Goal: Communication & Community: Participate in discussion

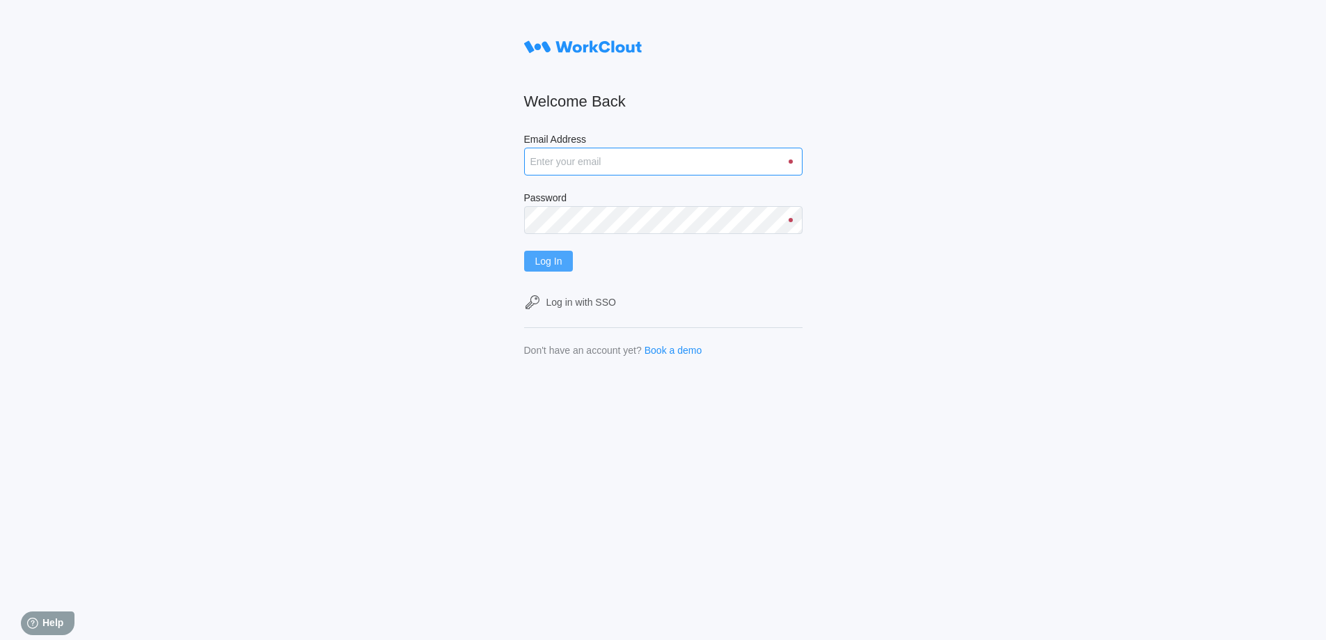
type input "hley@nationalmetalwares.com"
click at [562, 260] on span "Log In" at bounding box center [548, 261] width 27 height 10
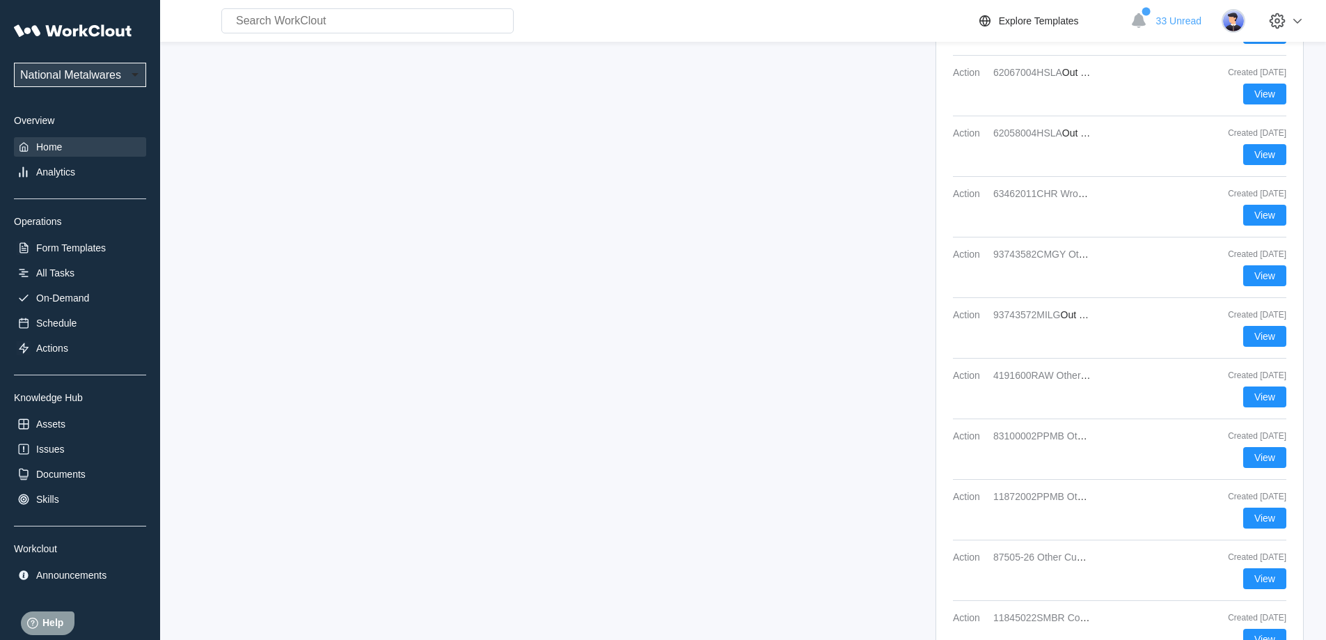
scroll to position [2245, 0]
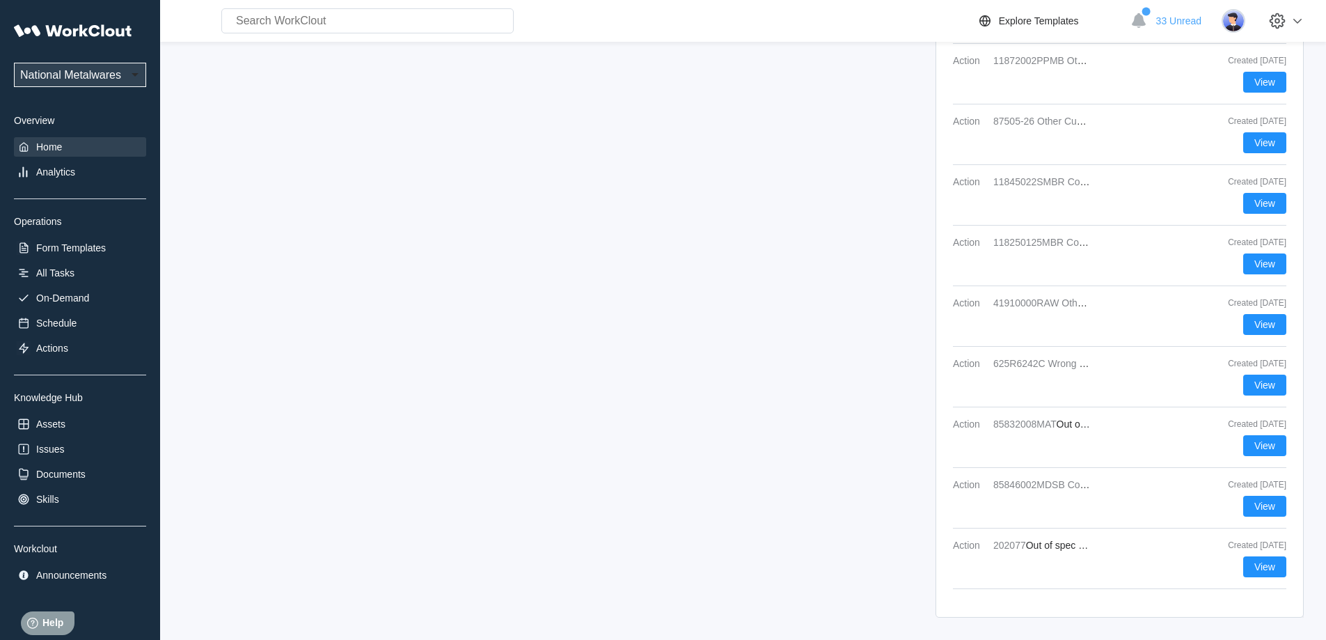
click at [1275, 554] on div "Action 202077 Out of spec (dimensional) Customer complaint Created [DATE] View" at bounding box center [1119, 563] width 333 height 49
click at [1268, 567] on span "View" at bounding box center [1264, 567] width 21 height 10
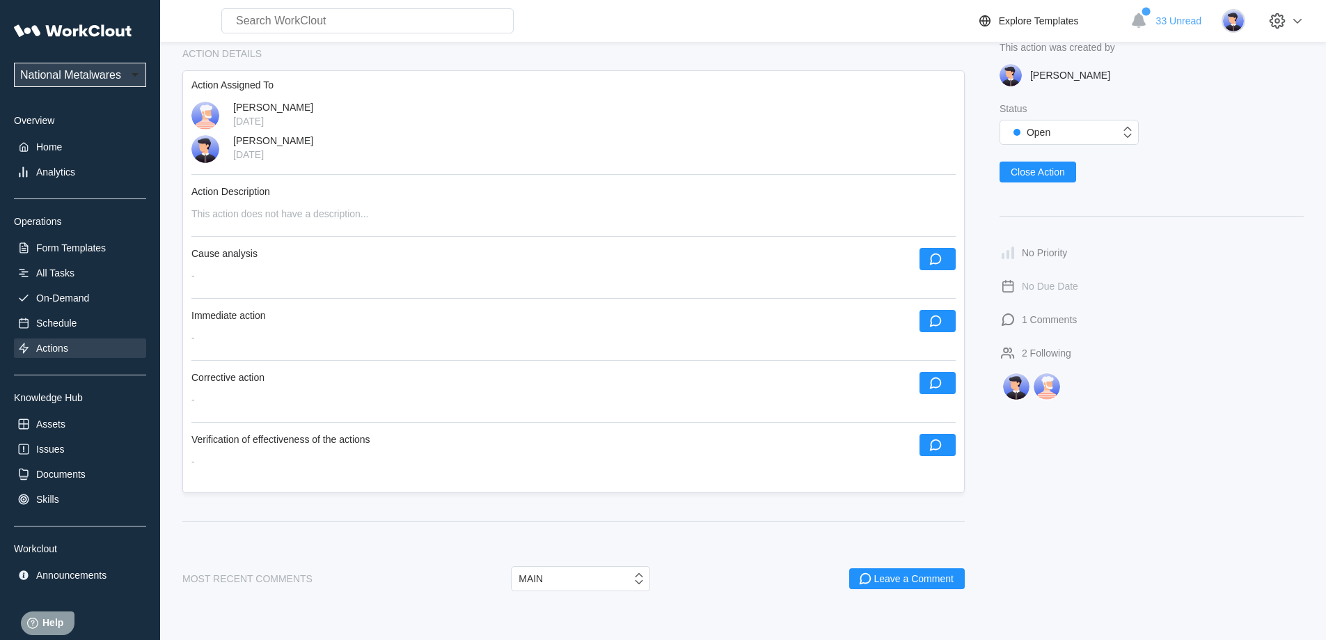
scroll to position [190, 0]
click at [563, 576] on div "MAIN" at bounding box center [572, 577] width 120 height 14
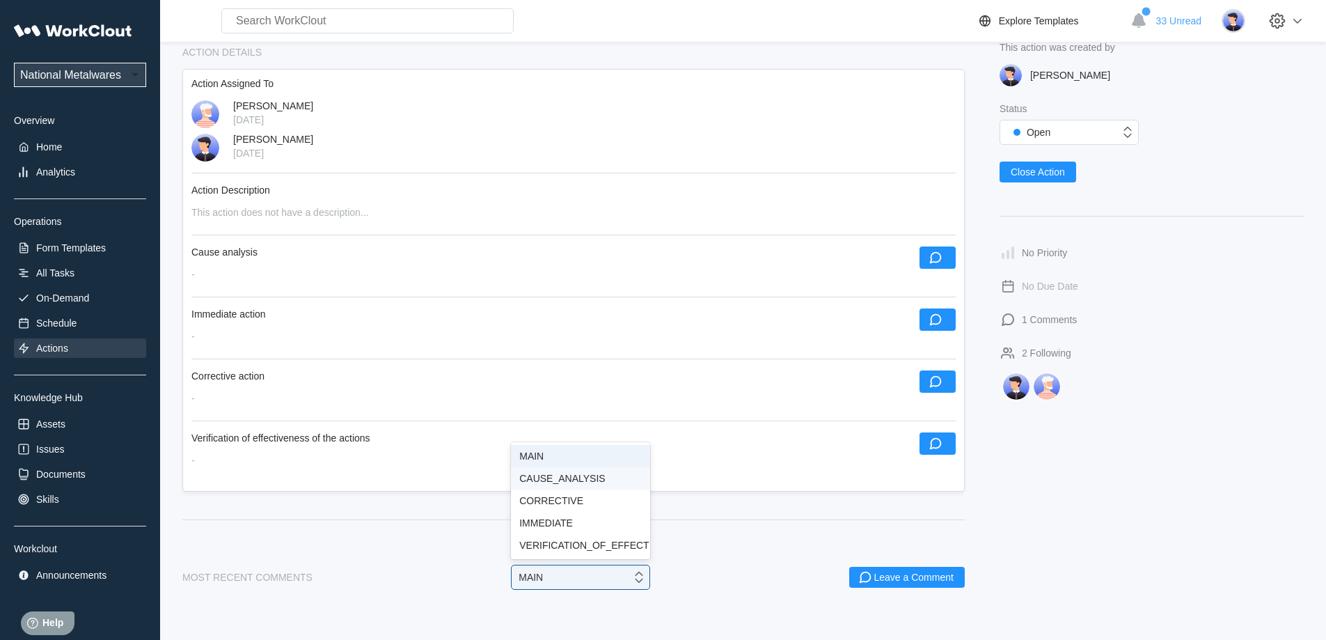
click at [571, 473] on div "CAUSE_ANALYSIS" at bounding box center [580, 478] width 122 height 11
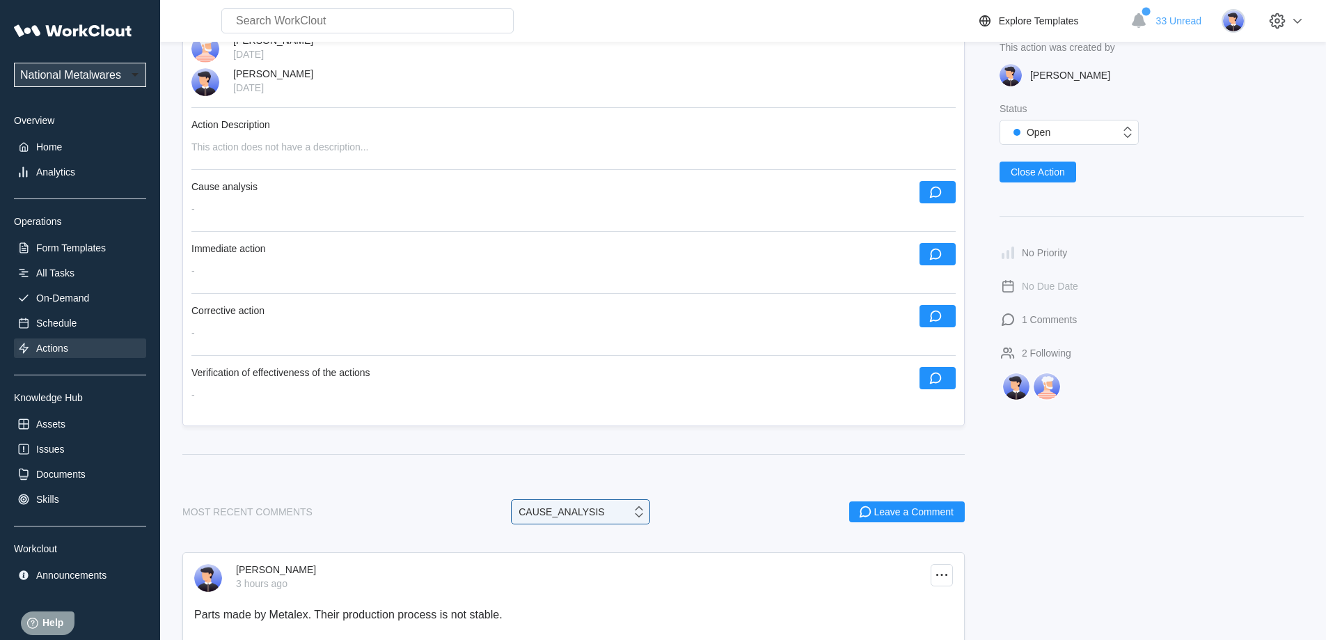
scroll to position [310, 0]
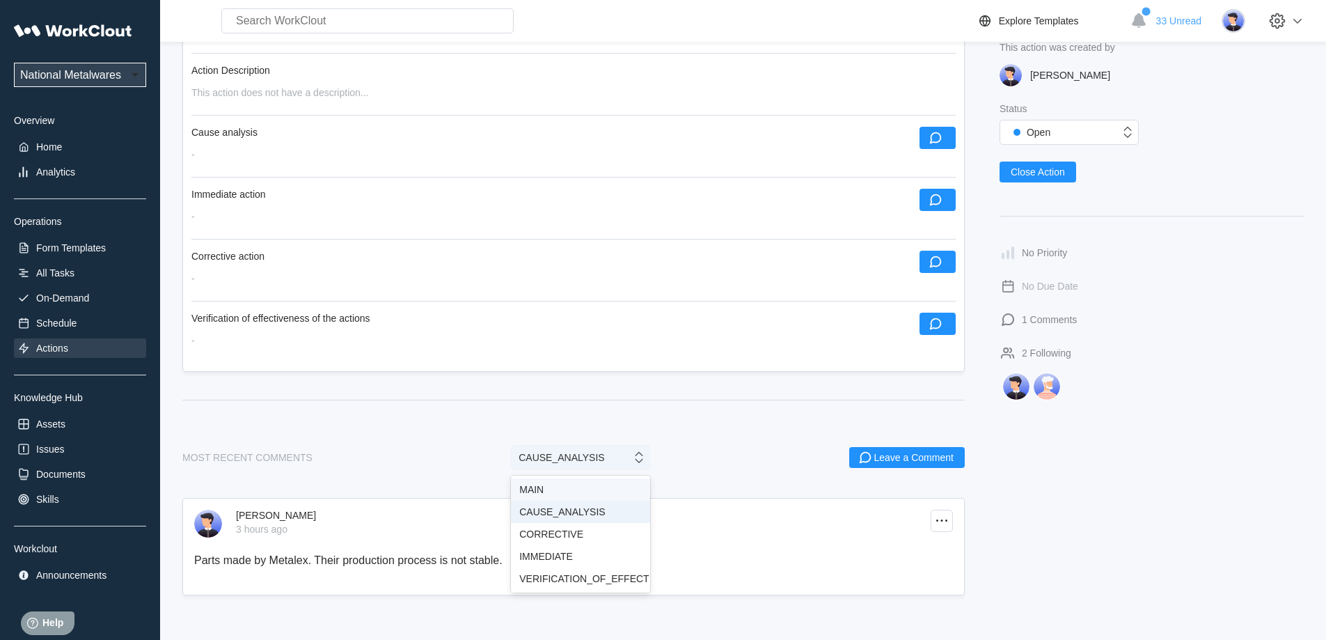
click at [578, 458] on div "CAUSE_ANALYSIS" at bounding box center [561, 457] width 86 height 11
click at [578, 536] on div "CORRECTIVE" at bounding box center [580, 533] width 122 height 11
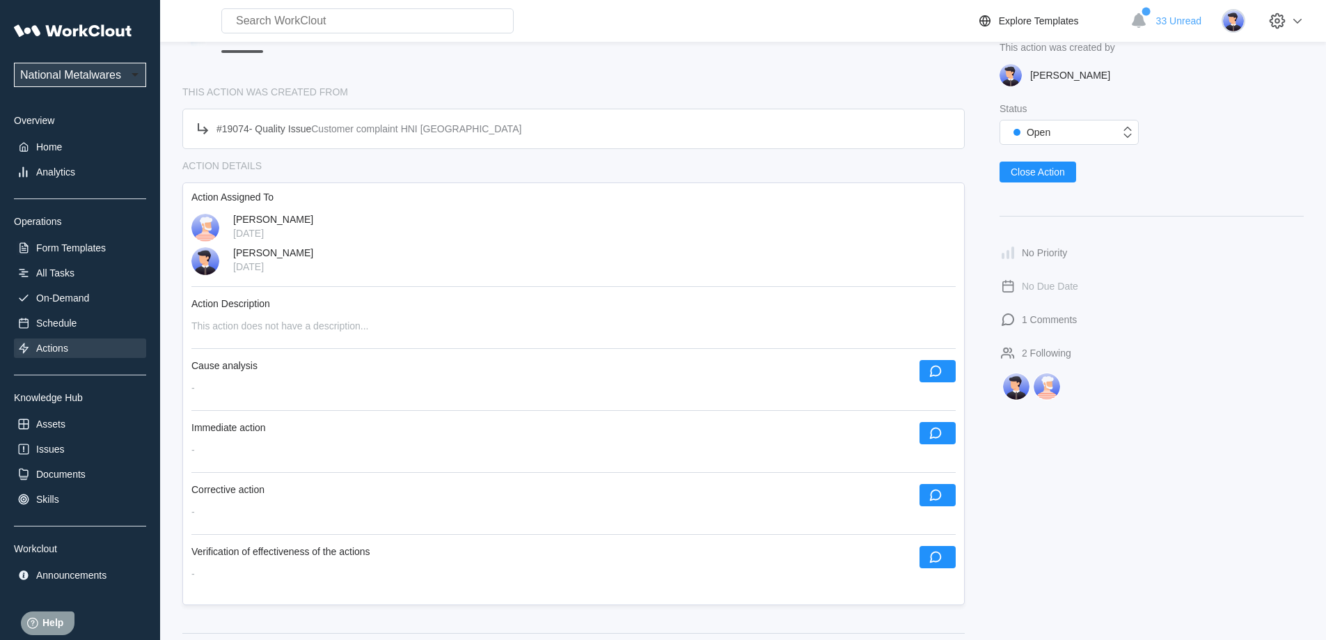
scroll to position [190, 0]
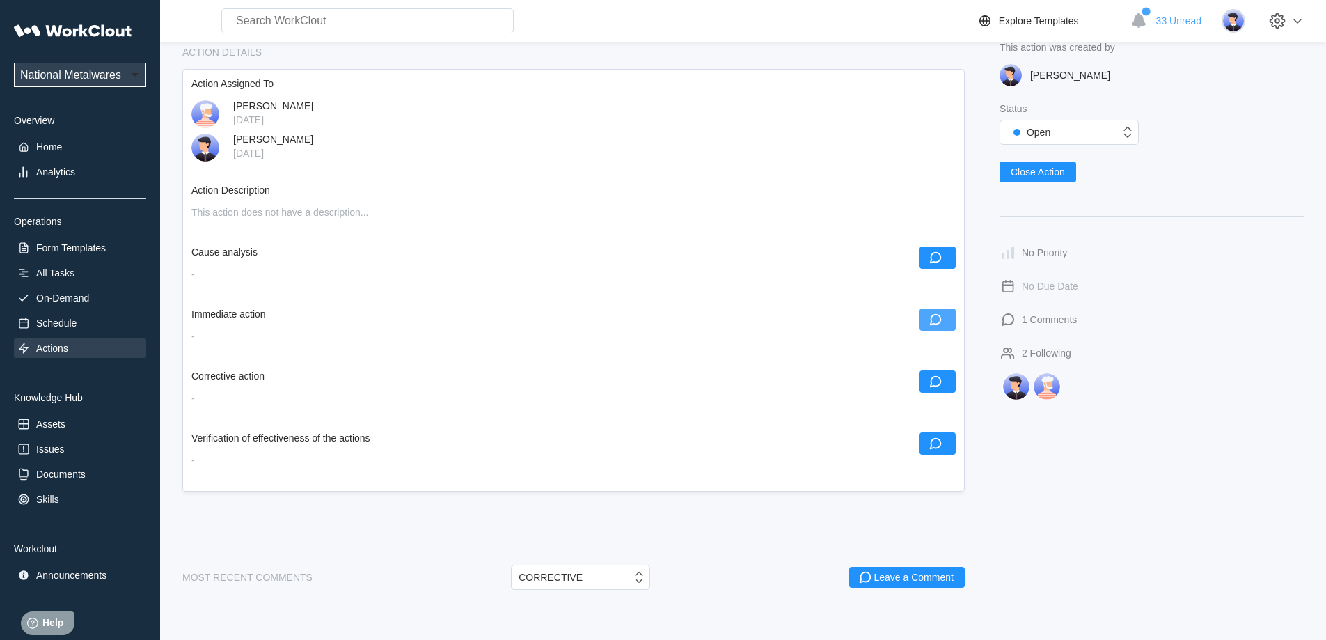
click at [939, 319] on icon "button" at bounding box center [935, 319] width 15 height 15
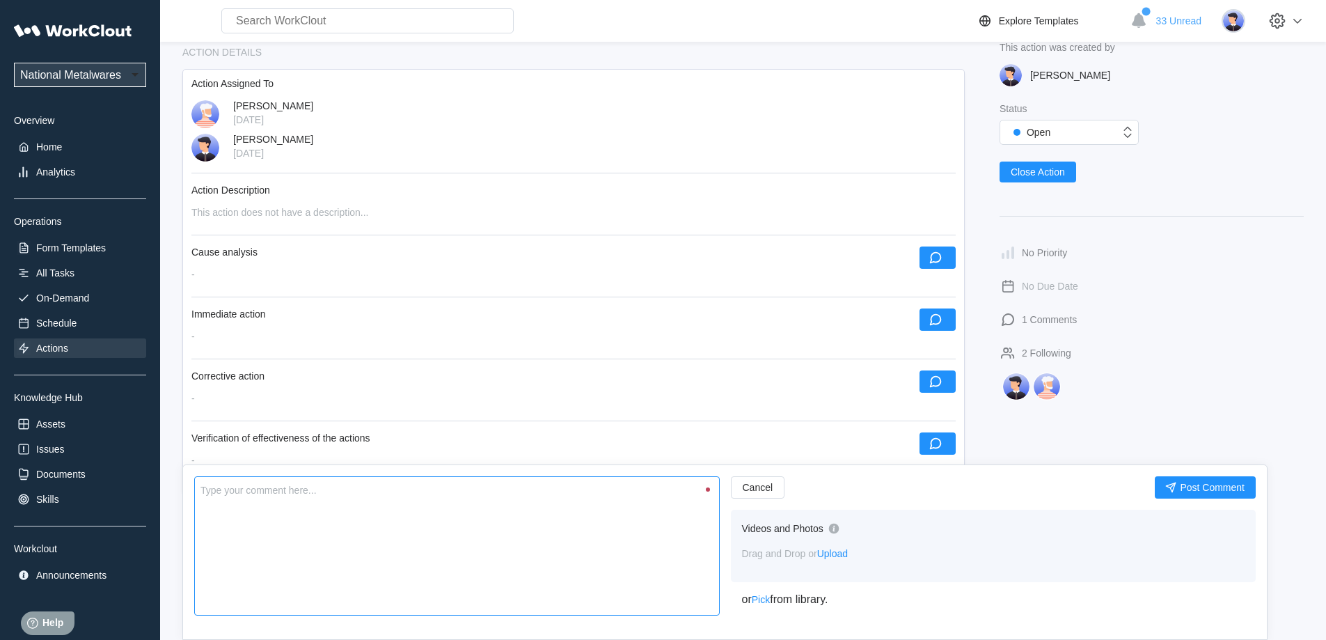
click at [484, 513] on textarea at bounding box center [456, 545] width 525 height 139
type textarea "M"
type textarea "x"
type textarea "Me"
type textarea "x"
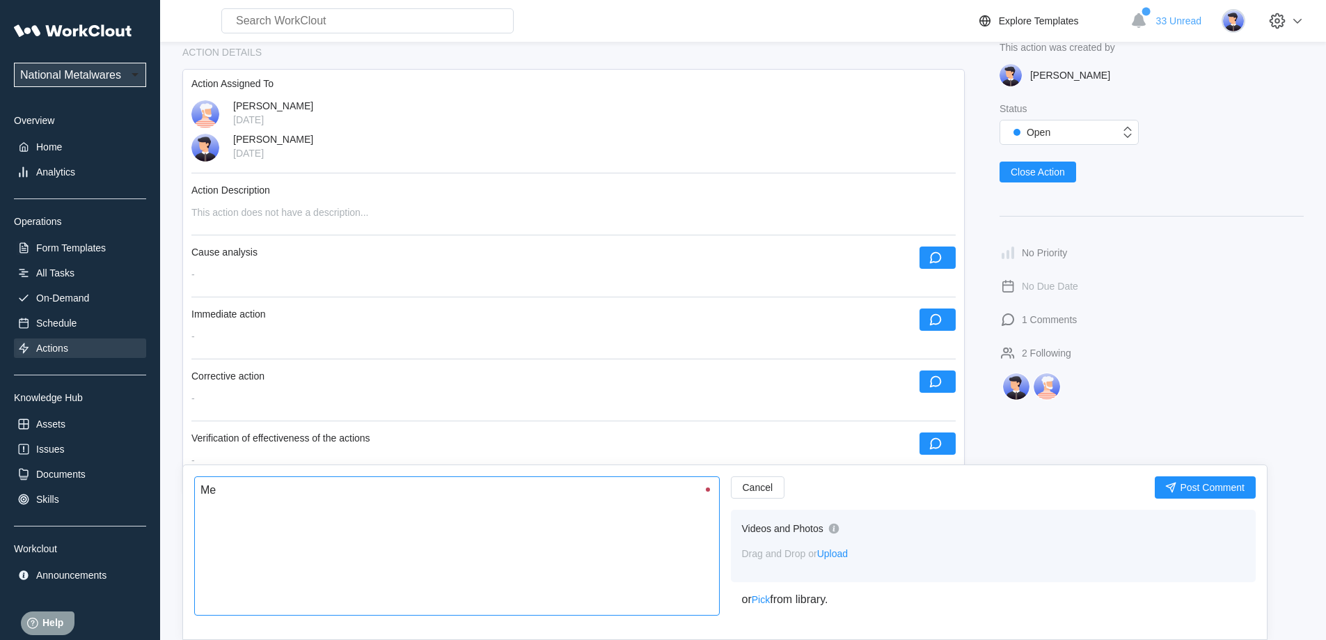
type textarea "Met"
type textarea "x"
type textarea "Meta"
type textarea "x"
type textarea "Metal"
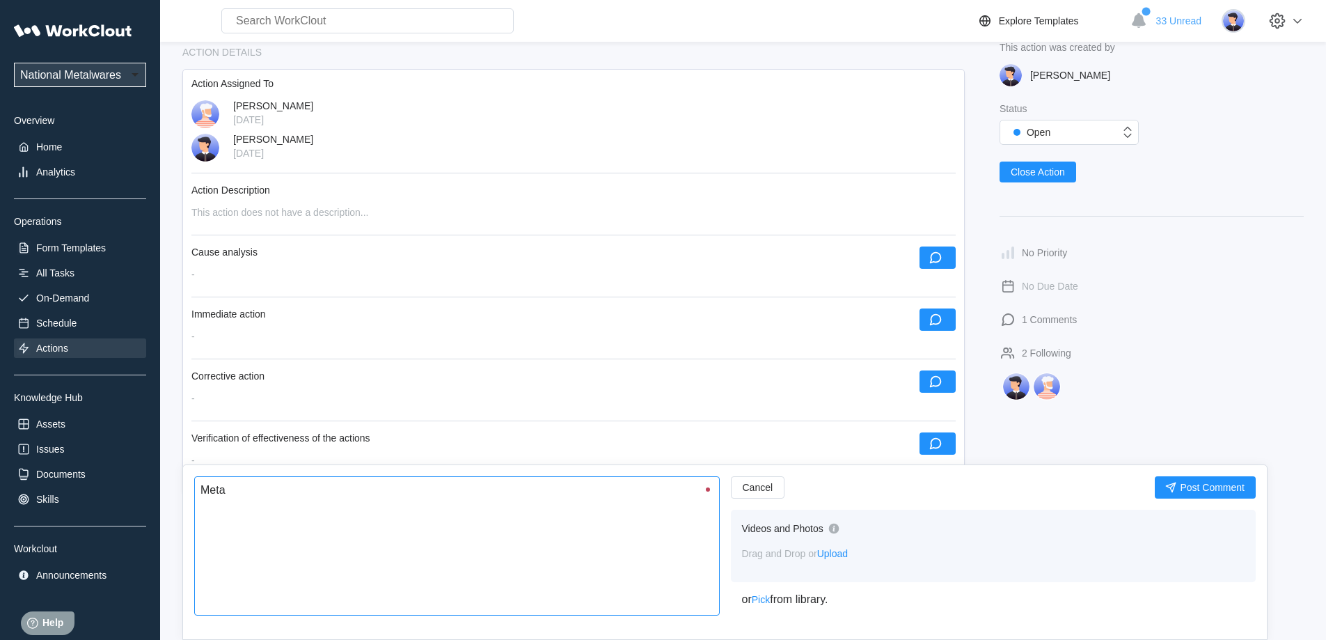
type textarea "x"
type textarea "Metale"
type textarea "x"
type textarea "Metalex"
type textarea "x"
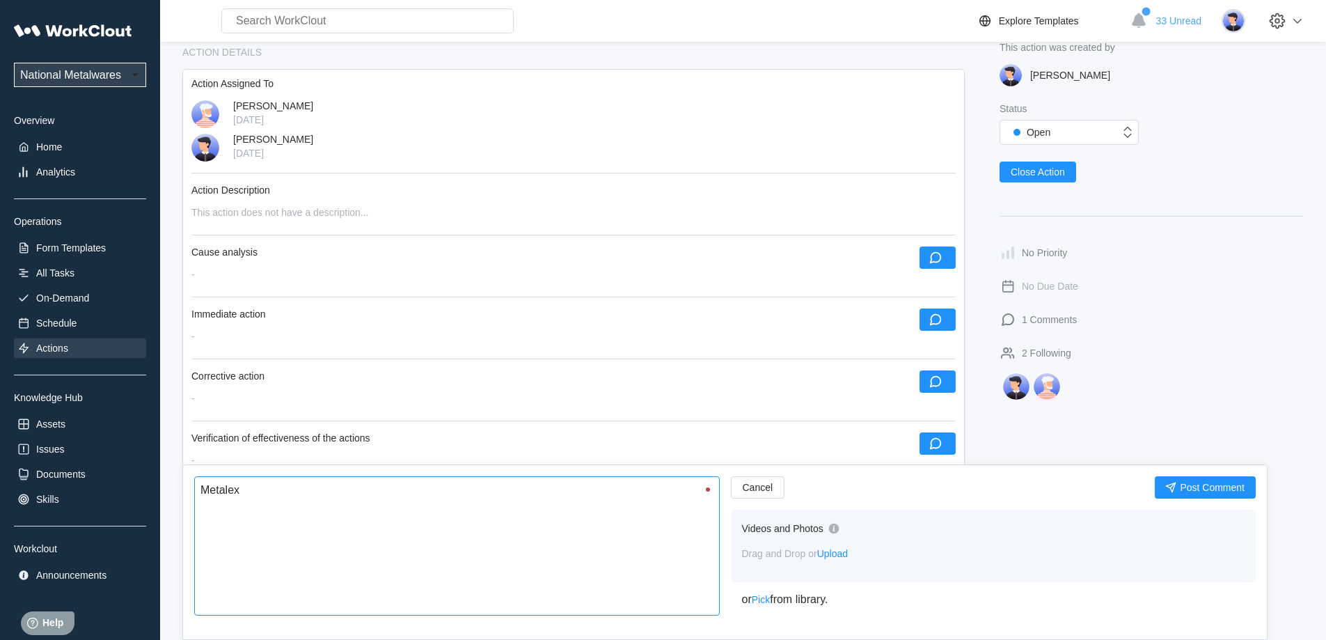
type textarea "Metalex"
type textarea "x"
type textarea "Metalex i"
type textarea "x"
type textarea "Metalex is"
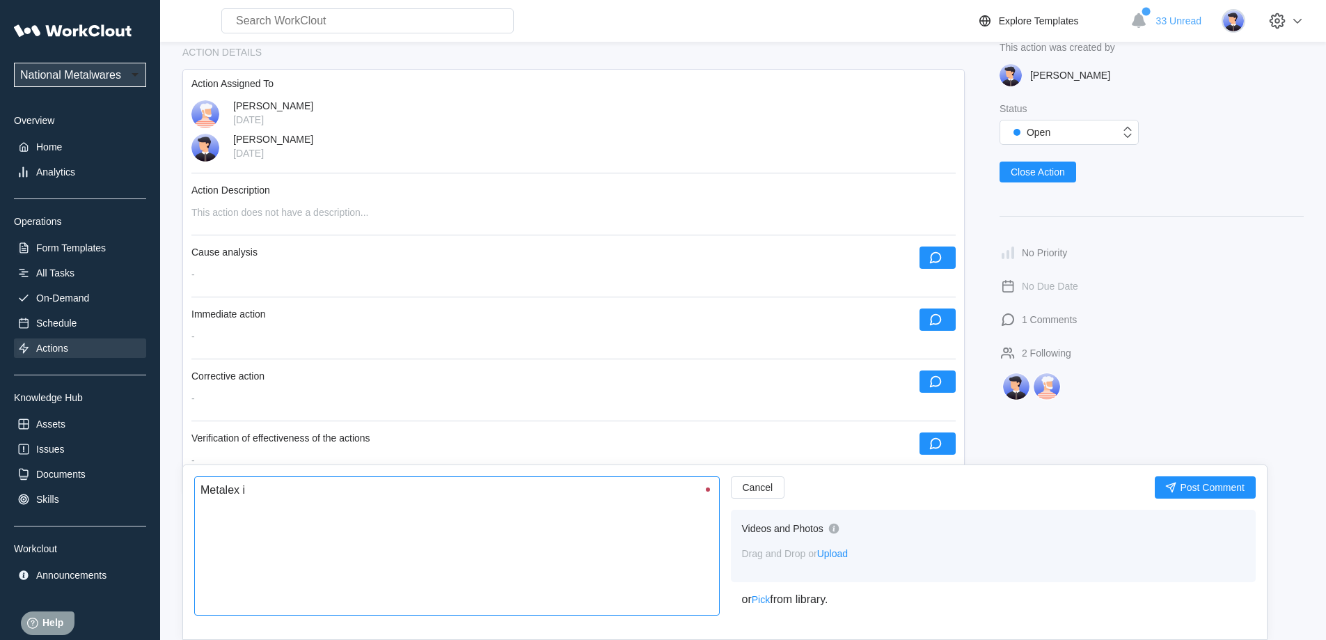
type textarea "x"
type textarea "Metalex is"
type textarea "x"
type textarea "Metalex is r"
type textarea "x"
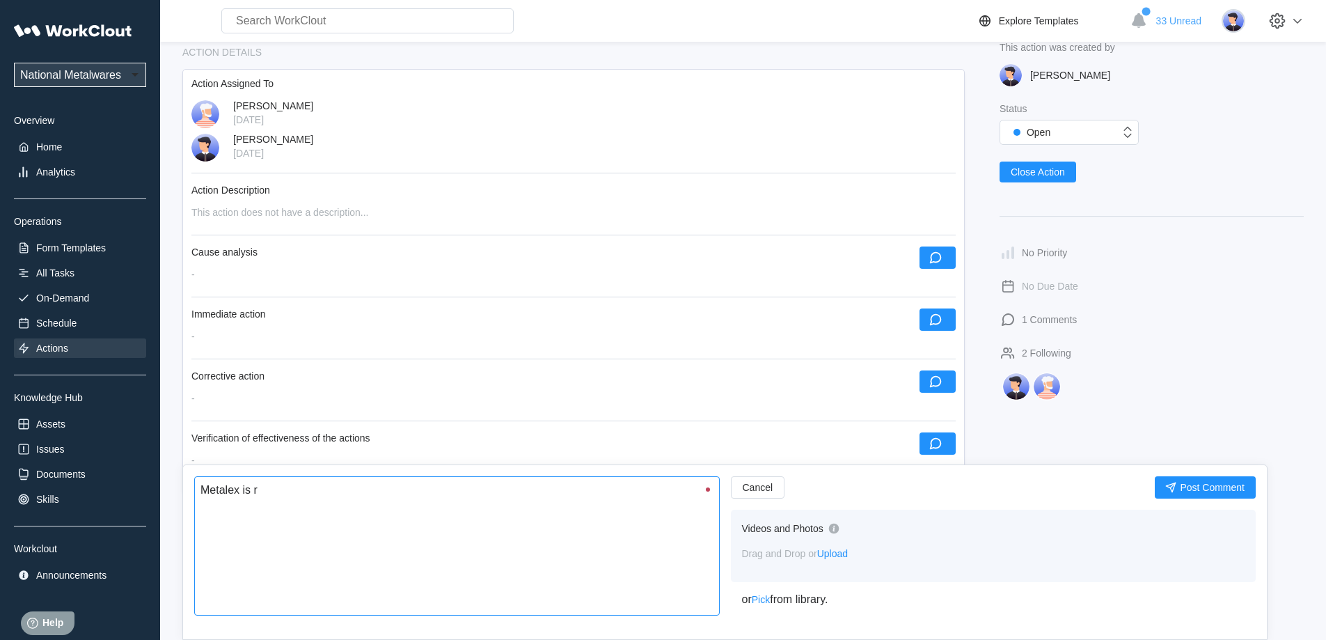
type textarea "Metalex is re"
type textarea "x"
type textarea "Metalex is rev"
type textarea "x"
type textarea "Metalex is revi"
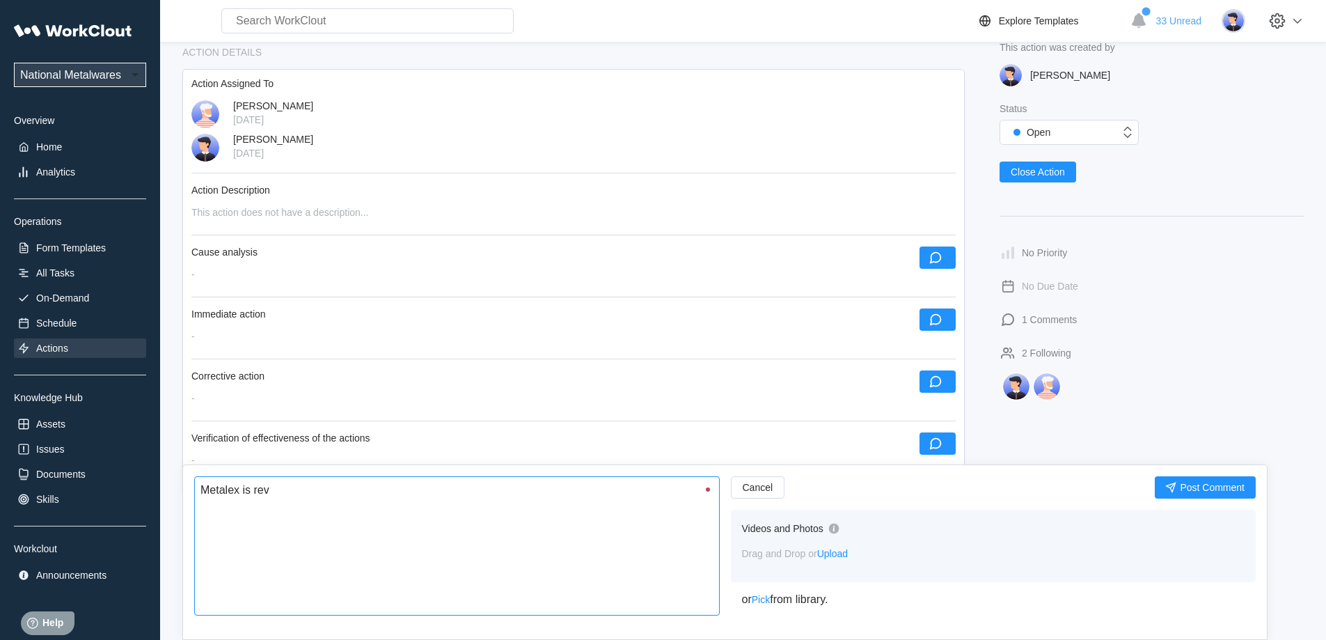
type textarea "x"
type textarea "Metalex is revie"
type textarea "x"
type textarea "Metalex is review"
type textarea "x"
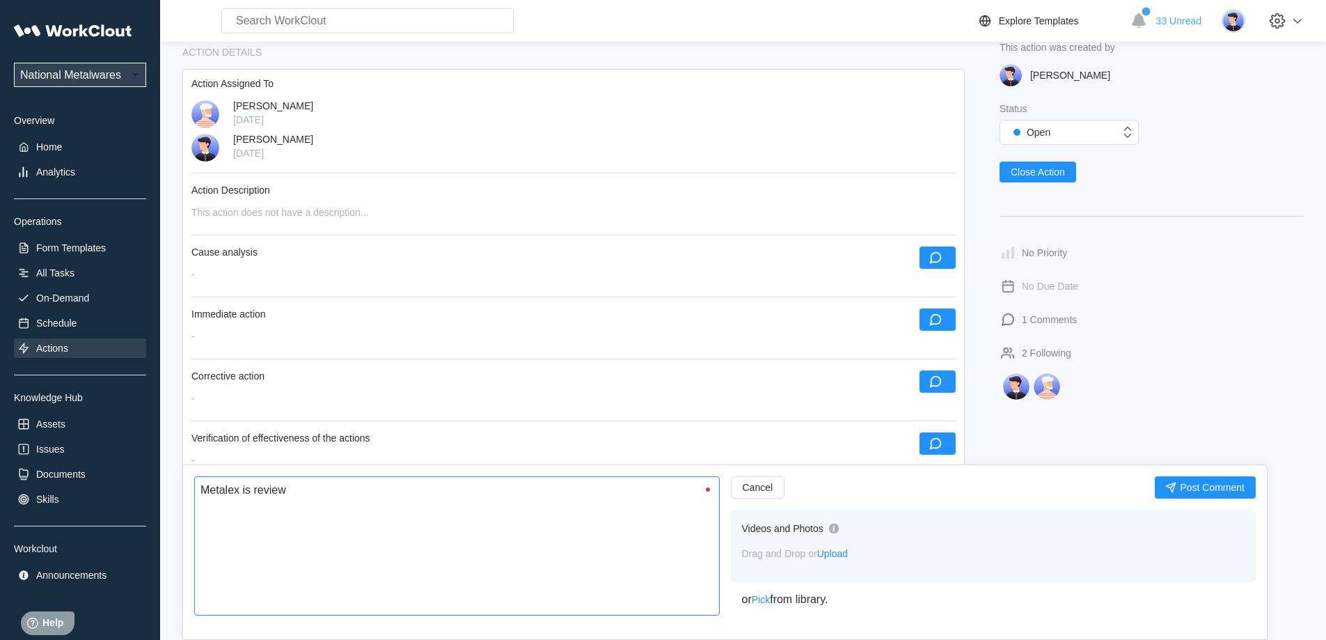
type textarea "Metalex is reviewi"
type textarea "x"
type textarea "Metalex is reviewig"
type textarea "x"
type textarea "Metalex is reviewign"
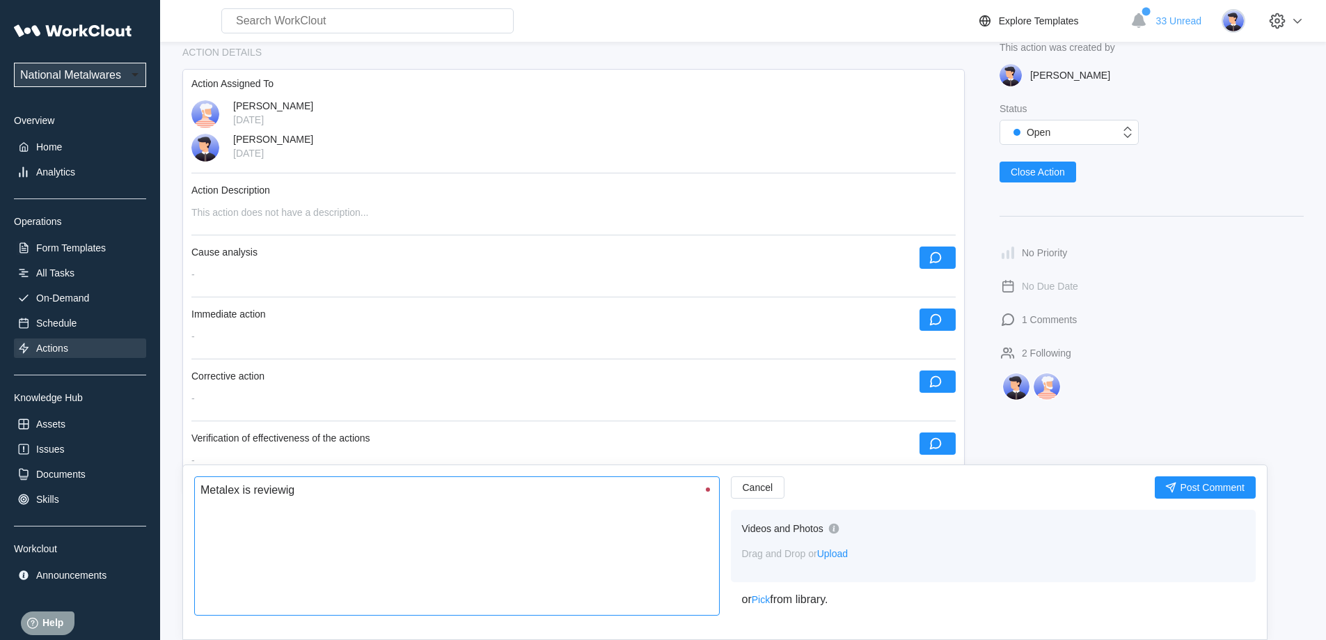
type textarea "x"
type textarea "Metalex is reviewig"
type textarea "x"
type textarea "Metalex is reviewi"
type textarea "x"
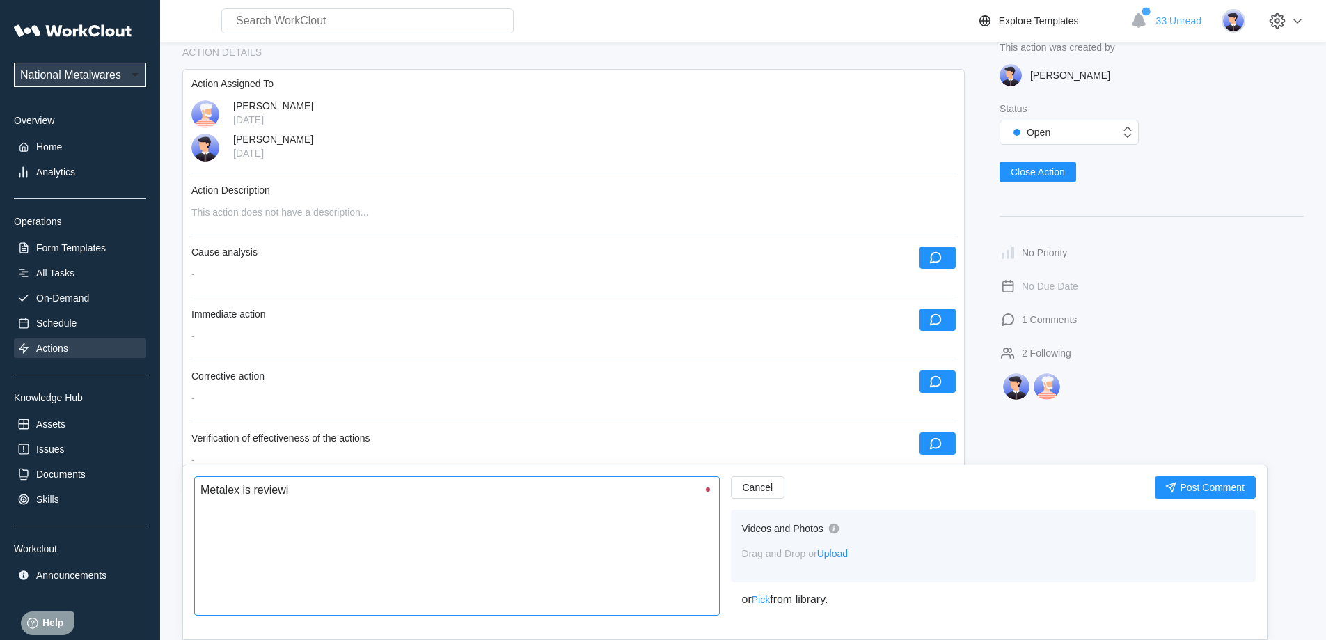
type textarea "Metalex is reviewin"
type textarea "x"
type textarea "Metalex is reviewing"
type textarea "x"
type textarea "Metalex is reviewing"
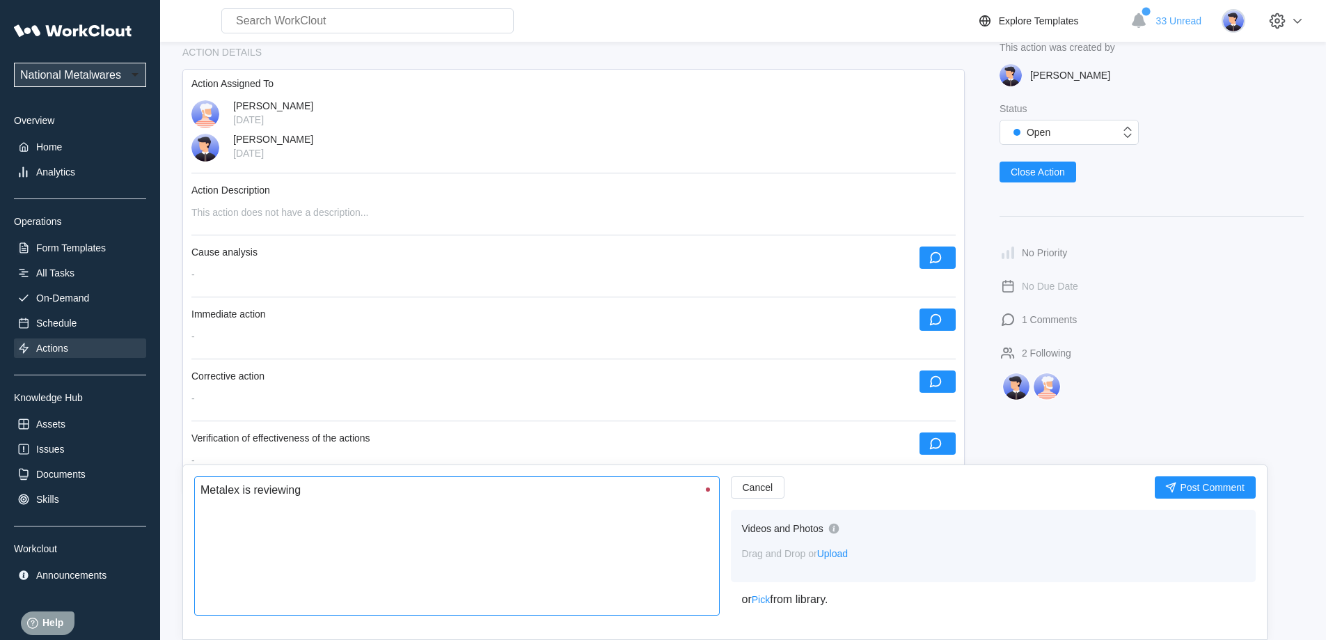
type textarea "x"
type textarea "Metalex is reviewing t"
type textarea "x"
type textarea "Metalex is reviewing th"
type textarea "x"
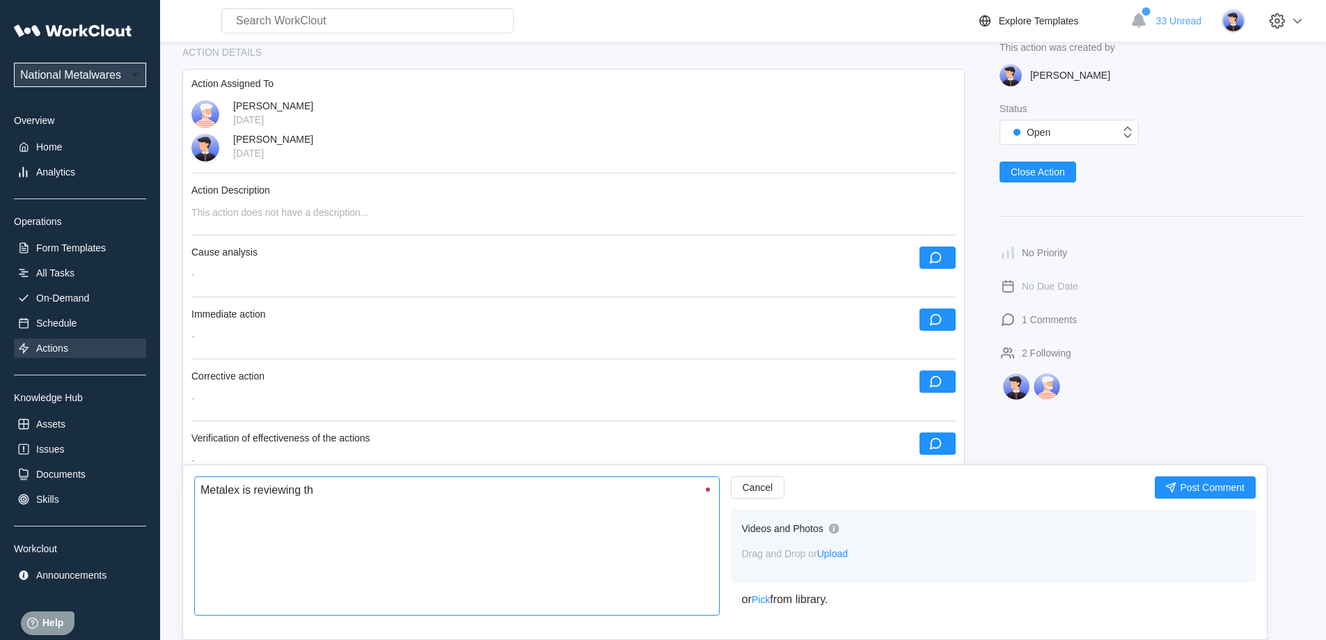
type textarea "Metalex is reviewing the"
type textarea "x"
type textarea "Metalex is reviewing thei"
type textarea "x"
type textarea "Metalex is reviewing their"
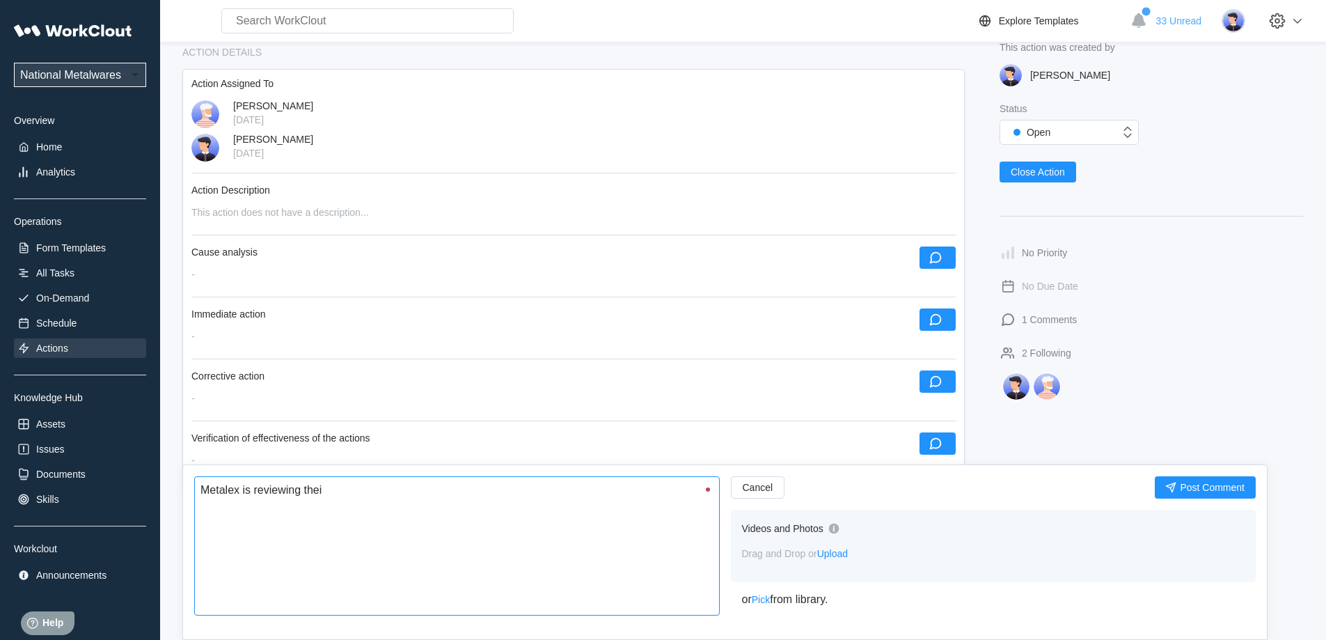
type textarea "x"
type textarea "Metalex is reviewing their"
type textarea "x"
type textarea "Metalex is reviewing their a"
type textarea "x"
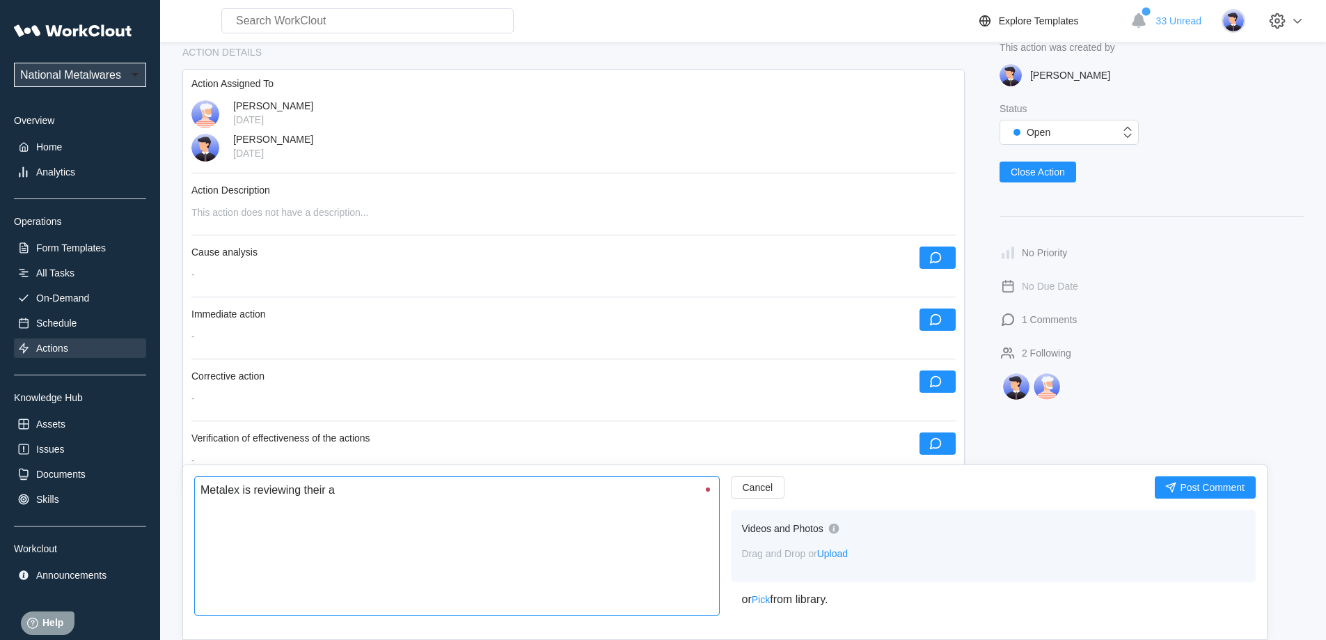
type textarea "Metalex is reviewing their ab"
type textarea "x"
type textarea "Metalex is reviewing their abi"
type textarea "x"
type textarea "Metalex is reviewing their abil"
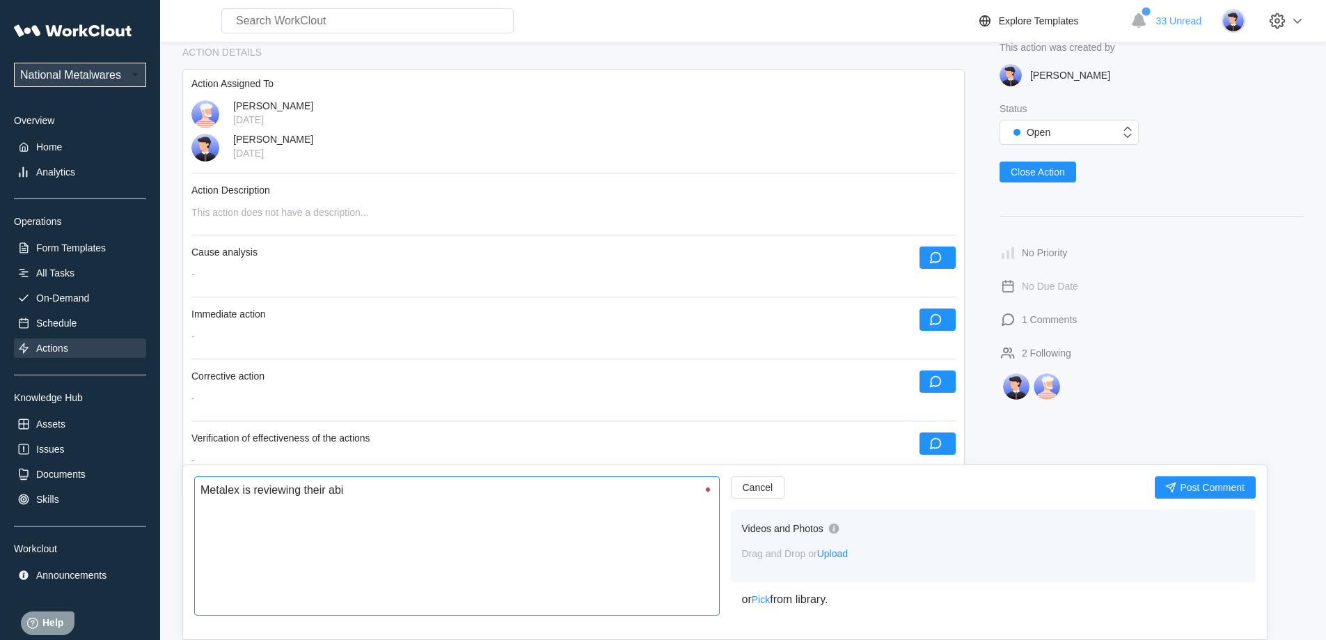
type textarea "x"
type textarea "Metalex is reviewing their abili"
type textarea "x"
type textarea "Metalex is reviewing their abilit"
type textarea "x"
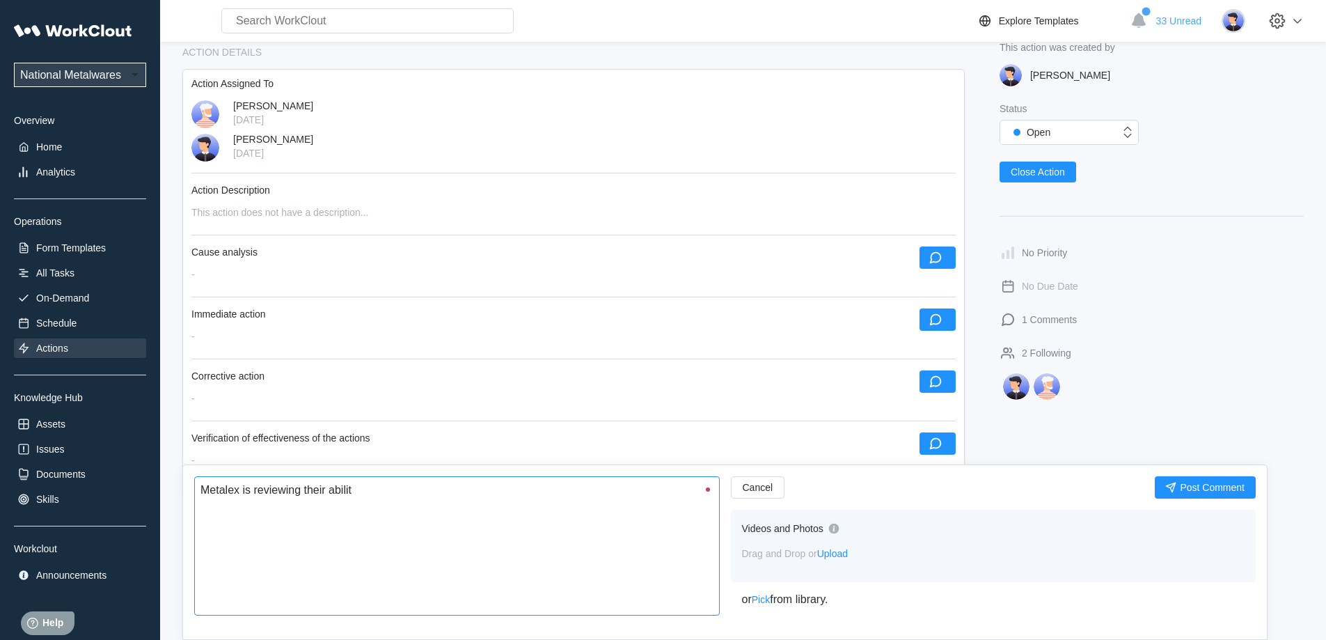
type textarea "Metalex is reviewing their ability"
type textarea "x"
type textarea "Metalex is reviewing their ability"
type textarea "x"
type textarea "Metalex is reviewing their ability t"
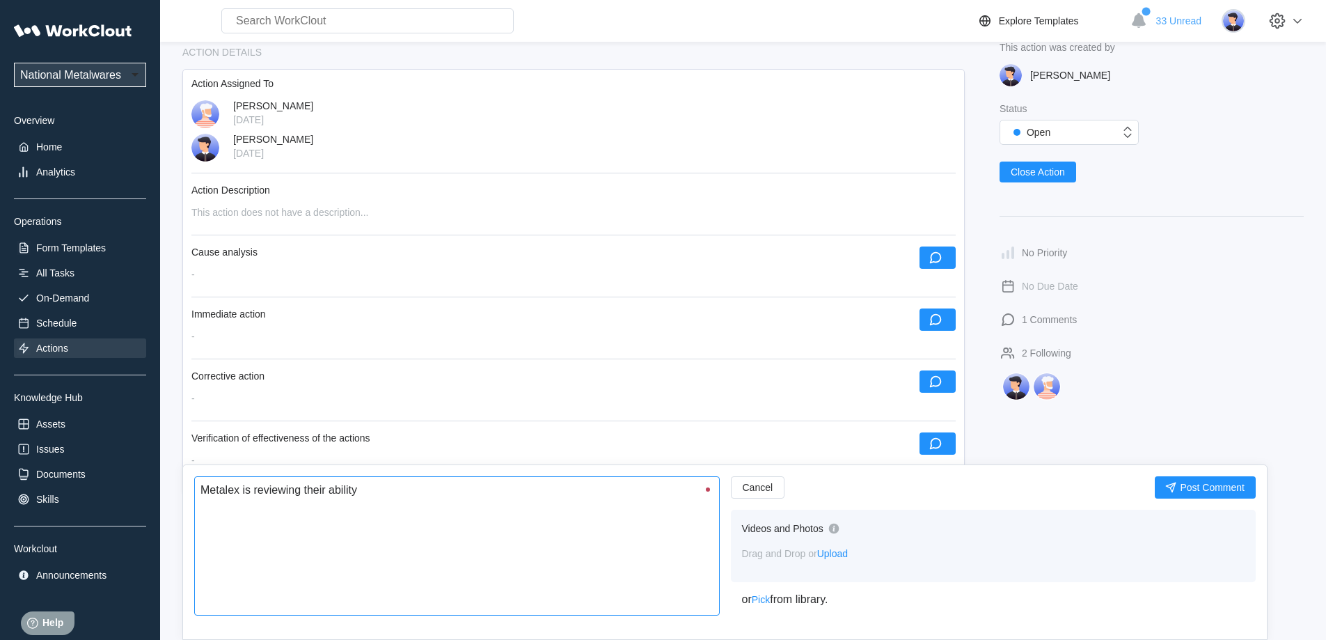
type textarea "x"
type textarea "Metalex is reviewing their ability to"
type textarea "x"
type textarea "Metalex is reviewing their ability to"
type textarea "x"
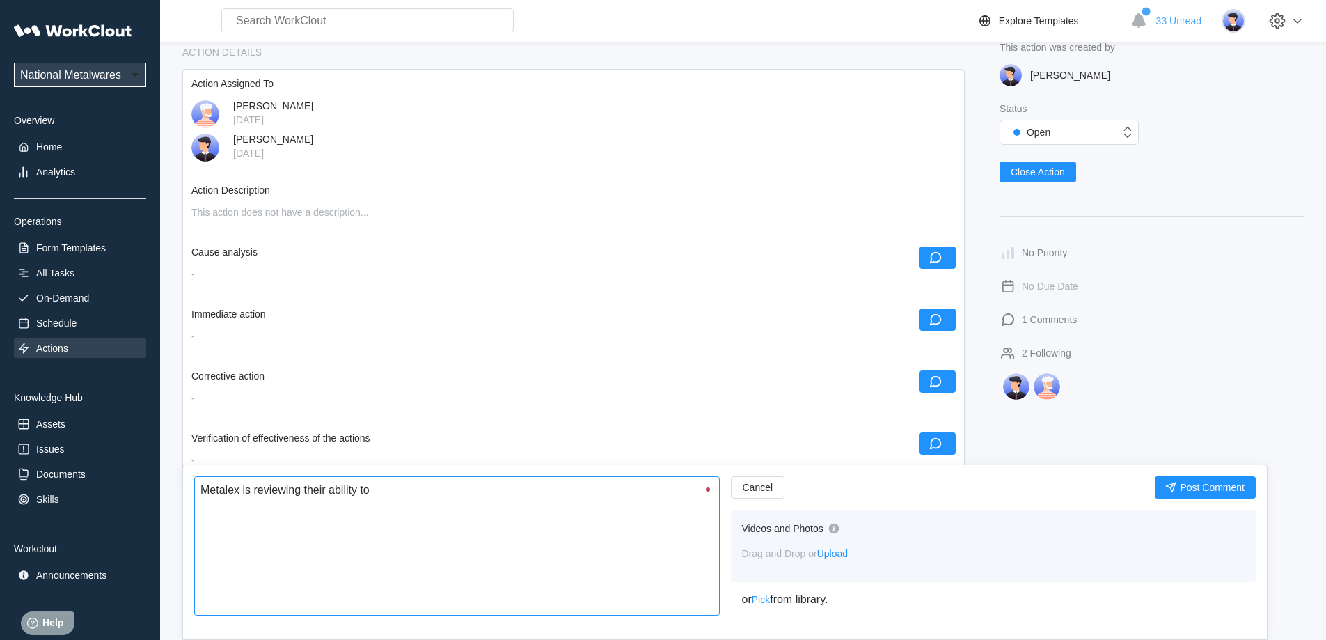
type textarea "Metalex is reviewing their ability to w"
type textarea "x"
type textarea "Metalex is reviewing their ability to we"
type textarea "x"
type textarea "Metalex is reviewing their ability to wel"
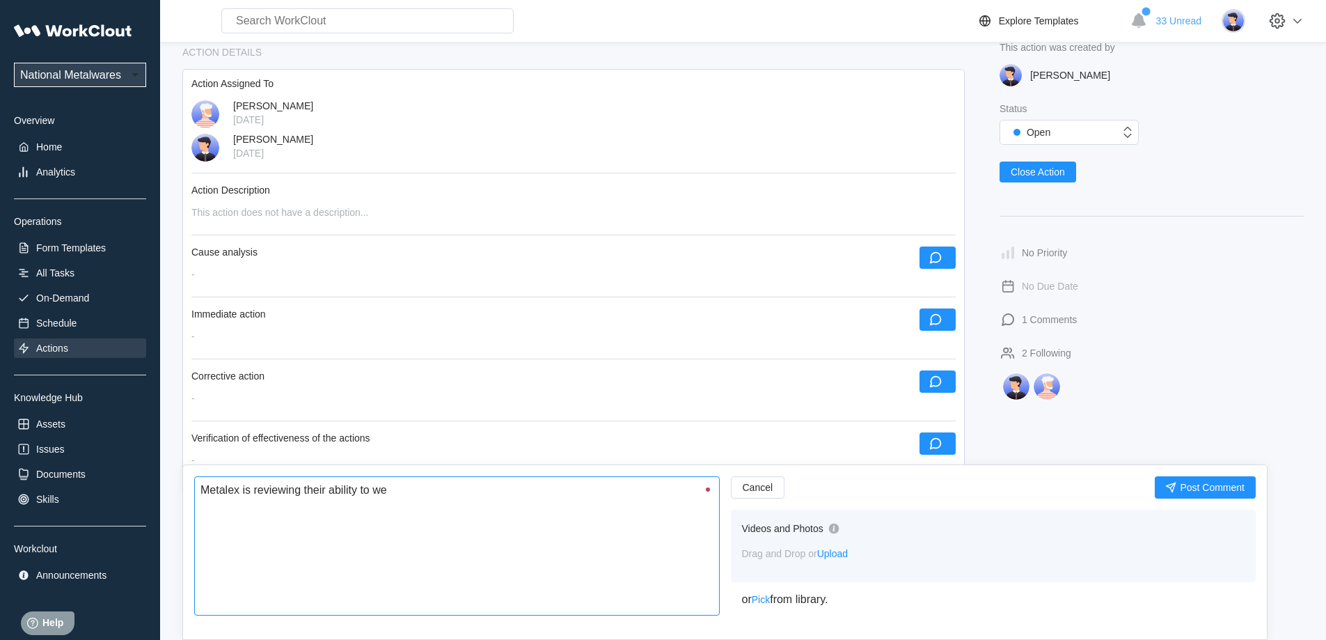
type textarea "x"
type textarea "Metalex is reviewing their ability to weld"
type textarea "x"
type textarea "Metalex is reviewing their ability to weld"
type textarea "x"
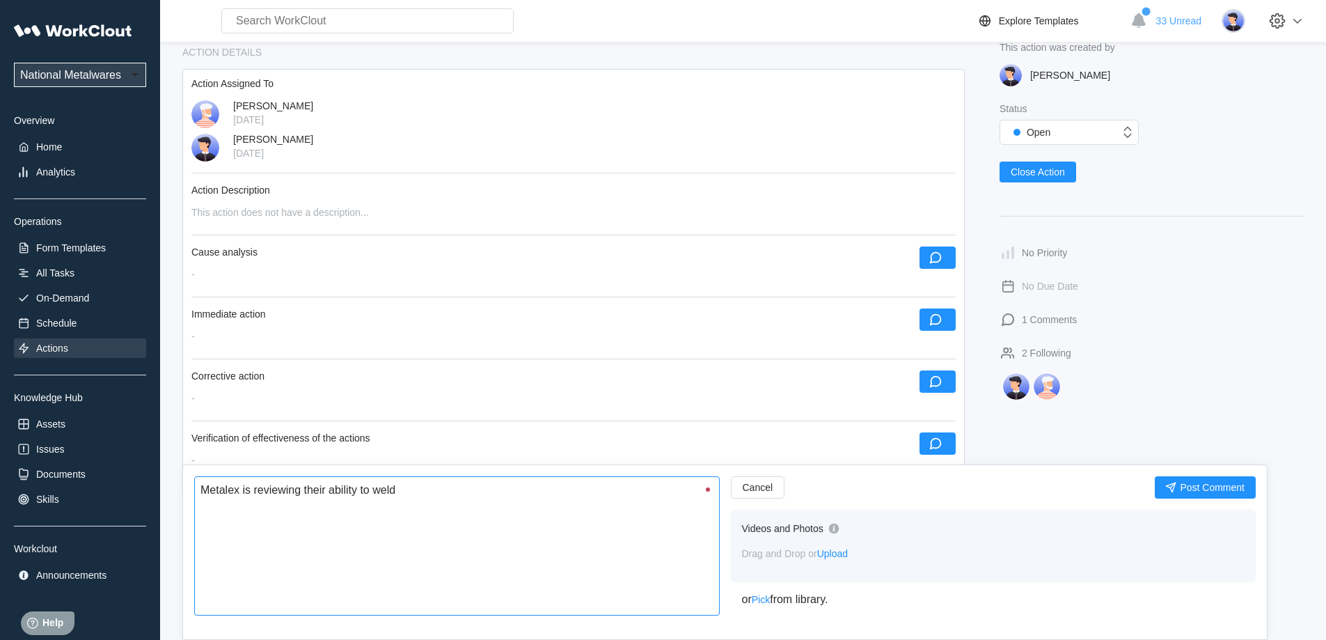
type textarea "Metalex is reviewing their ability to weld p"
type textarea "x"
type textarea "Metalex is reviewing their ability to weld pa"
type textarea "x"
type textarea "Metalex is reviewing their ability to weld par"
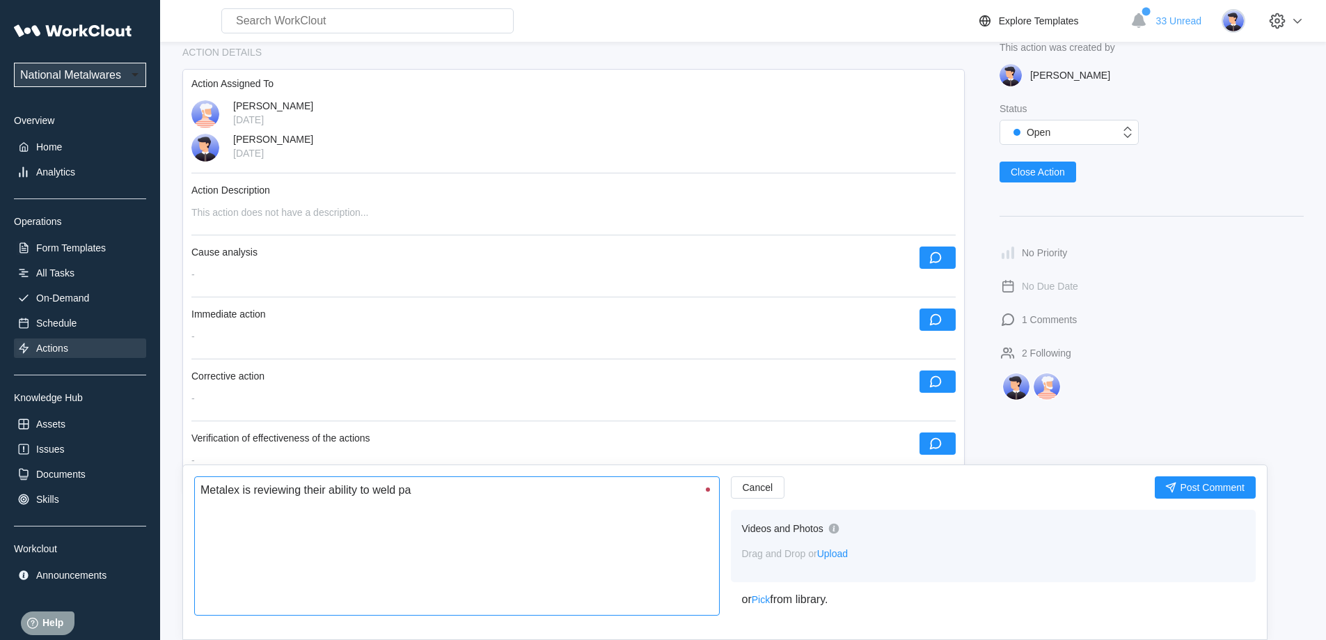
type textarea "x"
type textarea "Metalex is reviewing their ability to weld part"
type textarea "x"
type textarea "Metalex is reviewing their ability to weld parts"
type textarea "x"
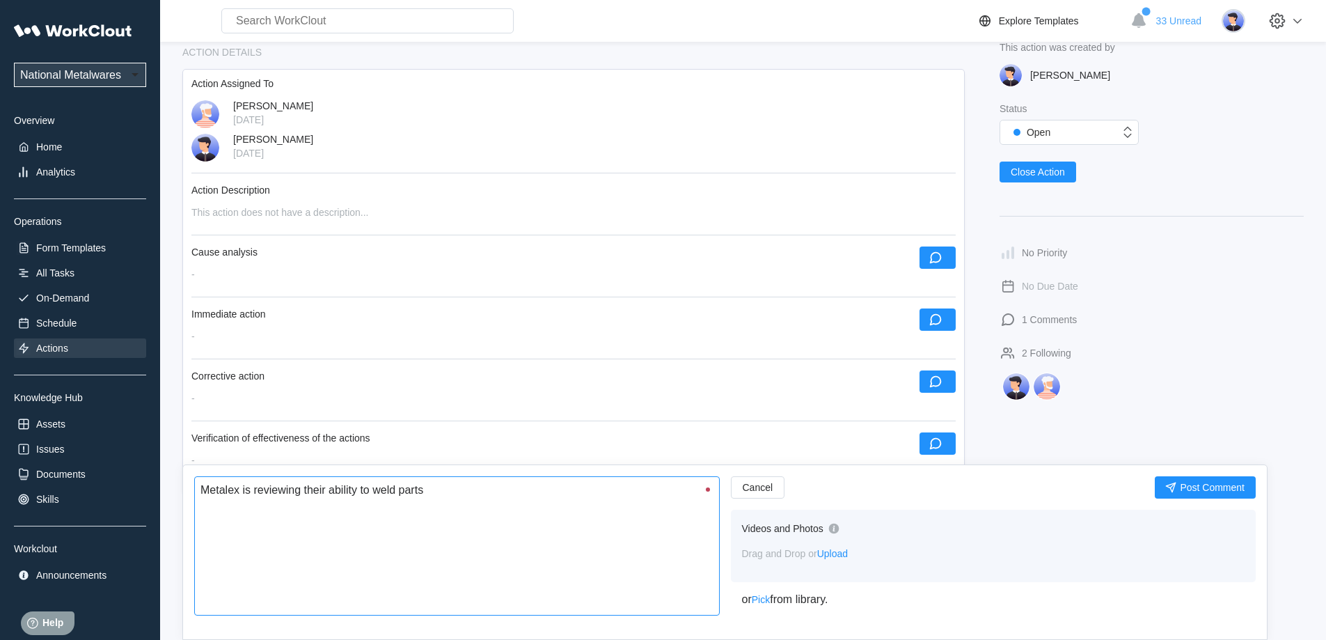
type textarea "Metalex is reviewing their ability to weld parts"
type textarea "x"
type textarea "Metalex is reviewing their ability to weld parts a"
type textarea "x"
type textarea "Metalex is reviewing their ability to weld parts an"
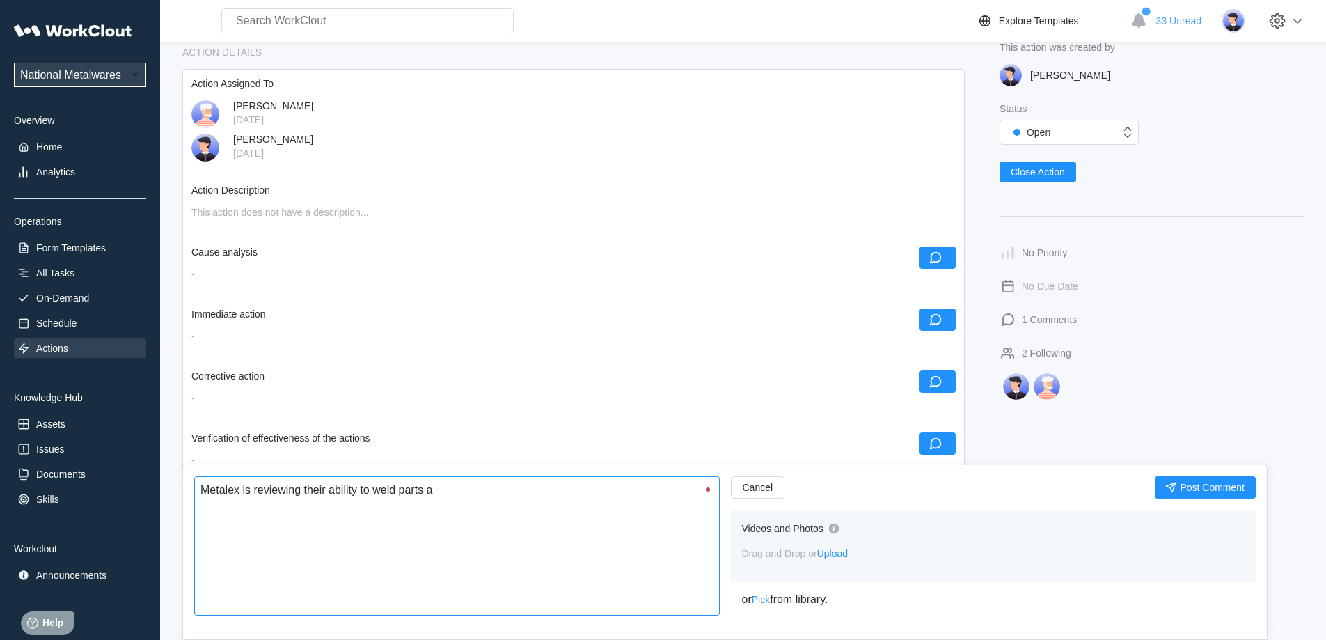
type textarea "x"
type textarea "Metalex is reviewing their ability to weld parts and"
type textarea "x"
type textarea "Metalex is reviewing their ability to weld parts and"
type textarea "x"
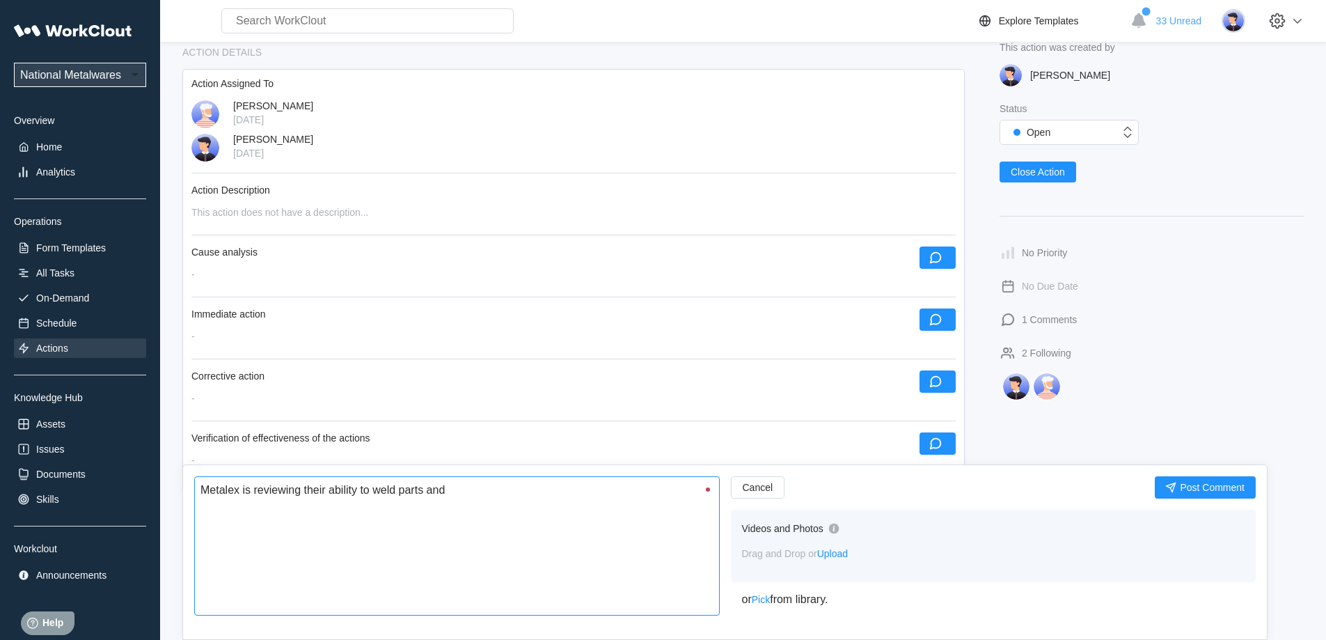
type textarea "Metalex is reviewing their ability to weld parts and c"
type textarea "x"
type textarea "Metalex is reviewing their ability to weld parts and ch"
type textarea "x"
type textarea "Metalex is reviewing their ability to weld parts and che"
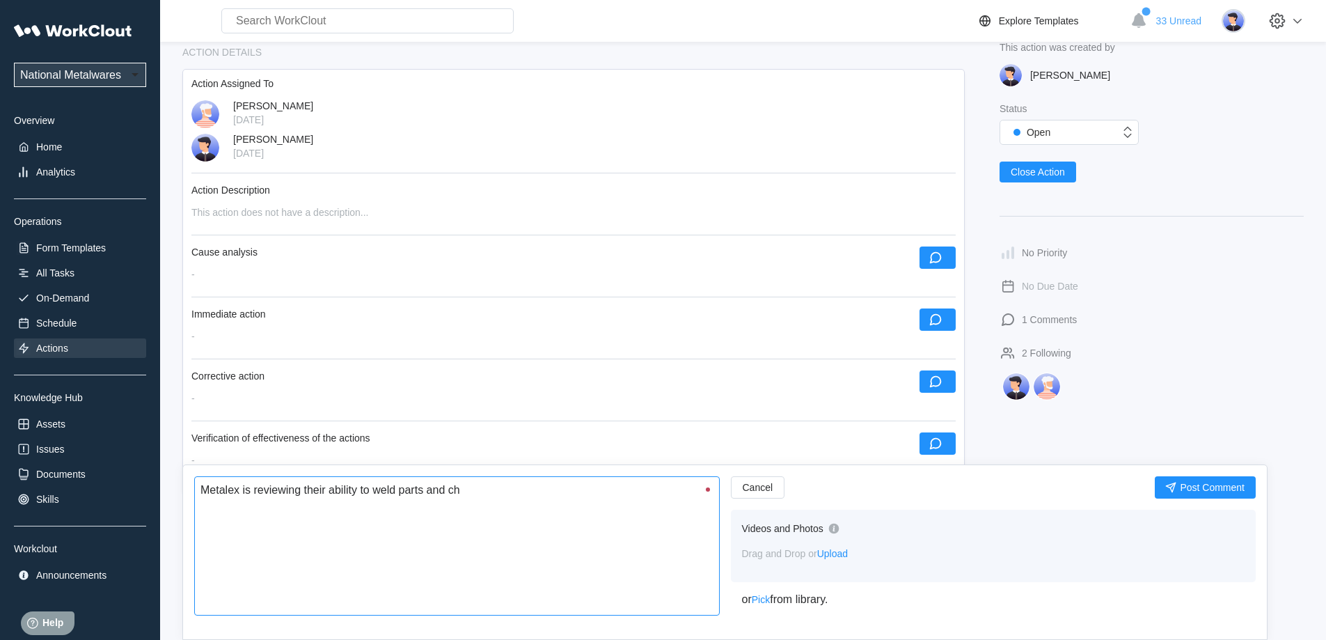
type textarea "x"
type textarea "Metalex is reviewing their ability to weld parts and chec"
type textarea "x"
type textarea "Metalex is reviewing their ability to weld parts and check"
type textarea "x"
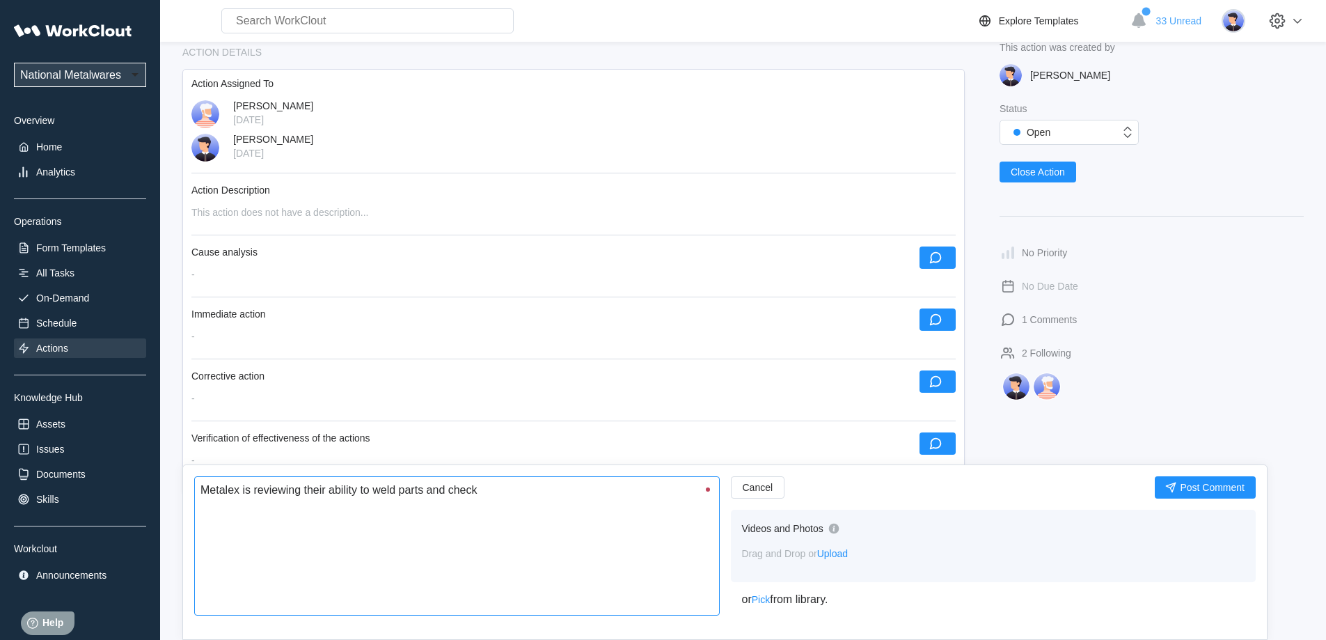
type textarea "Metalex is reviewing their ability to weld parts and check"
type textarea "x"
type textarea "Metalex is reviewing their ability to weld parts and check t"
type textarea "x"
type textarea "Metalex is reviewing their ability to weld parts and check th"
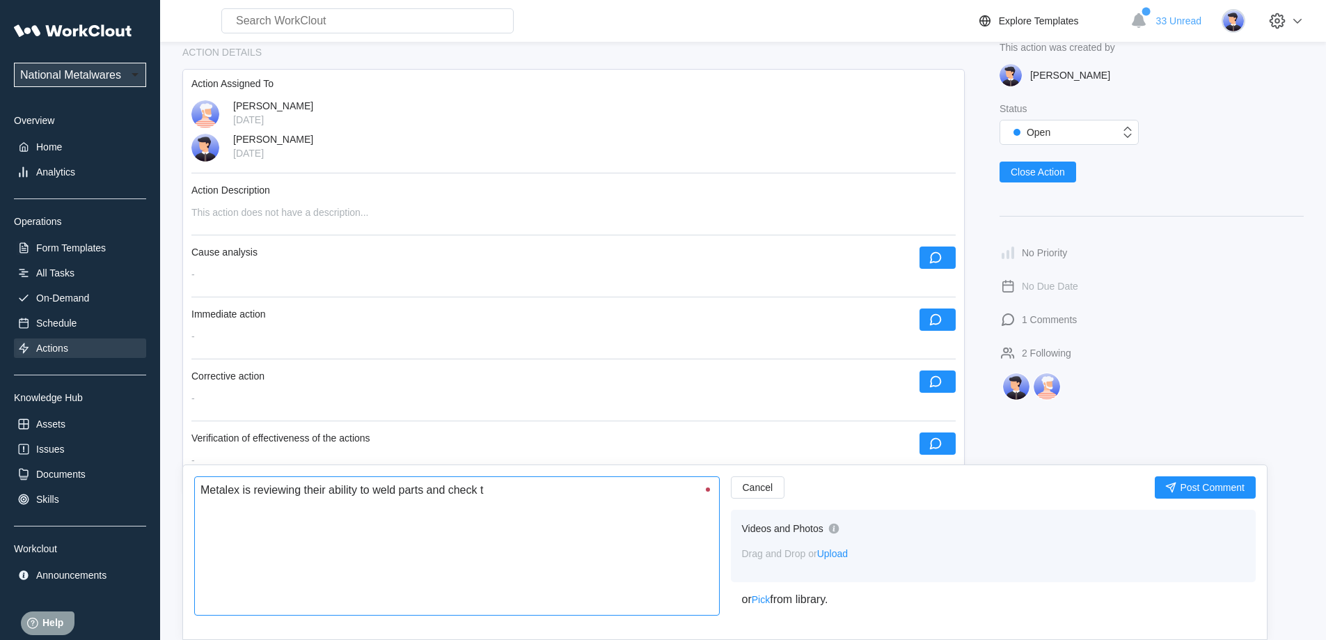
type textarea "x"
type textarea "Metalex is reviewing their ability to weld parts and check the"
type textarea "x"
type textarea "Metalex is reviewing their ability to weld parts and check them"
type textarea "x"
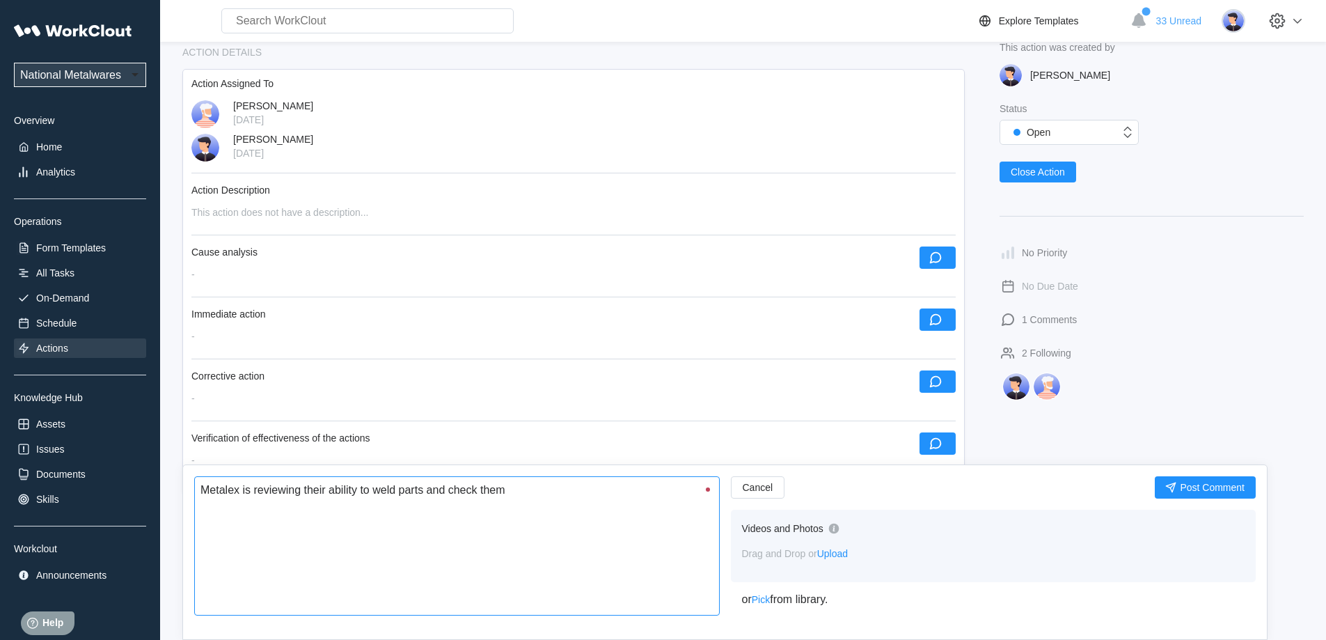
type textarea "Metalex is reviewing their ability to weld parts and check them"
type textarea "x"
type textarea "Metalex is reviewing their ability to weld parts and check them a"
type textarea "x"
type textarea "Metalex is reviewing their ability to weld parts and check them af"
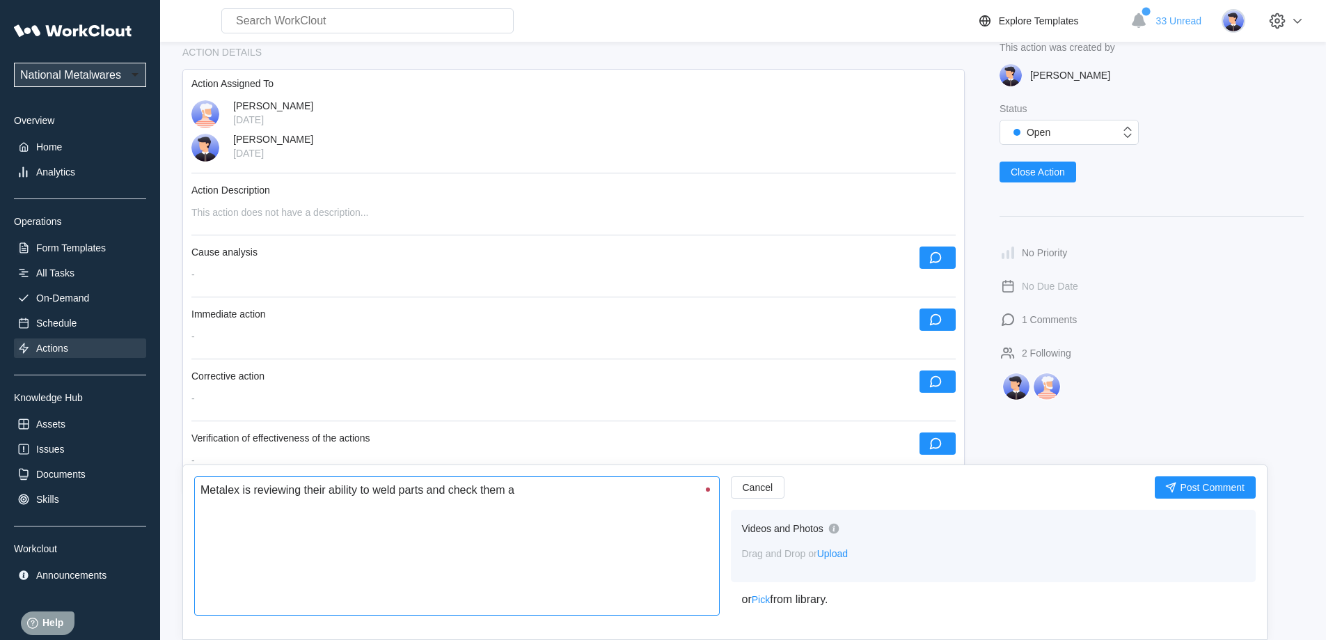
type textarea "x"
type textarea "Metalex is reviewing their ability to weld parts and check them aft"
type textarea "x"
type textarea "Metalex is reviewing their ability to weld parts and check them afte"
type textarea "x"
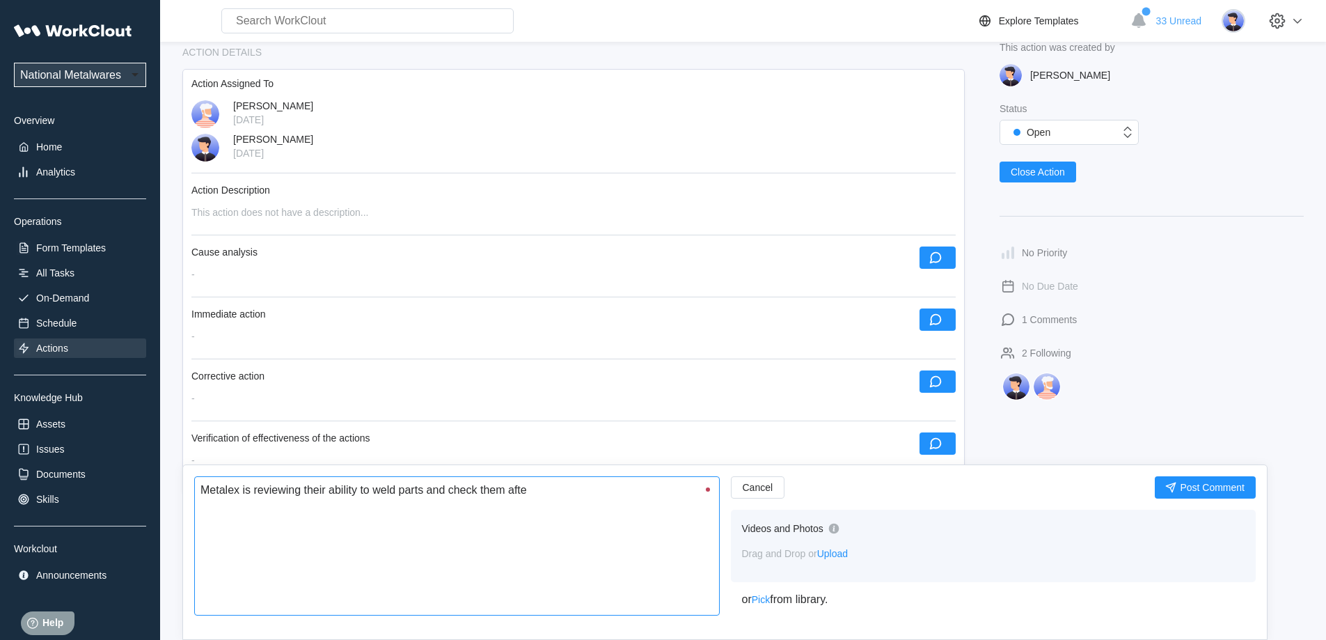
type textarea "Metalex is reviewing their ability to weld parts and check them after"
type textarea "x"
type textarea "Metalex is reviewing their ability to weld parts and check them after"
type textarea "x"
type textarea "Metalex is reviewing their ability to weld parts and check them after w"
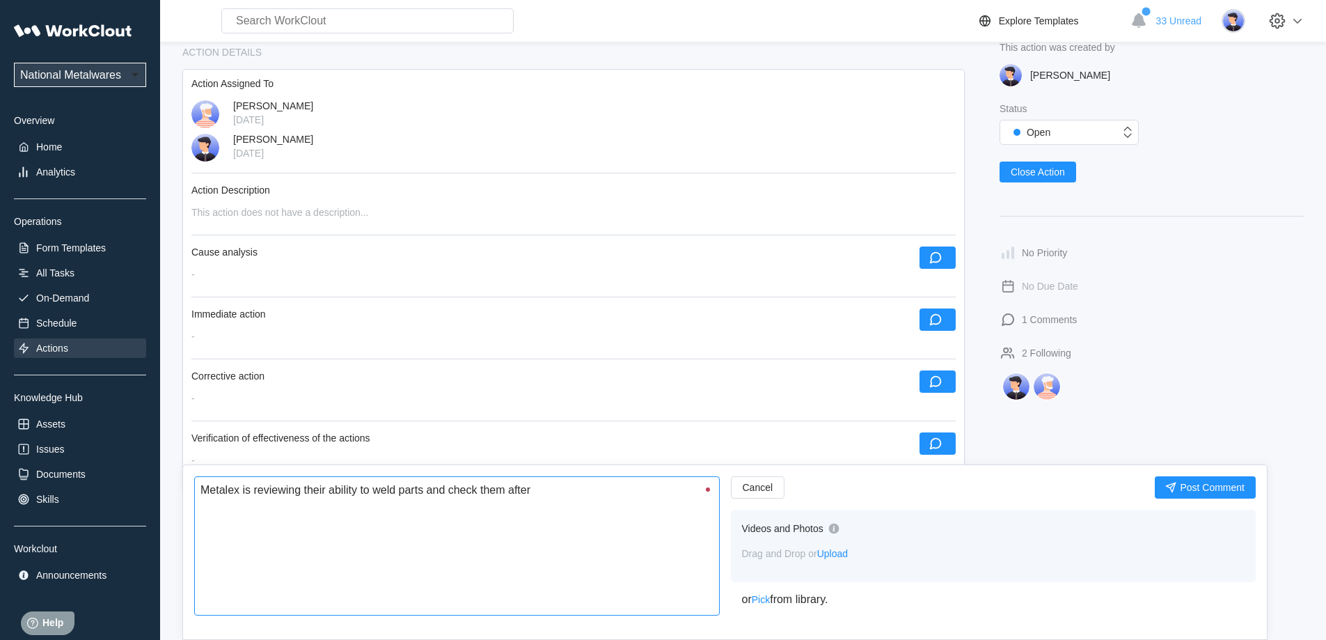
type textarea "x"
type textarea "Metalex is reviewing their ability to weld parts and check them after we"
type textarea "x"
type textarea "Metalex is reviewing their ability to weld parts and check them after wel"
type textarea "x"
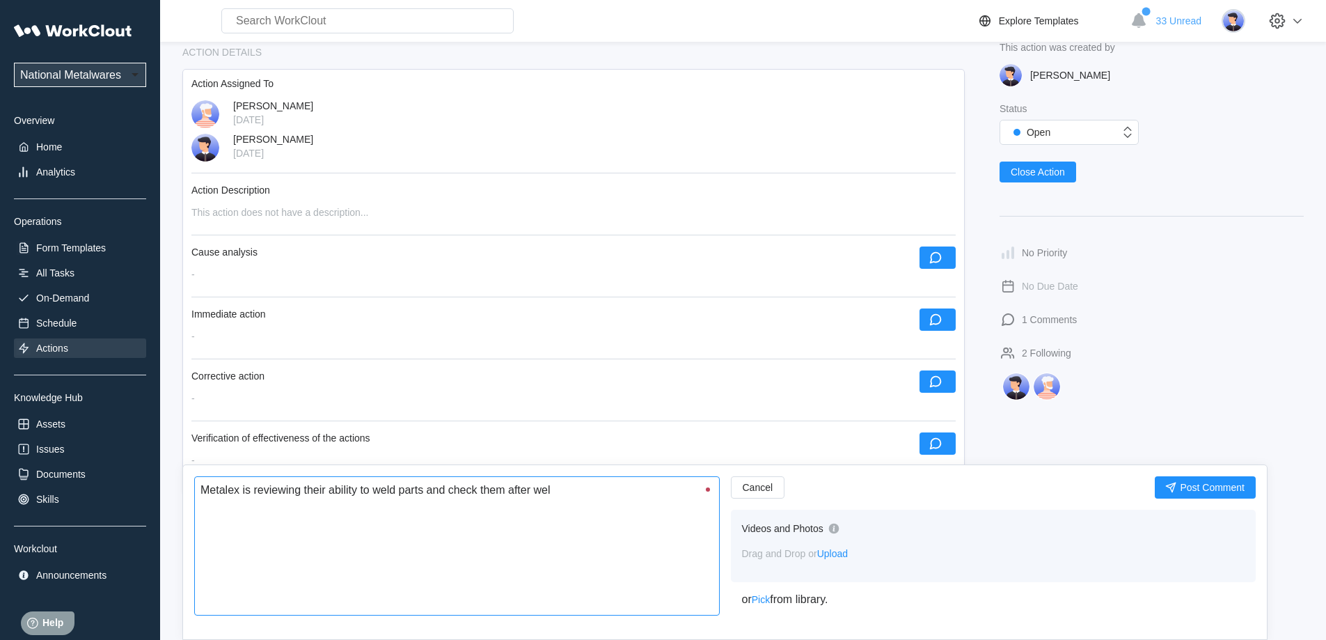
type textarea "Metalex is reviewing their ability to weld parts and check them after weld"
type textarea "x"
type textarea "Metalex is reviewing their ability to weld parts and check them after weld."
type textarea "x"
type textarea "Metalex is reviewing their ability to weld parts and check them after weld."
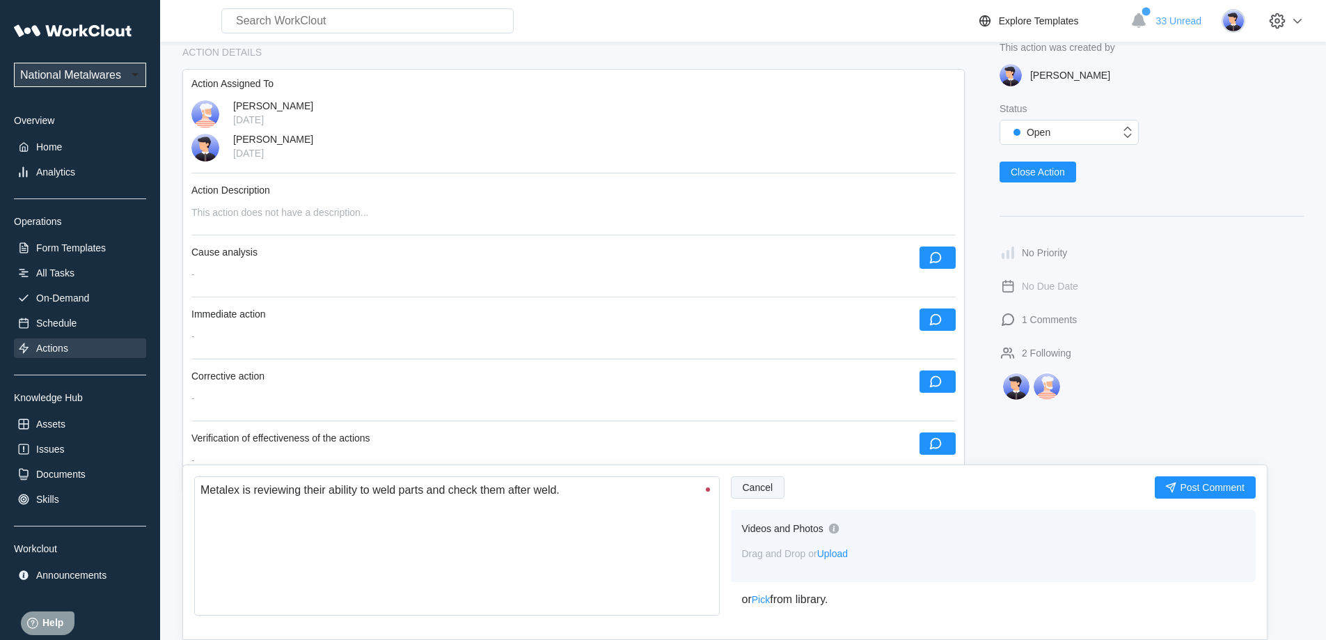
click at [761, 489] on span "Cancel" at bounding box center [758, 487] width 31 height 10
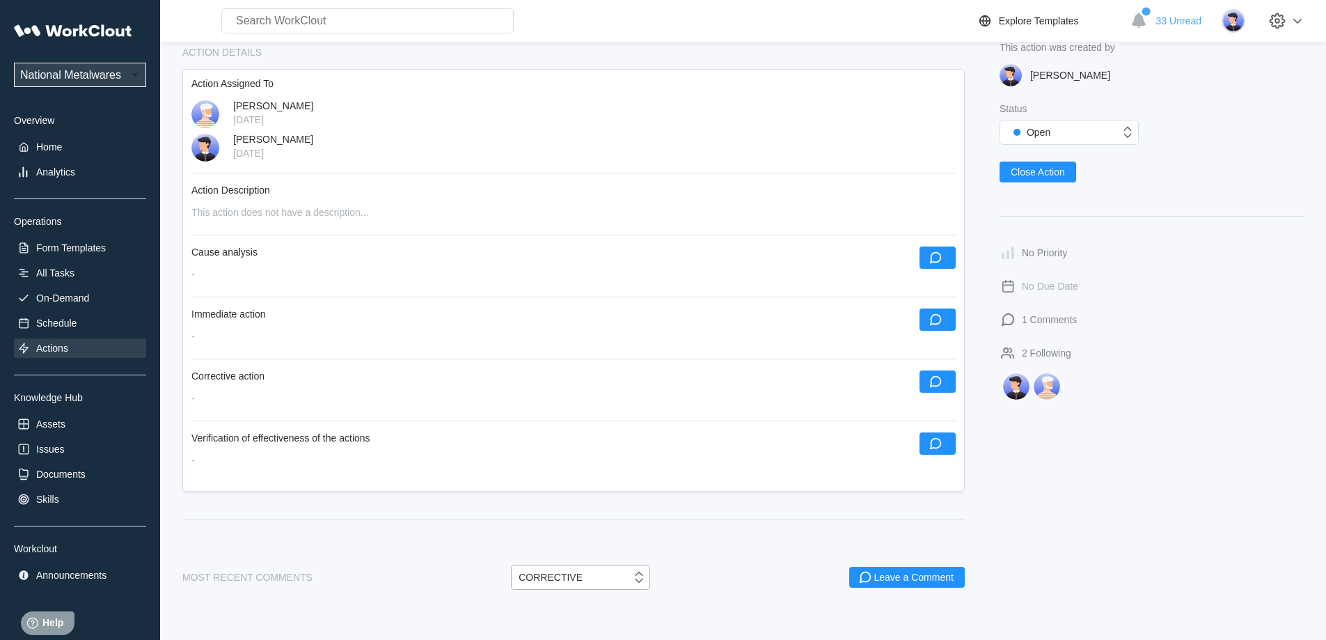
click at [630, 578] on div "CORRECTIVE" at bounding box center [572, 577] width 120 height 14
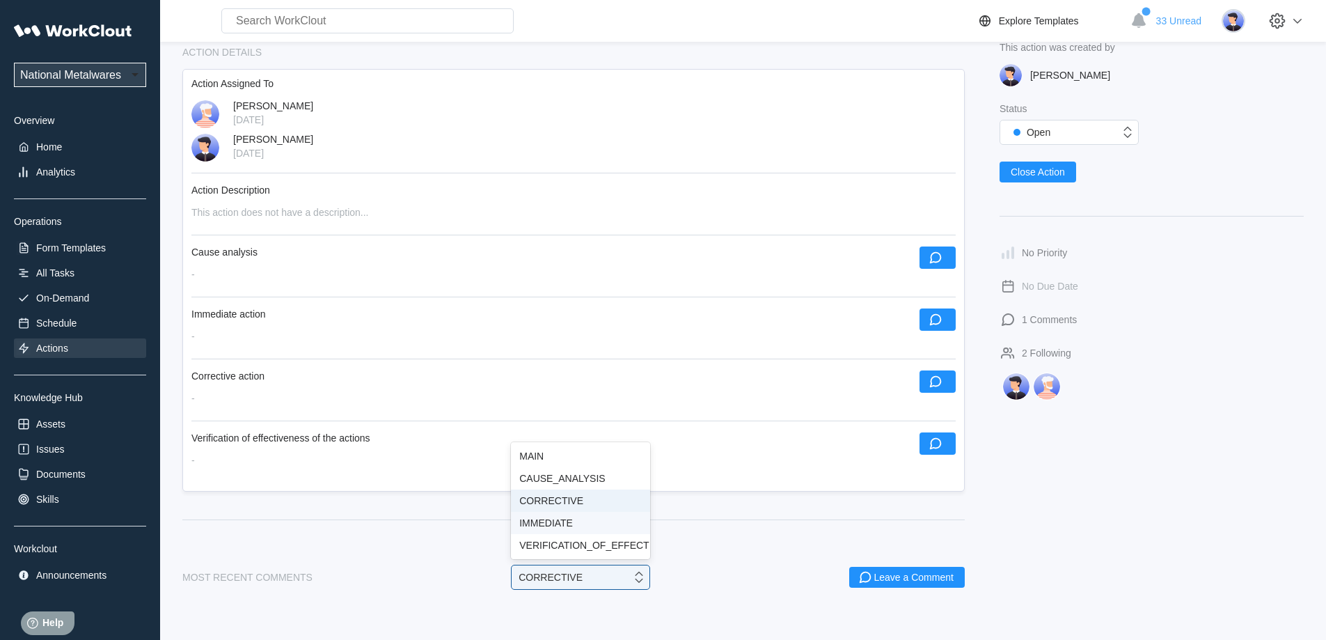
click at [558, 517] on div "IMMEDIATE" at bounding box center [580, 522] width 122 height 11
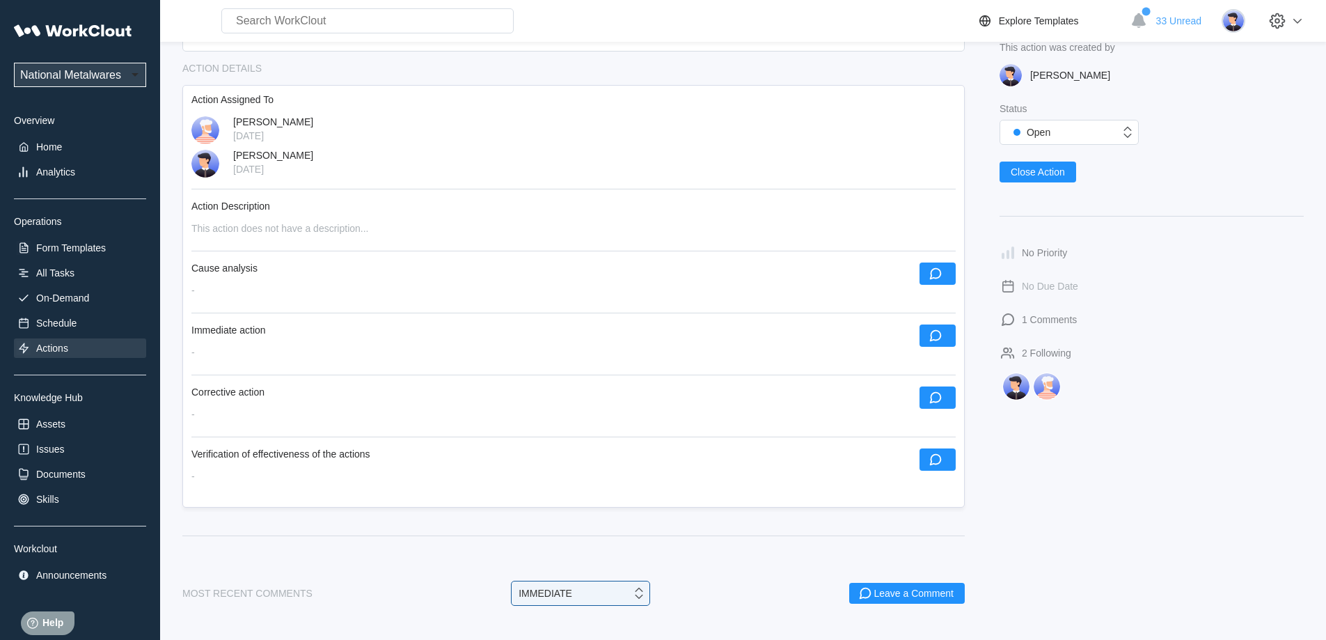
scroll to position [157, 0]
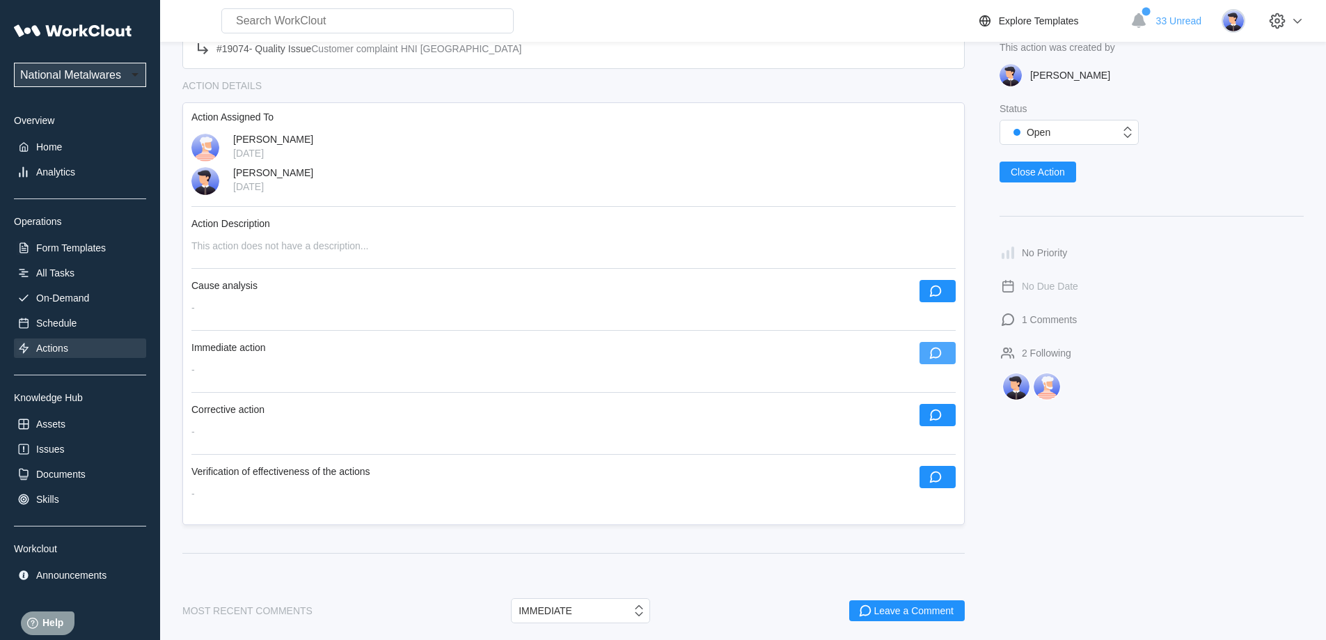
click at [933, 349] on icon "button" at bounding box center [936, 353] width 12 height 12
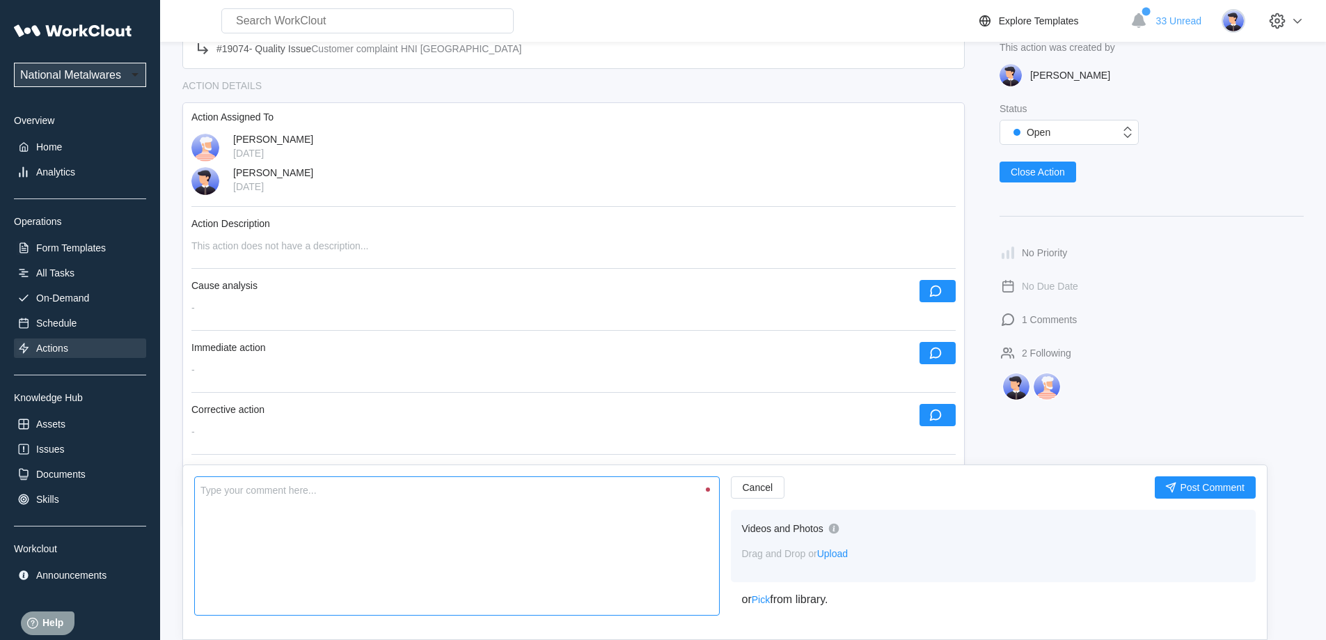
click at [466, 512] on textarea at bounding box center [456, 545] width 525 height 139
type textarea "P"
type textarea "x"
type textarea "Pa"
type textarea "x"
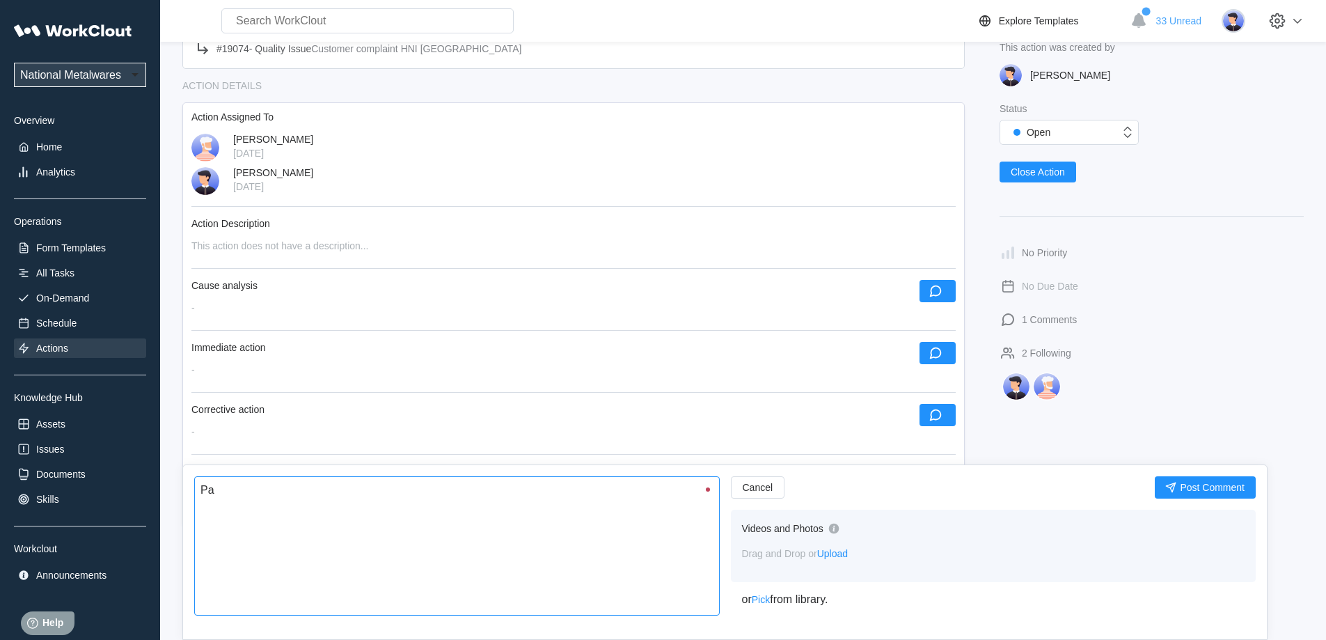
type textarea "Par"
type textarea "x"
type textarea "Part"
type textarea "x"
type textarea "Parts"
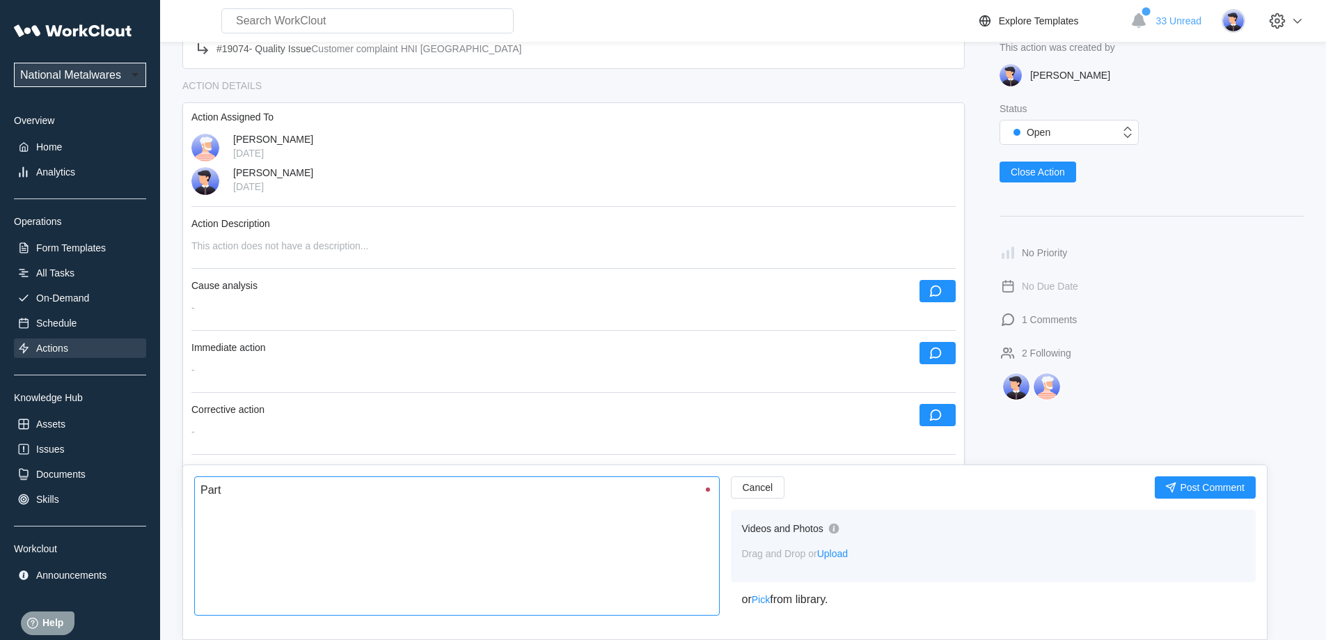
type textarea "x"
type textarea "Parts"
type textarea "x"
type textarea "Parts a"
type textarea "x"
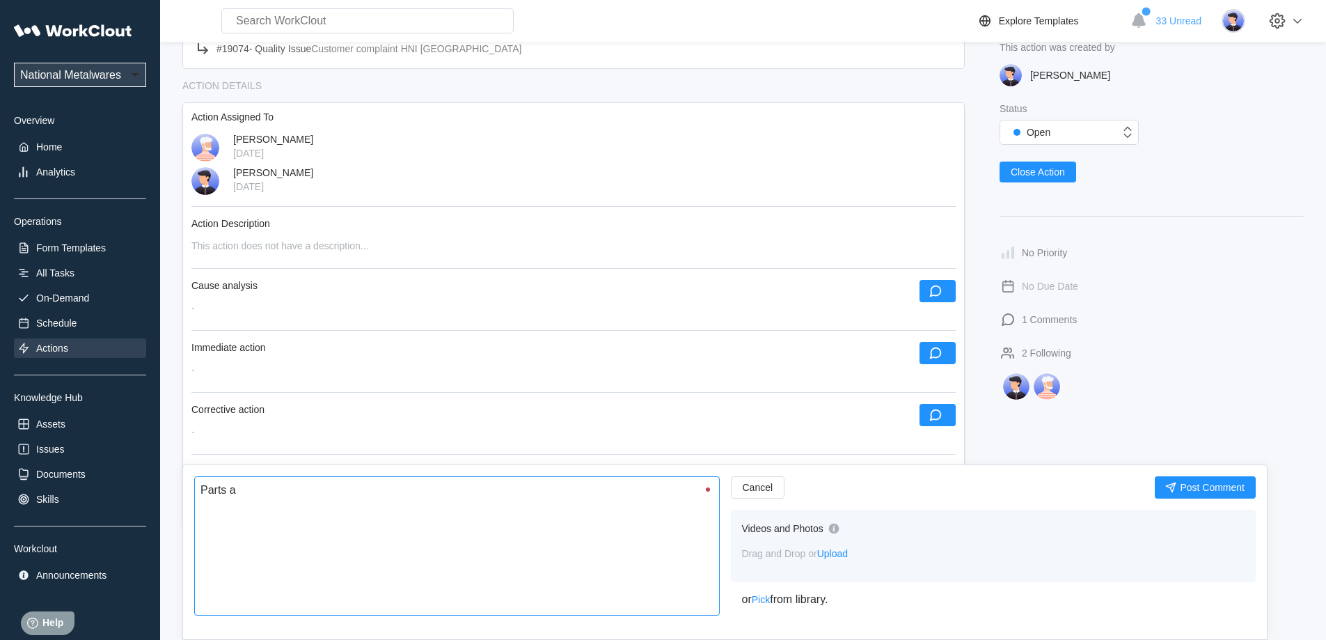
type textarea "Parts ar"
type textarea "x"
type textarea "Parts ar"
type textarea "x"
type textarea "Parts ar"
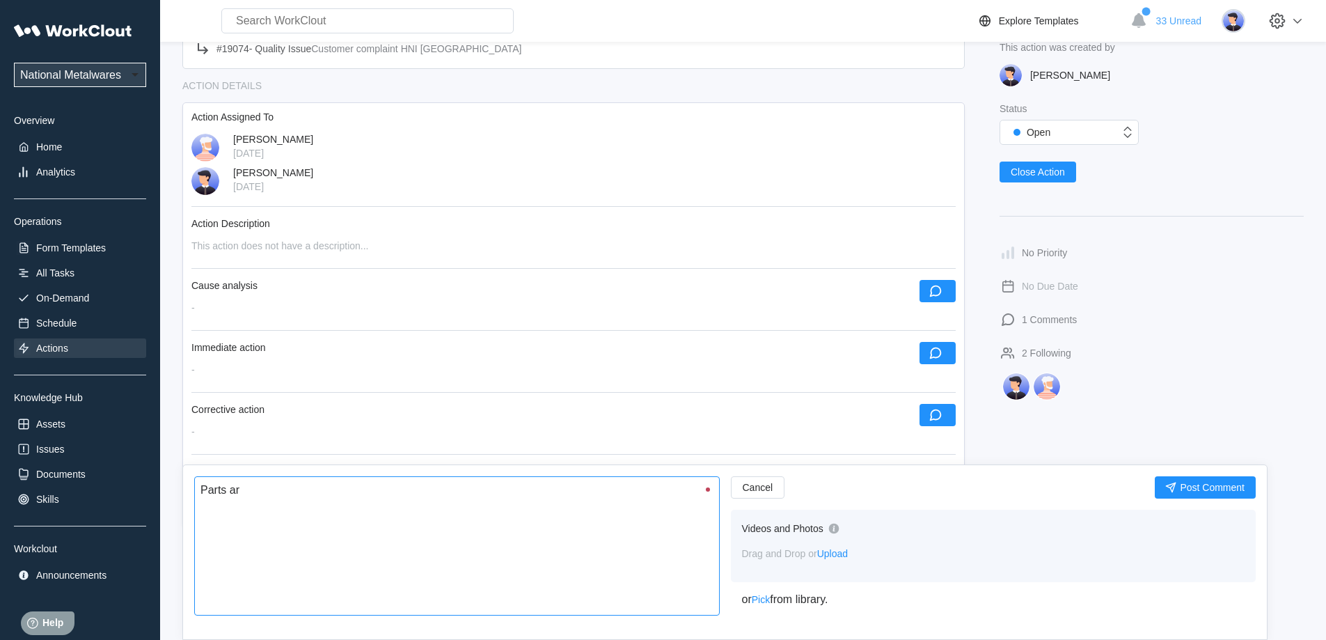
type textarea "x"
type textarea "Parts a"
type textarea "x"
type textarea "Parts at"
type textarea "x"
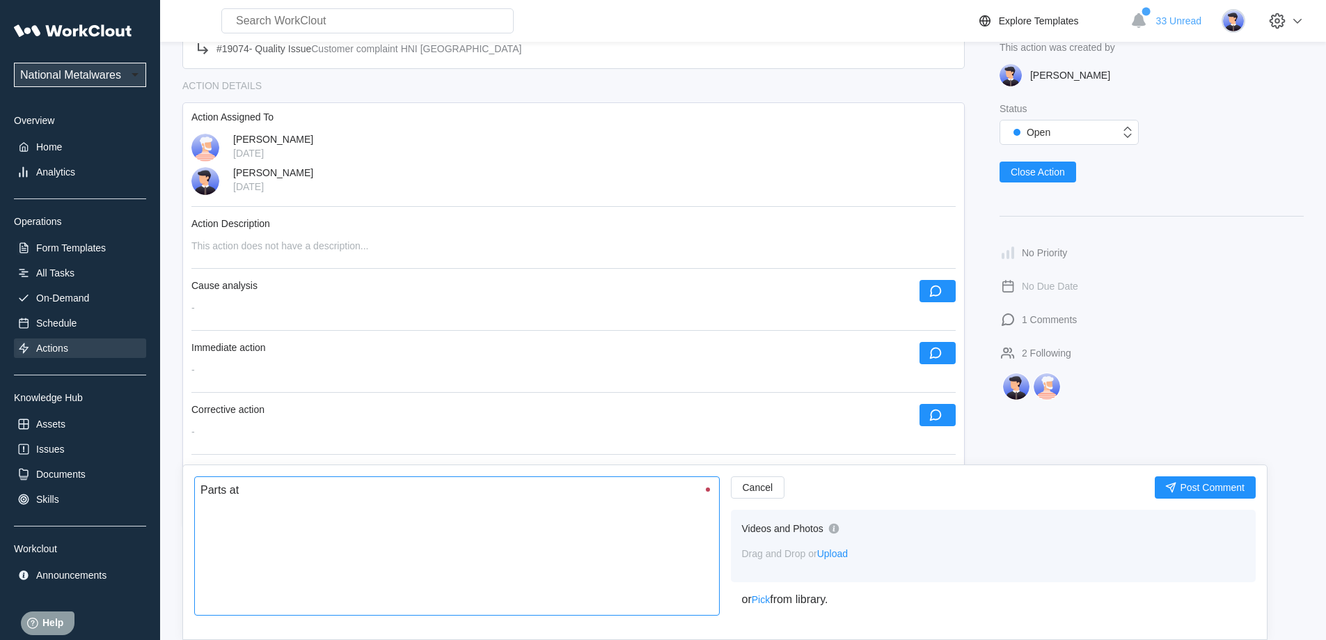
type textarea "Parts at"
type textarea "x"
type textarea "Parts at H"
type textarea "x"
type textarea "Parts at HN"
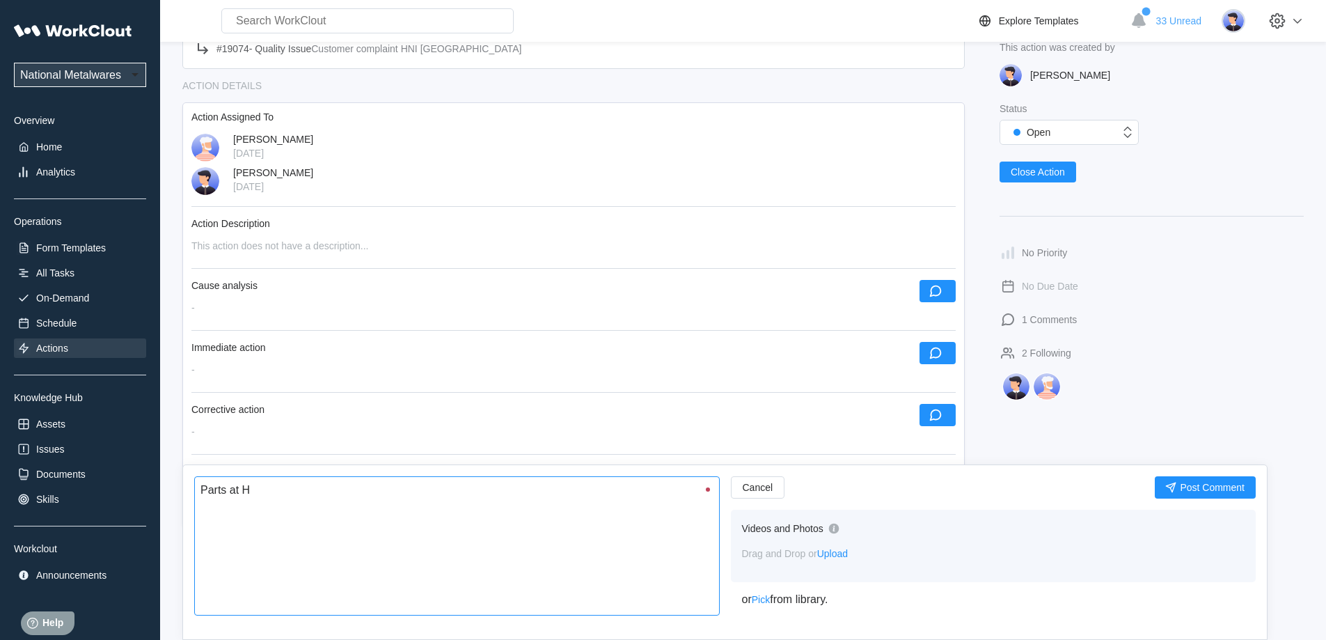
type textarea "x"
type textarea "Parts at HNI"
type textarea "x"
type textarea "Parts at HNI"
type textarea "x"
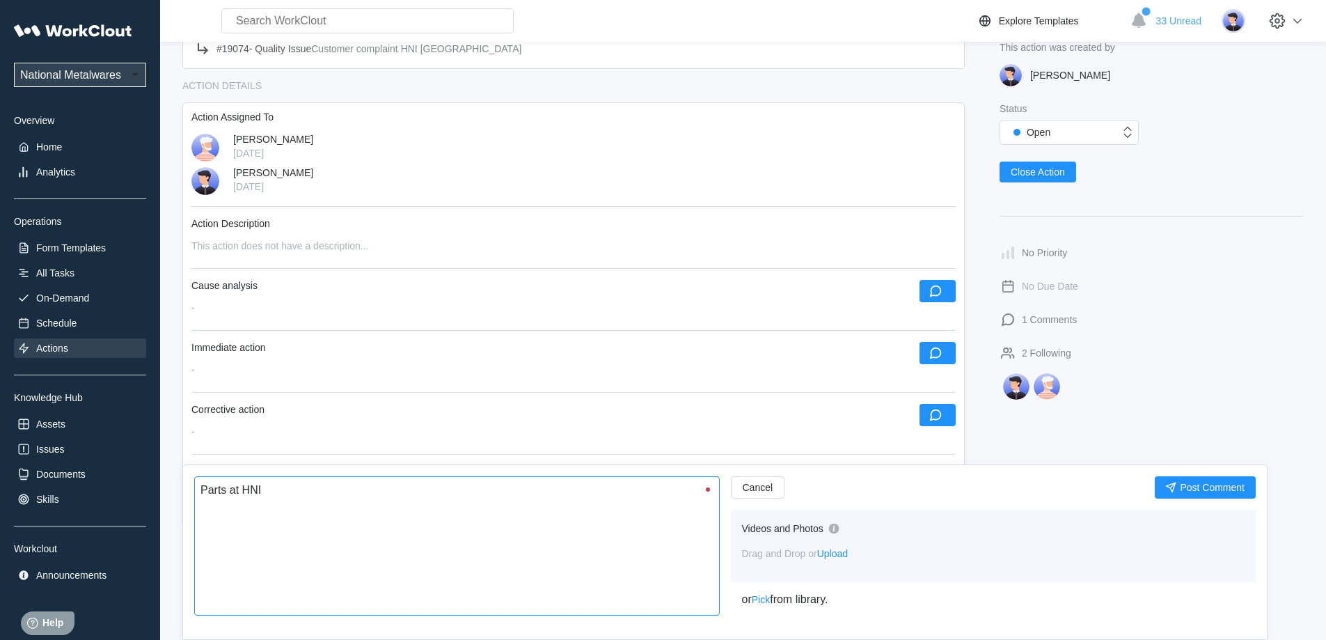
type textarea "Parts at HNI a"
type textarea "x"
type textarea "Parts at HNI ar"
type textarea "x"
type textarea "Parts at HNI are"
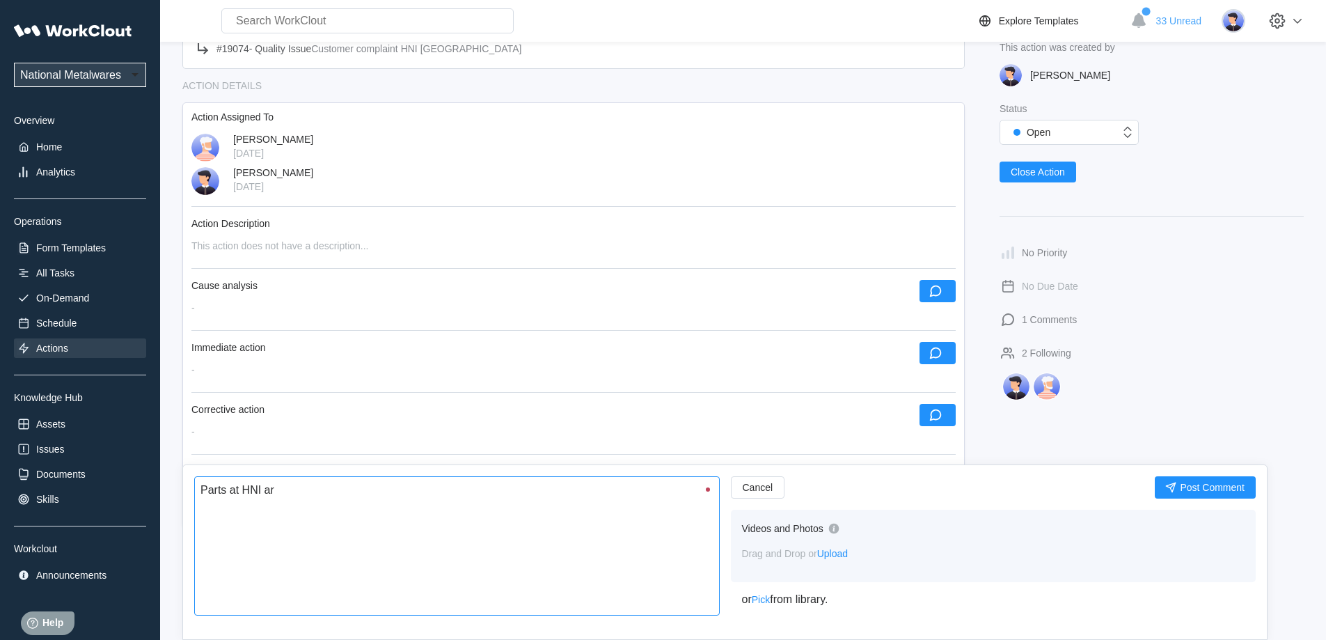
type textarea "x"
type textarea "Parts at HNI are"
click at [1191, 482] on span "Post Comment" at bounding box center [1212, 487] width 65 height 10
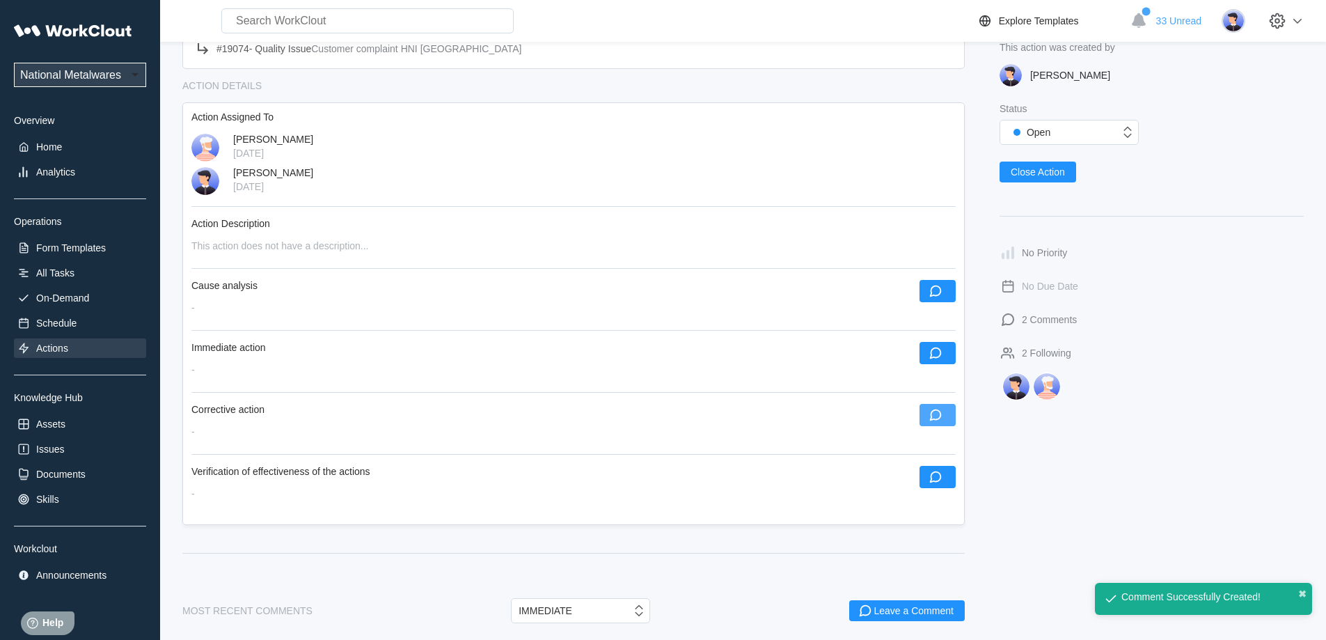
click at [929, 418] on icon "button" at bounding box center [935, 414] width 15 height 15
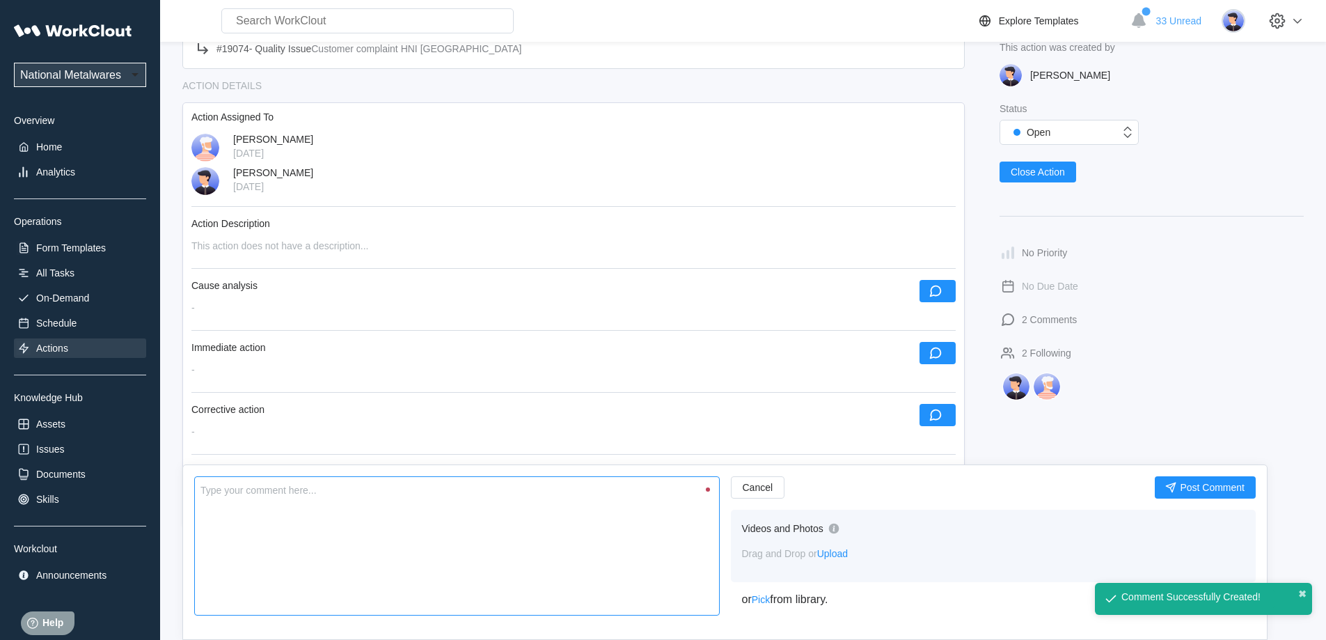
click at [502, 560] on textarea at bounding box center [456, 545] width 525 height 139
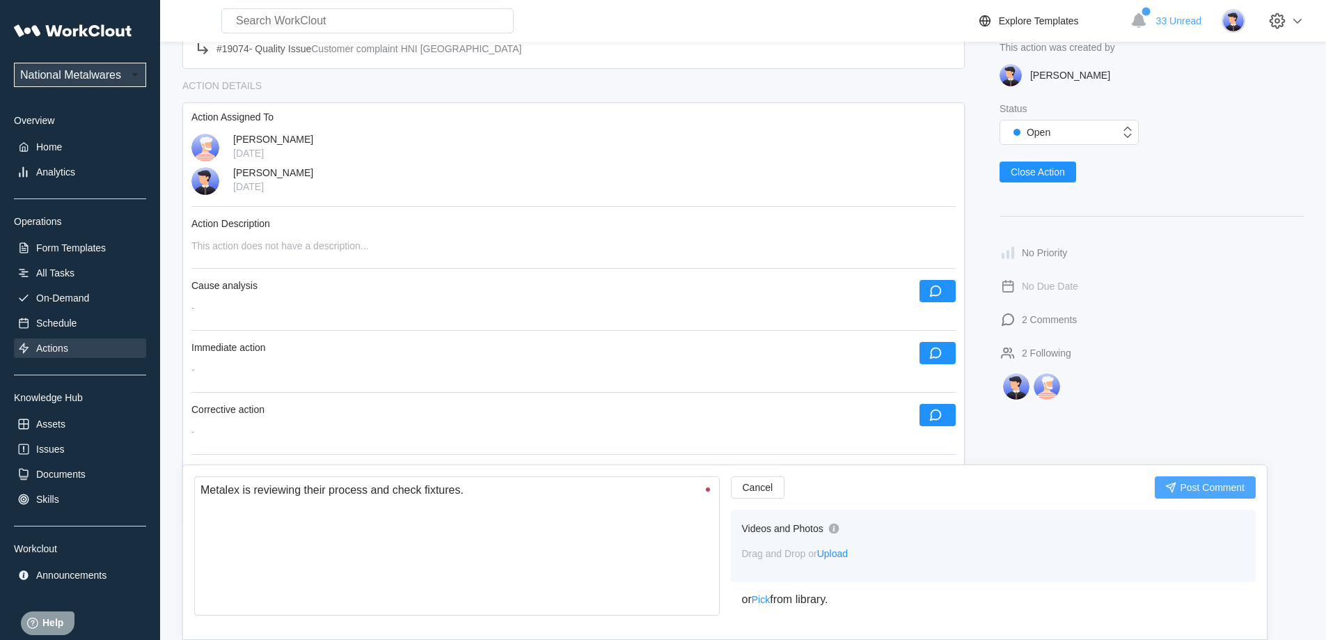
click at [1212, 484] on span "Post Comment" at bounding box center [1212, 487] width 65 height 10
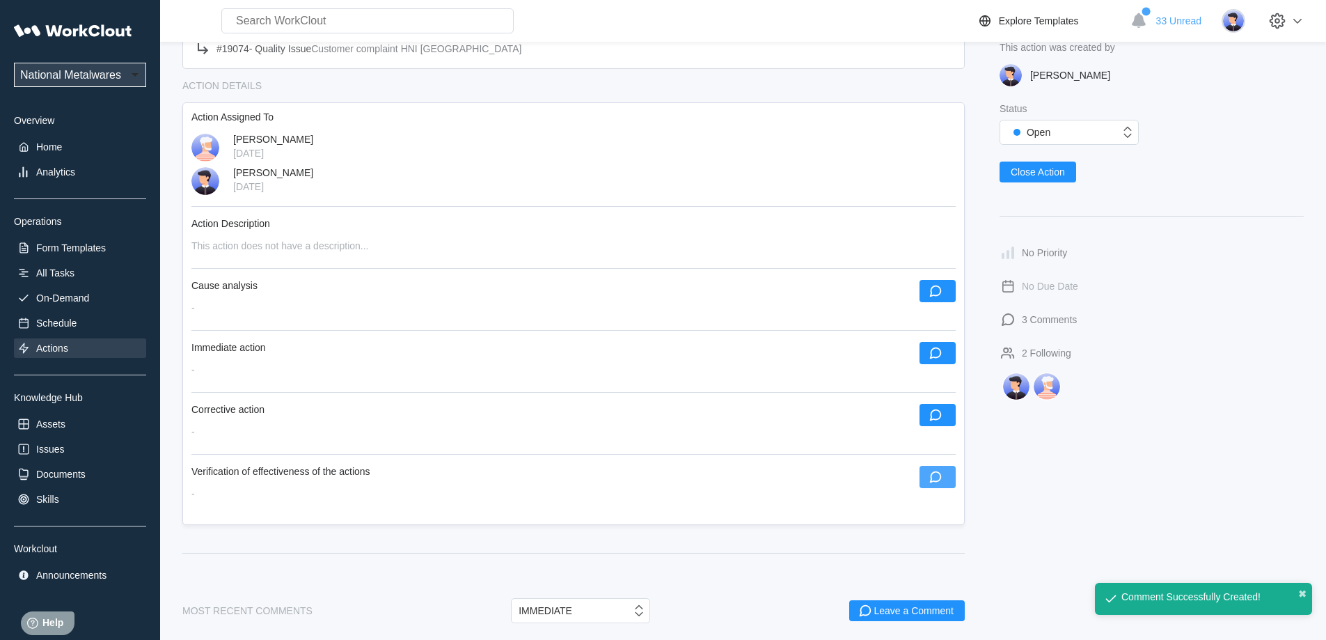
click at [944, 479] on button "button" at bounding box center [937, 477] width 36 height 22
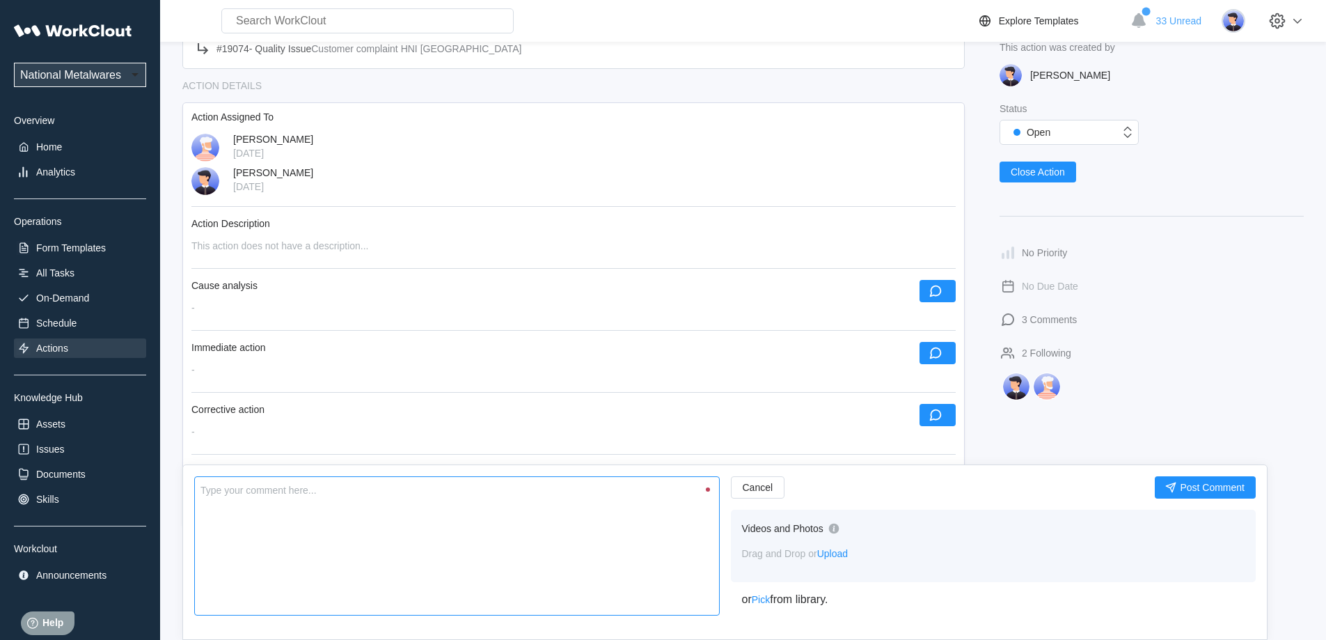
click at [560, 523] on textarea at bounding box center [456, 545] width 525 height 139
click at [1223, 493] on button "Post Comment" at bounding box center [1205, 487] width 101 height 22
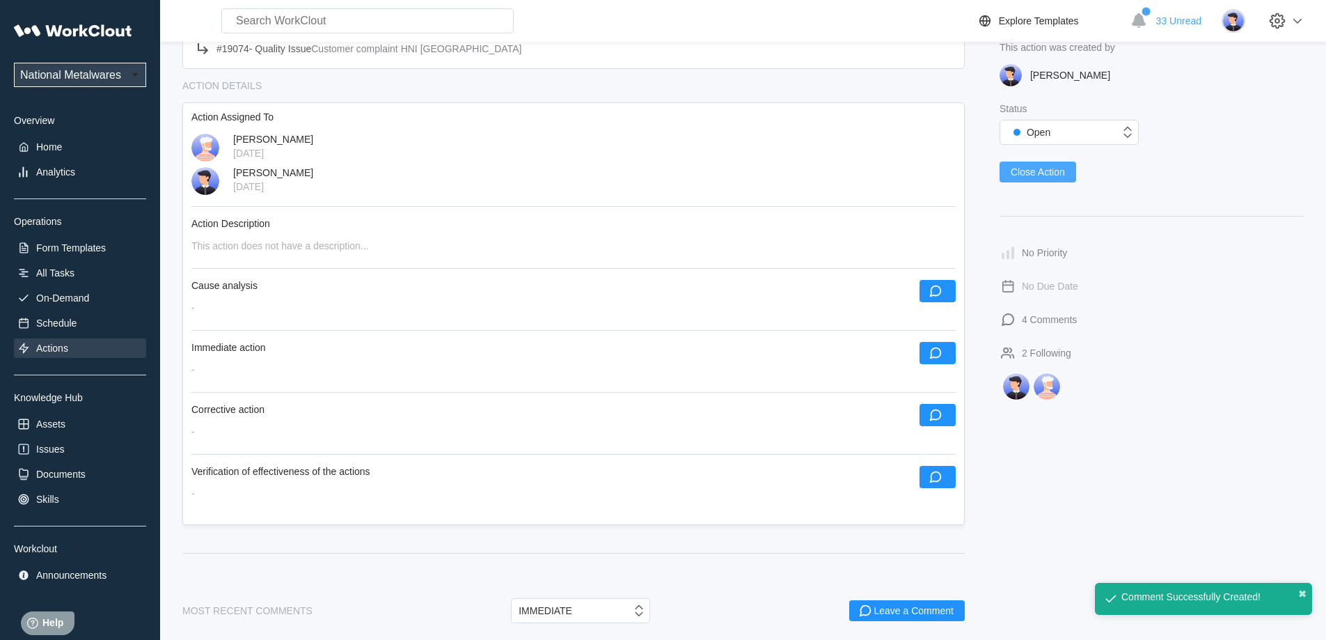
click at [1044, 170] on span "Close Action" at bounding box center [1037, 172] width 54 height 10
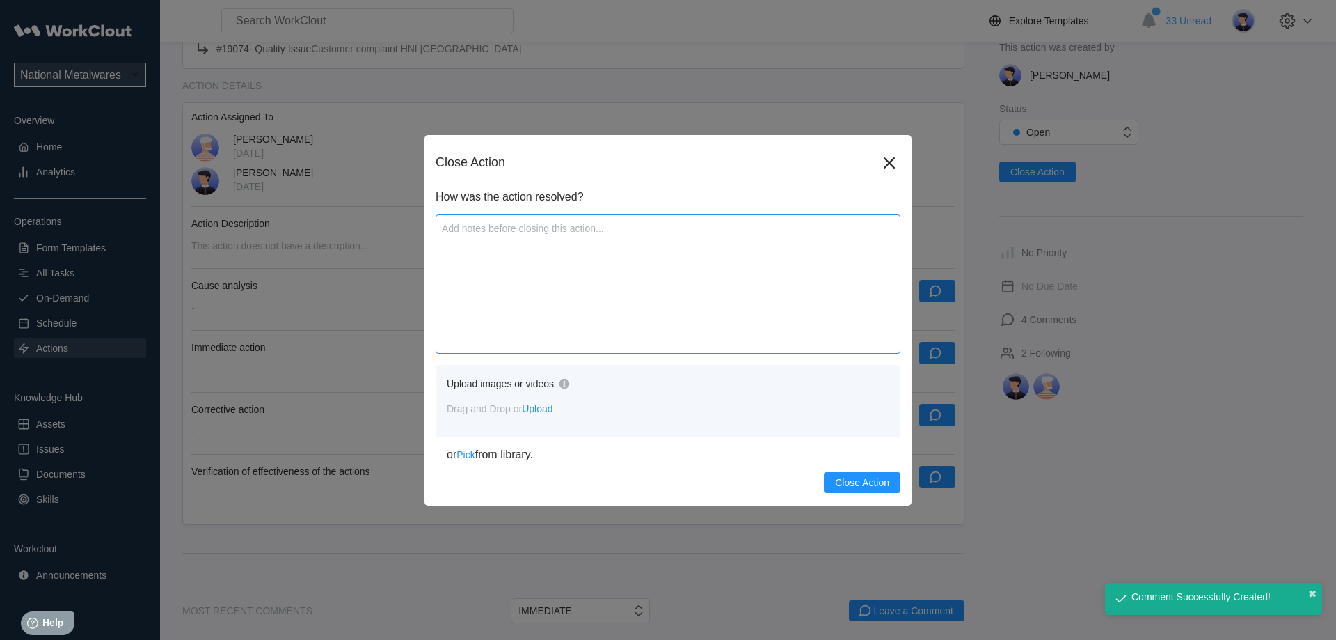
click at [620, 297] on textarea at bounding box center [668, 283] width 465 height 139
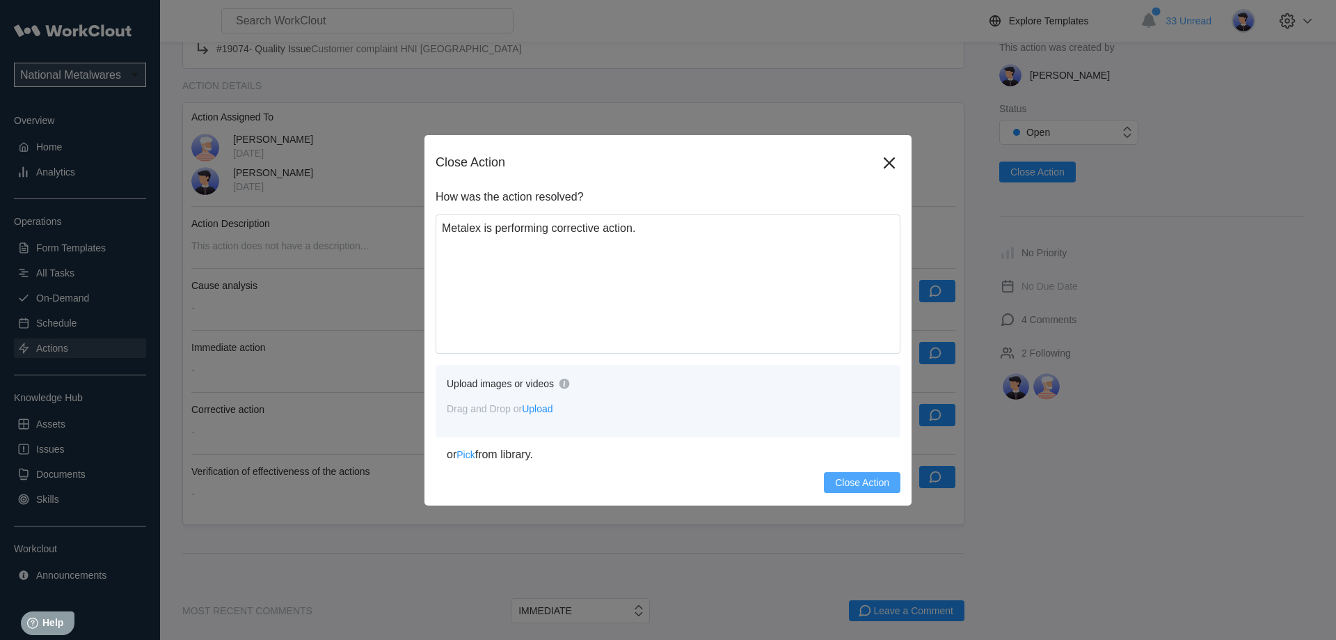
click at [883, 481] on span "Close Action" at bounding box center [862, 482] width 54 height 10
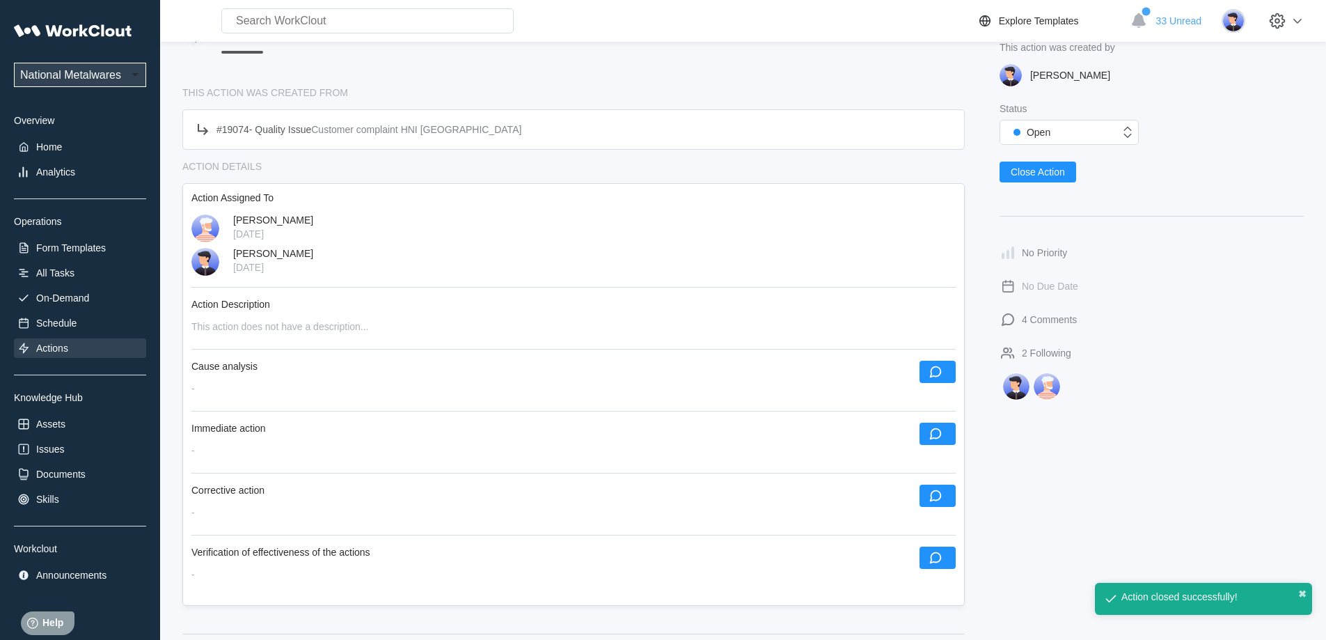
scroll to position [0, 0]
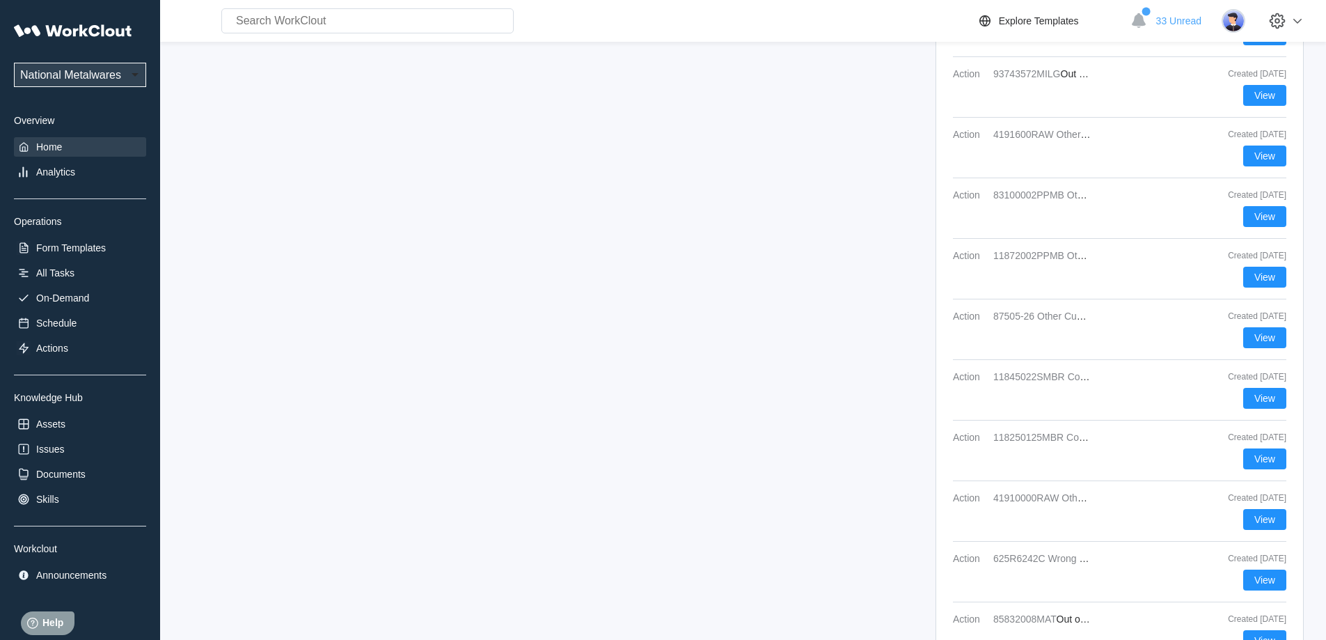
scroll to position [2184, 0]
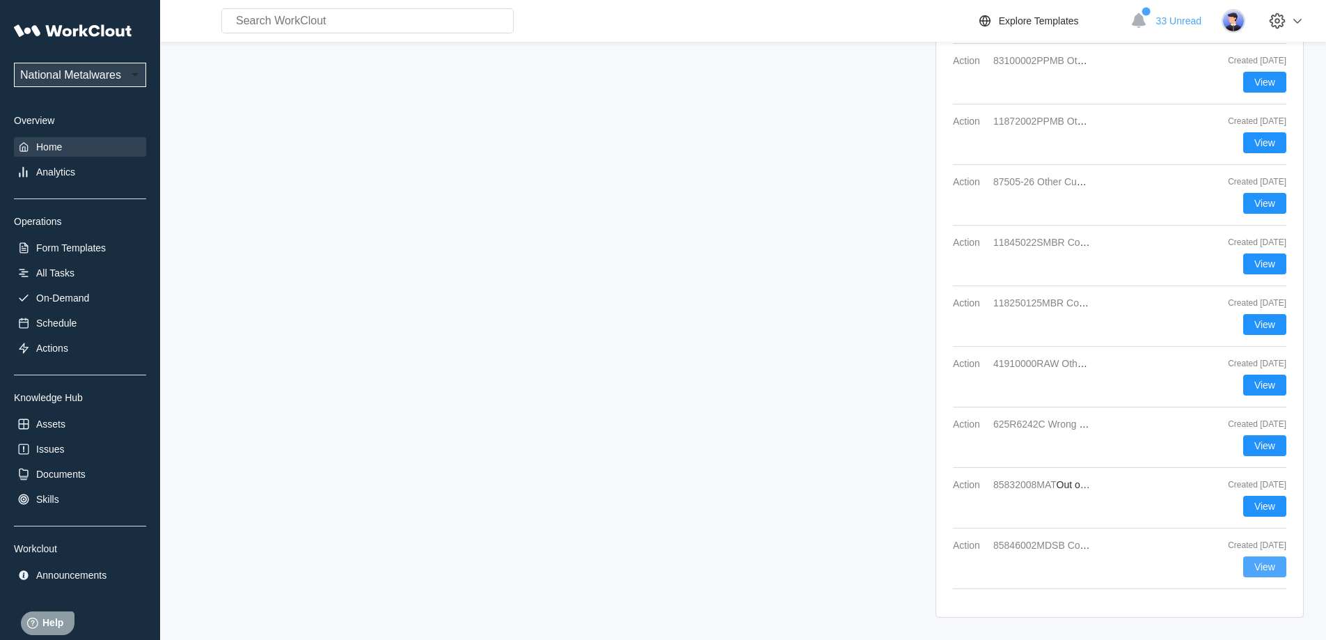
click at [1255, 566] on span "View" at bounding box center [1264, 567] width 21 height 10
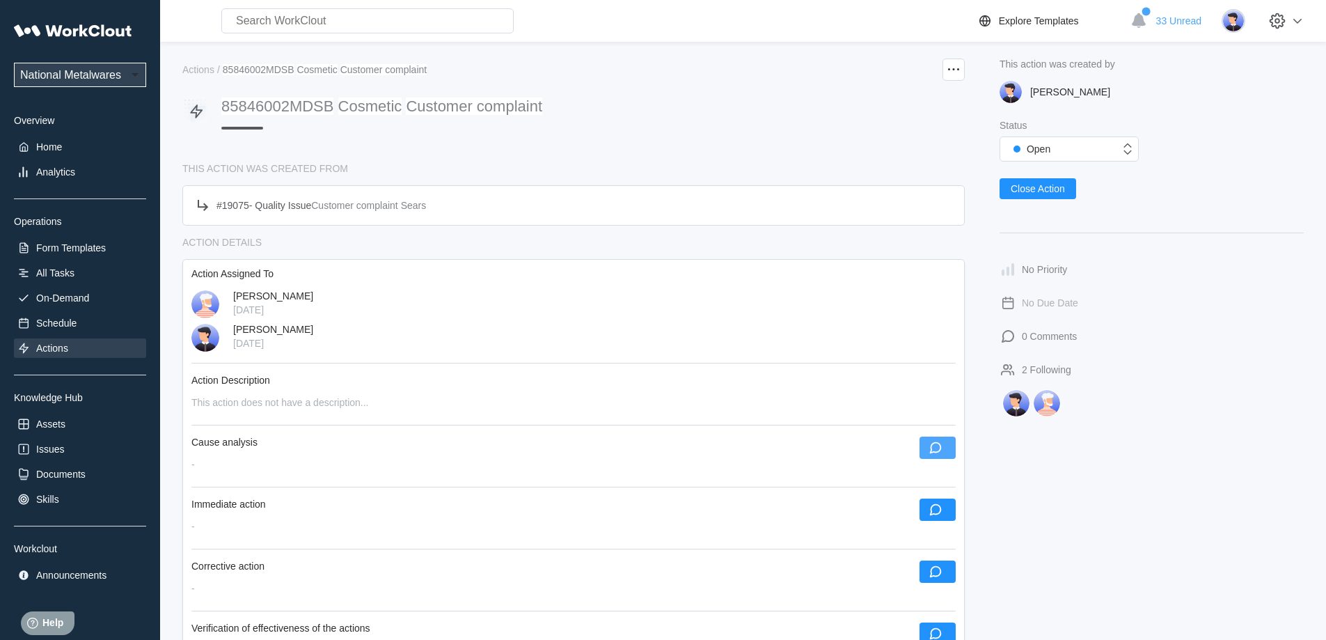
click at [937, 448] on icon "button" at bounding box center [935, 447] width 15 height 15
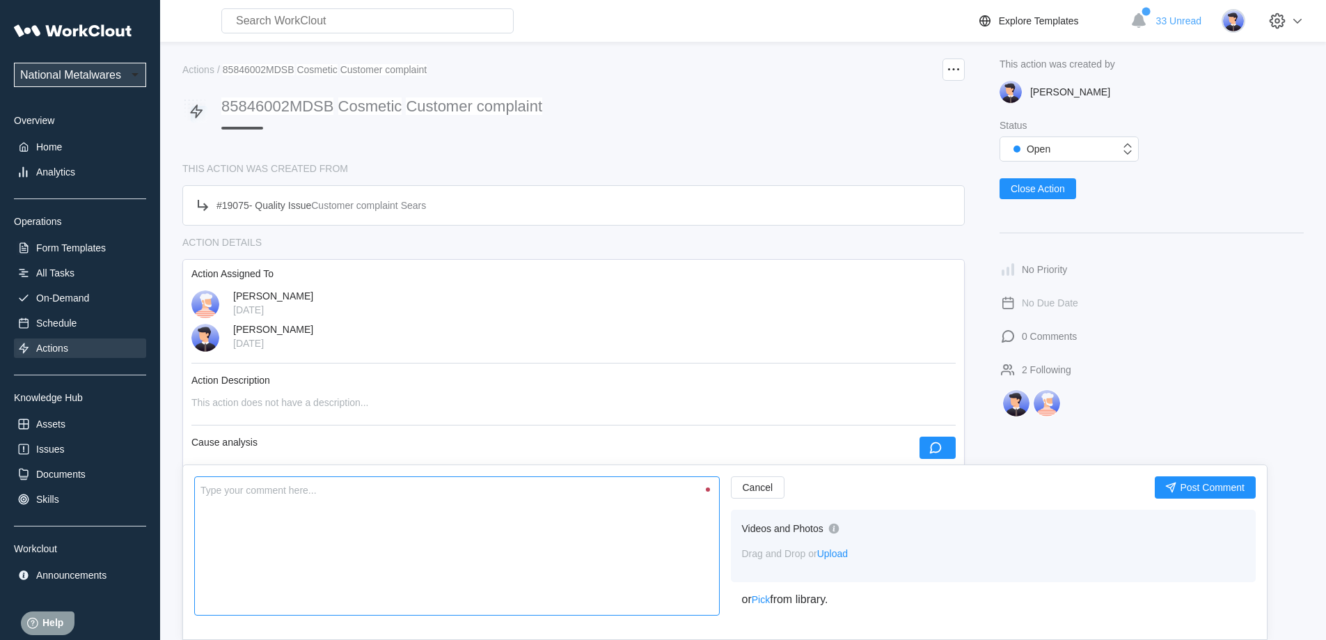
click at [612, 552] on textarea at bounding box center [456, 545] width 525 height 139
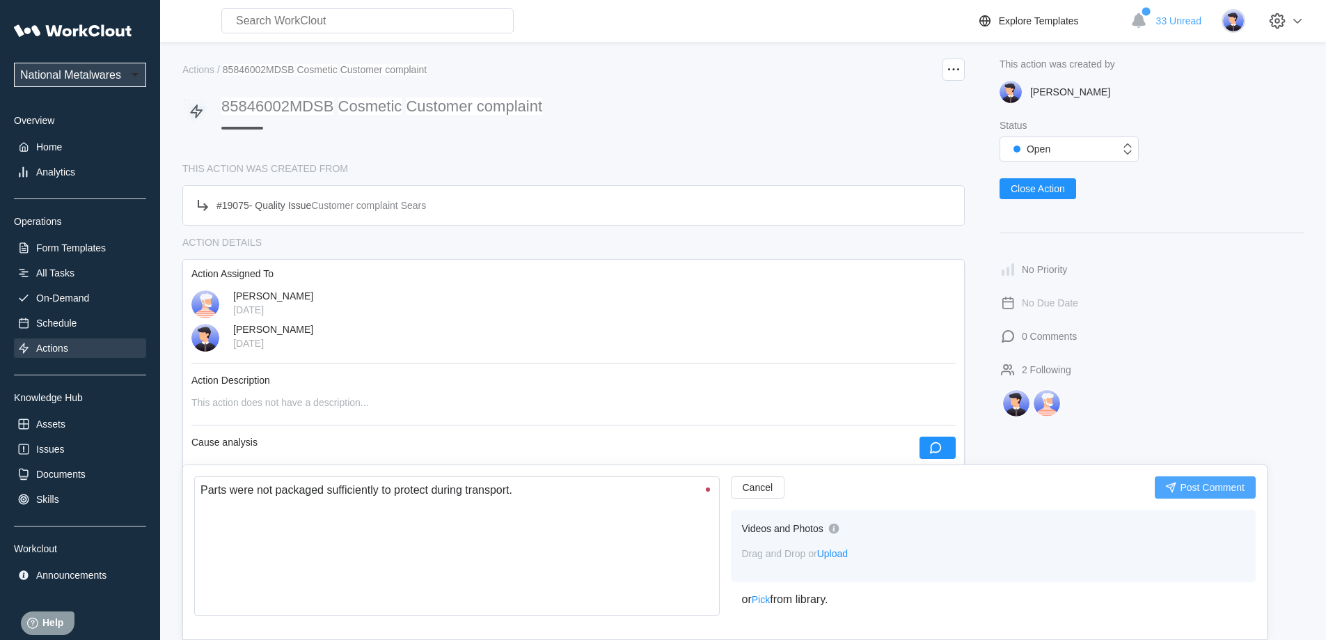
click at [1204, 482] on span "Post Comment" at bounding box center [1212, 487] width 65 height 10
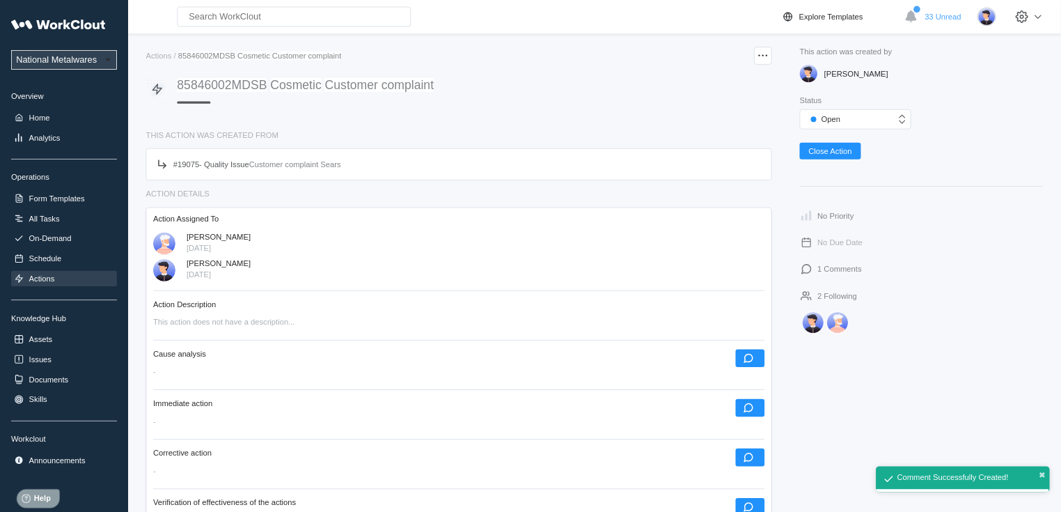
scroll to position [139, 0]
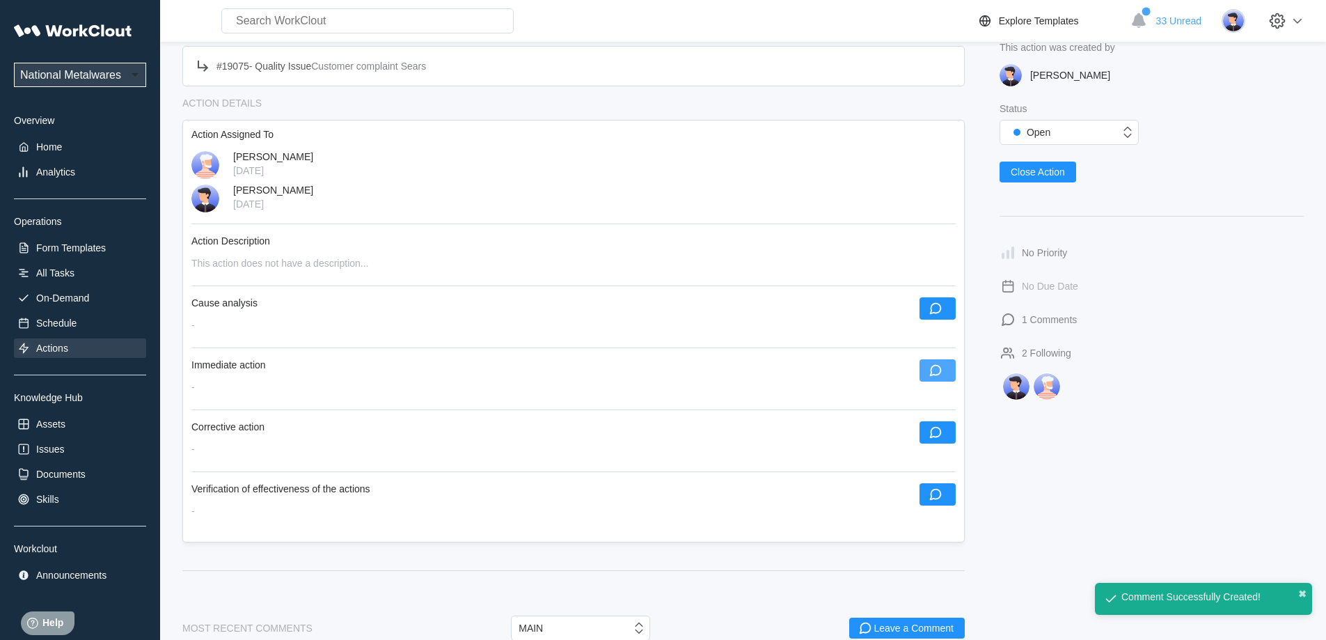
click at [928, 364] on icon "button" at bounding box center [935, 370] width 15 height 15
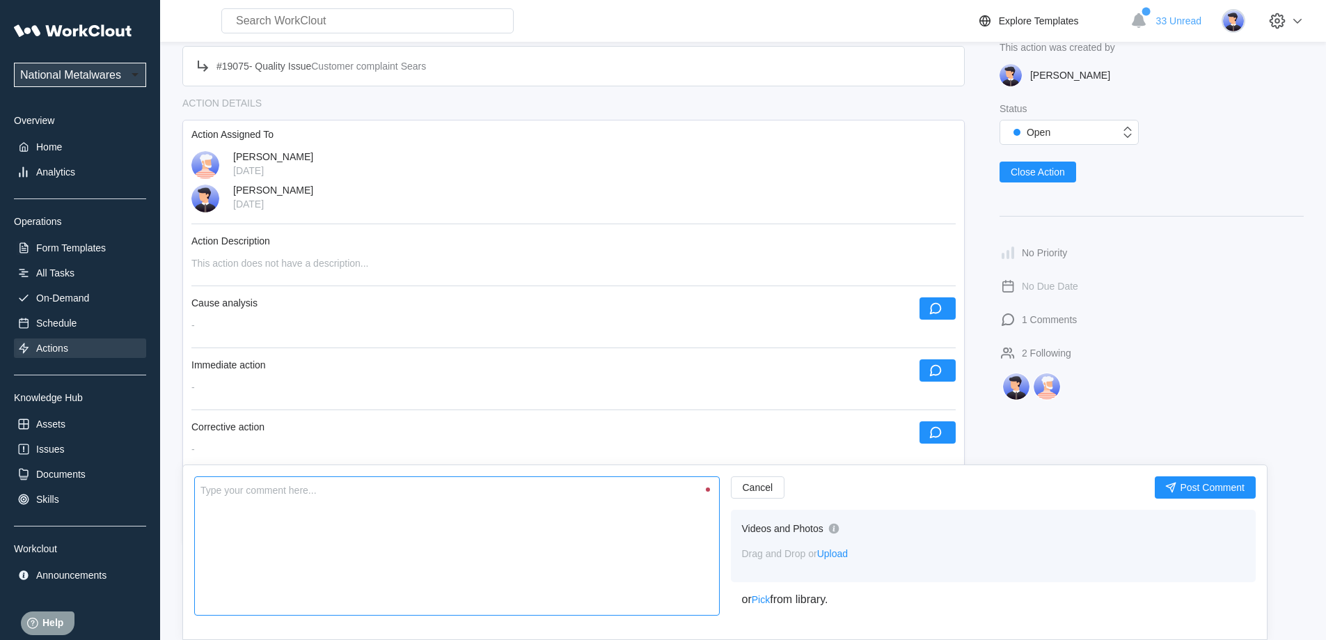
click at [559, 526] on textarea at bounding box center [456, 545] width 525 height 139
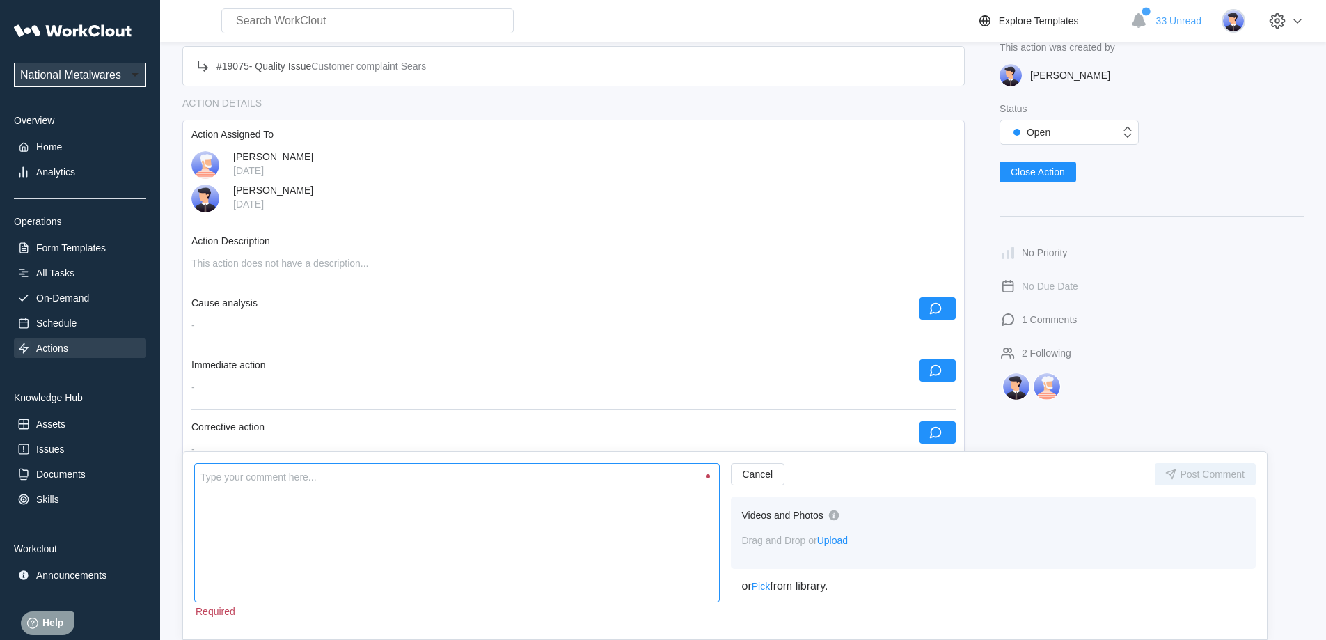
click at [308, 533] on textarea at bounding box center [456, 532] width 525 height 139
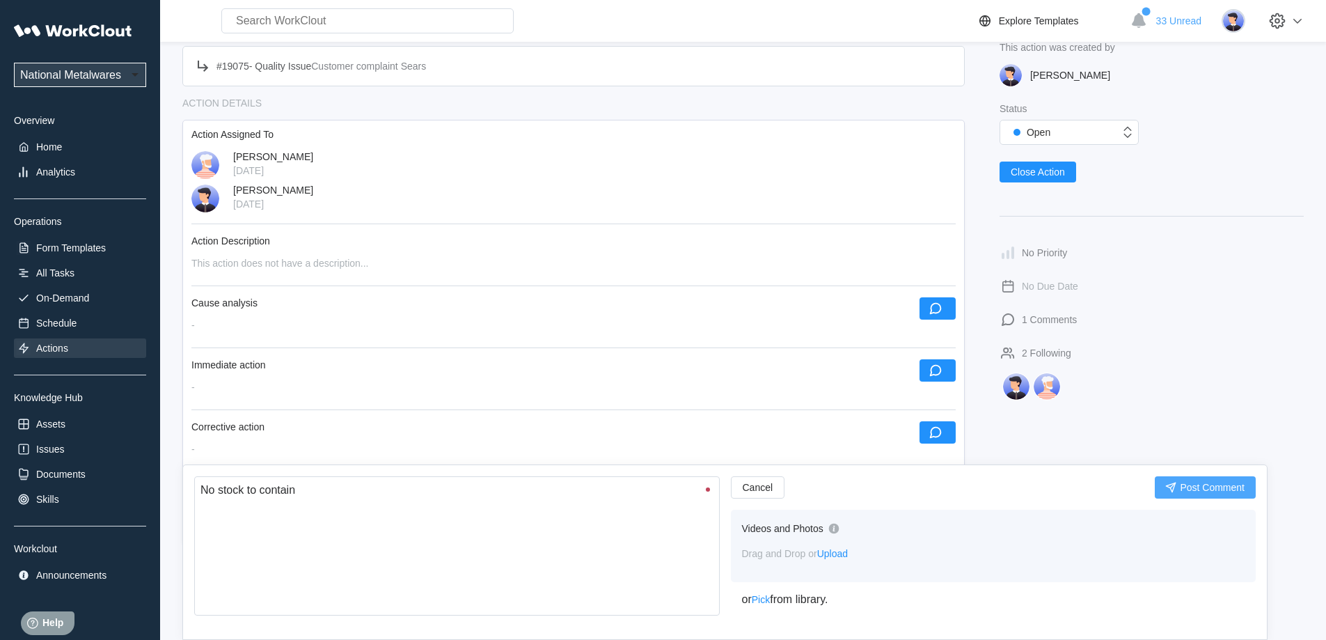
click at [1205, 482] on span "Post Comment" at bounding box center [1212, 487] width 65 height 10
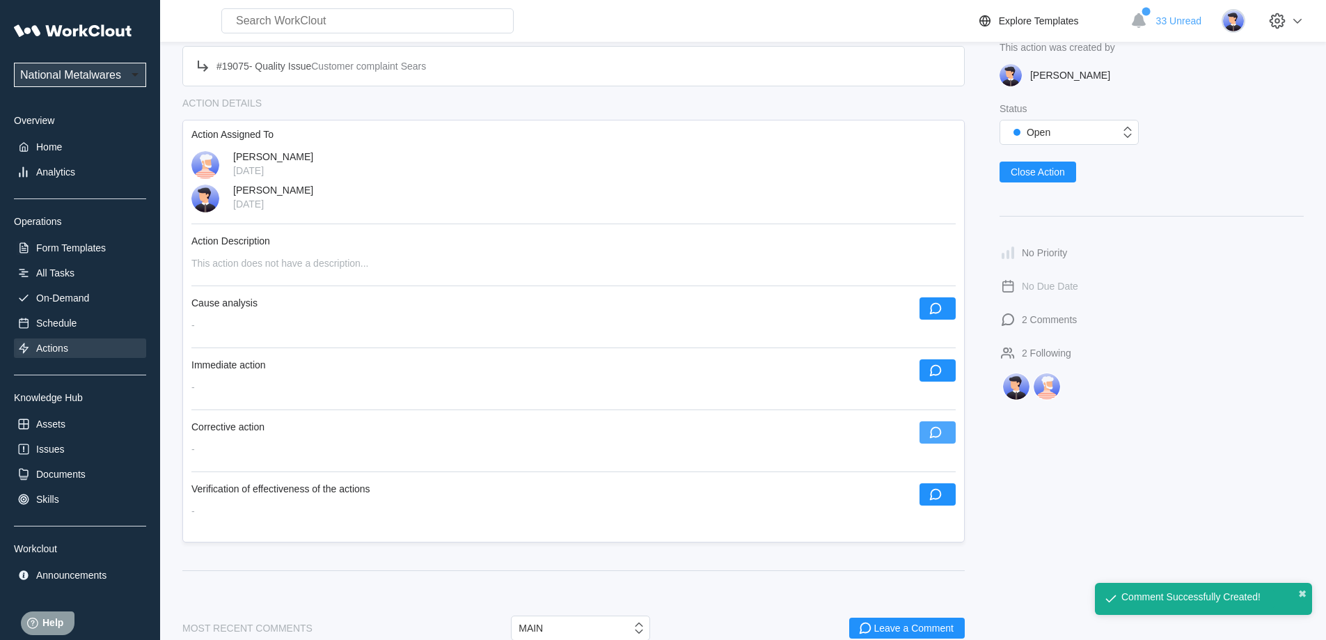
click at [940, 434] on icon "button" at bounding box center [936, 433] width 12 height 12
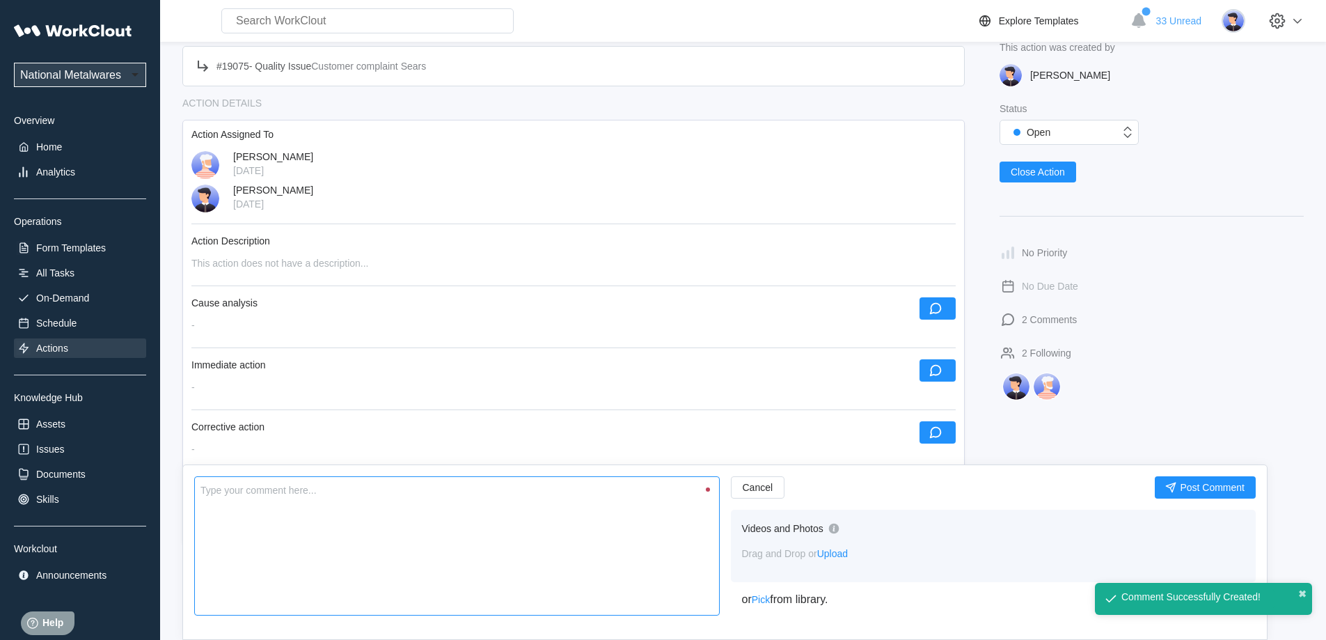
click at [533, 574] on textarea at bounding box center [456, 545] width 525 height 139
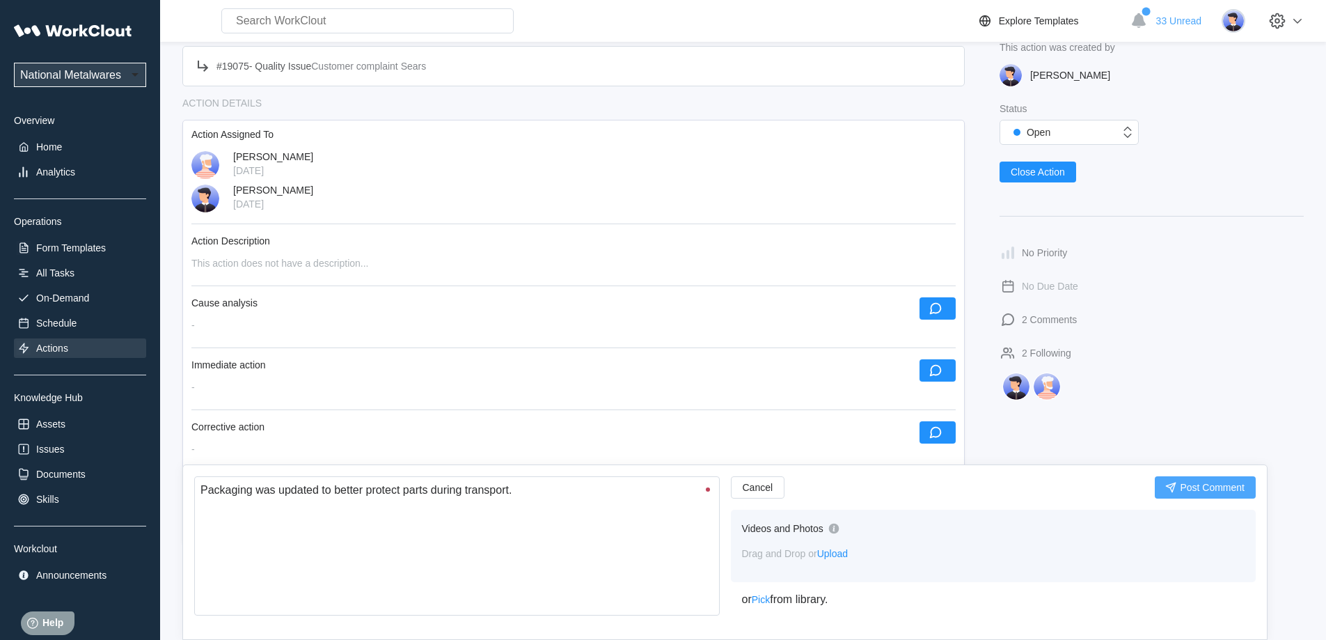
click at [1203, 484] on span "Post Comment" at bounding box center [1212, 487] width 65 height 10
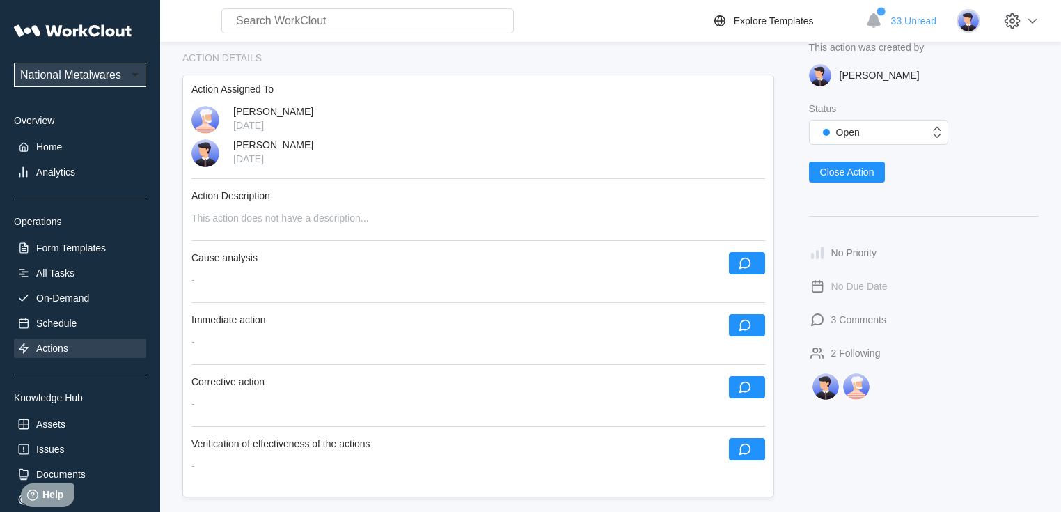
scroll to position [306, 0]
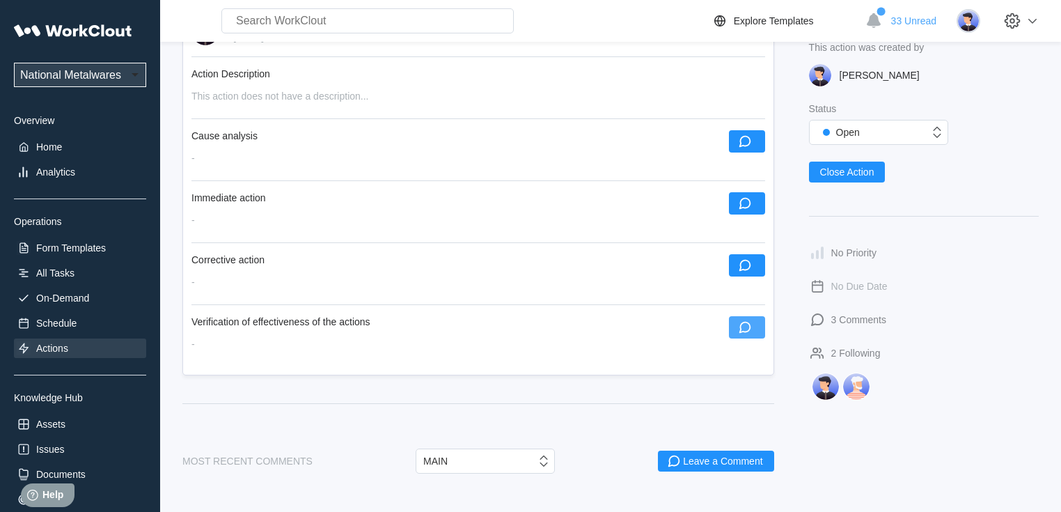
click at [738, 335] on icon "button" at bounding box center [744, 326] width 15 height 15
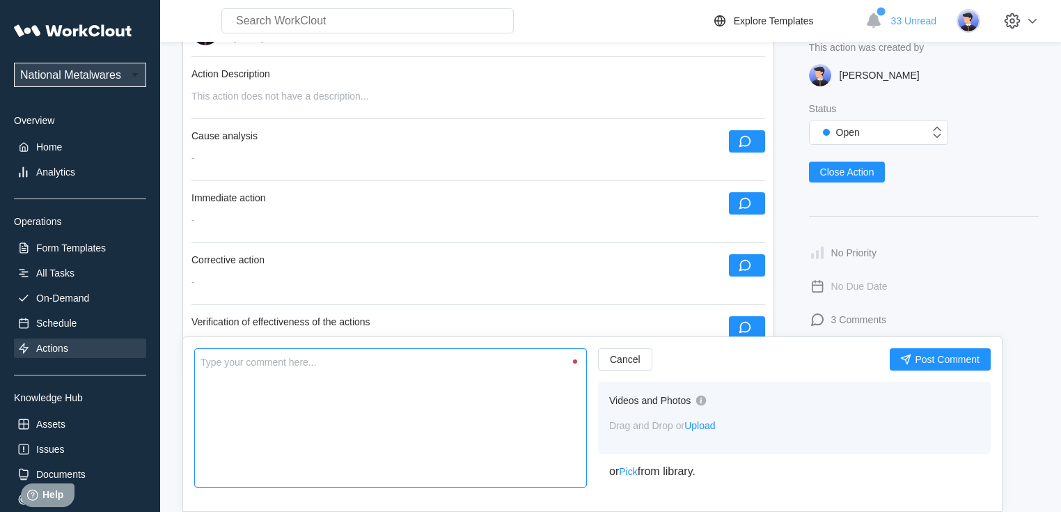
click at [466, 394] on textarea at bounding box center [390, 417] width 392 height 139
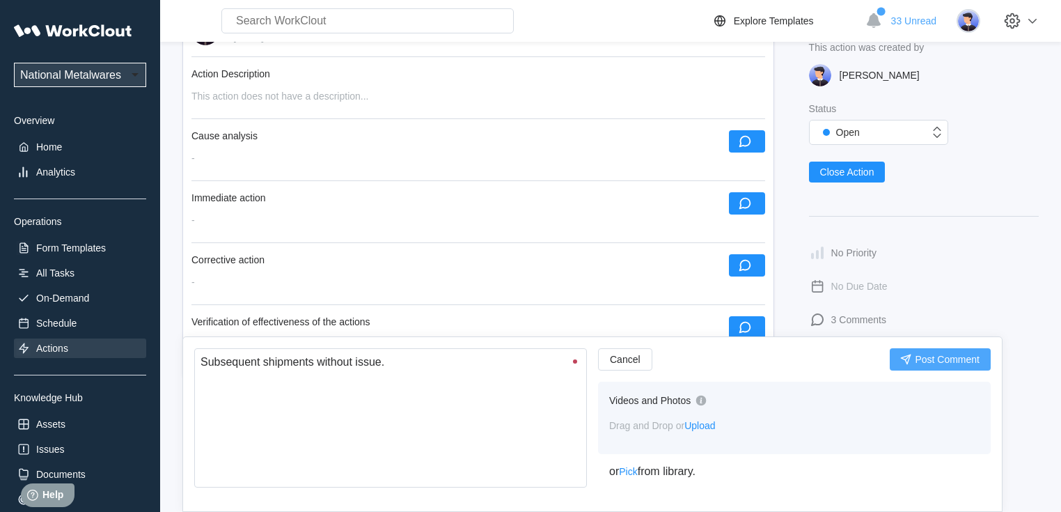
click at [912, 361] on button "Post Comment" at bounding box center [939, 359] width 101 height 22
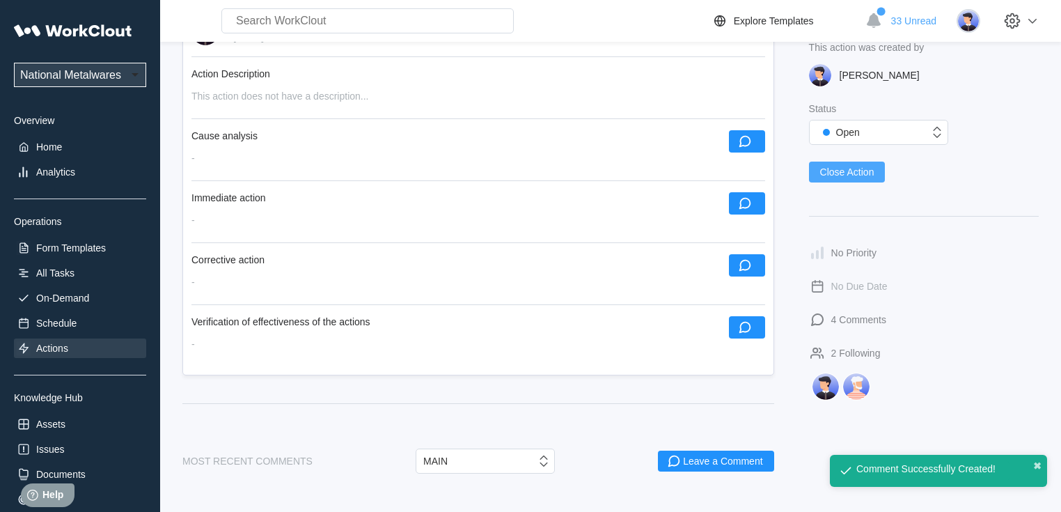
click at [846, 170] on span "Close Action" at bounding box center [847, 172] width 54 height 10
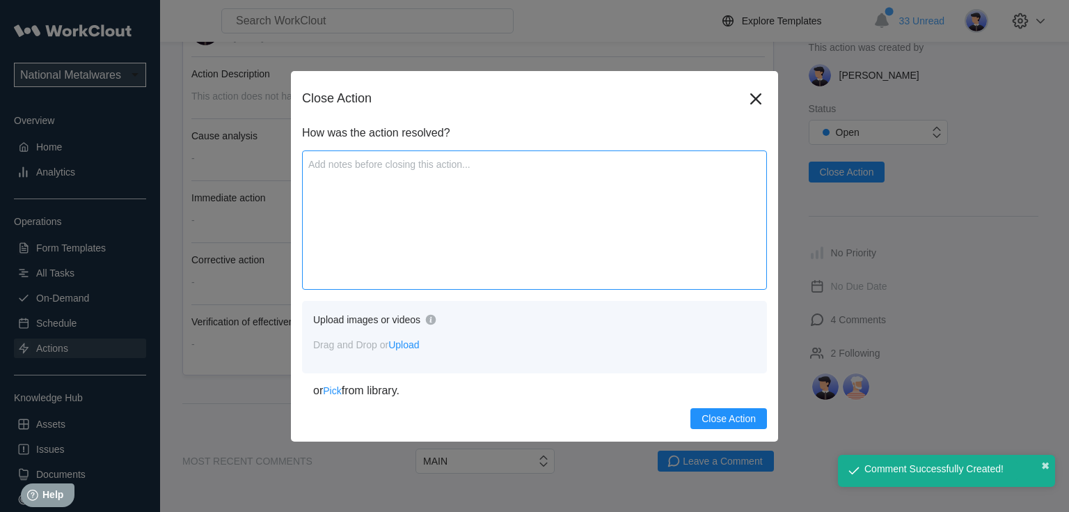
click at [451, 260] on textarea at bounding box center [534, 219] width 465 height 139
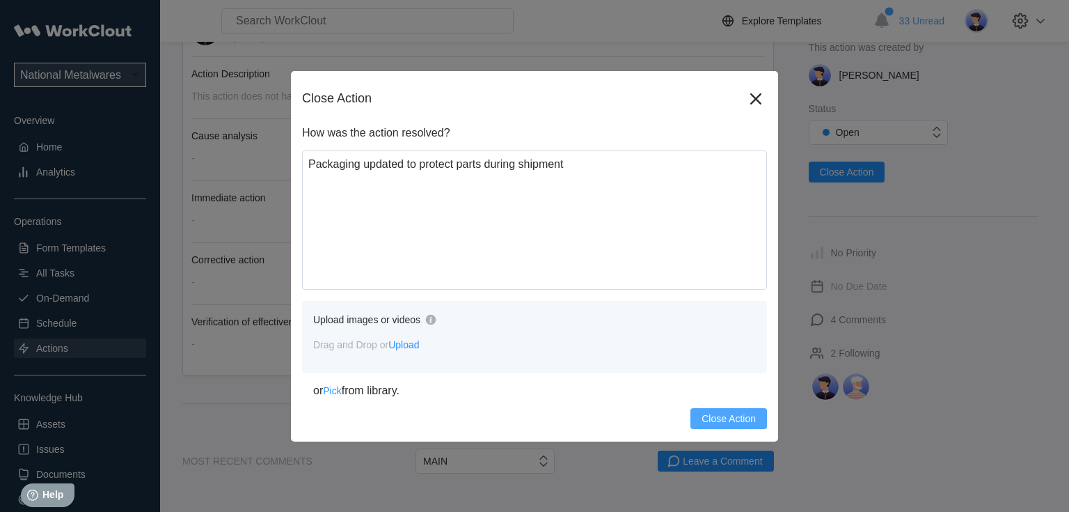
click at [733, 415] on span "Close Action" at bounding box center [728, 418] width 54 height 10
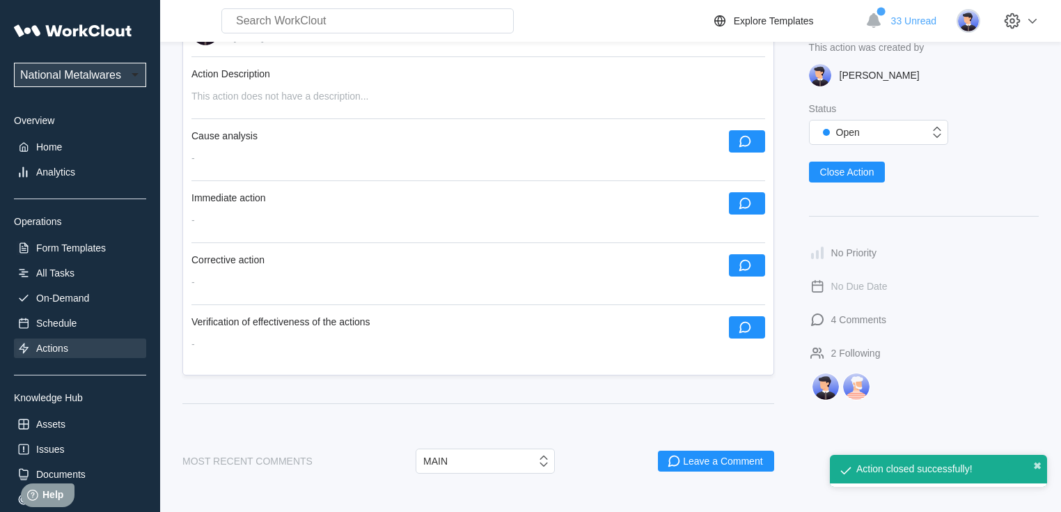
scroll to position [470, 0]
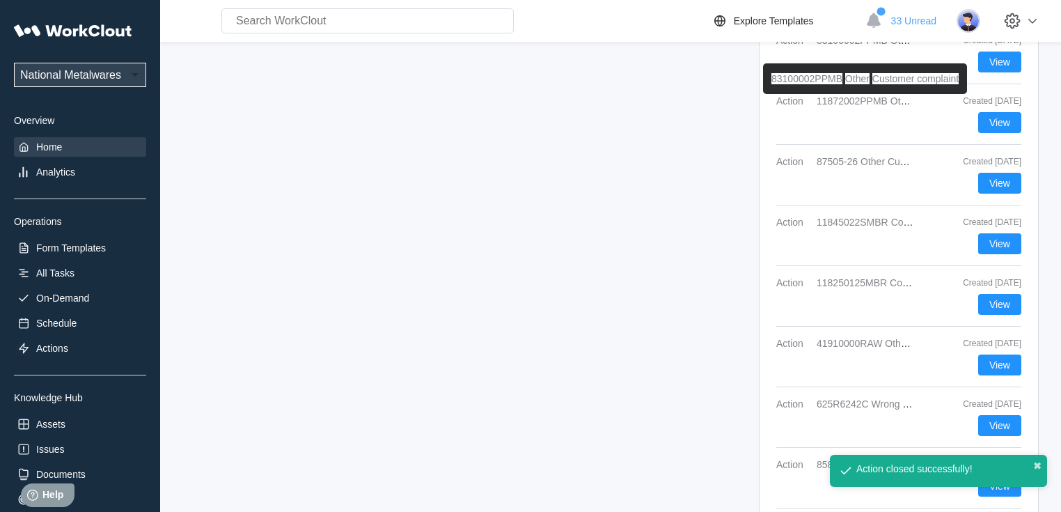
scroll to position [2269, 0]
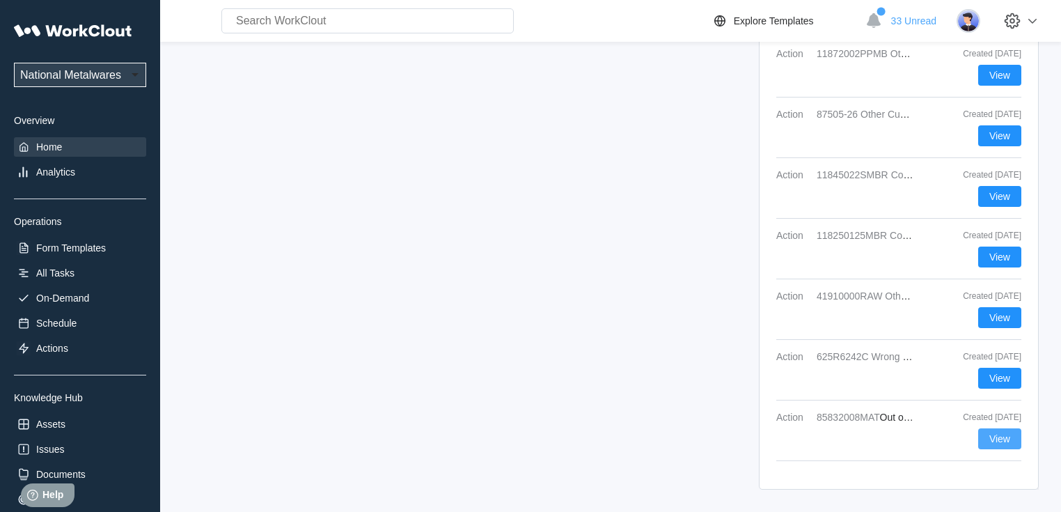
click at [997, 437] on span "View" at bounding box center [999, 439] width 21 height 10
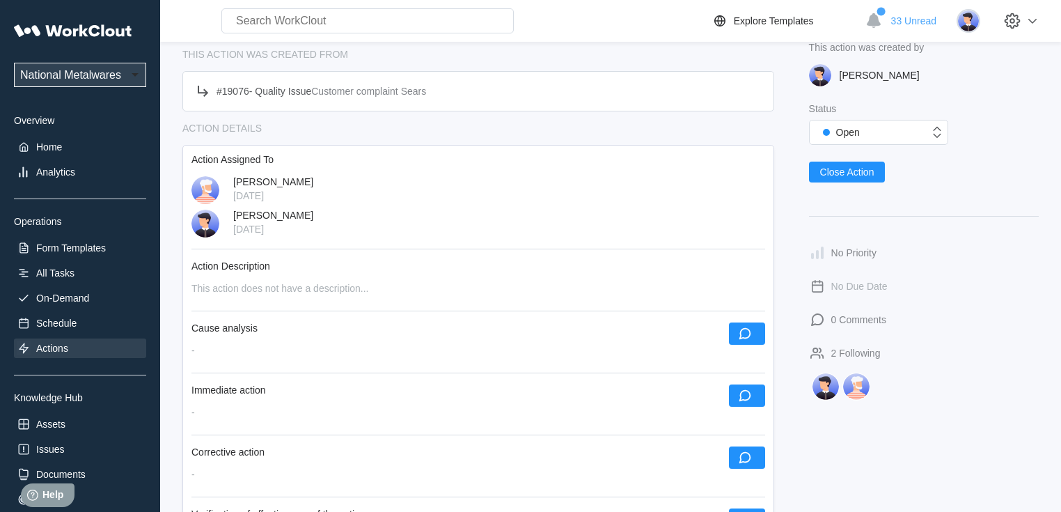
scroll to position [278, 0]
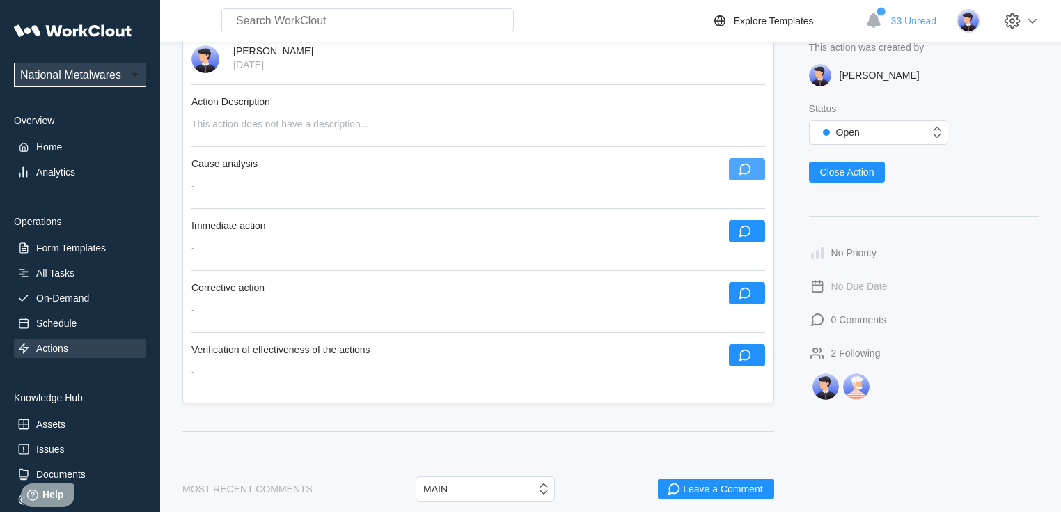
click at [740, 172] on icon "button" at bounding box center [744, 170] width 12 height 12
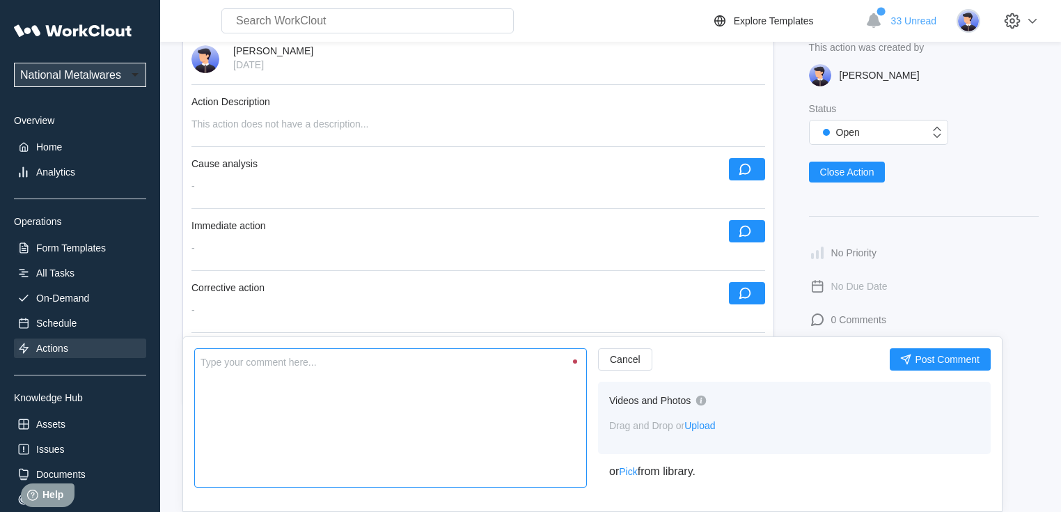
click at [354, 387] on textarea at bounding box center [390, 417] width 392 height 139
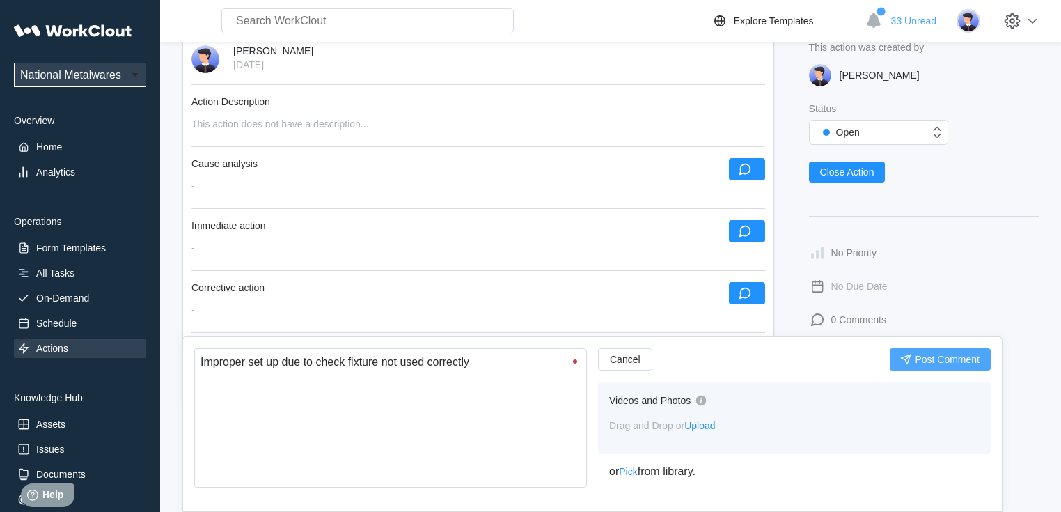
click at [924, 360] on span "Post Comment" at bounding box center [946, 359] width 65 height 10
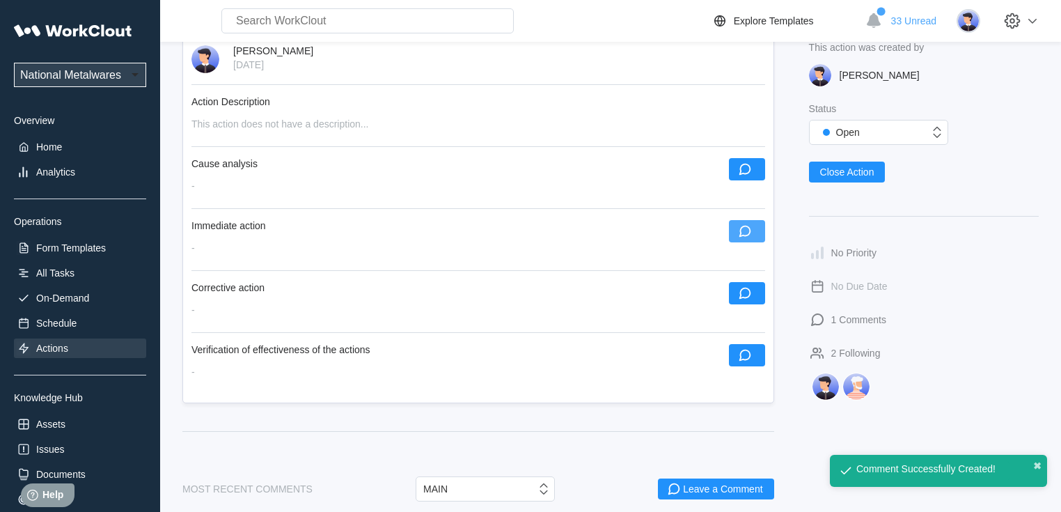
click at [751, 233] on icon "button" at bounding box center [744, 230] width 15 height 15
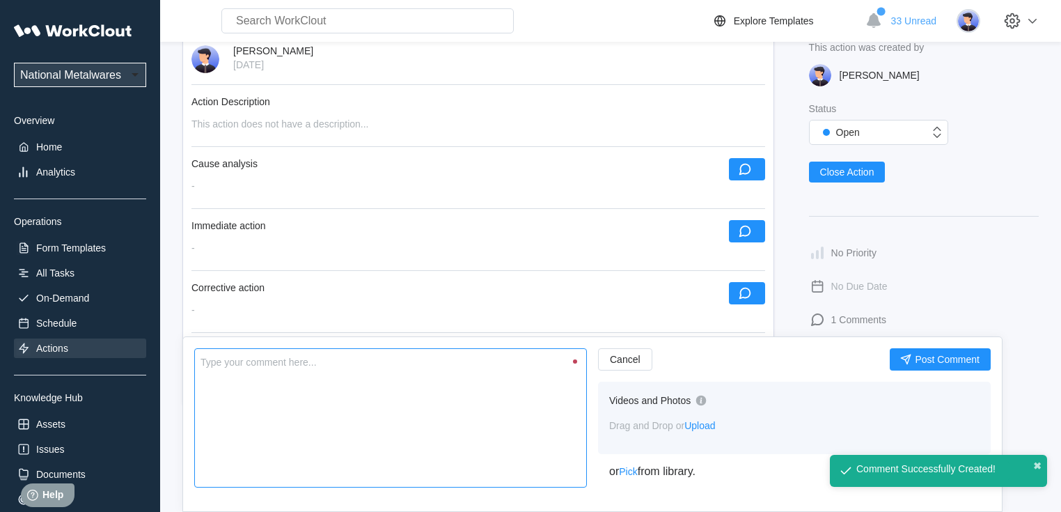
click at [460, 367] on textarea at bounding box center [390, 417] width 392 height 139
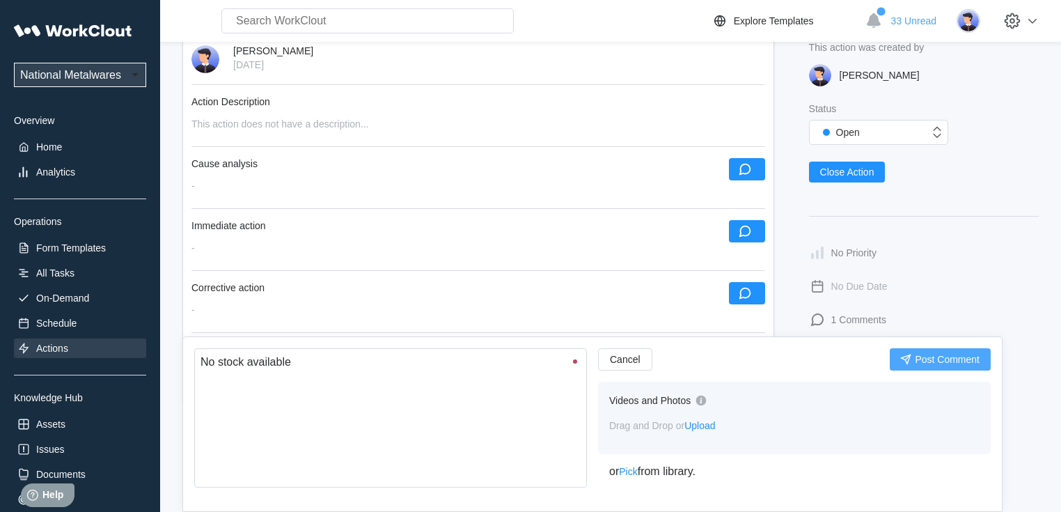
click at [930, 362] on span "Post Comment" at bounding box center [946, 359] width 65 height 10
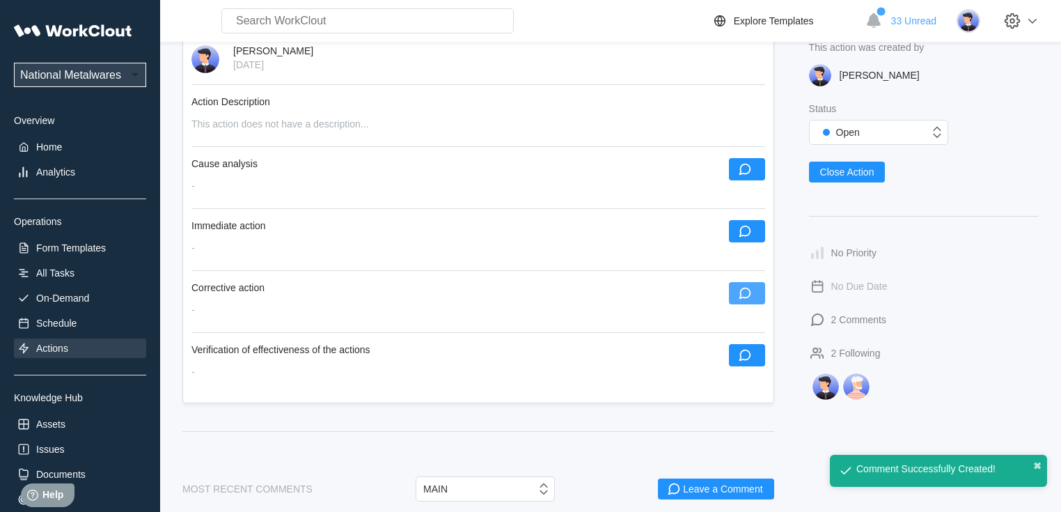
click at [756, 298] on button "button" at bounding box center [747, 293] width 36 height 22
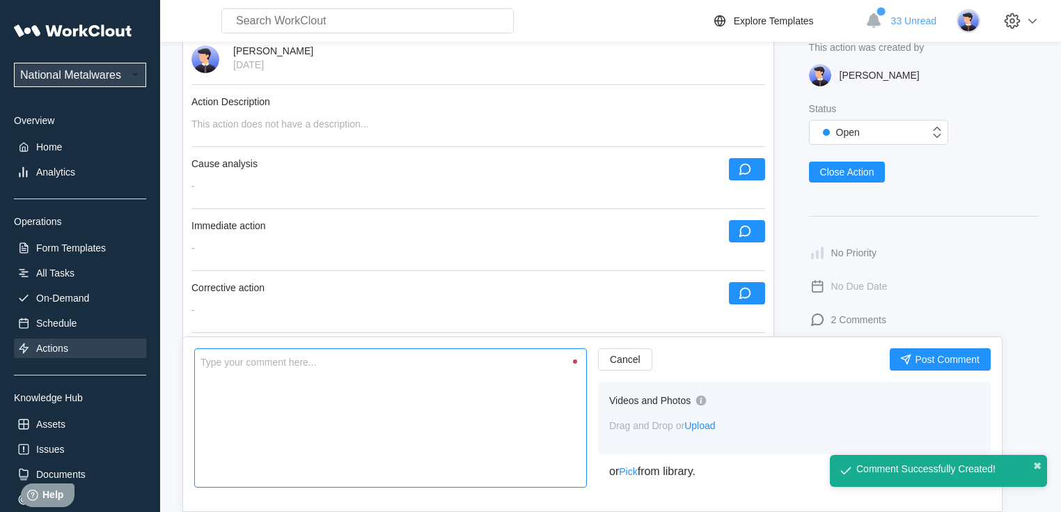
click at [348, 399] on textarea at bounding box center [390, 417] width 392 height 139
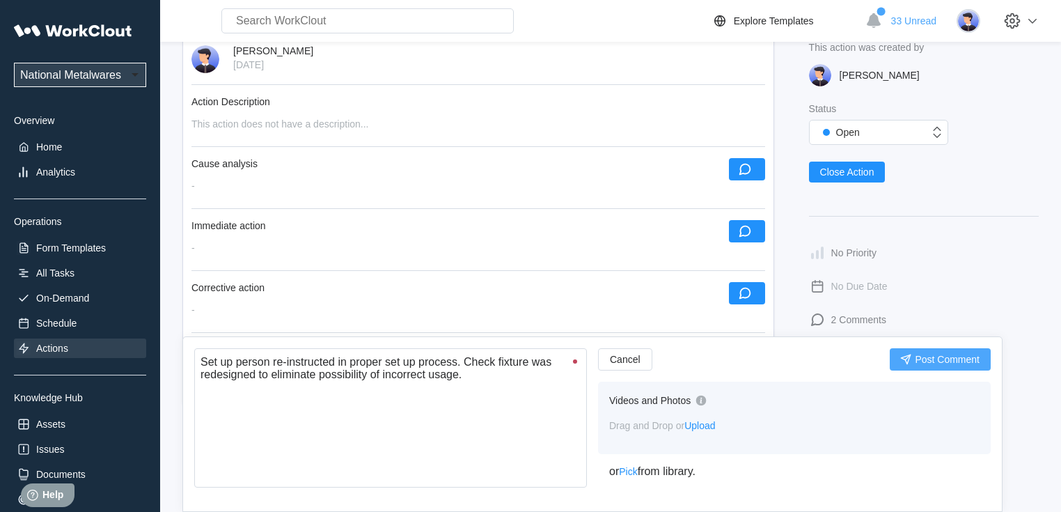
click at [929, 356] on span "Post Comment" at bounding box center [946, 359] width 65 height 10
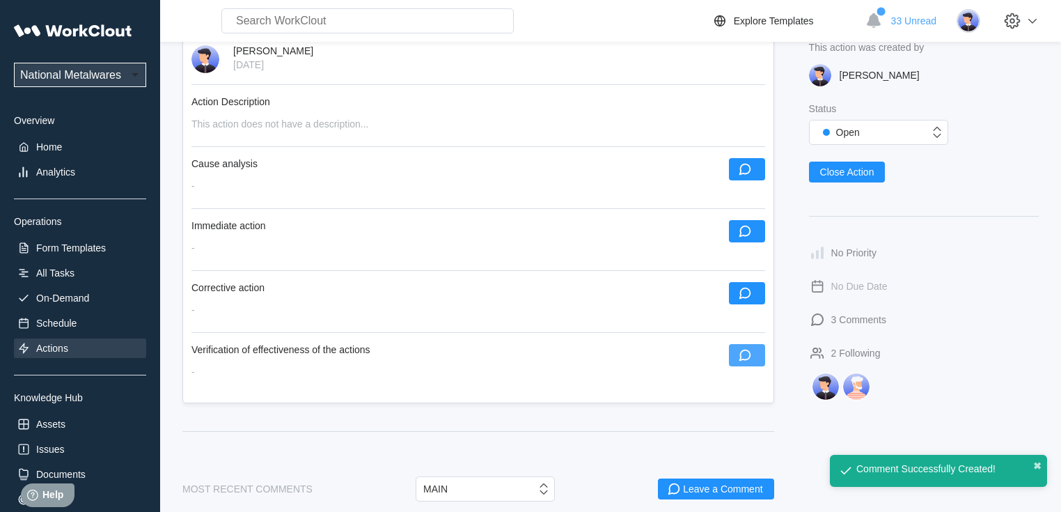
click at [747, 358] on icon "button" at bounding box center [744, 354] width 15 height 15
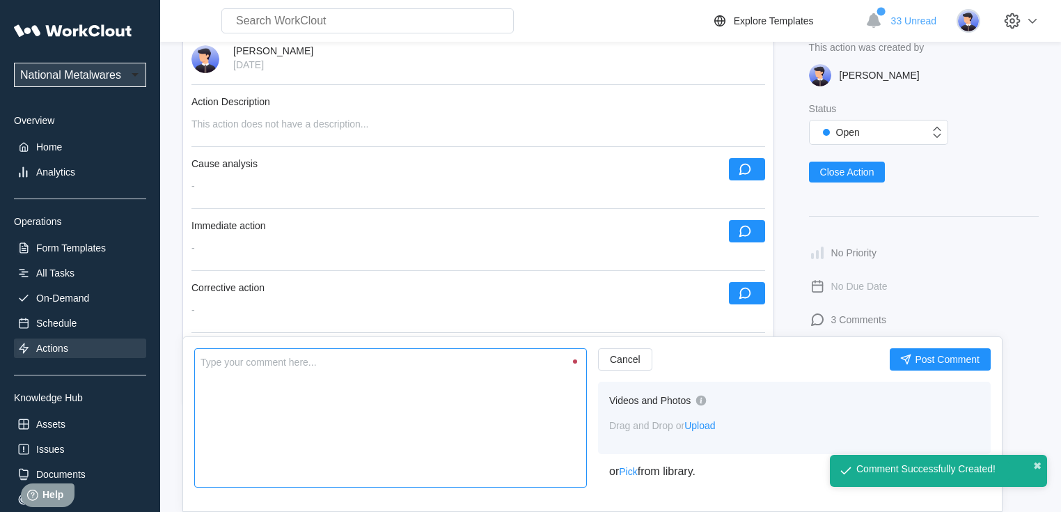
click at [427, 384] on textarea at bounding box center [390, 417] width 392 height 139
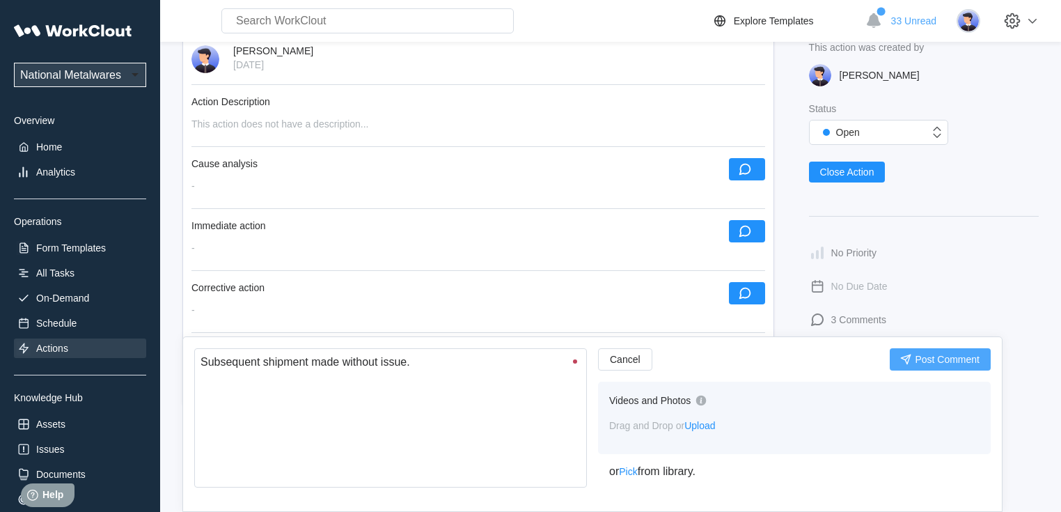
click at [952, 362] on span "Post Comment" at bounding box center [946, 359] width 65 height 10
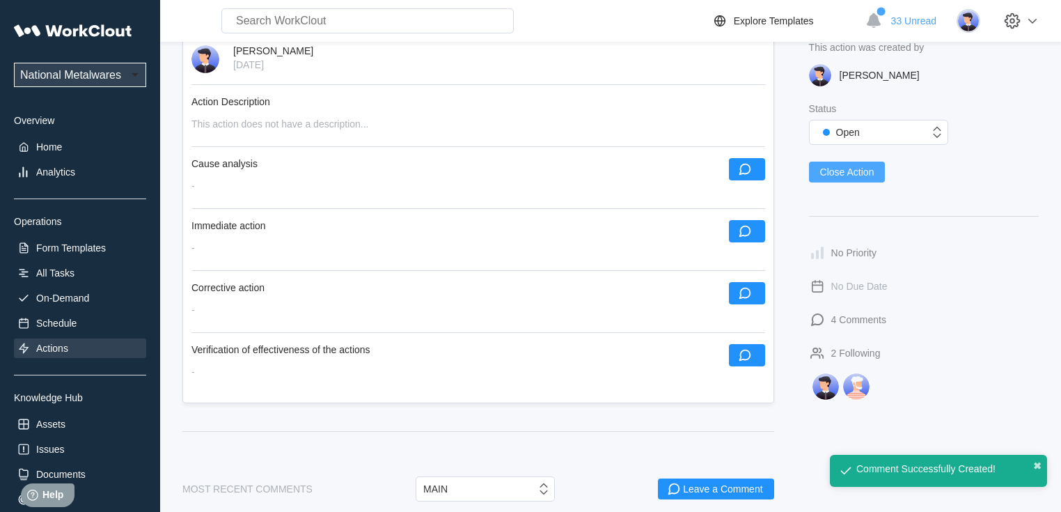
click at [843, 174] on span "Close Action" at bounding box center [847, 172] width 54 height 10
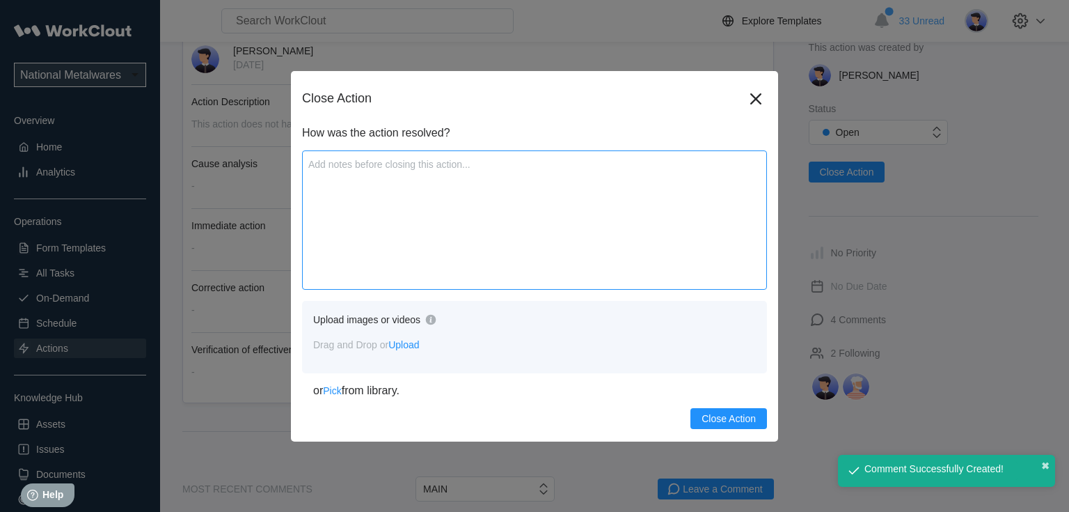
click at [365, 234] on textarea at bounding box center [534, 219] width 465 height 139
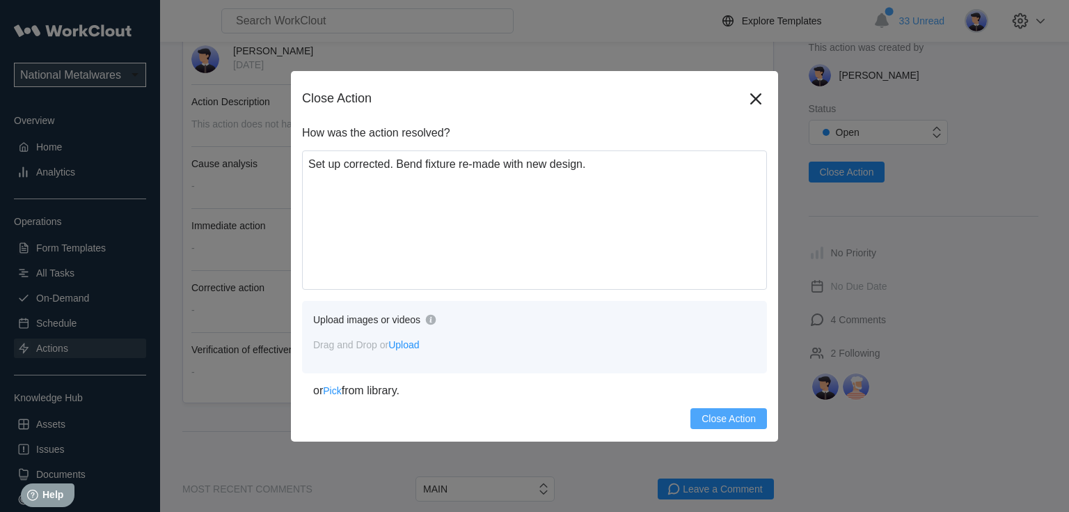
click at [738, 411] on button "Close Action" at bounding box center [728, 418] width 77 height 21
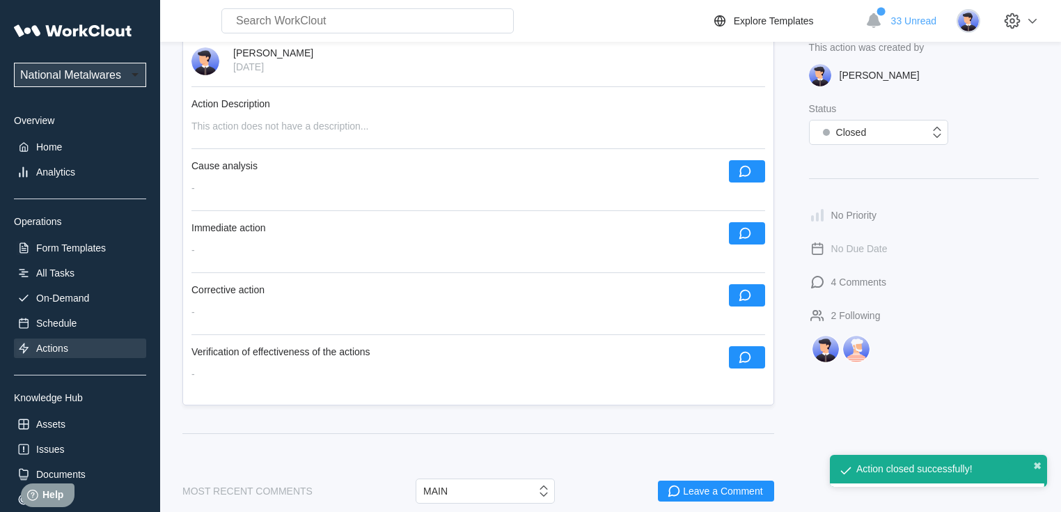
scroll to position [109, 0]
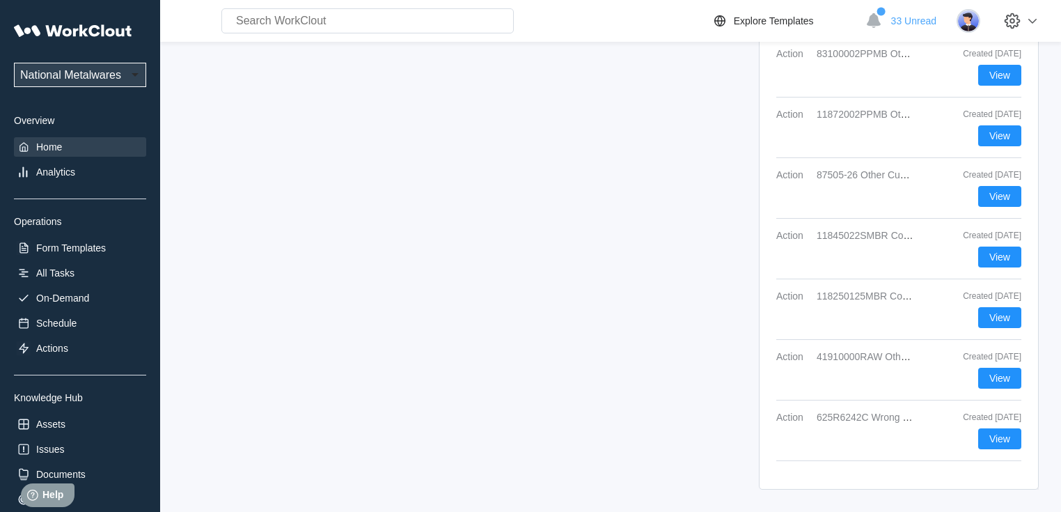
scroll to position [2207, 0]
click at [1000, 443] on span "View" at bounding box center [999, 439] width 21 height 10
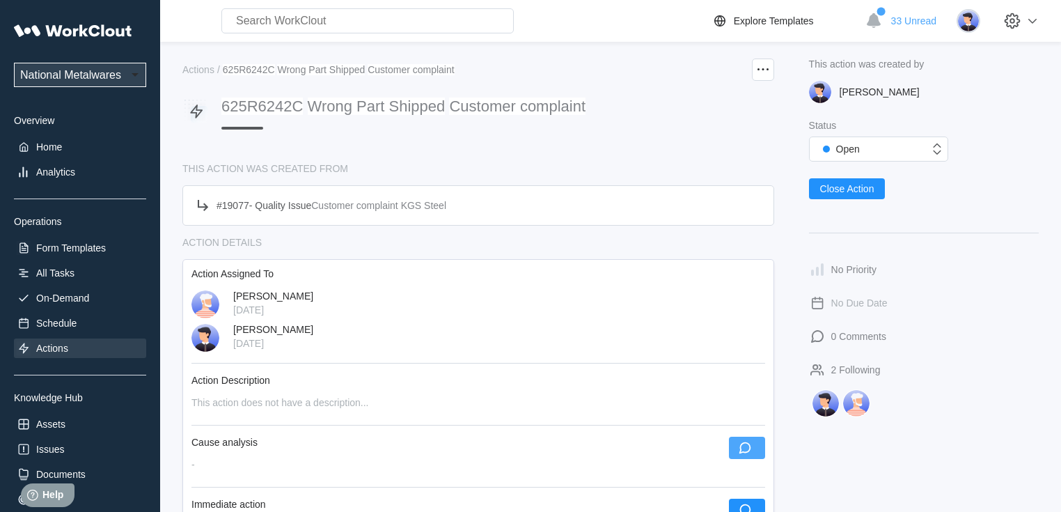
click at [740, 448] on icon "button" at bounding box center [744, 447] width 15 height 15
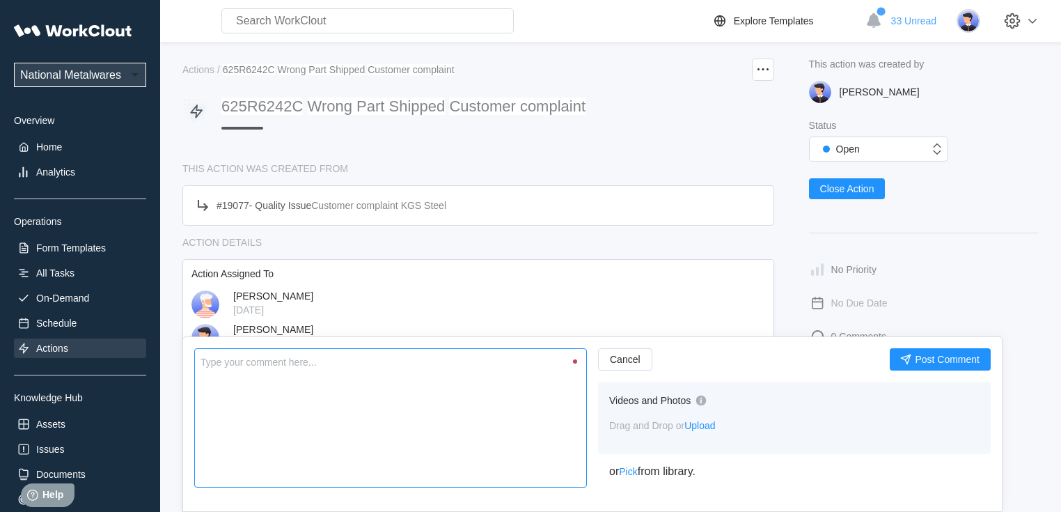
click at [370, 397] on textarea at bounding box center [390, 417] width 392 height 139
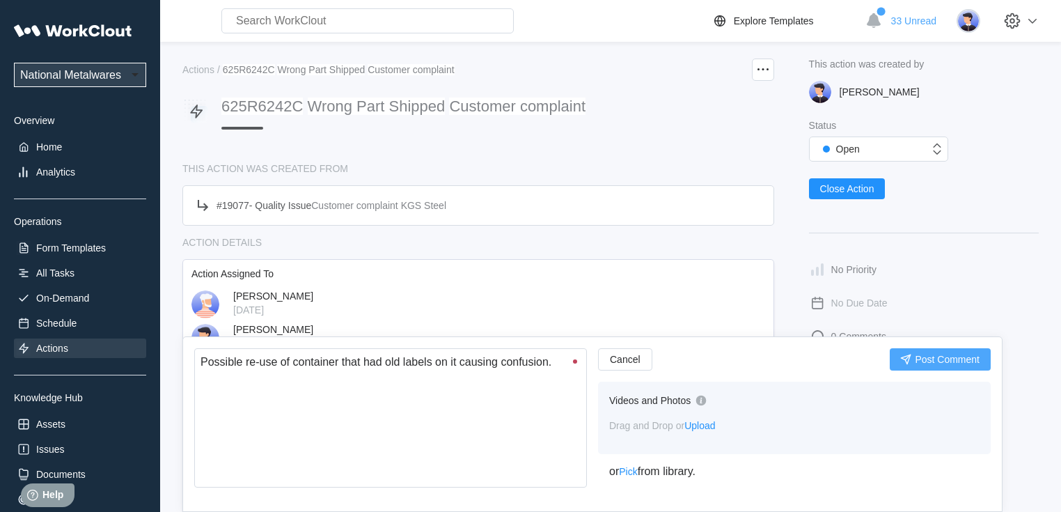
click at [934, 351] on button "Post Comment" at bounding box center [939, 359] width 101 height 22
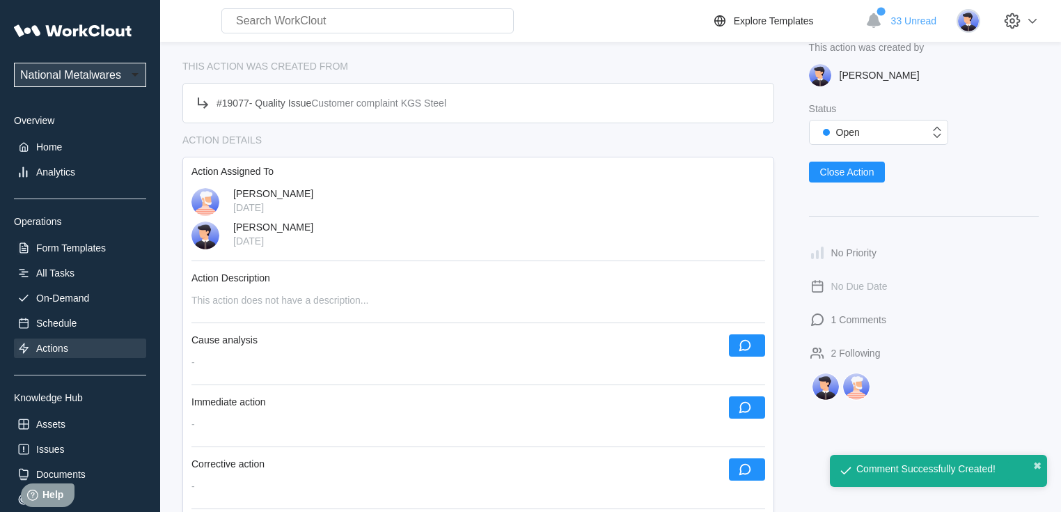
scroll to position [167, 0]
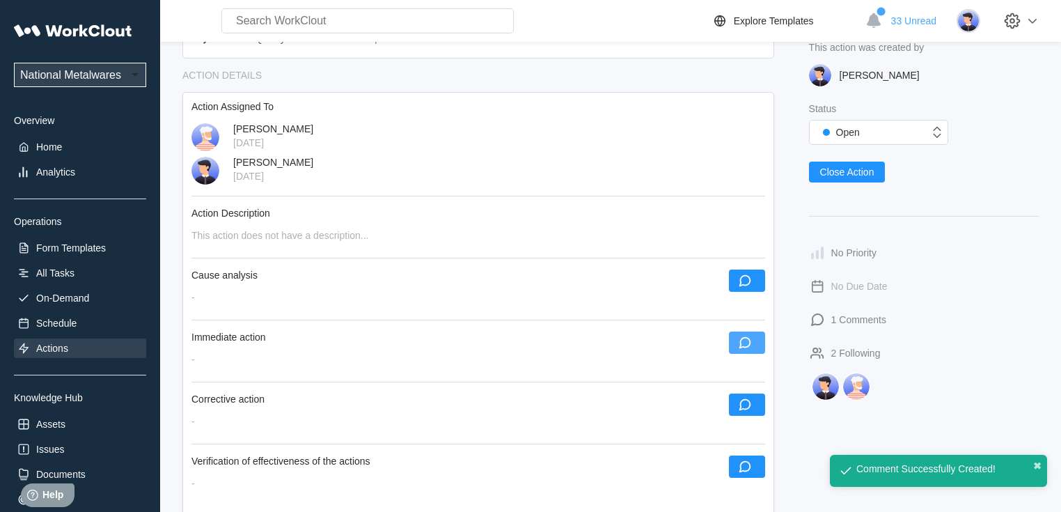
click at [735, 347] on button "button" at bounding box center [747, 342] width 36 height 22
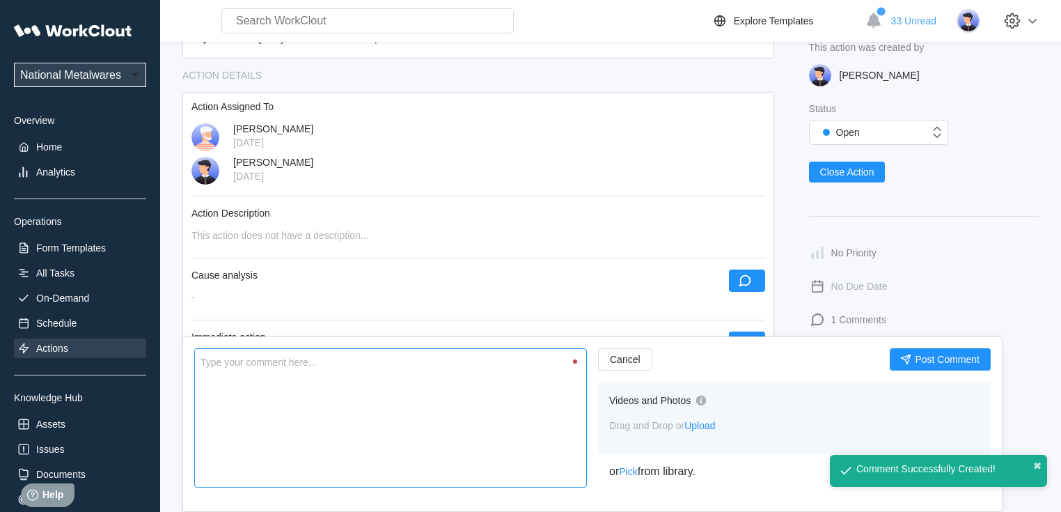
click at [378, 386] on textarea at bounding box center [390, 417] width 392 height 139
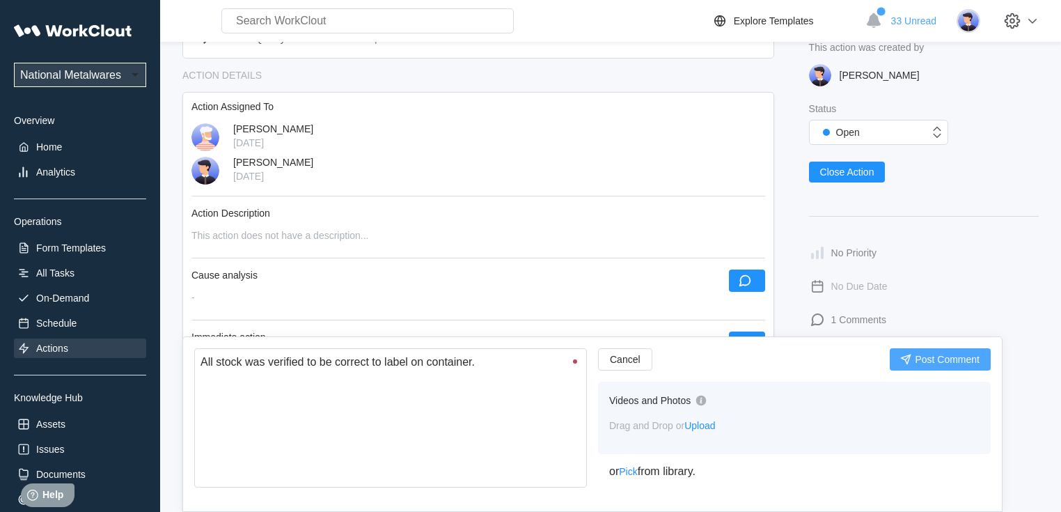
click at [934, 362] on span "Post Comment" at bounding box center [946, 359] width 65 height 10
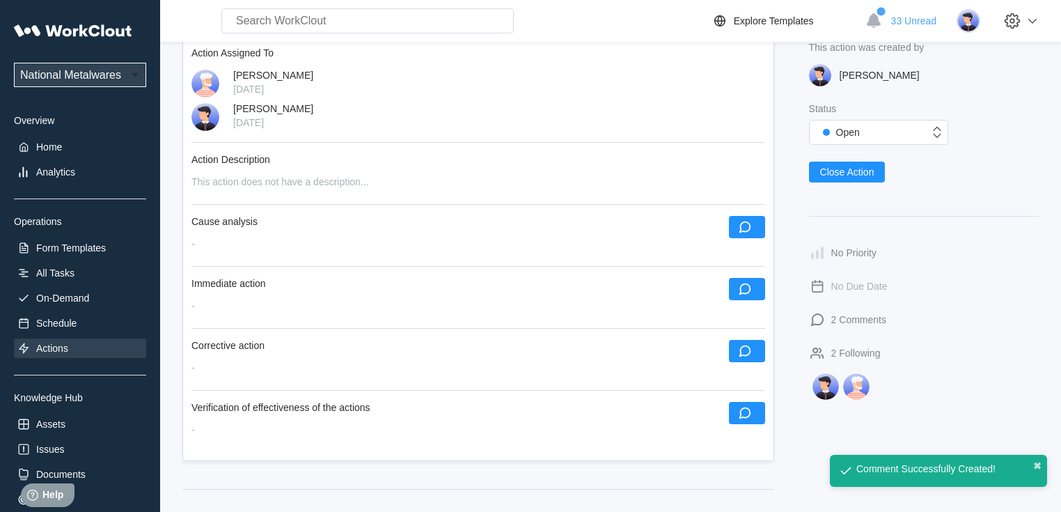
scroll to position [334, 0]
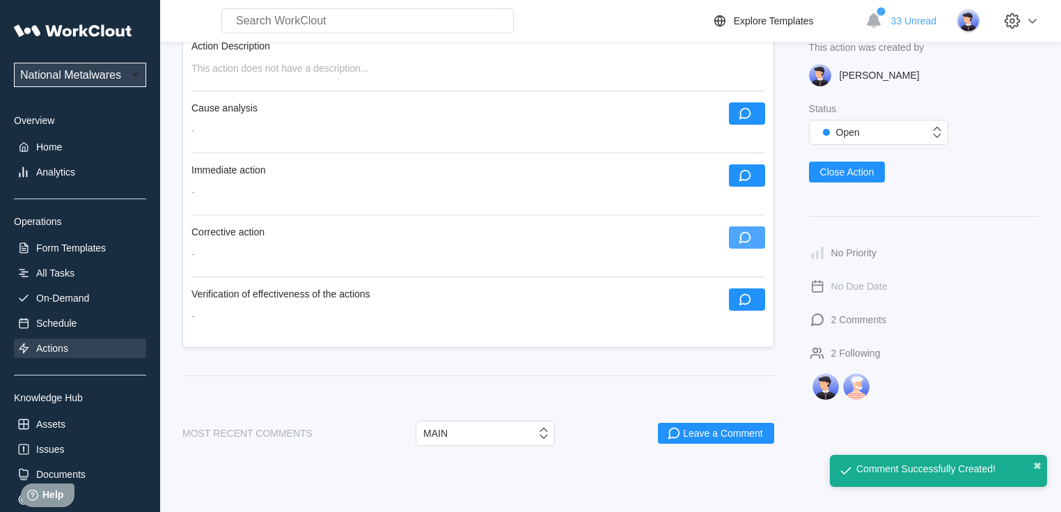
click at [744, 240] on icon "button" at bounding box center [744, 237] width 15 height 15
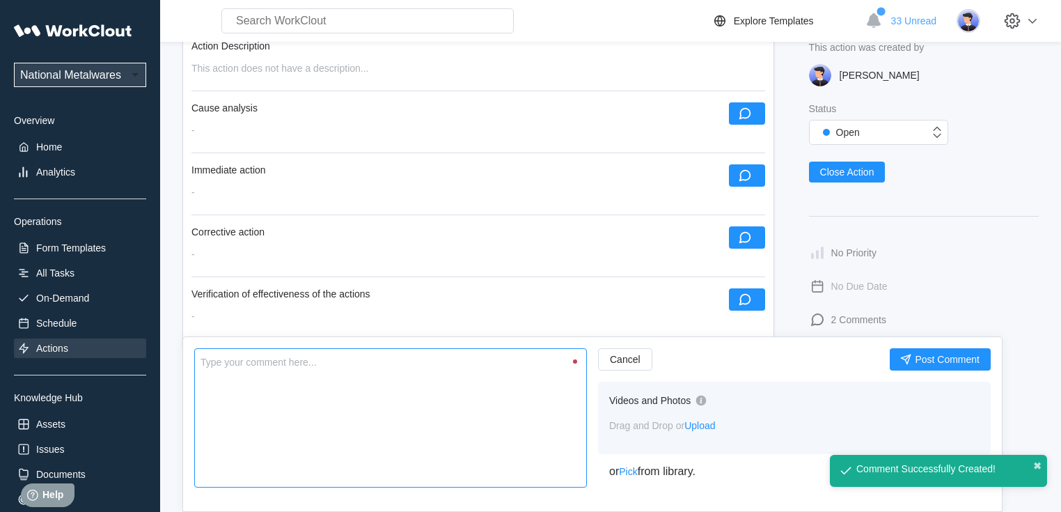
click at [303, 398] on textarea at bounding box center [390, 417] width 392 height 139
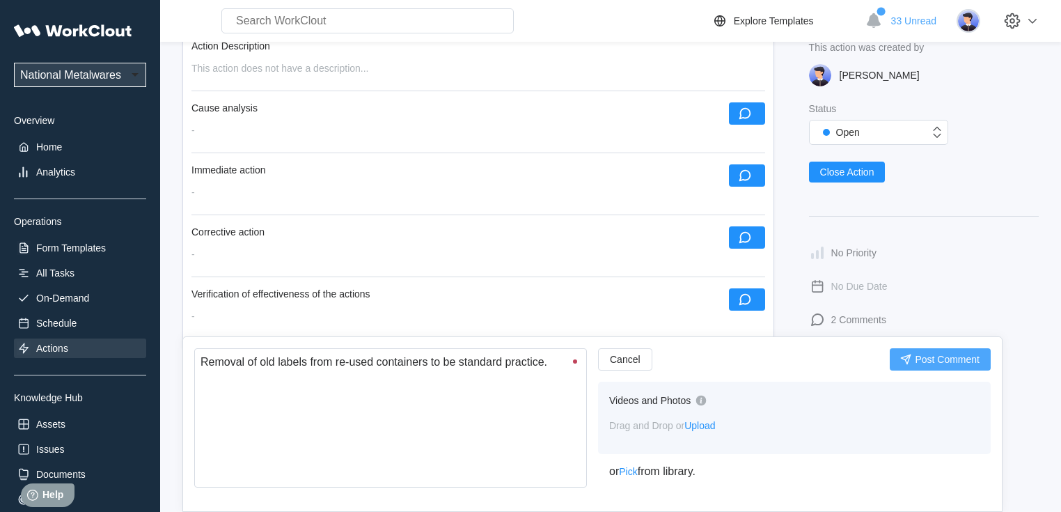
click at [958, 357] on span "Post Comment" at bounding box center [946, 359] width 65 height 10
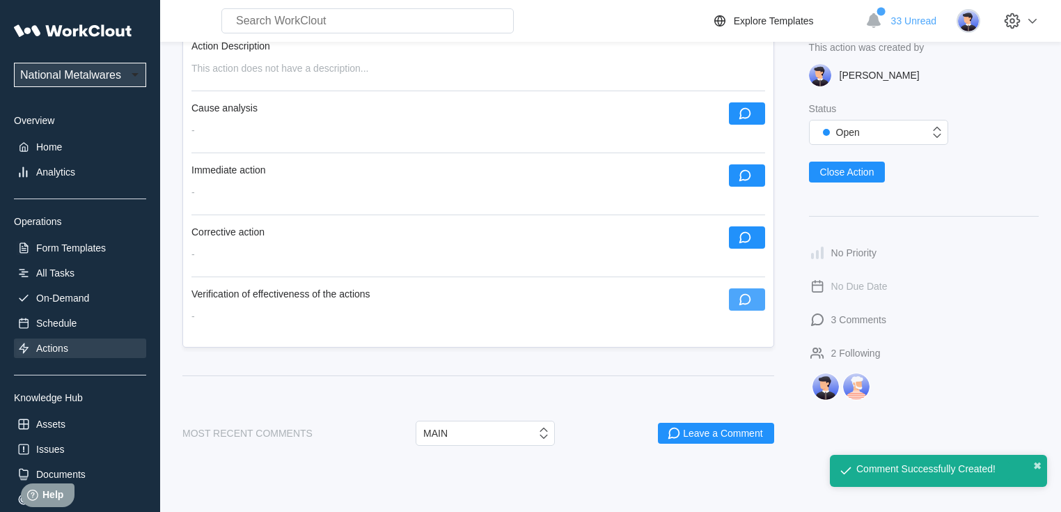
click at [754, 303] on button "button" at bounding box center [747, 299] width 36 height 22
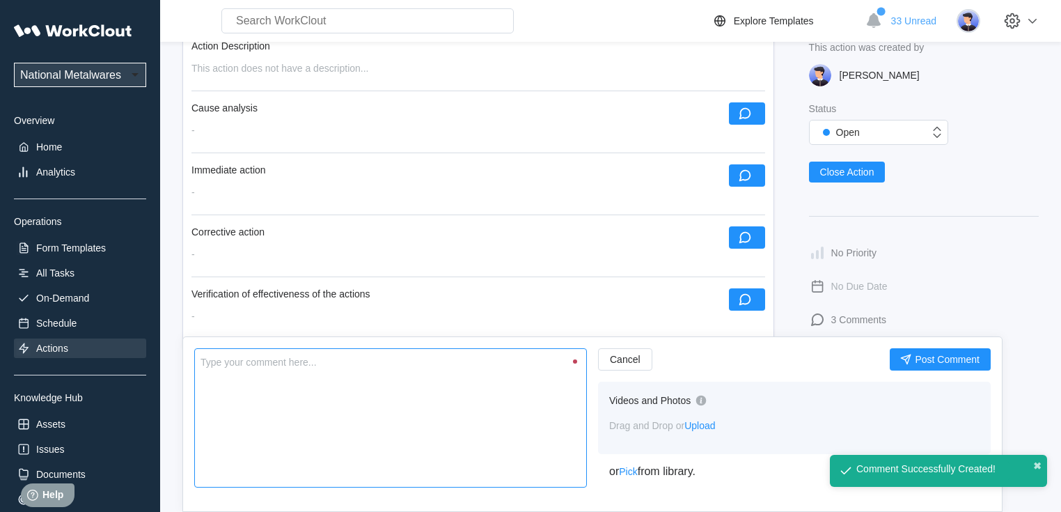
click at [434, 393] on textarea at bounding box center [390, 417] width 392 height 139
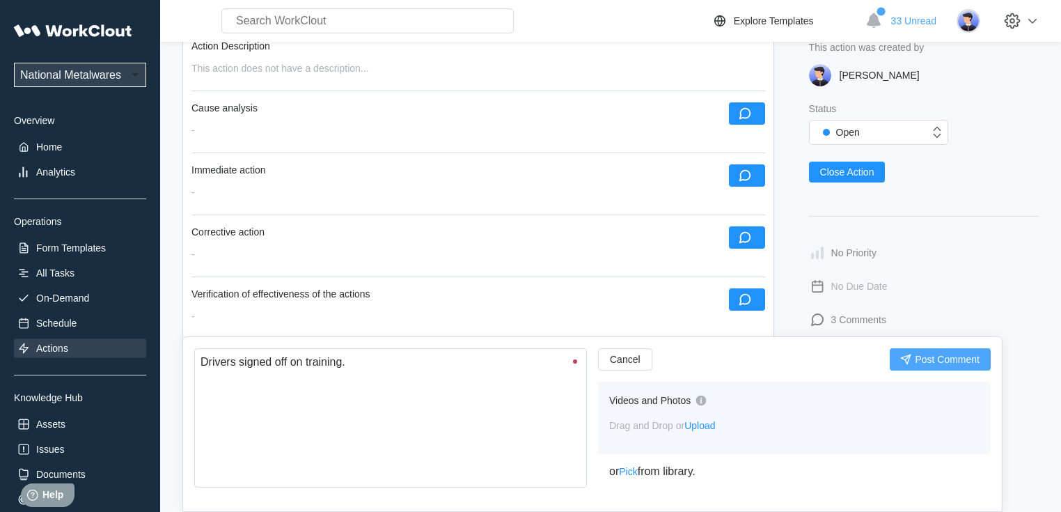
click at [916, 348] on button "Post Comment" at bounding box center [939, 359] width 101 height 22
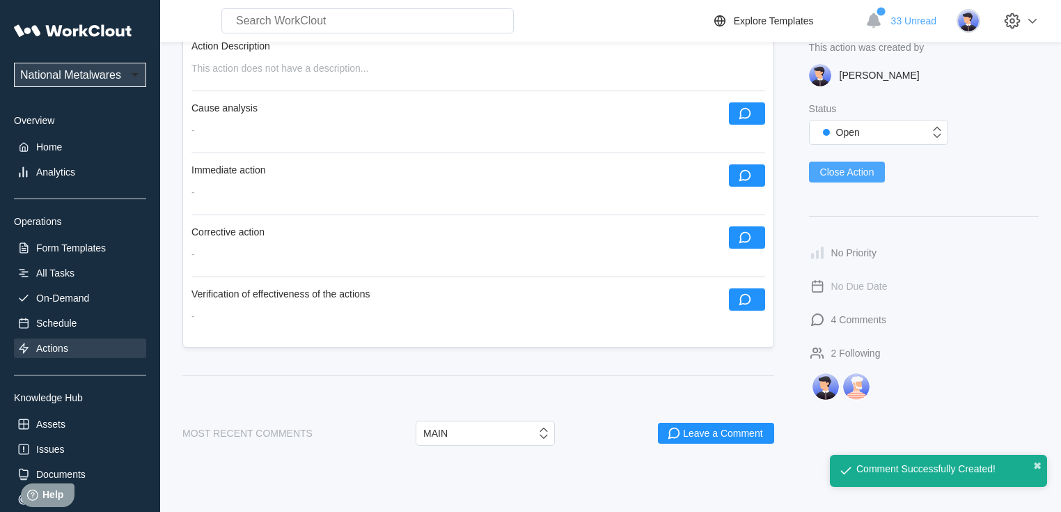
click at [857, 173] on span "Close Action" at bounding box center [847, 172] width 54 height 10
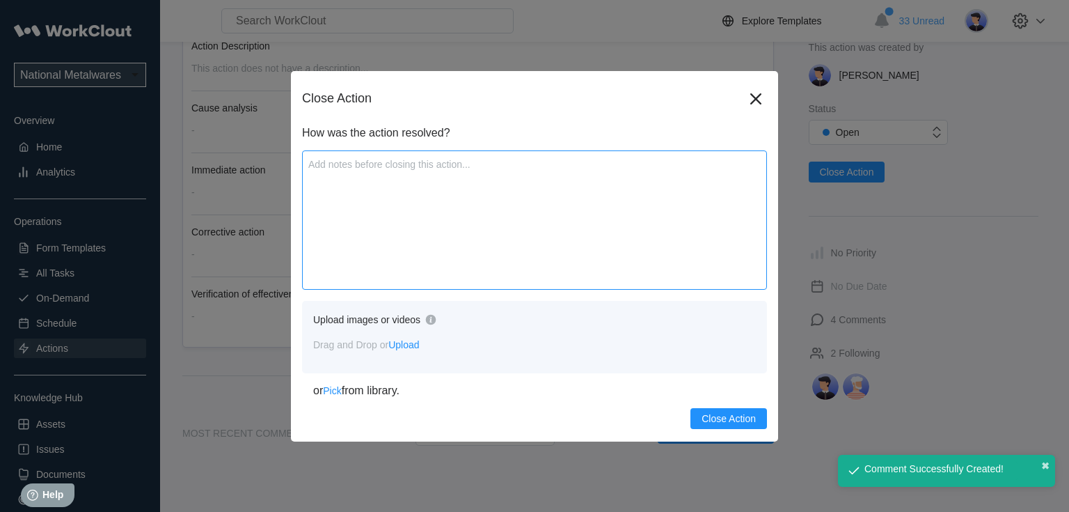
click at [414, 240] on textarea at bounding box center [534, 219] width 465 height 139
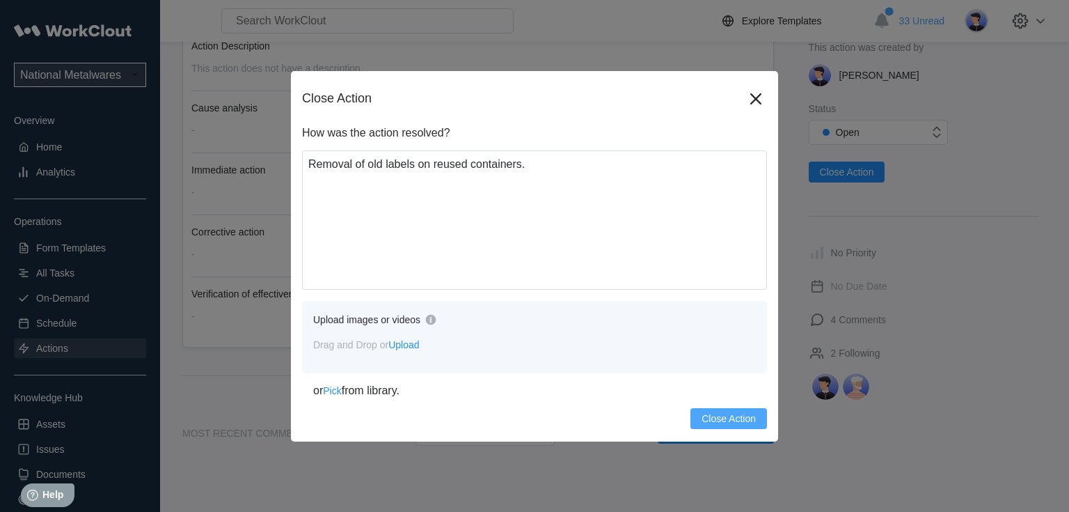
click at [717, 411] on button "Close Action" at bounding box center [728, 418] width 77 height 21
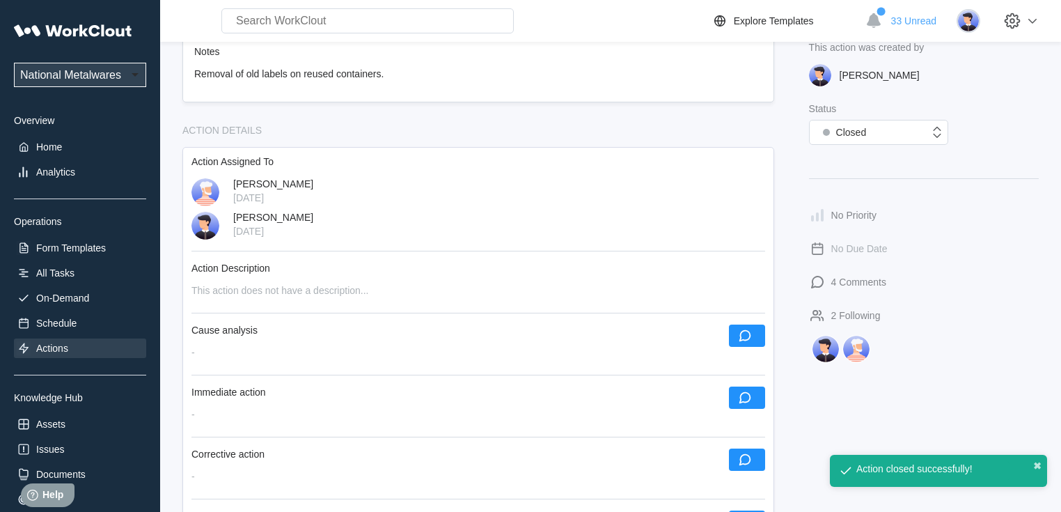
scroll to position [0, 0]
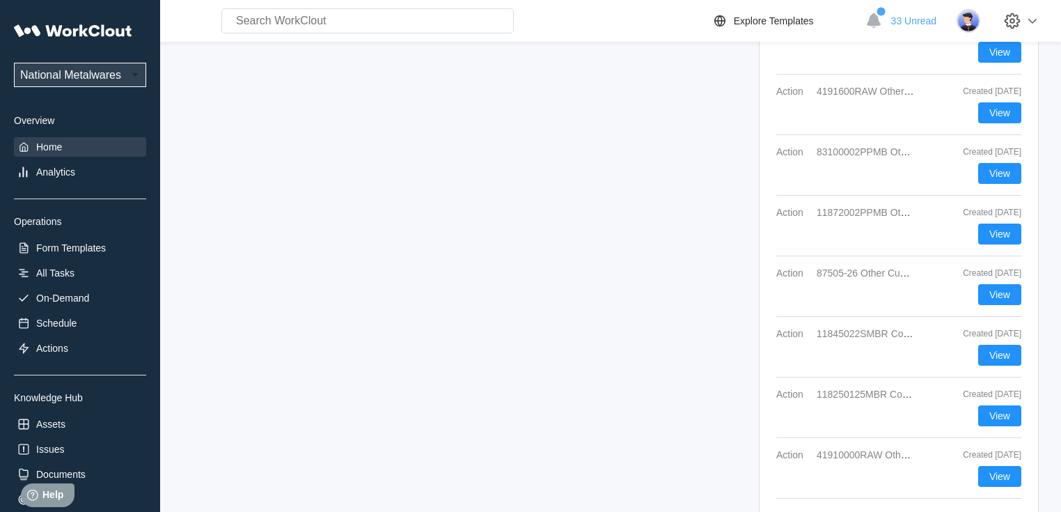
scroll to position [2147, 0]
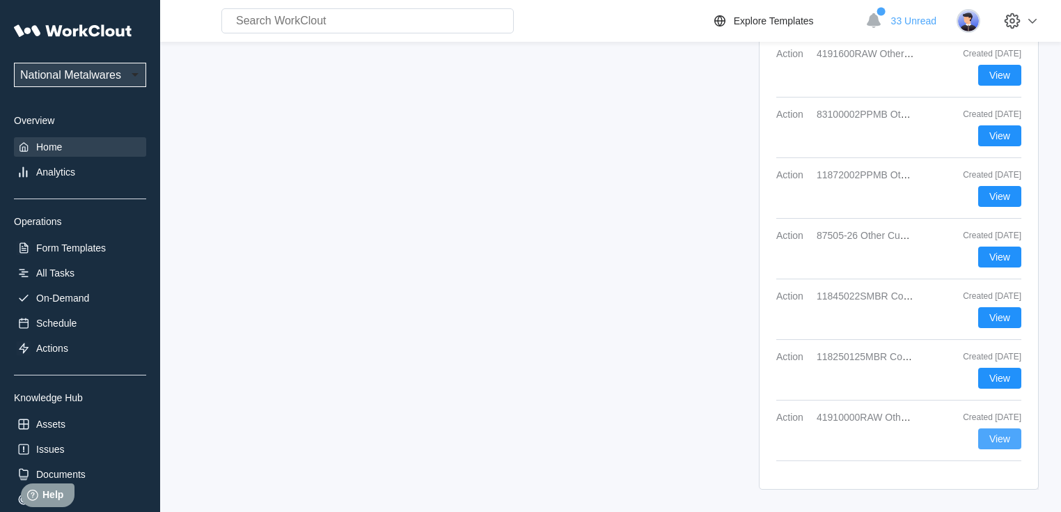
click at [1004, 434] on span "View" at bounding box center [999, 439] width 21 height 10
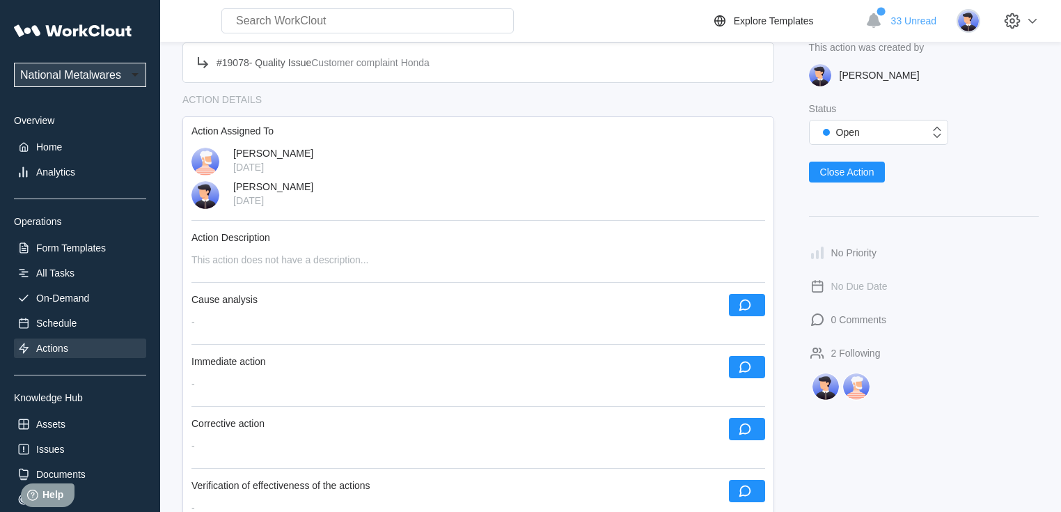
scroll to position [223, 0]
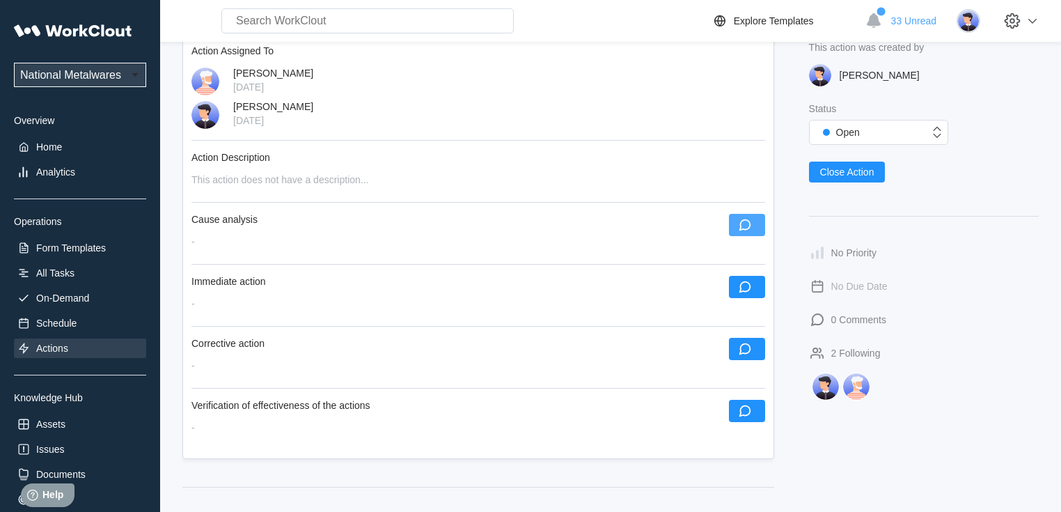
click at [752, 228] on button "button" at bounding box center [747, 225] width 36 height 22
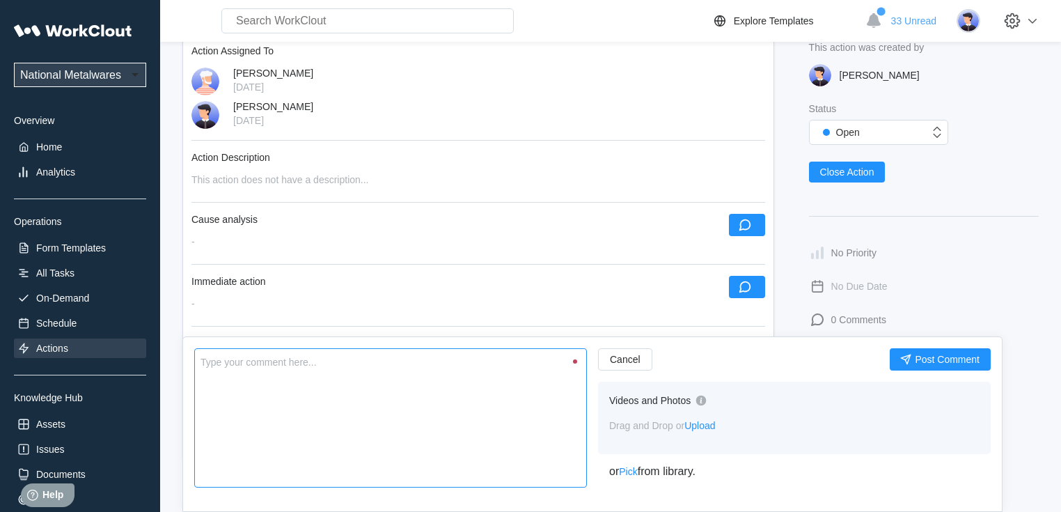
click at [338, 392] on textarea at bounding box center [390, 417] width 392 height 139
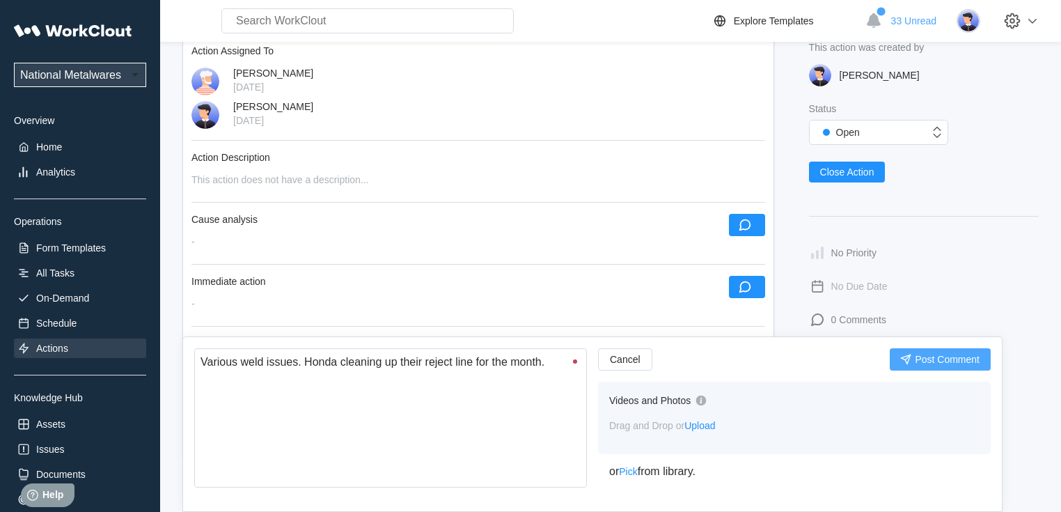
click at [932, 363] on span "Post Comment" at bounding box center [946, 359] width 65 height 10
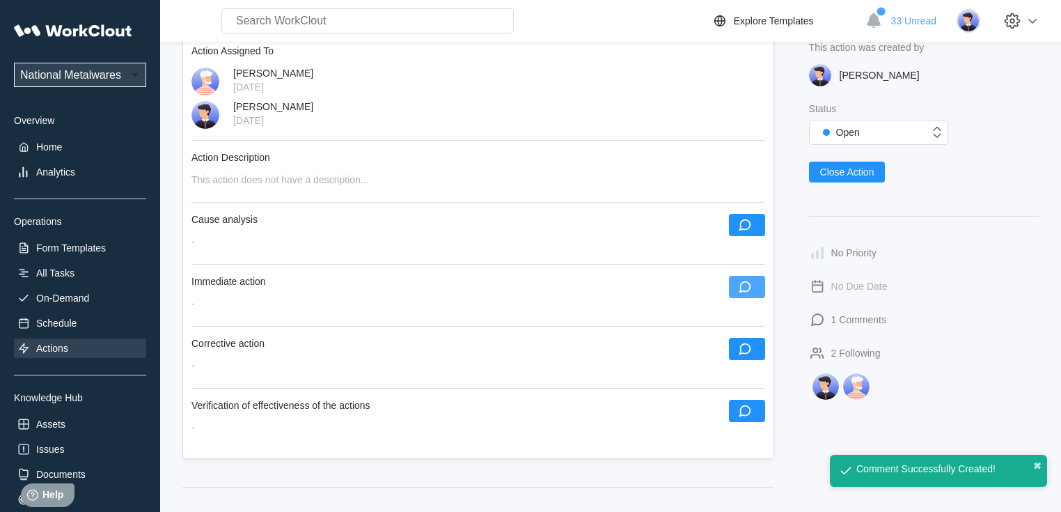
click at [741, 287] on icon "button" at bounding box center [744, 286] width 15 height 15
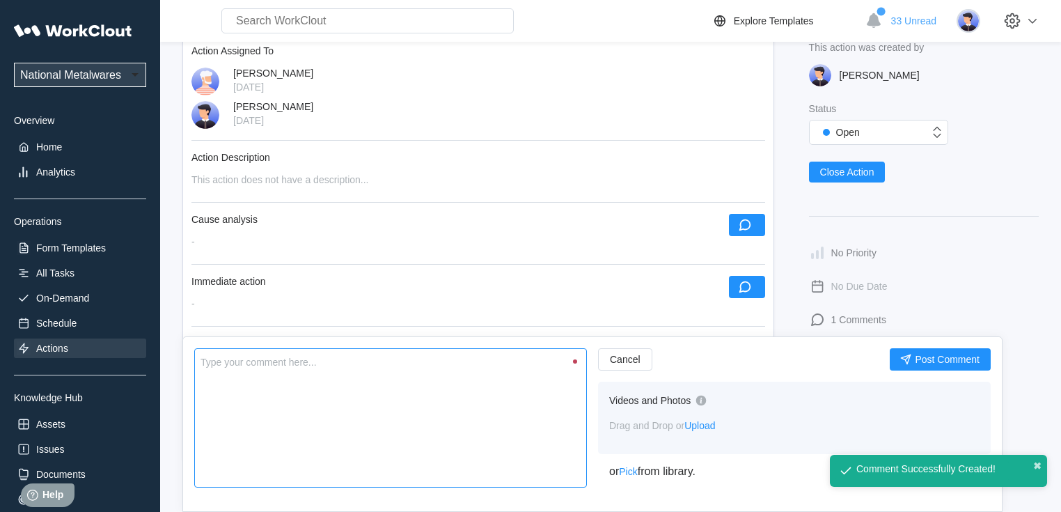
click at [375, 392] on textarea at bounding box center [390, 417] width 392 height 139
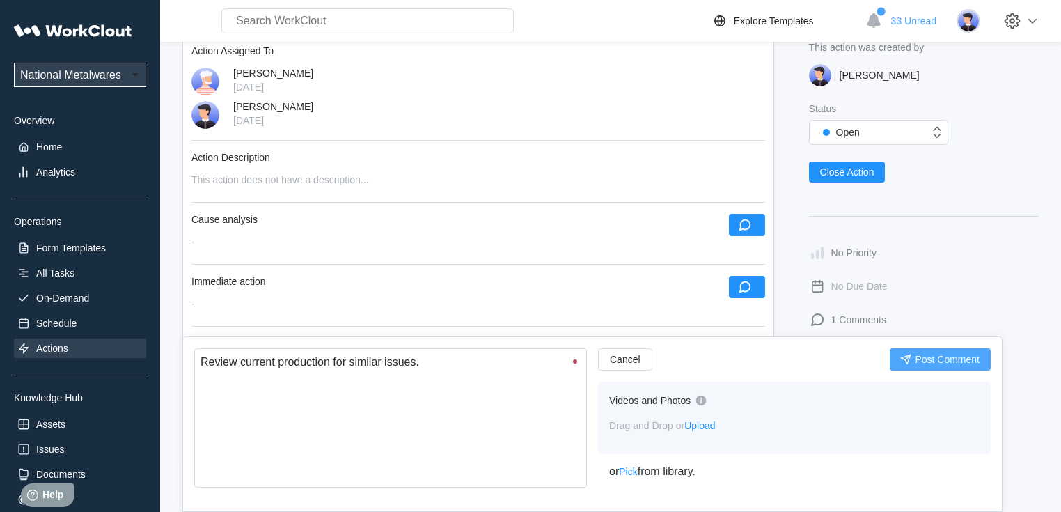
click at [924, 361] on span "Post Comment" at bounding box center [946, 359] width 65 height 10
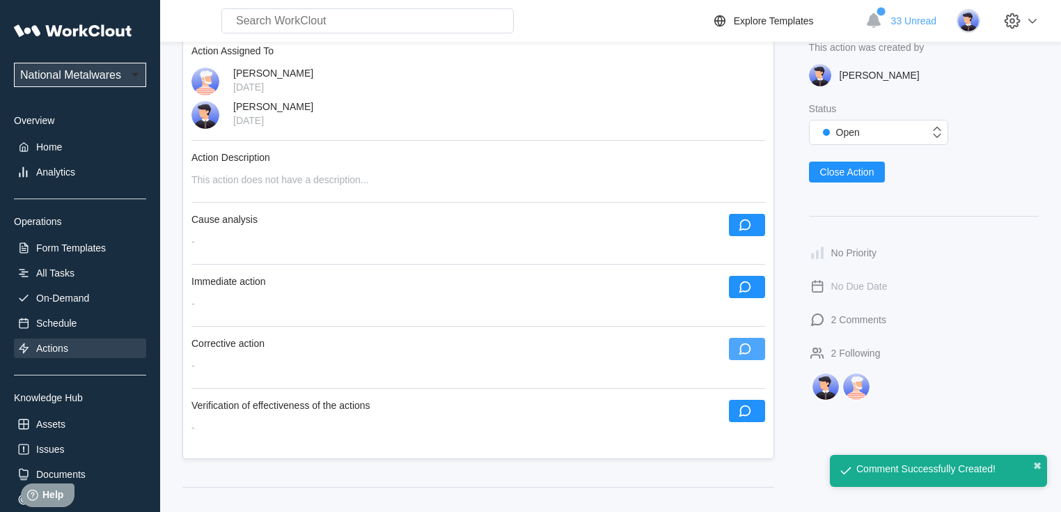
click at [746, 355] on icon "button" at bounding box center [744, 348] width 15 height 15
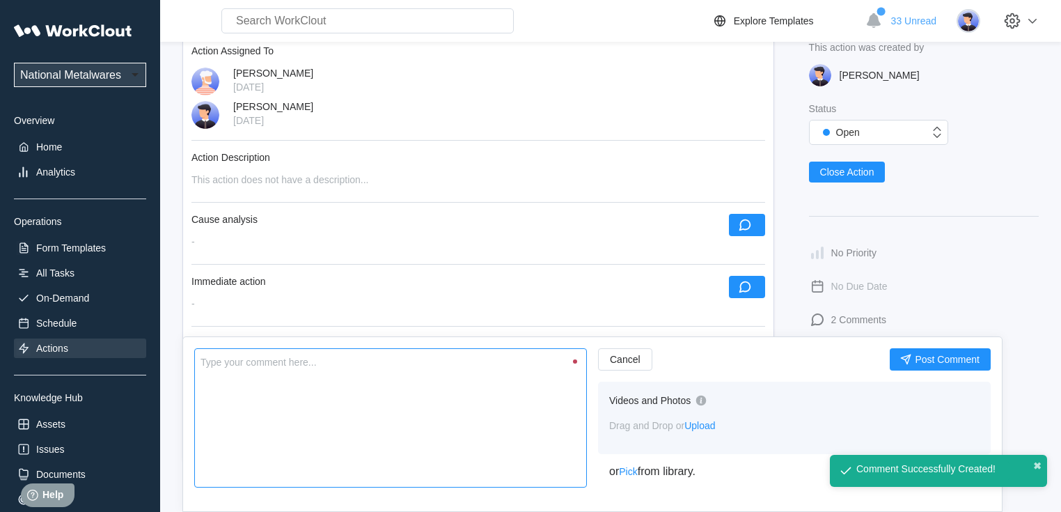
click at [457, 450] on textarea at bounding box center [390, 417] width 392 height 139
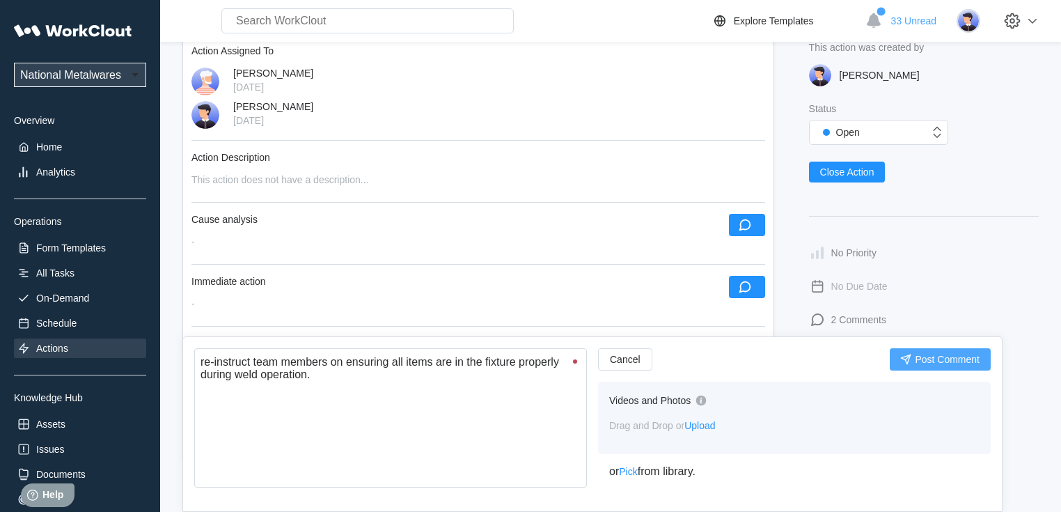
click at [952, 362] on span "Post Comment" at bounding box center [946, 359] width 65 height 10
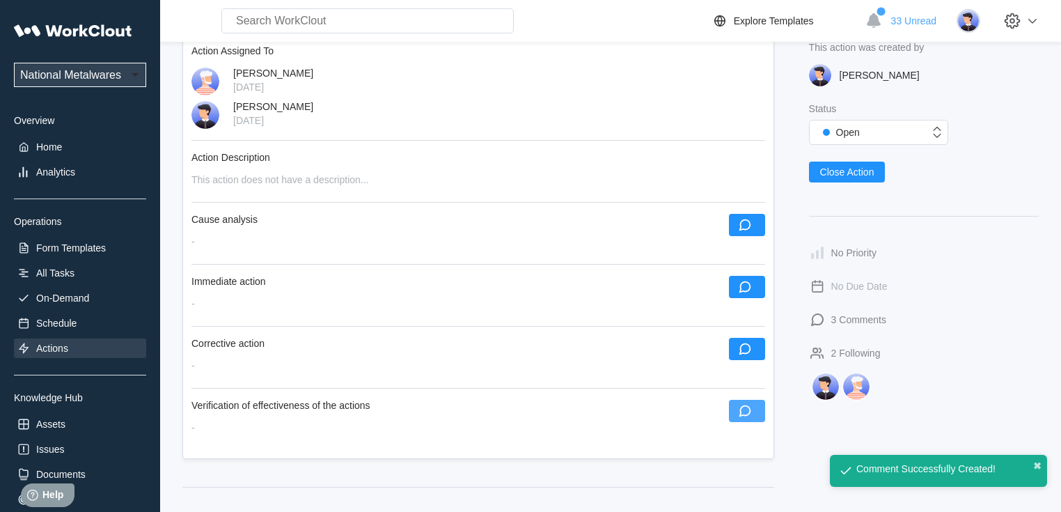
click at [746, 418] on icon "button" at bounding box center [744, 410] width 15 height 15
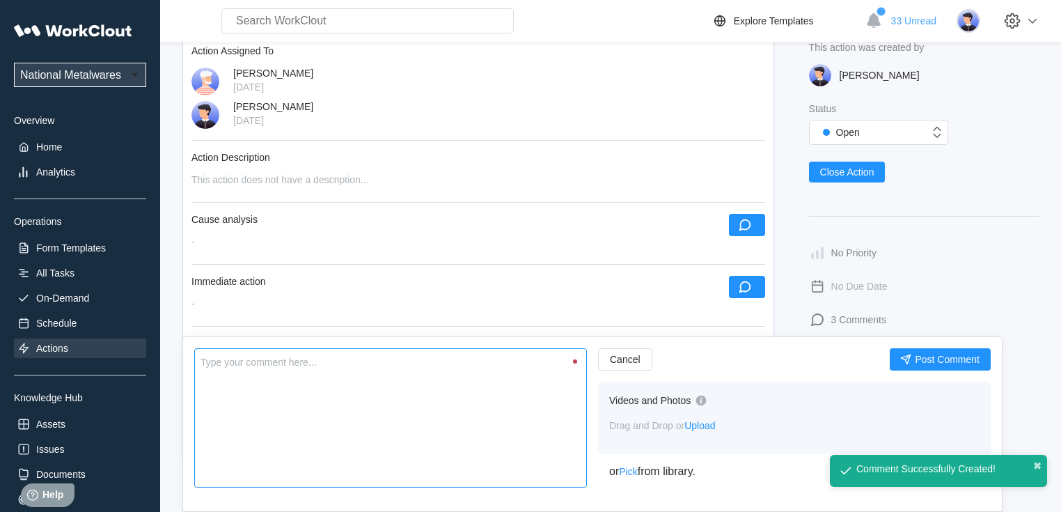
click at [457, 423] on textarea at bounding box center [390, 417] width 392 height 139
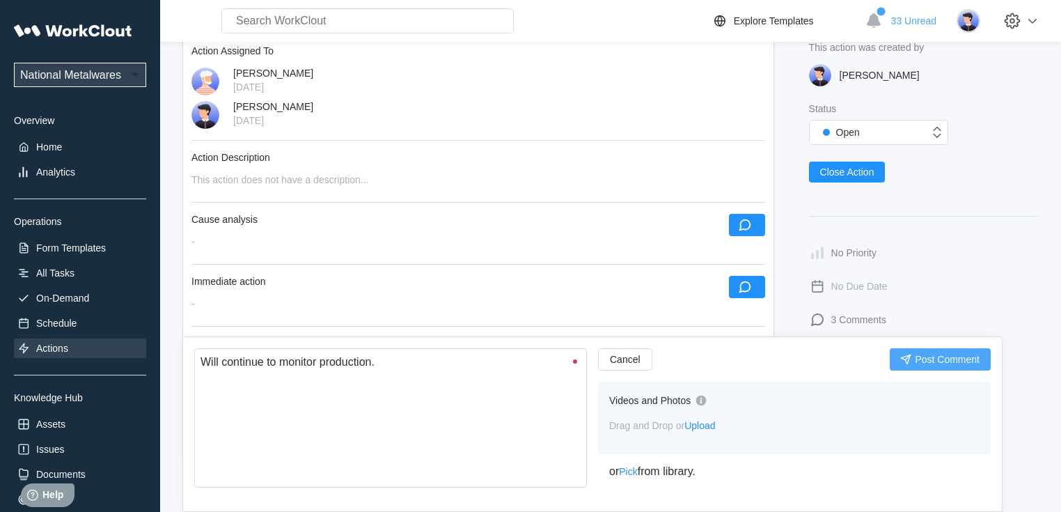
click at [926, 356] on span "Post Comment" at bounding box center [946, 359] width 65 height 10
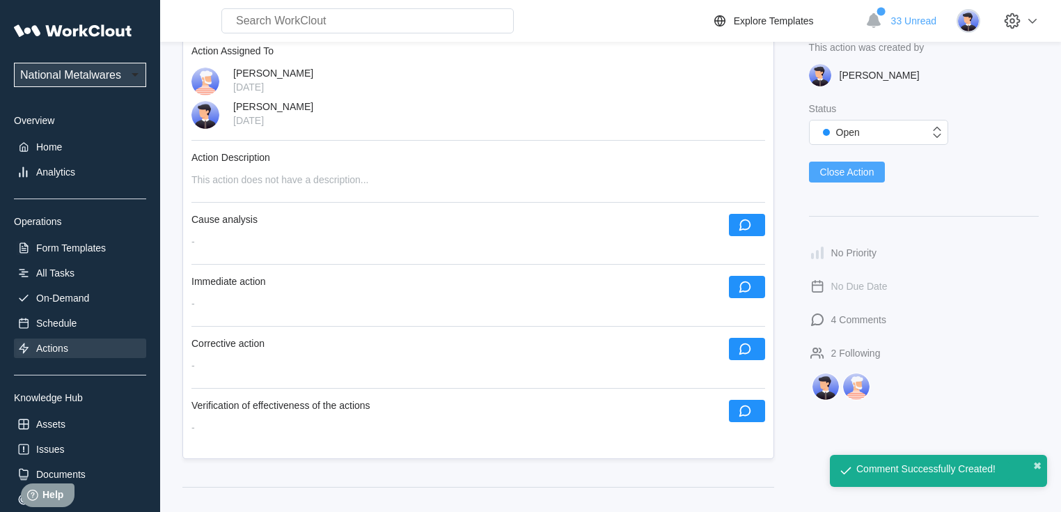
click at [854, 171] on span "Close Action" at bounding box center [847, 172] width 54 height 10
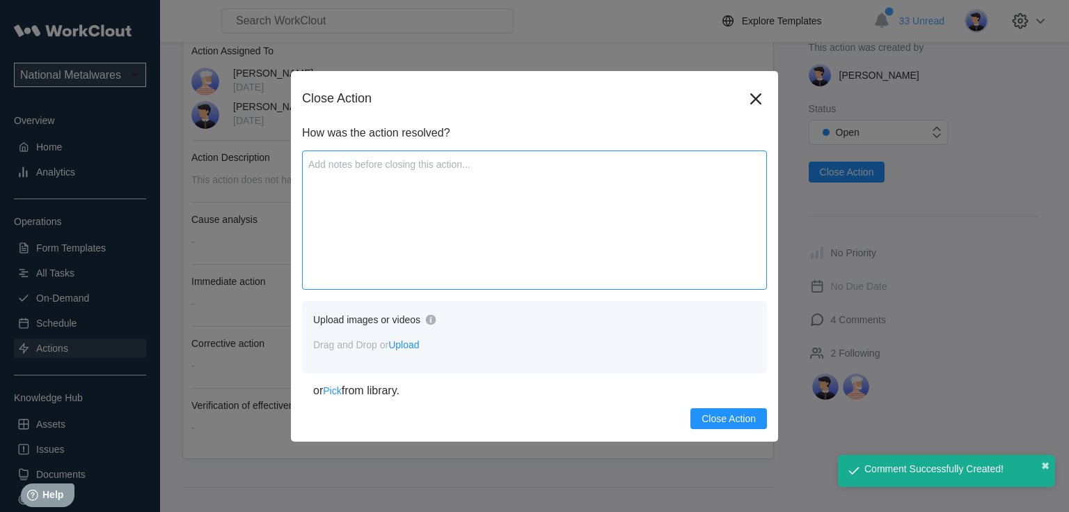
click at [508, 242] on textarea at bounding box center [534, 219] width 465 height 139
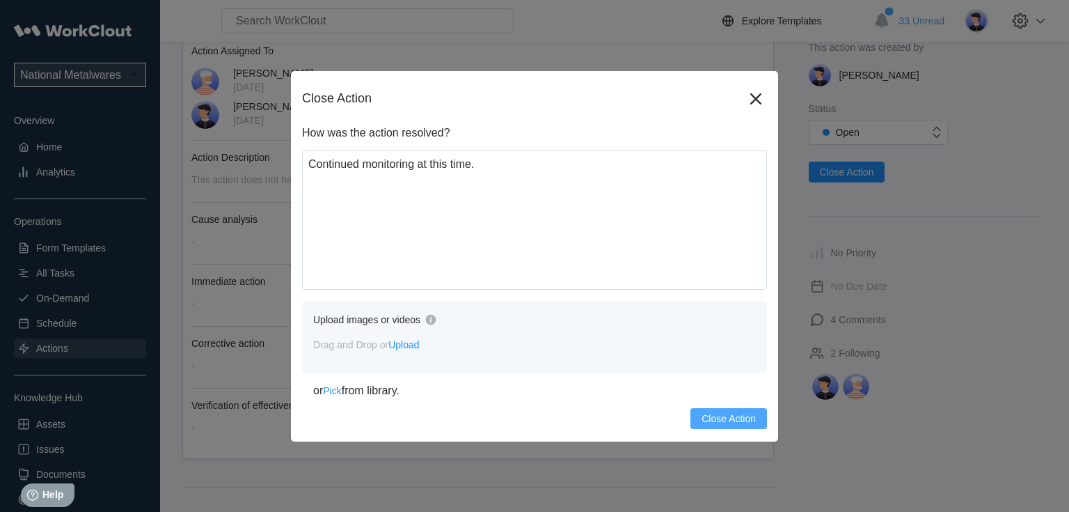
click at [729, 420] on span "Close Action" at bounding box center [728, 418] width 54 height 10
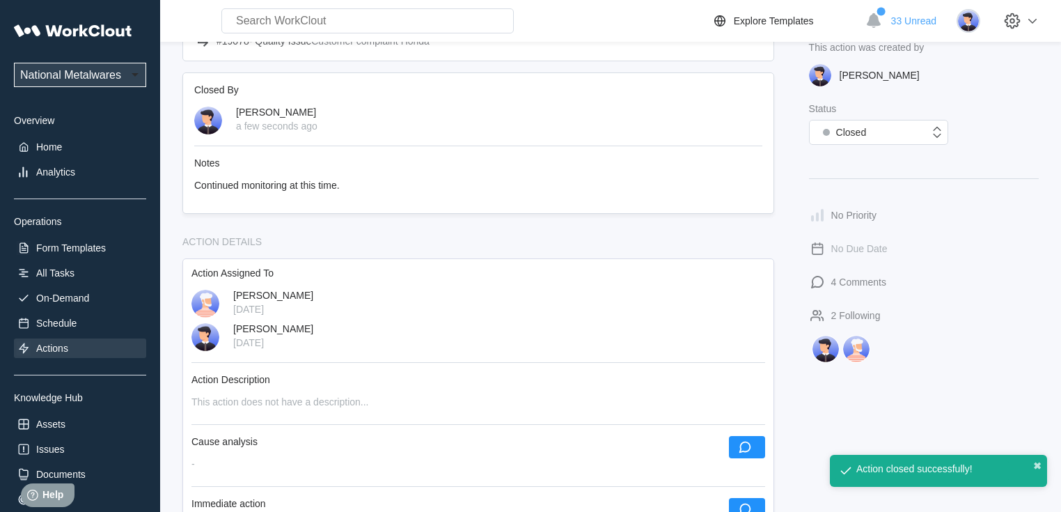
scroll to position [111, 0]
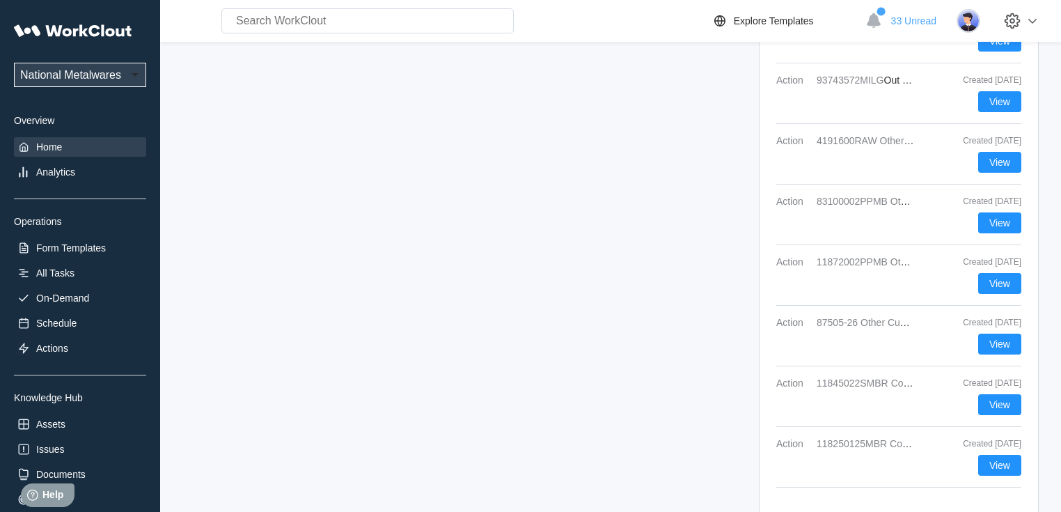
scroll to position [2086, 0]
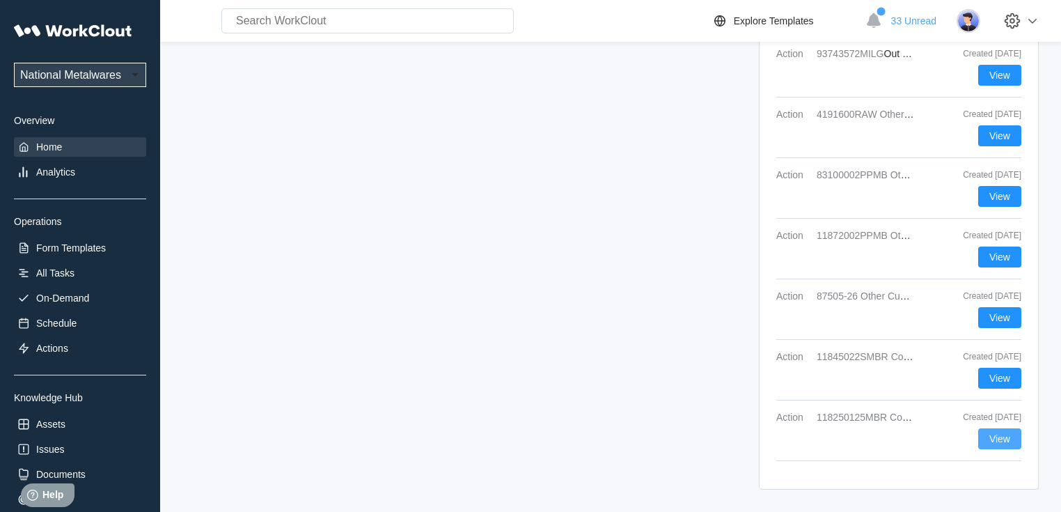
click at [1004, 434] on span "View" at bounding box center [999, 439] width 21 height 10
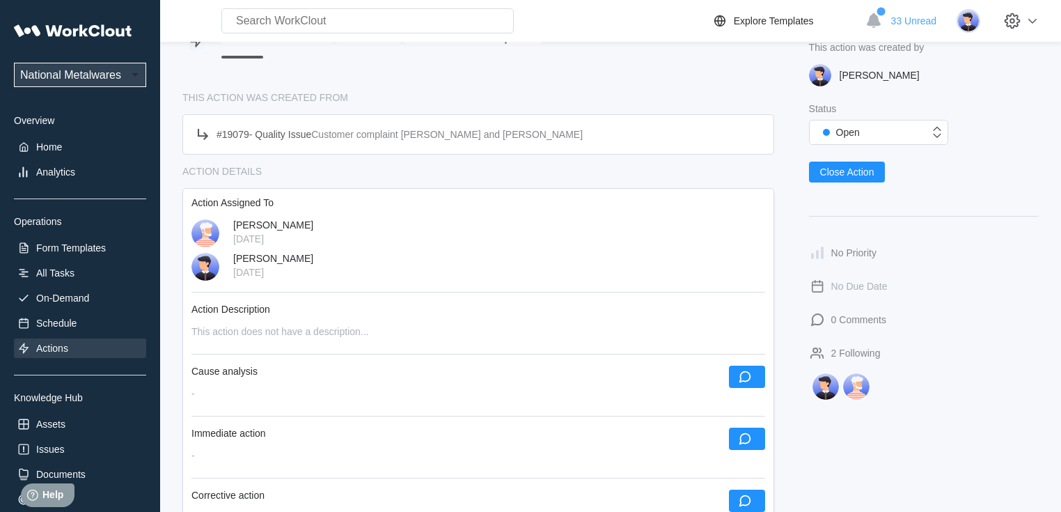
scroll to position [223, 0]
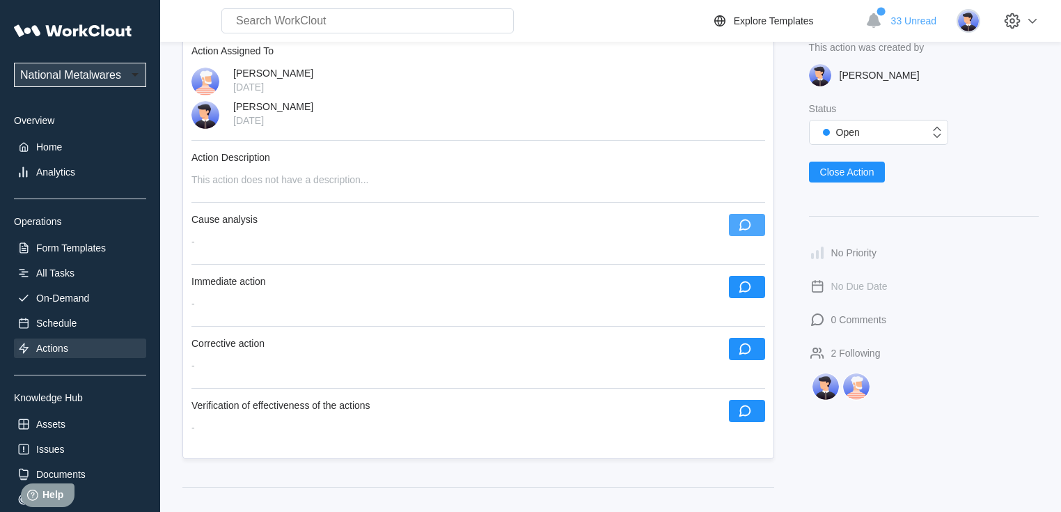
click at [743, 227] on icon "button" at bounding box center [744, 224] width 15 height 15
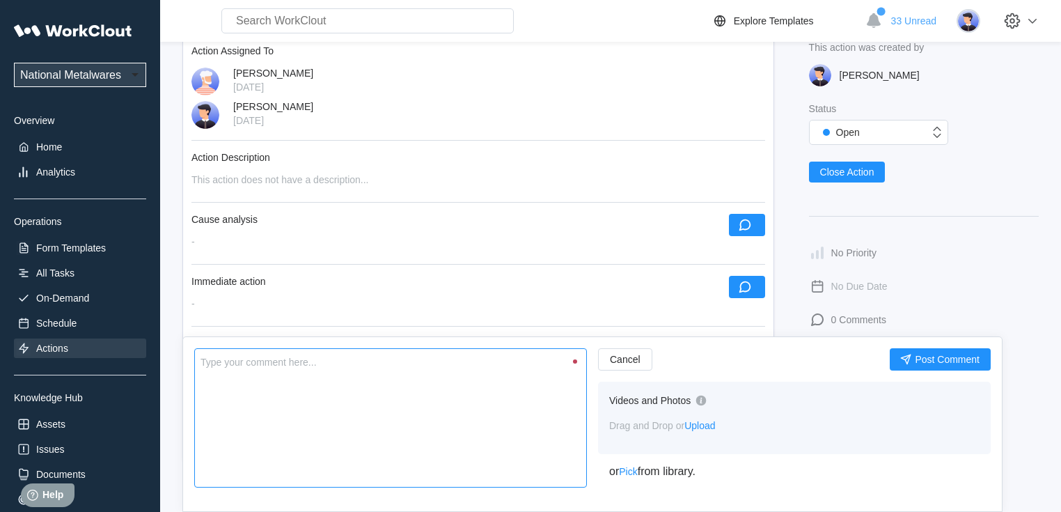
click at [426, 390] on textarea at bounding box center [390, 417] width 392 height 139
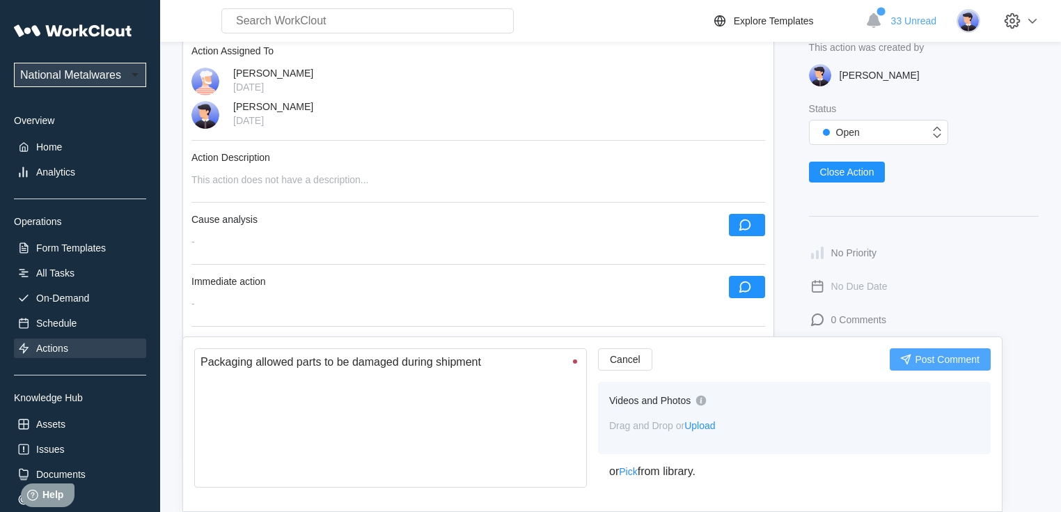
click at [946, 365] on button "Post Comment" at bounding box center [939, 359] width 101 height 22
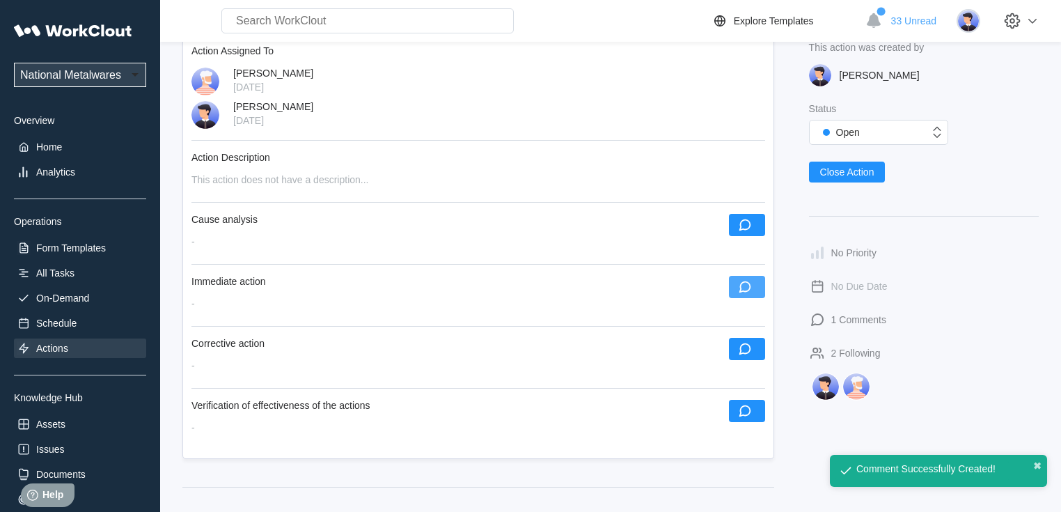
drag, startPoint x: 745, startPoint y: 287, endPoint x: 733, endPoint y: 291, distance: 12.5
click at [744, 287] on icon "button" at bounding box center [744, 286] width 15 height 15
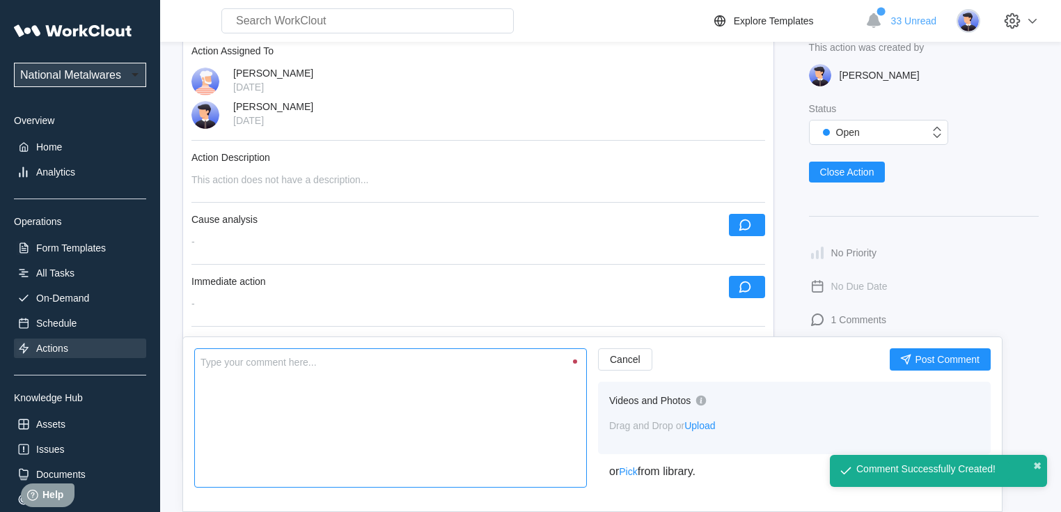
click at [475, 420] on textarea at bounding box center [390, 417] width 392 height 139
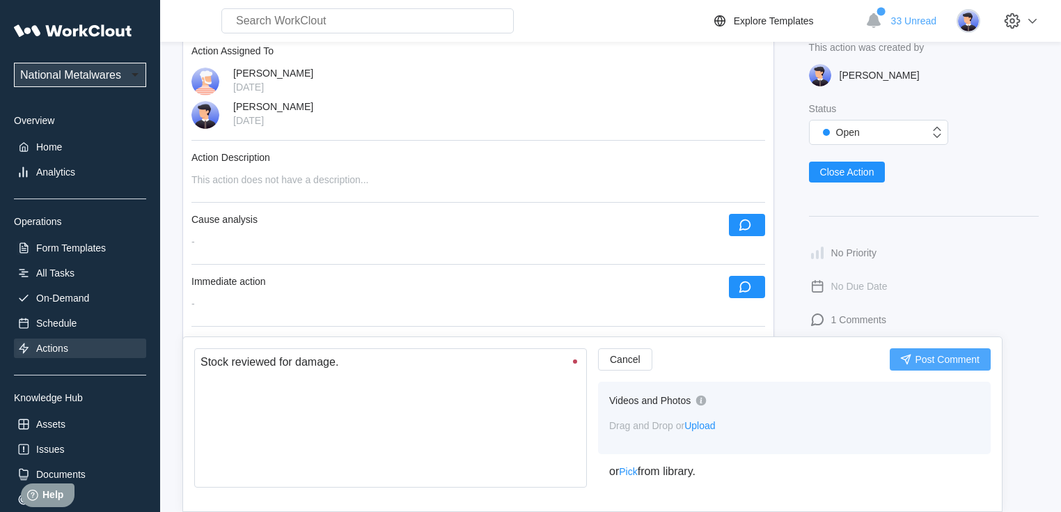
click at [944, 349] on button "Post Comment" at bounding box center [939, 359] width 101 height 22
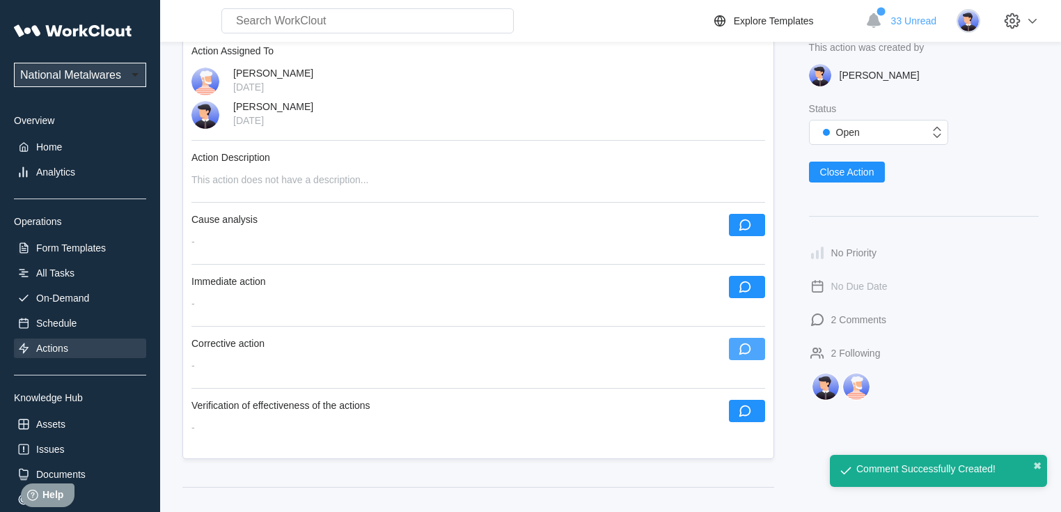
click at [746, 345] on icon "button" at bounding box center [744, 348] width 15 height 15
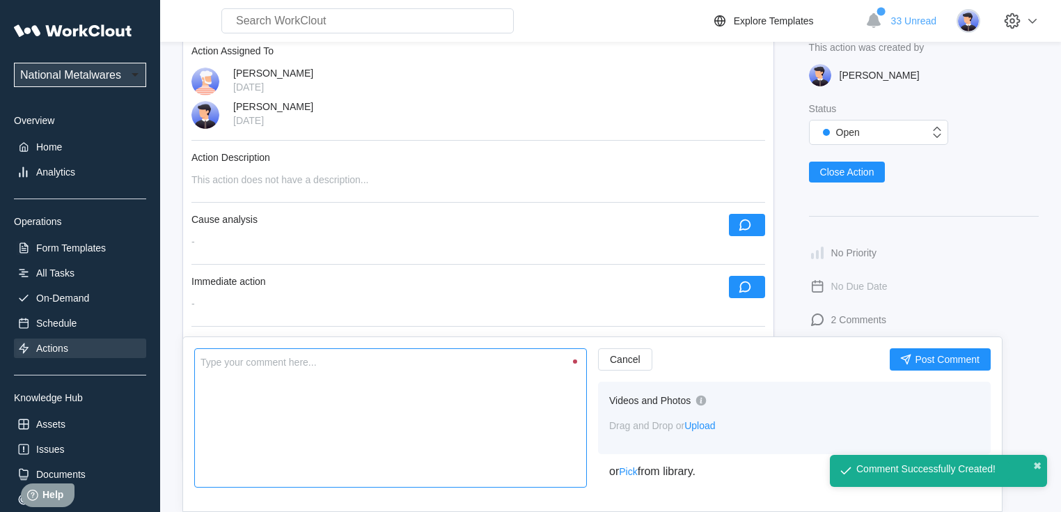
click at [417, 386] on textarea at bounding box center [390, 417] width 392 height 139
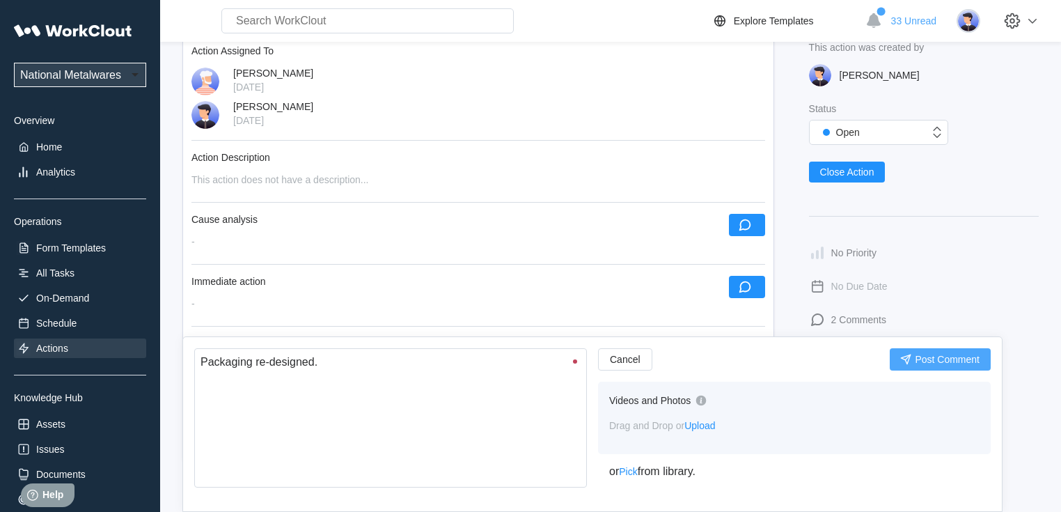
click at [930, 358] on span "Post Comment" at bounding box center [946, 359] width 65 height 10
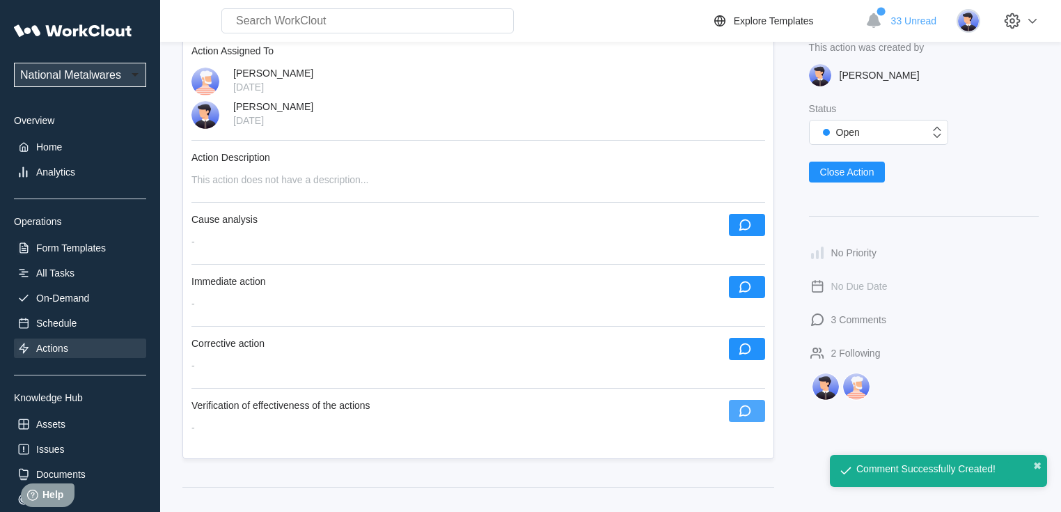
click at [742, 418] on icon "button" at bounding box center [744, 410] width 15 height 15
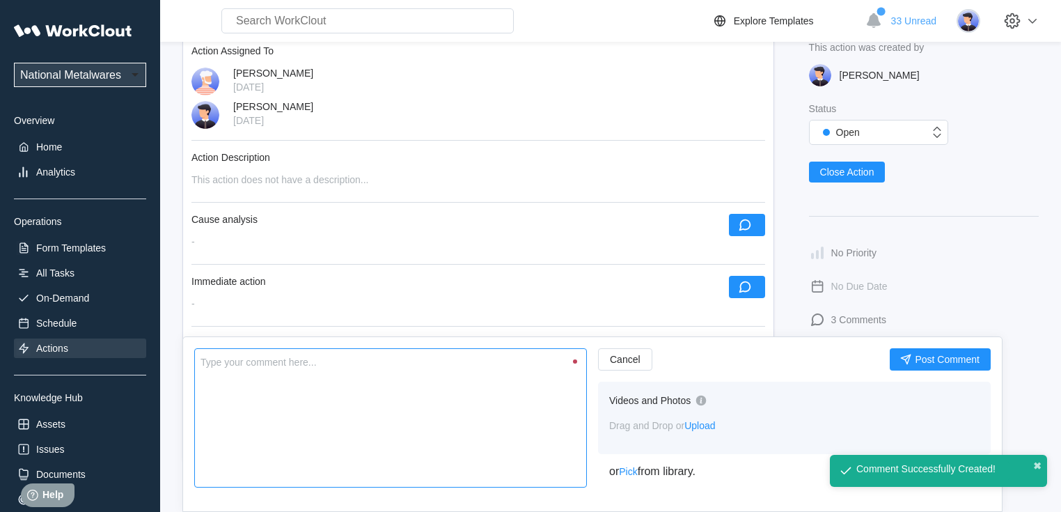
click at [452, 409] on textarea at bounding box center [390, 417] width 392 height 139
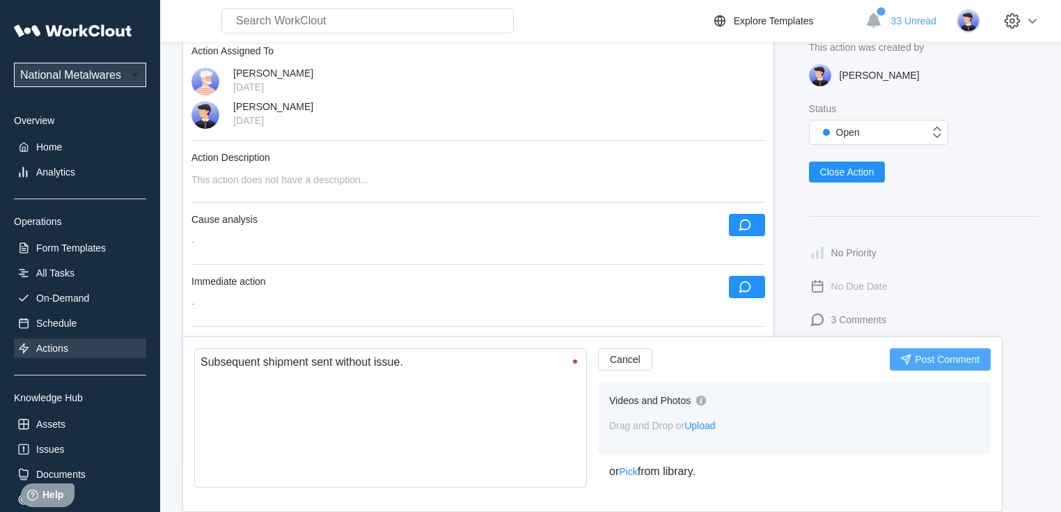
click at [948, 359] on span "Post Comment" at bounding box center [946, 359] width 65 height 10
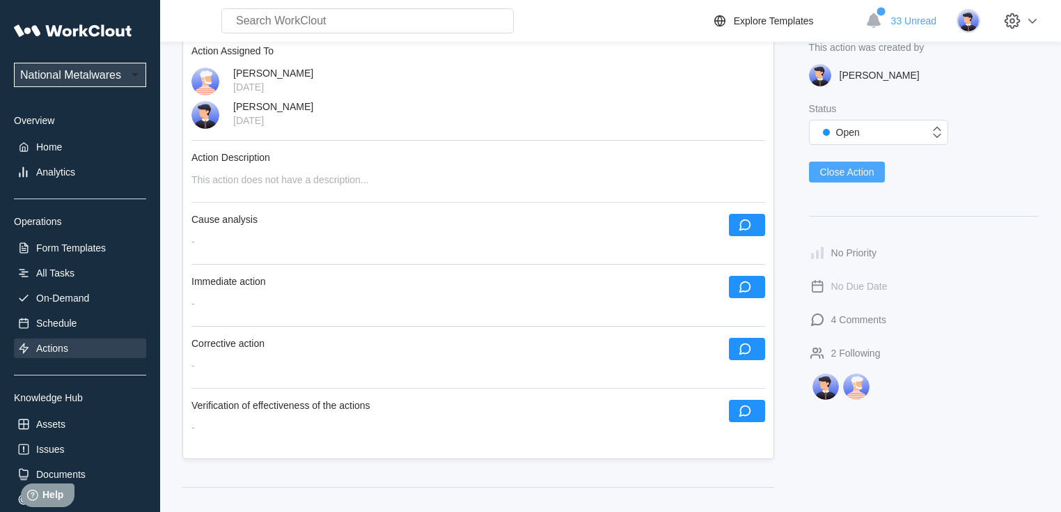
click at [832, 170] on span "Close Action" at bounding box center [847, 172] width 54 height 10
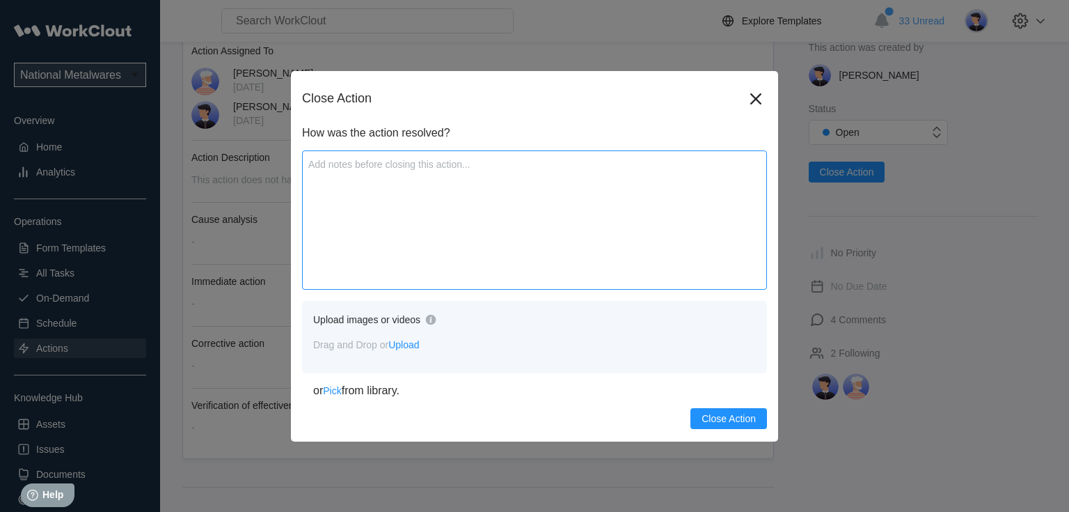
click at [435, 234] on textarea at bounding box center [534, 219] width 465 height 139
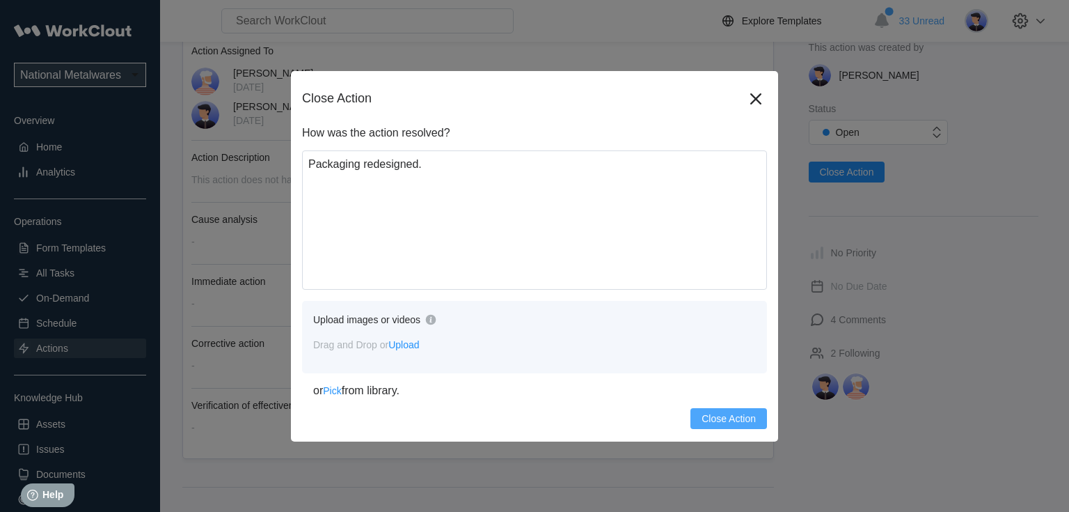
click at [716, 417] on span "Close Action" at bounding box center [728, 418] width 54 height 10
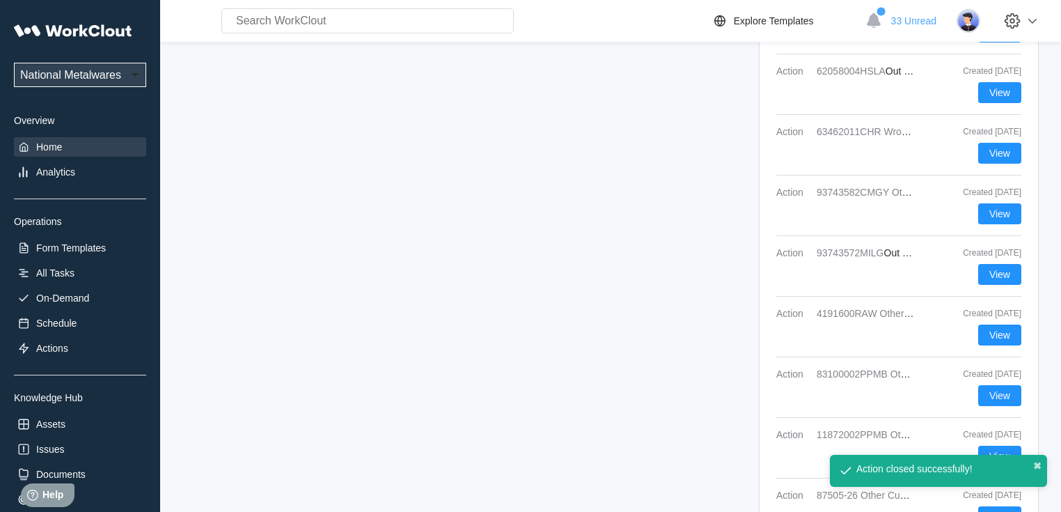
scroll to position [2025, 0]
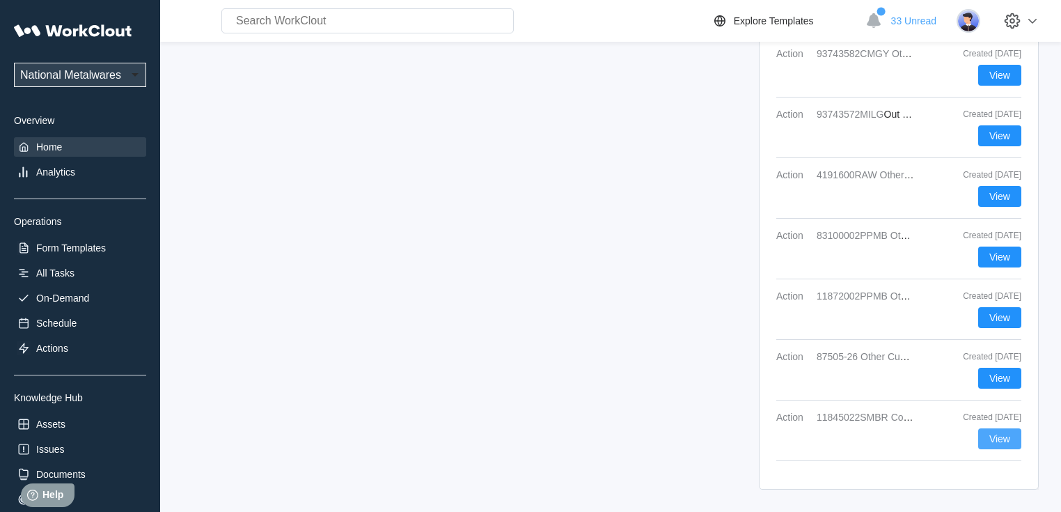
click at [996, 440] on span "View" at bounding box center [999, 439] width 21 height 10
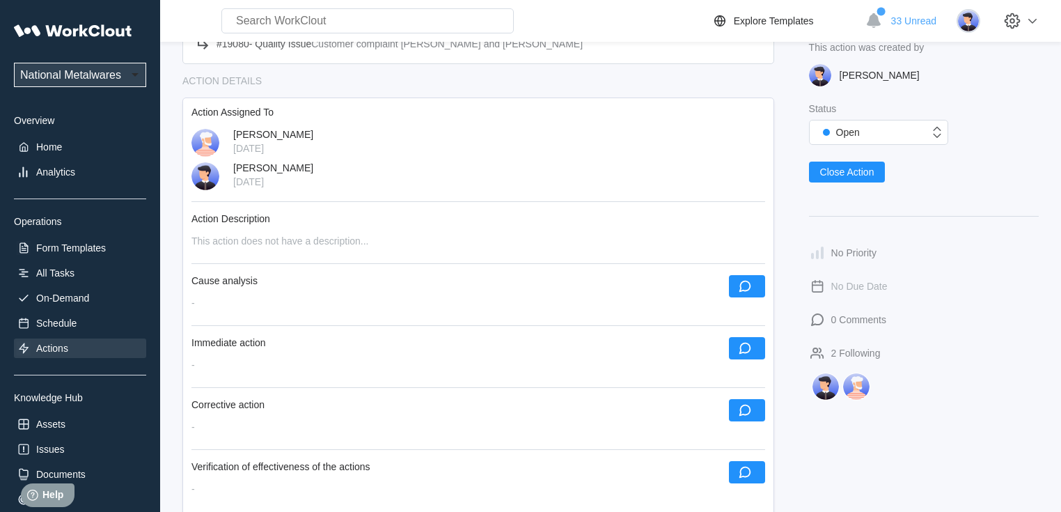
scroll to position [167, 0]
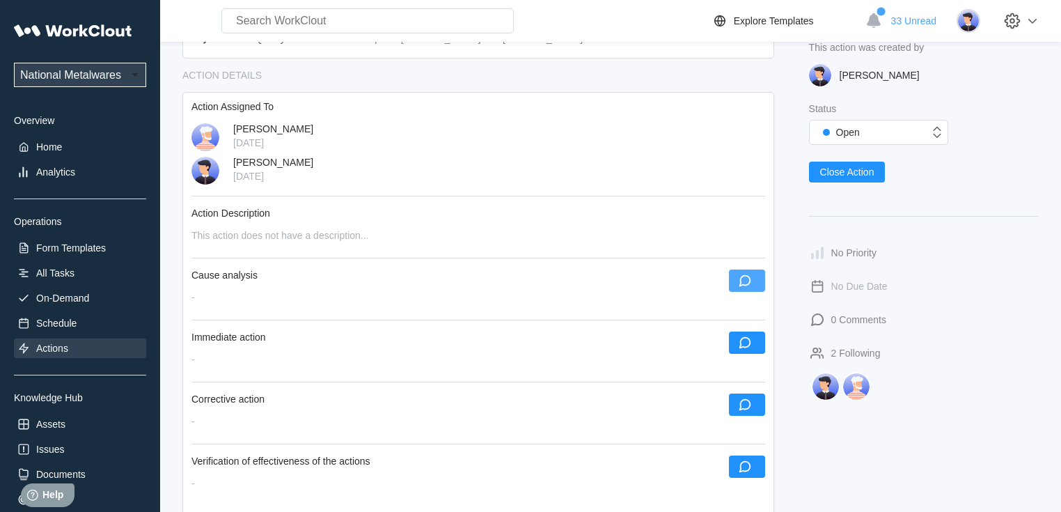
click at [743, 278] on icon "button" at bounding box center [744, 281] width 12 height 12
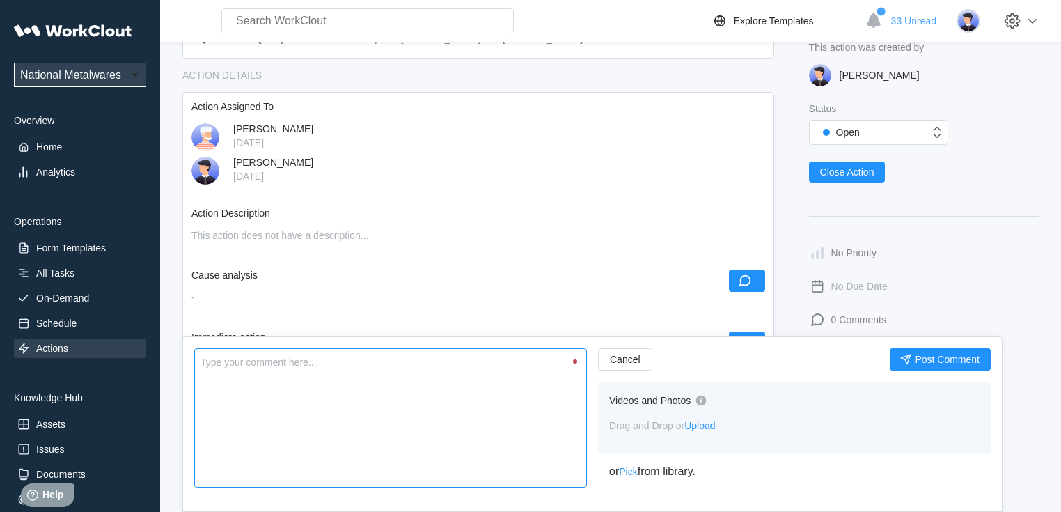
click at [361, 406] on textarea at bounding box center [390, 417] width 392 height 139
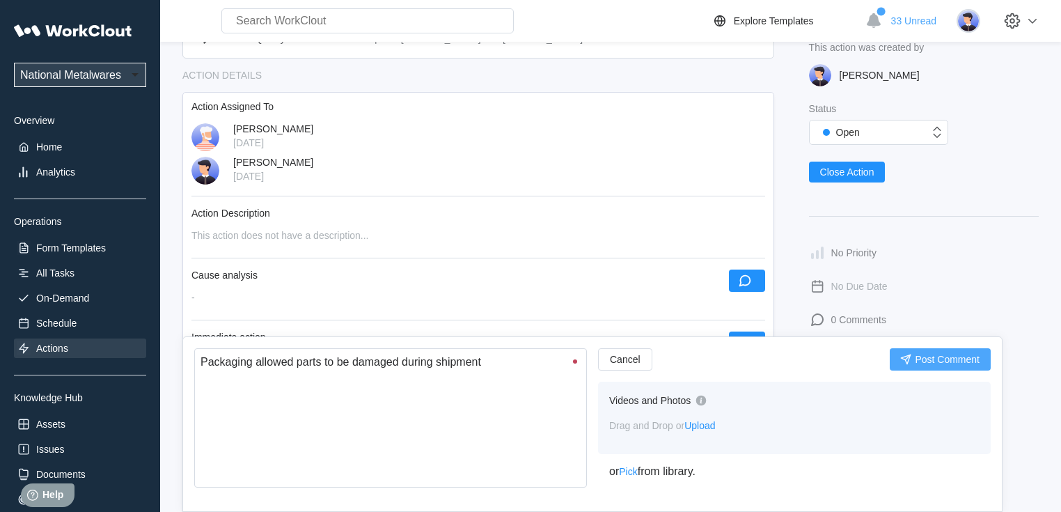
click at [916, 360] on span "Post Comment" at bounding box center [946, 359] width 65 height 10
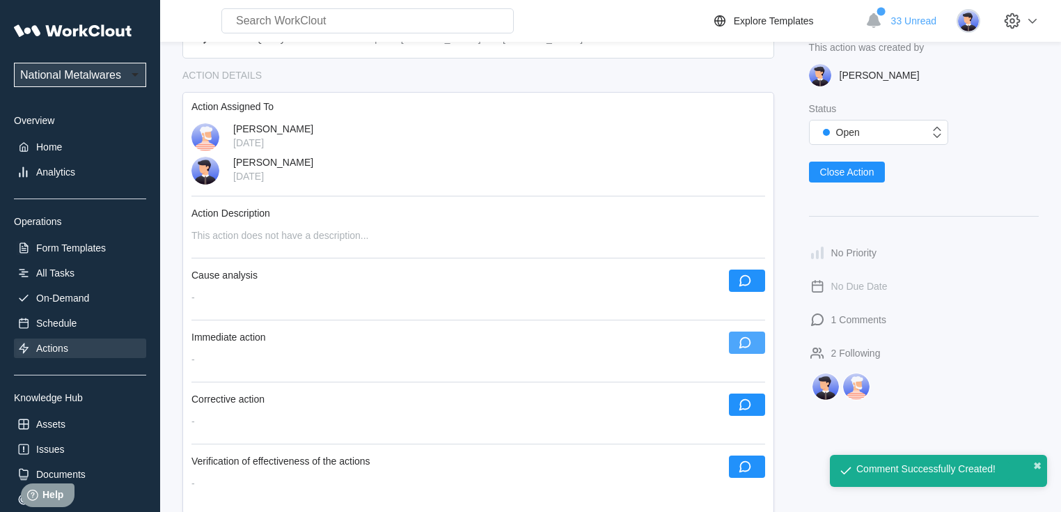
click at [754, 348] on button "button" at bounding box center [747, 342] width 36 height 22
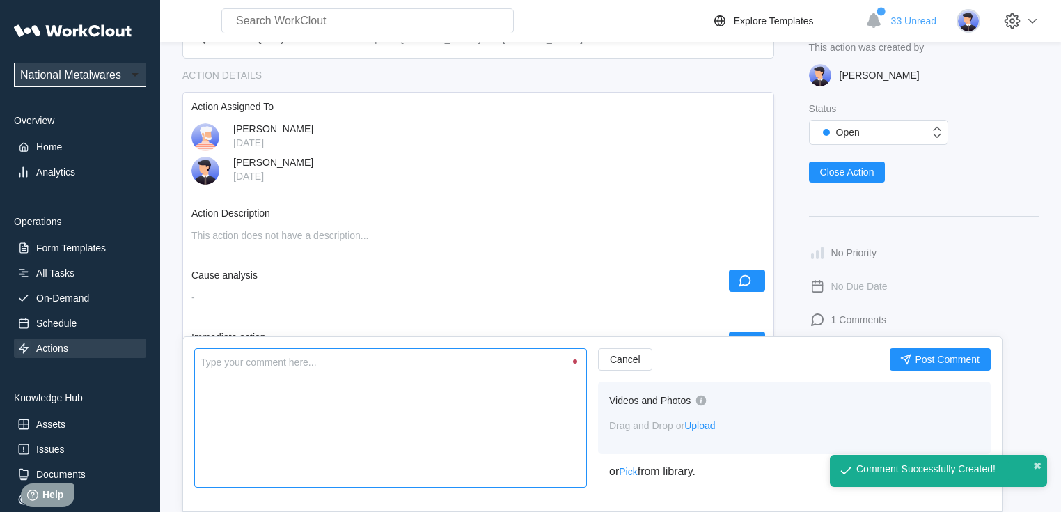
click at [431, 402] on textarea at bounding box center [390, 417] width 392 height 139
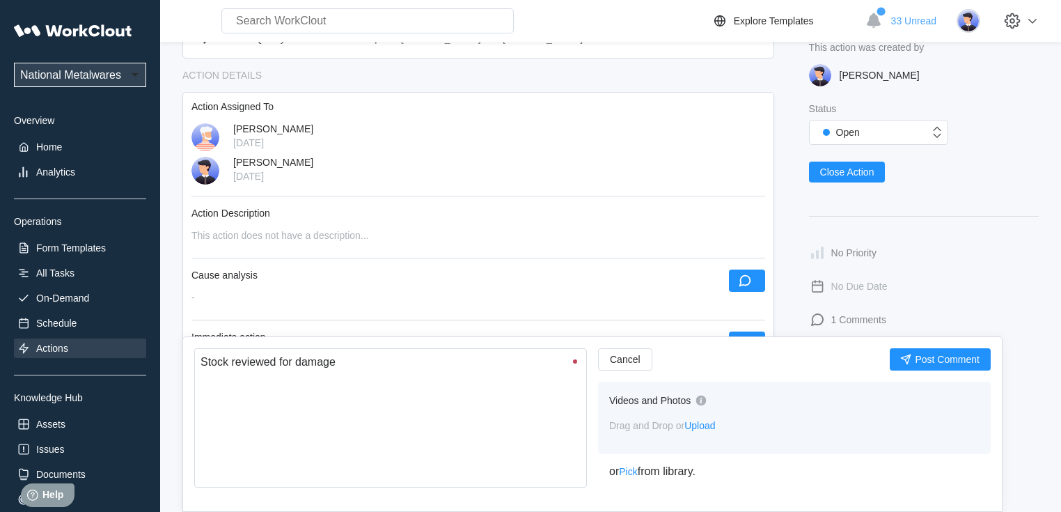
click at [916, 359] on span "Post Comment" at bounding box center [946, 359] width 65 height 10
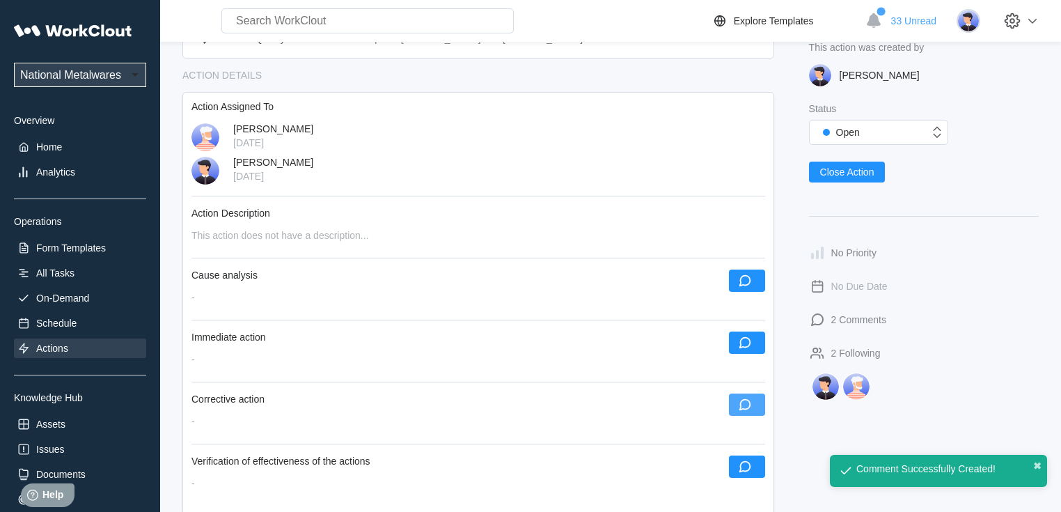
click at [738, 409] on icon "button" at bounding box center [744, 404] width 15 height 15
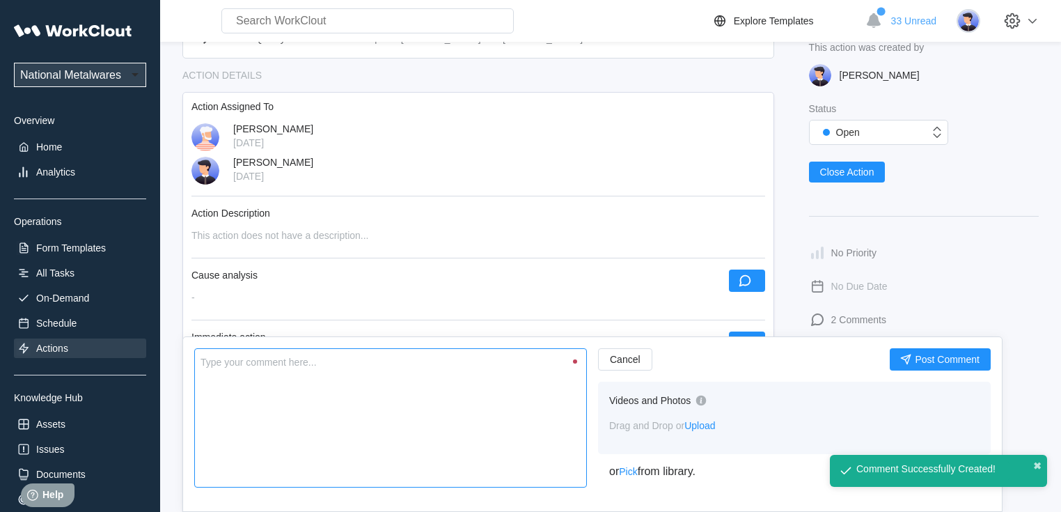
click at [346, 450] on textarea at bounding box center [390, 417] width 392 height 139
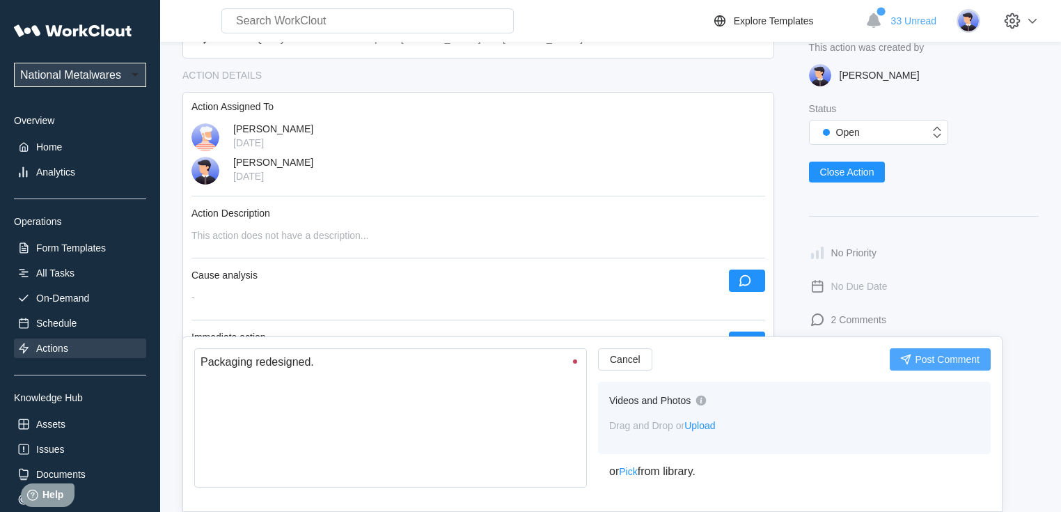
click at [938, 362] on span "Post Comment" at bounding box center [946, 359] width 65 height 10
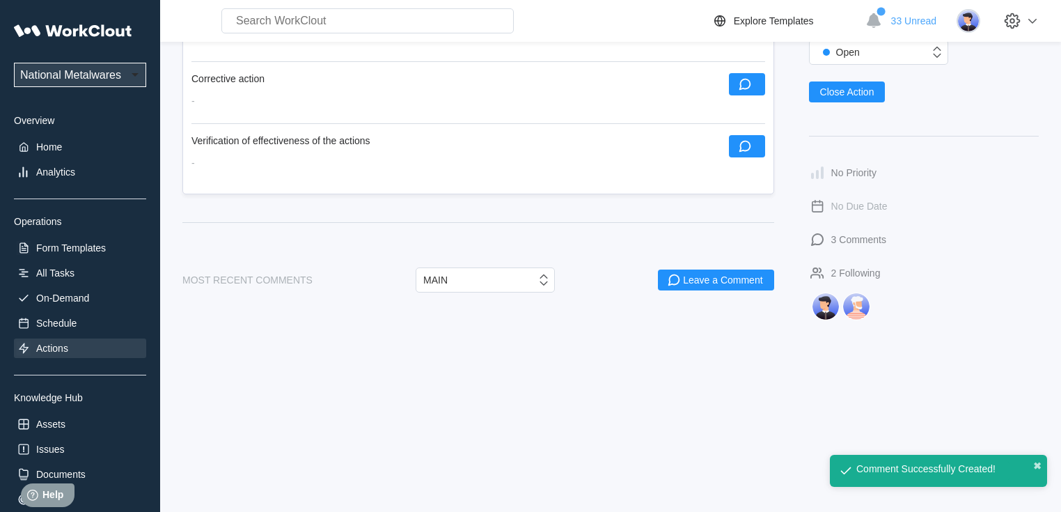
scroll to position [498, 0]
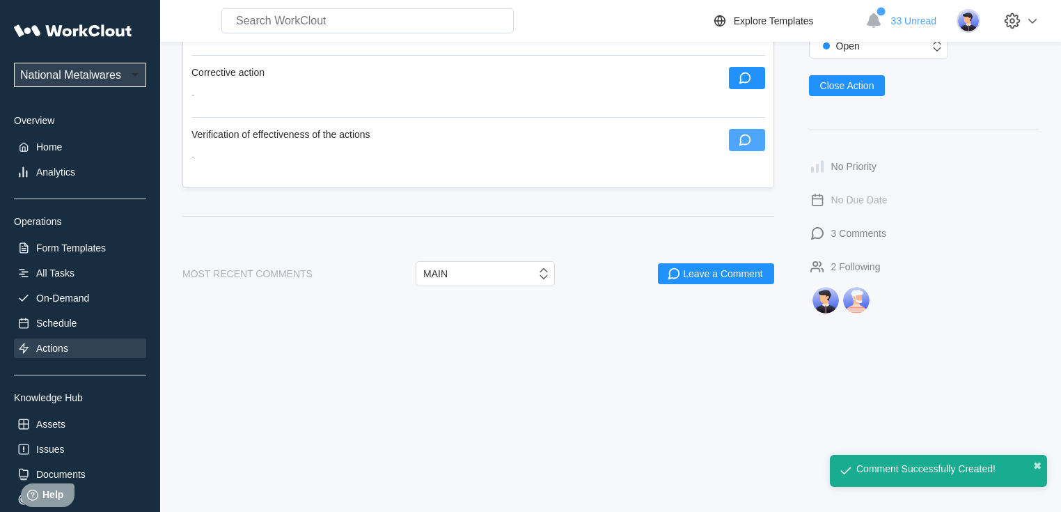
click at [742, 142] on icon "button" at bounding box center [744, 139] width 15 height 15
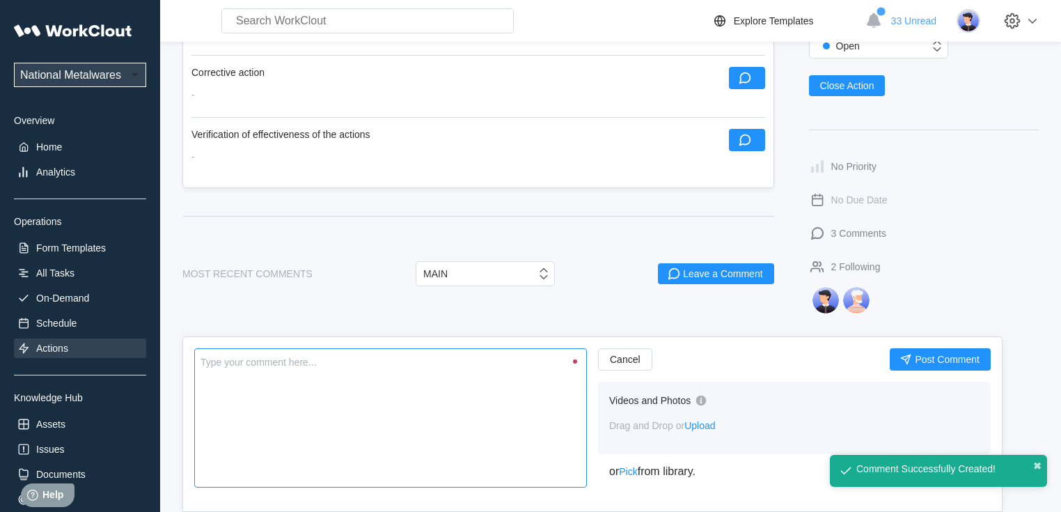
click at [400, 388] on textarea at bounding box center [390, 417] width 392 height 139
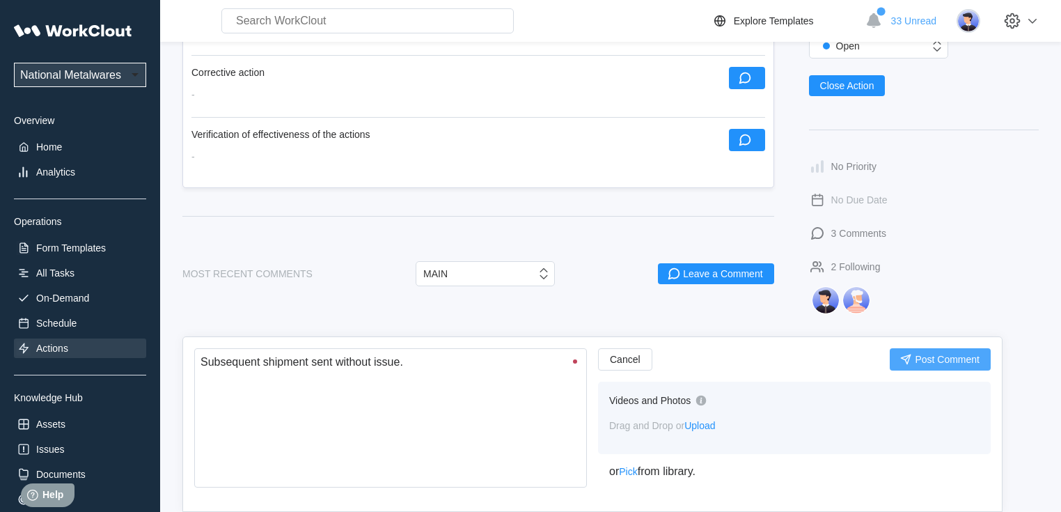
click at [958, 365] on button "Post Comment" at bounding box center [939, 359] width 101 height 22
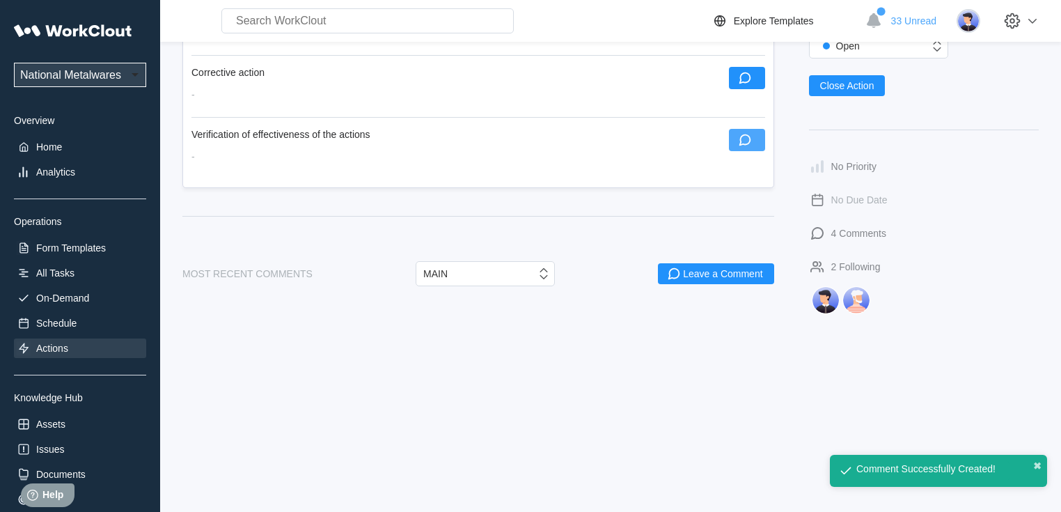
click at [744, 137] on icon "button" at bounding box center [744, 139] width 15 height 15
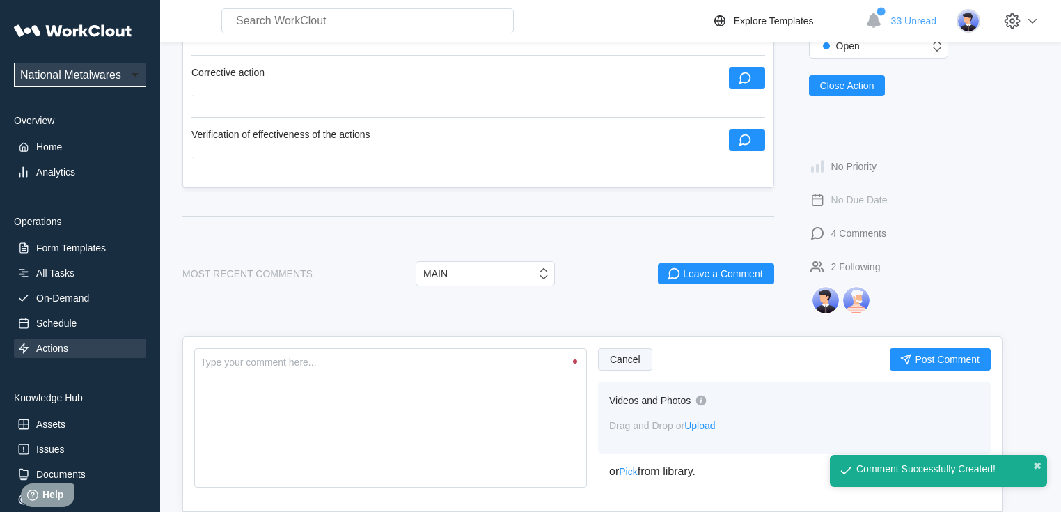
click at [608, 364] on button "Cancel" at bounding box center [625, 359] width 54 height 22
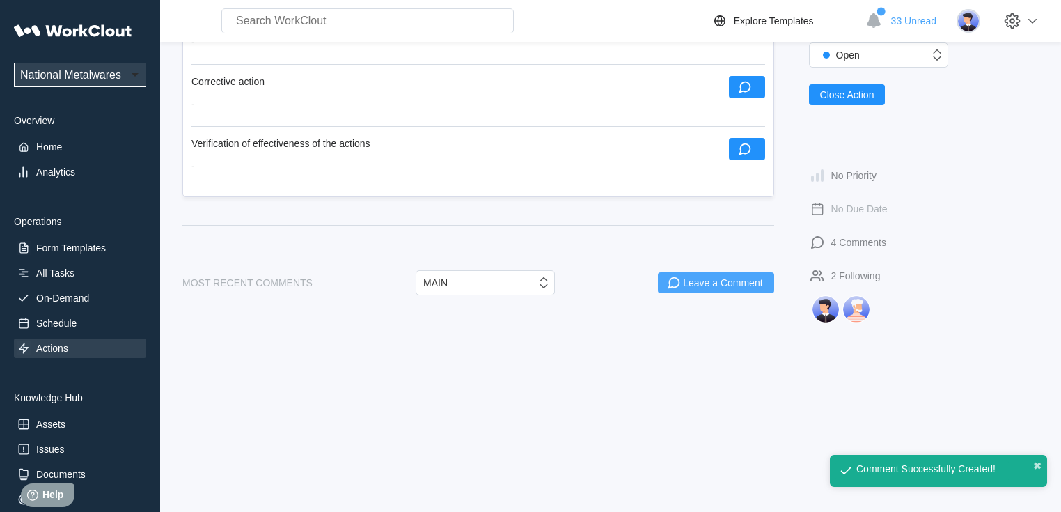
scroll to position [164, 0]
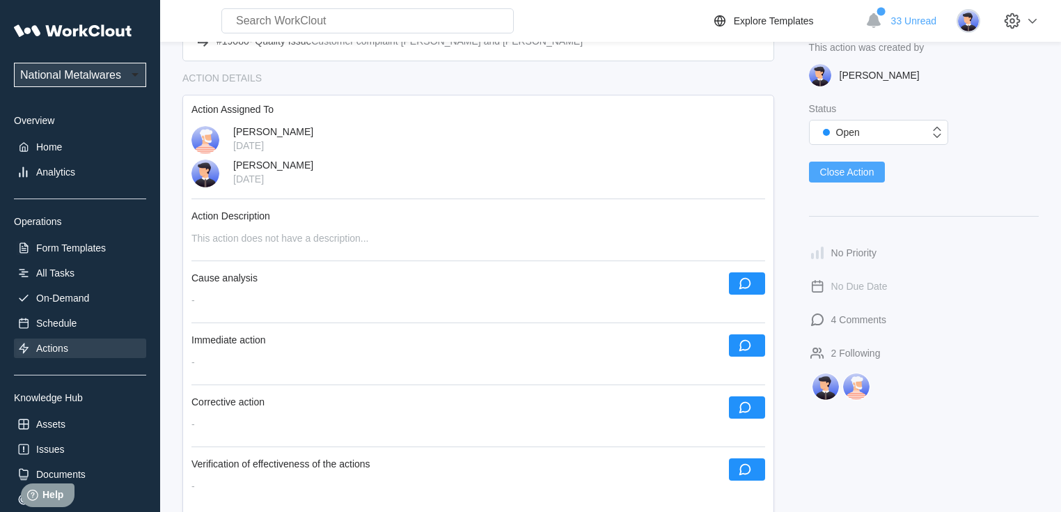
click at [853, 171] on span "Close Action" at bounding box center [847, 172] width 54 height 10
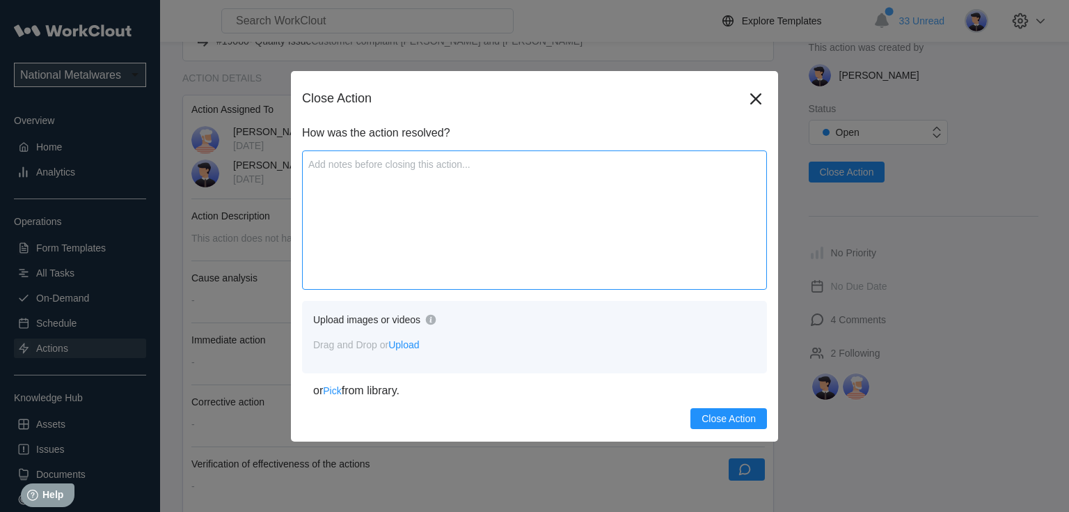
click at [450, 215] on textarea at bounding box center [534, 219] width 465 height 139
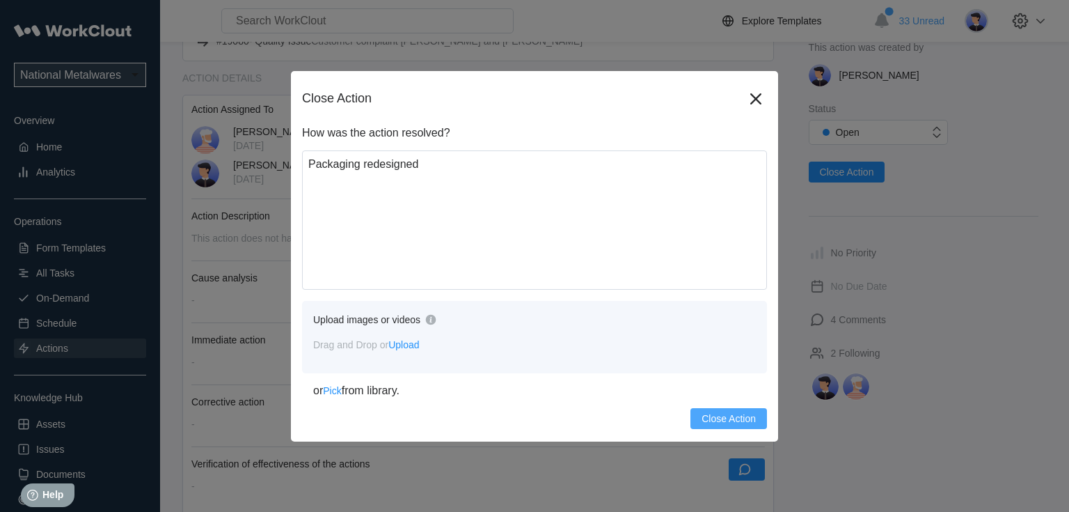
click at [720, 420] on span "Close Action" at bounding box center [728, 418] width 54 height 10
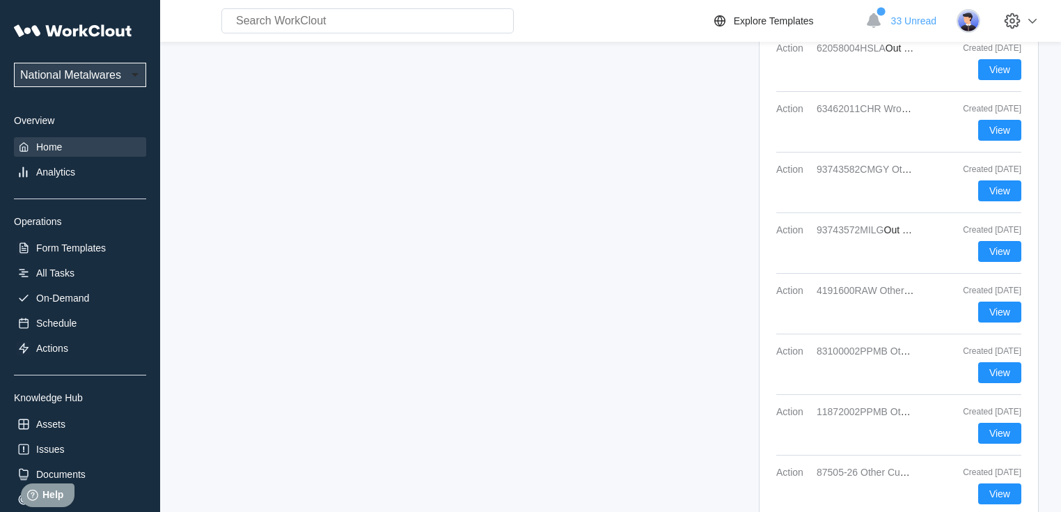
scroll to position [1964, 0]
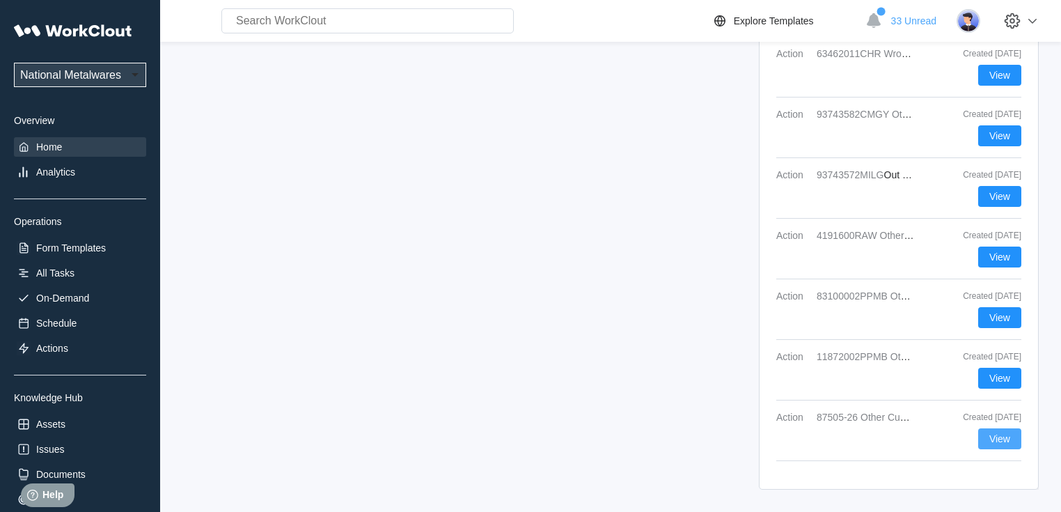
click at [999, 438] on span "View" at bounding box center [999, 439] width 21 height 10
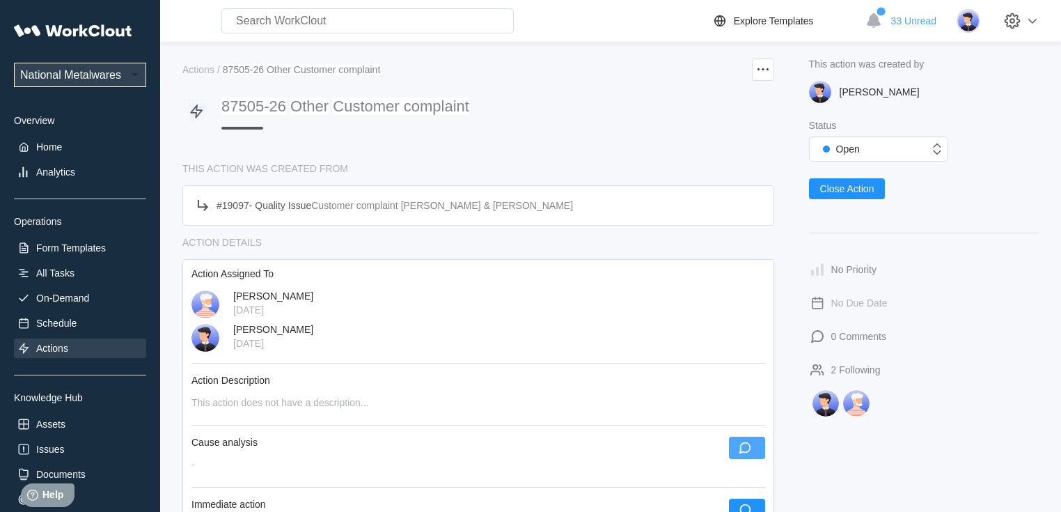
click at [749, 450] on icon "button" at bounding box center [744, 448] width 12 height 12
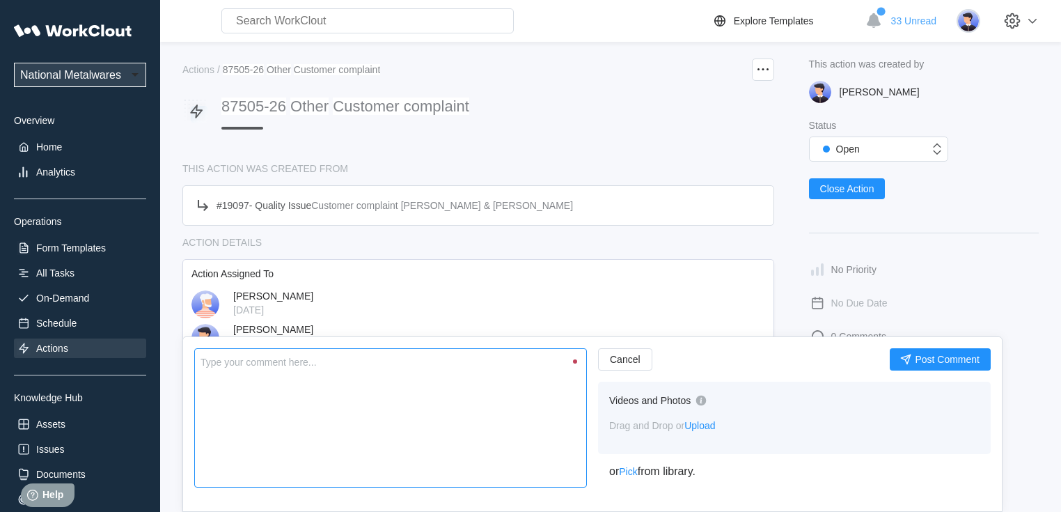
click at [508, 425] on textarea at bounding box center [390, 417] width 392 height 139
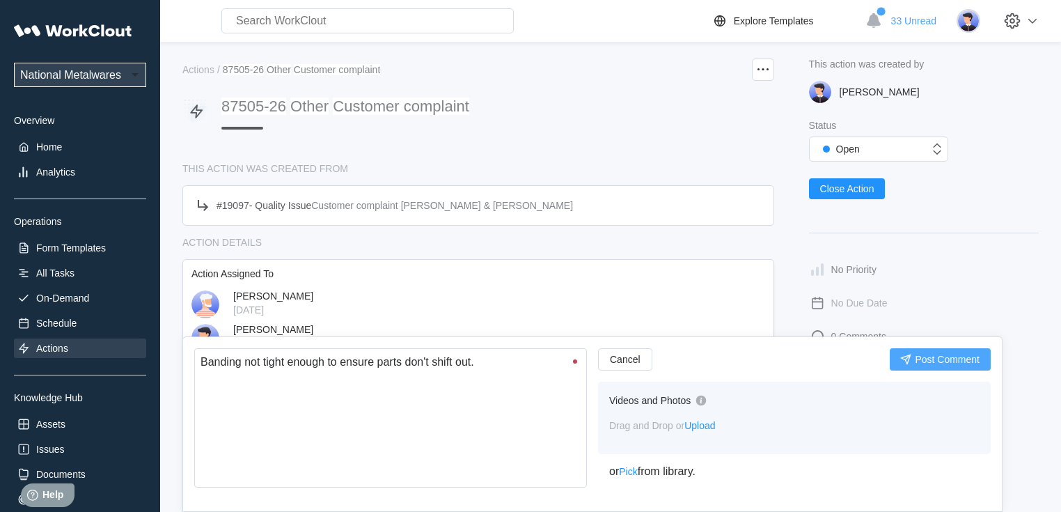
click at [970, 368] on button "Post Comment" at bounding box center [939, 359] width 101 height 22
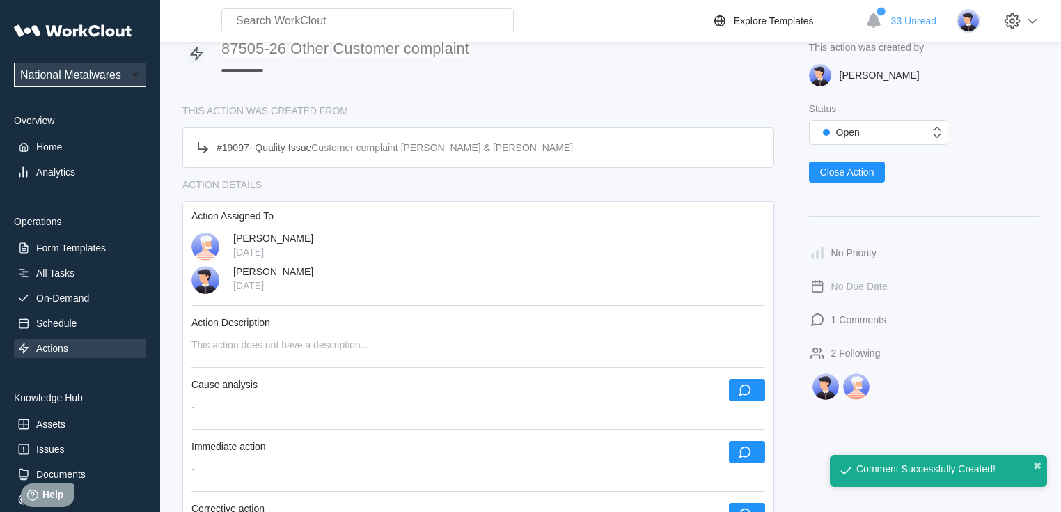
scroll to position [111, 0]
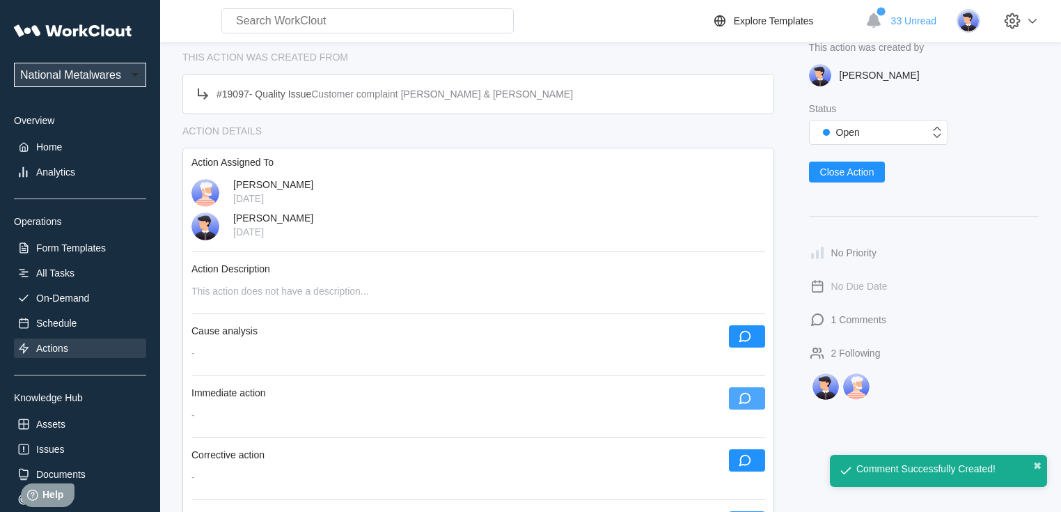
click at [745, 404] on icon "button" at bounding box center [744, 398] width 12 height 12
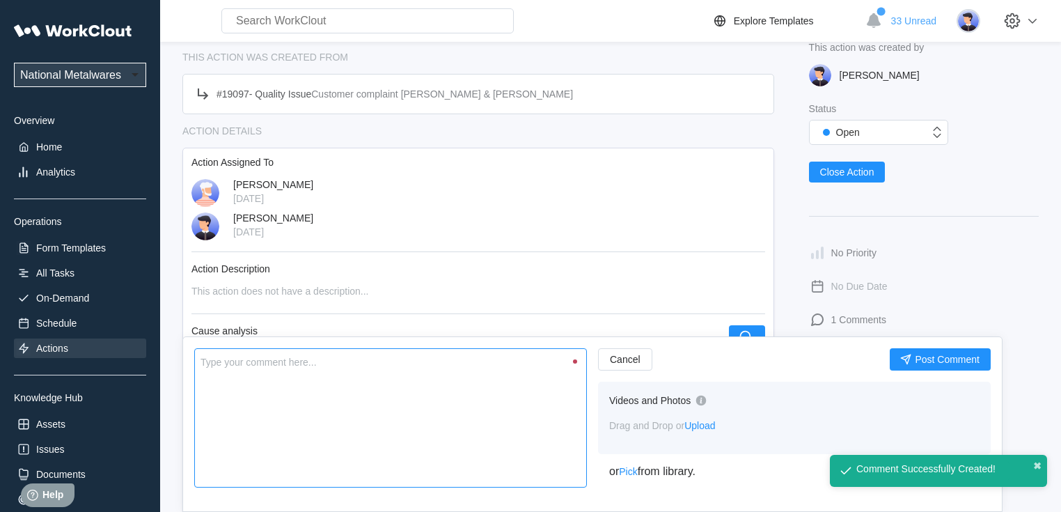
click at [339, 419] on textarea at bounding box center [390, 417] width 392 height 139
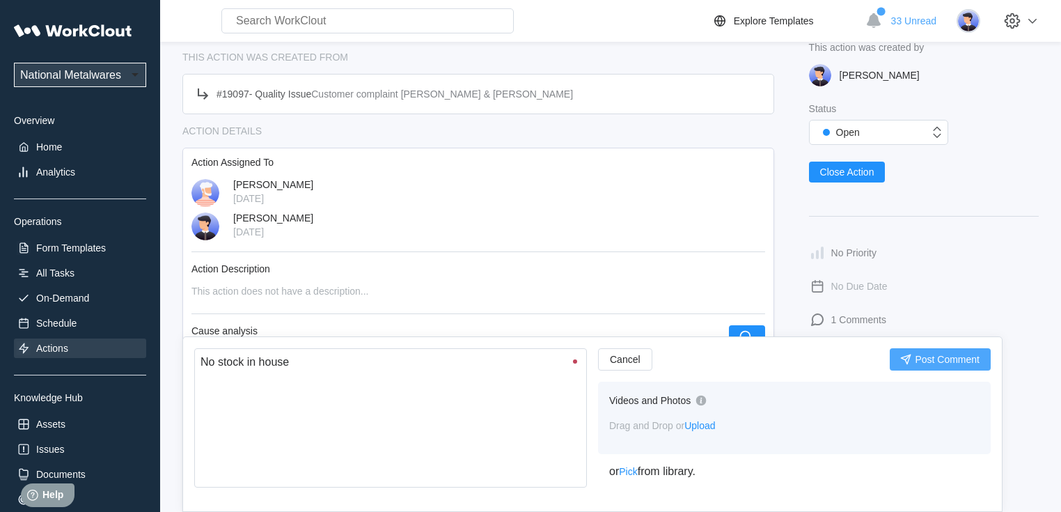
click at [924, 364] on button "Post Comment" at bounding box center [939, 359] width 101 height 22
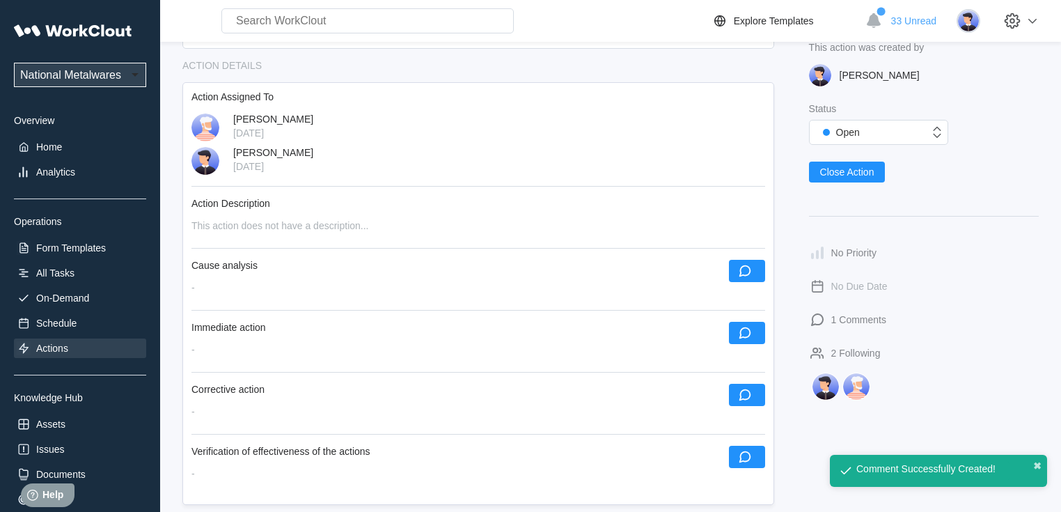
scroll to position [278, 0]
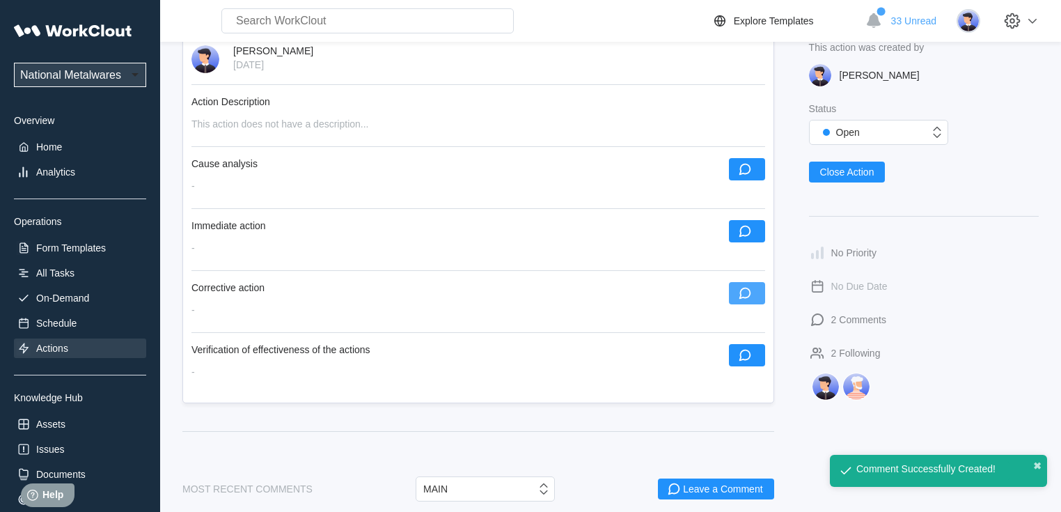
click at [752, 301] on icon "button" at bounding box center [744, 292] width 15 height 15
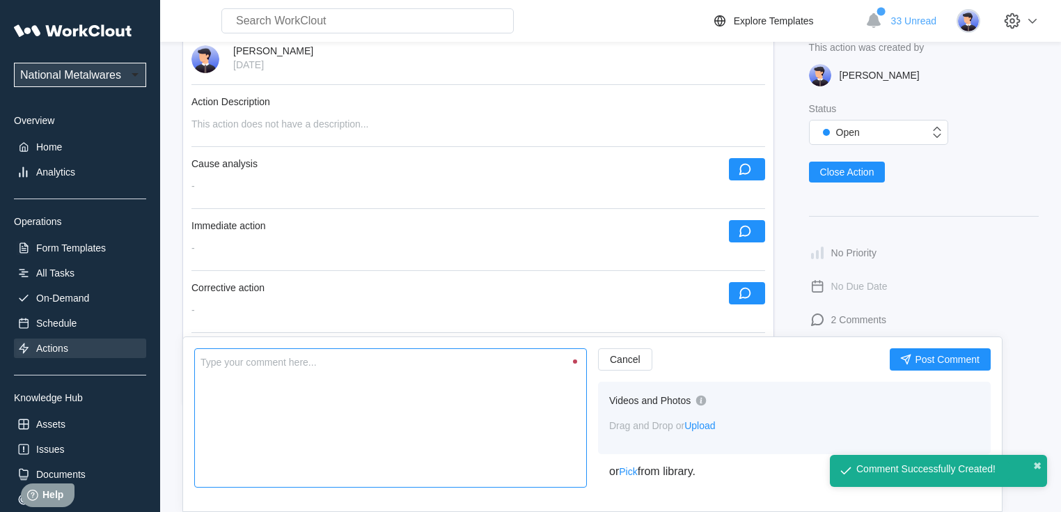
click at [305, 426] on textarea at bounding box center [390, 417] width 392 height 139
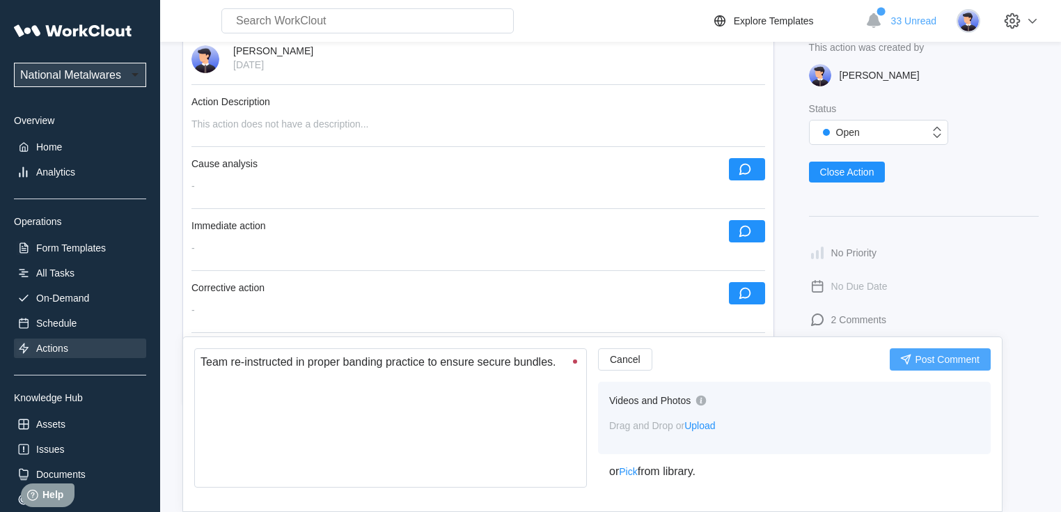
click at [938, 357] on span "Post Comment" at bounding box center [946, 359] width 65 height 10
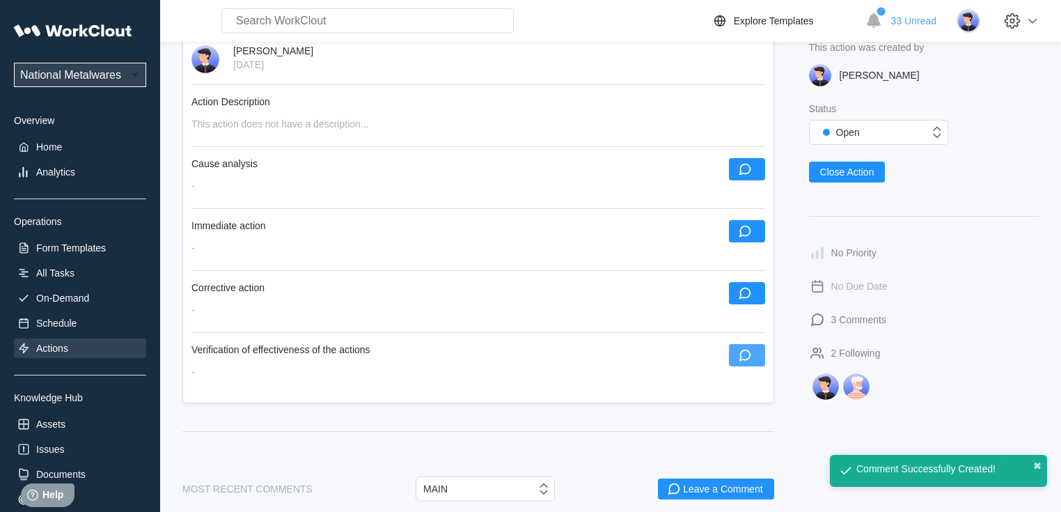
click at [751, 363] on icon "button" at bounding box center [744, 354] width 15 height 15
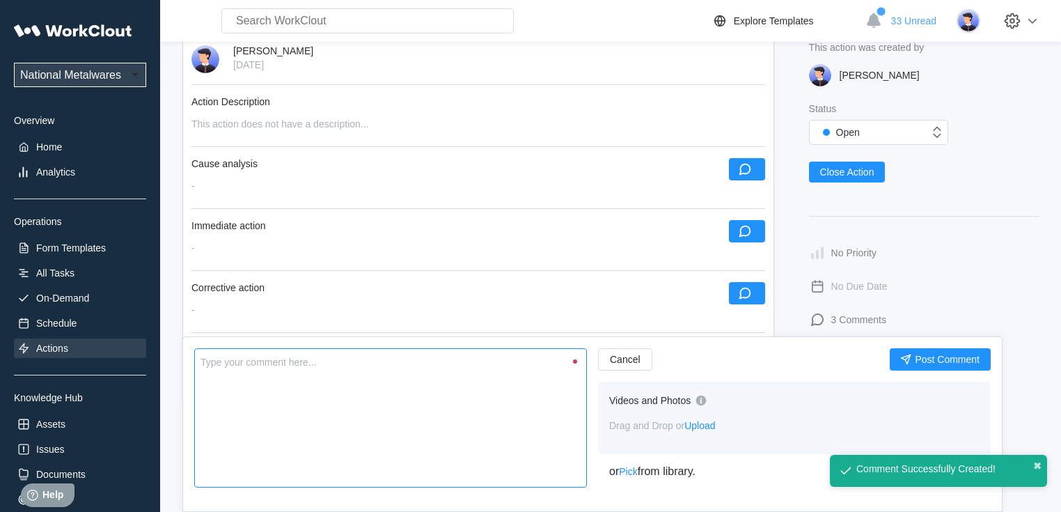
click at [395, 459] on textarea at bounding box center [390, 417] width 392 height 139
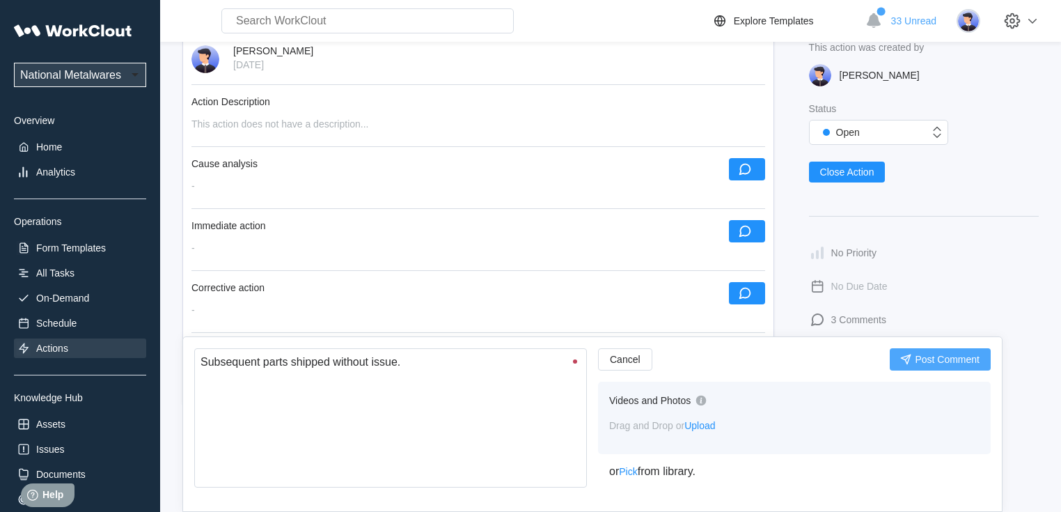
click at [939, 351] on button "Post Comment" at bounding box center [939, 359] width 101 height 22
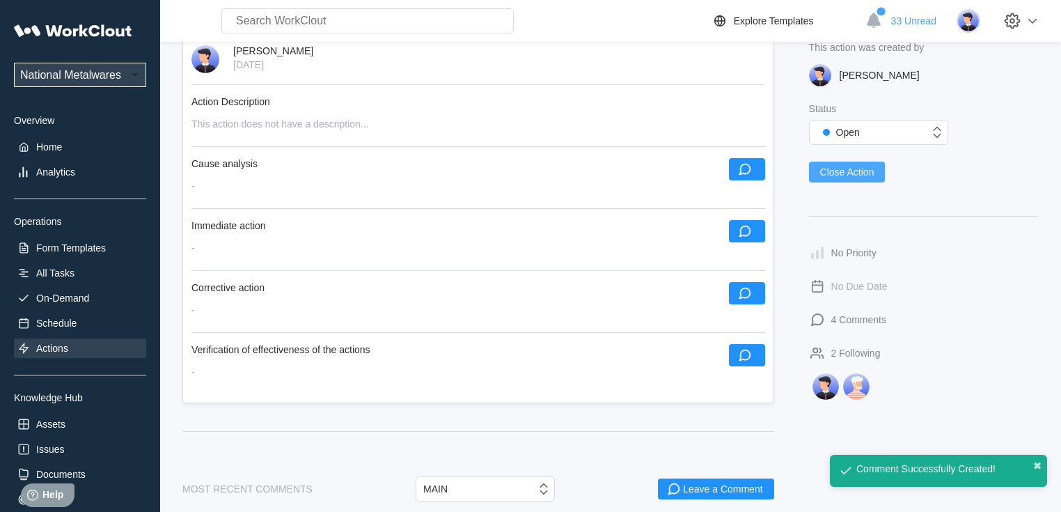
click at [841, 172] on span "Close Action" at bounding box center [847, 172] width 54 height 10
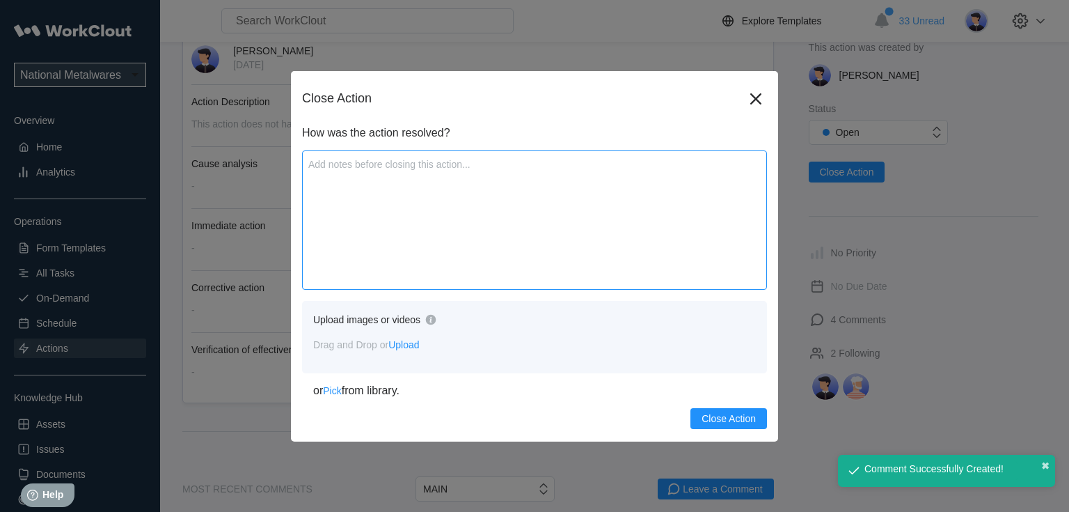
click at [418, 241] on textarea at bounding box center [534, 219] width 465 height 139
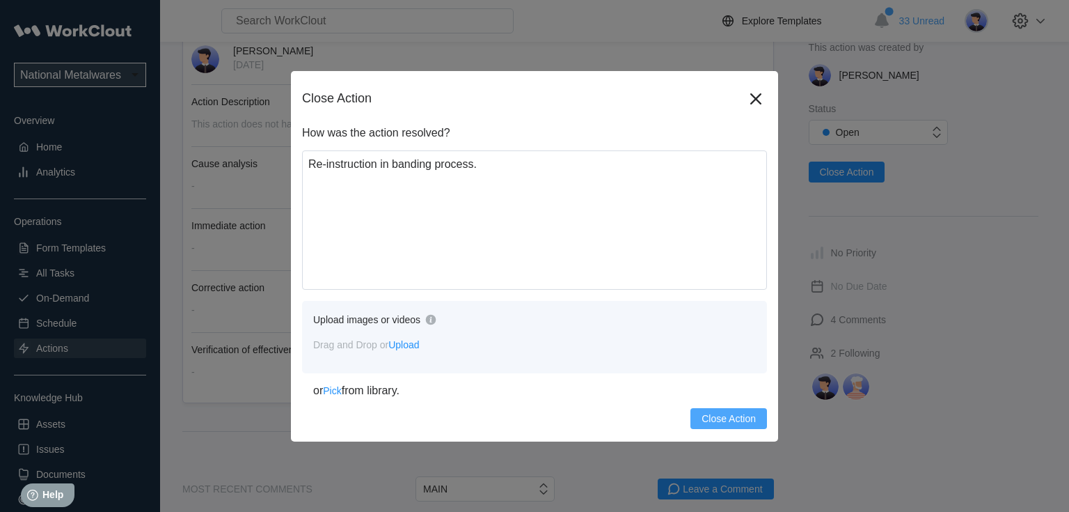
click at [740, 422] on span "Close Action" at bounding box center [728, 418] width 54 height 10
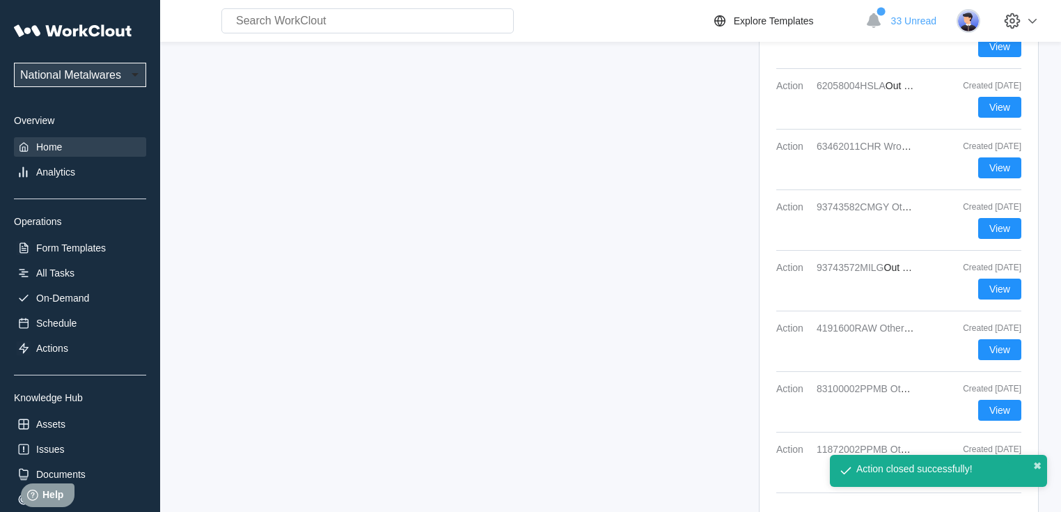
scroll to position [1903, 0]
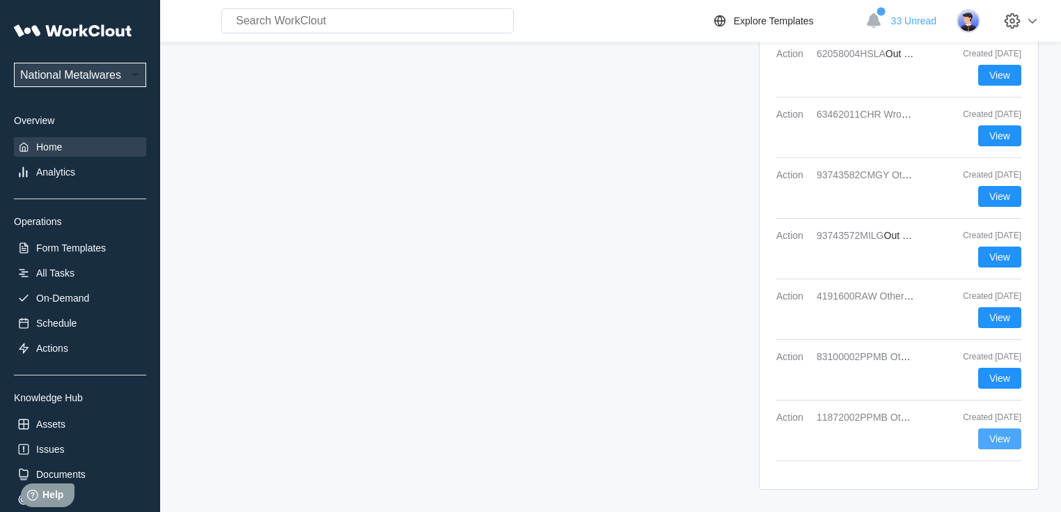
click at [995, 435] on span "View" at bounding box center [999, 439] width 21 height 10
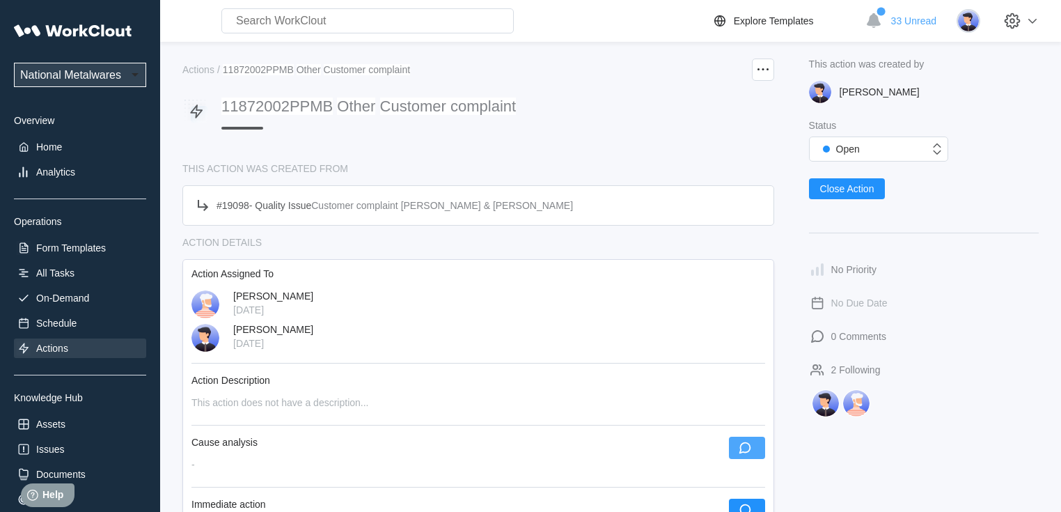
click at [750, 447] on icon "button" at bounding box center [744, 448] width 12 height 12
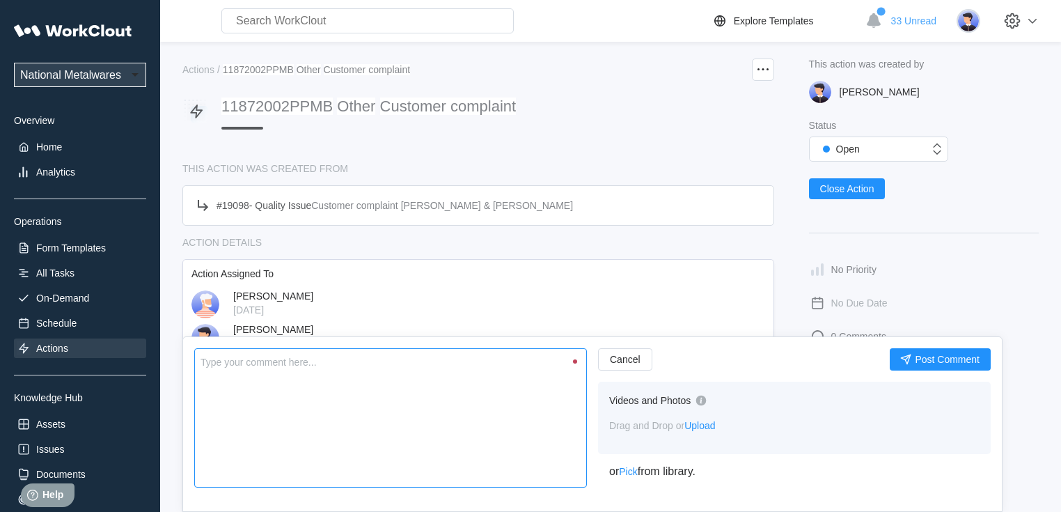
click at [434, 415] on textarea at bounding box center [390, 417] width 392 height 139
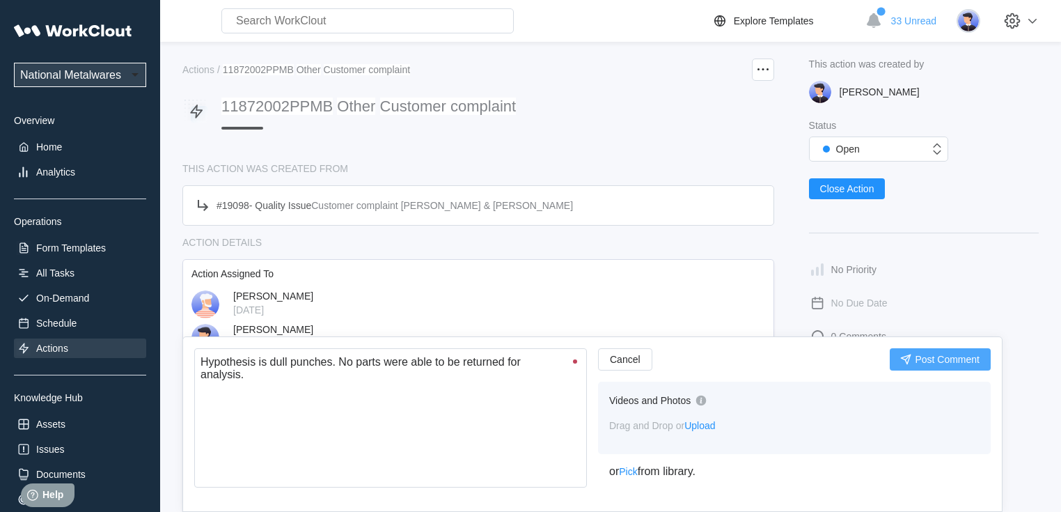
click at [923, 354] on span "Post Comment" at bounding box center [946, 359] width 65 height 10
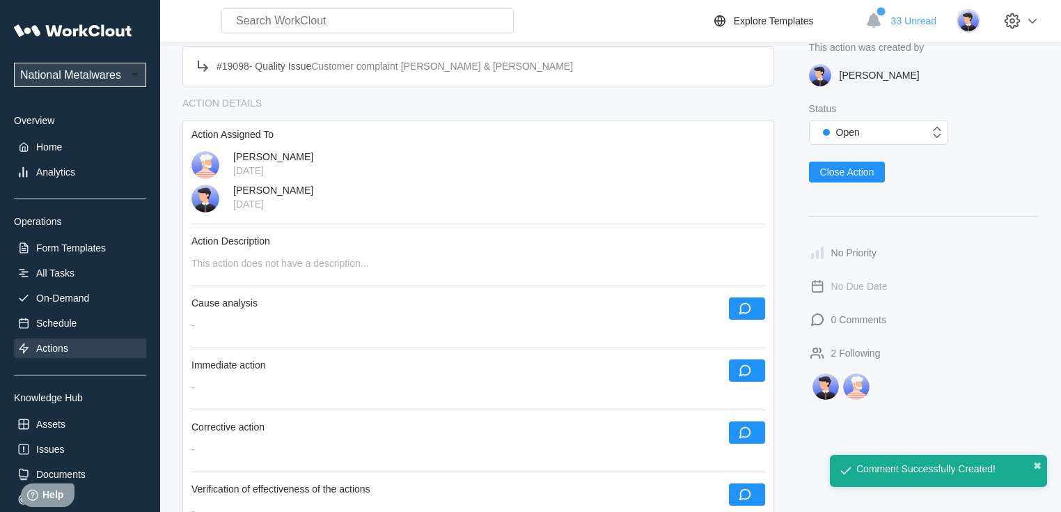
scroll to position [223, 0]
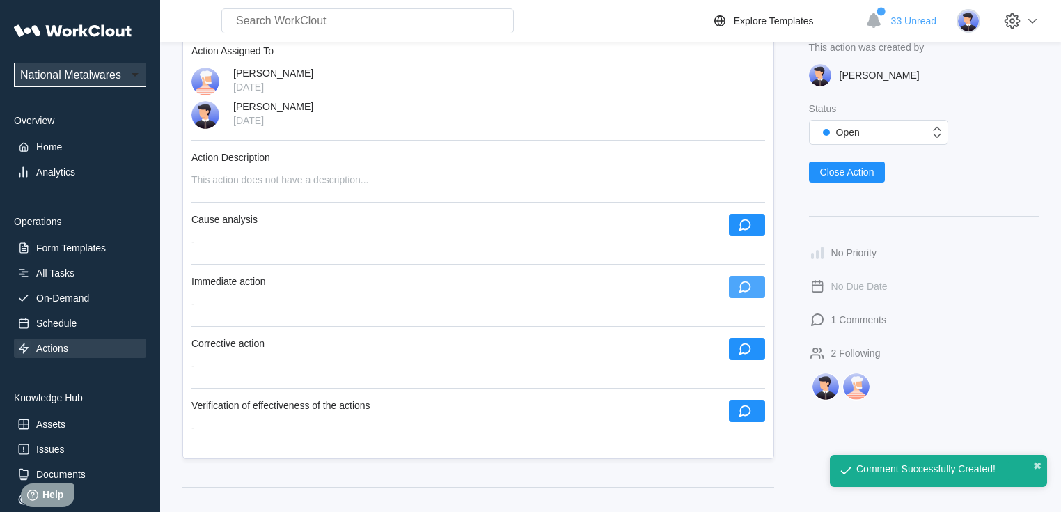
click at [739, 287] on icon "button" at bounding box center [744, 286] width 15 height 15
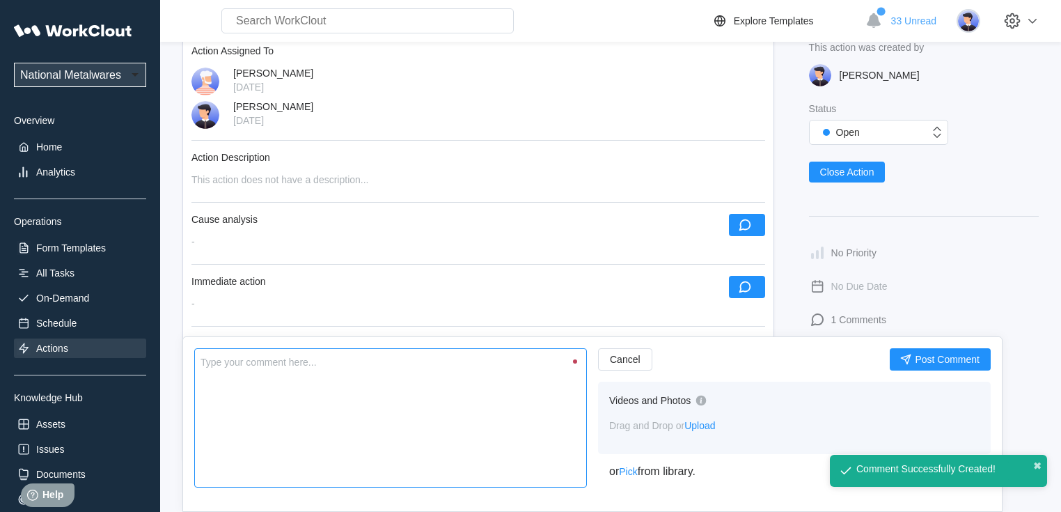
click at [427, 395] on textarea at bounding box center [390, 417] width 392 height 139
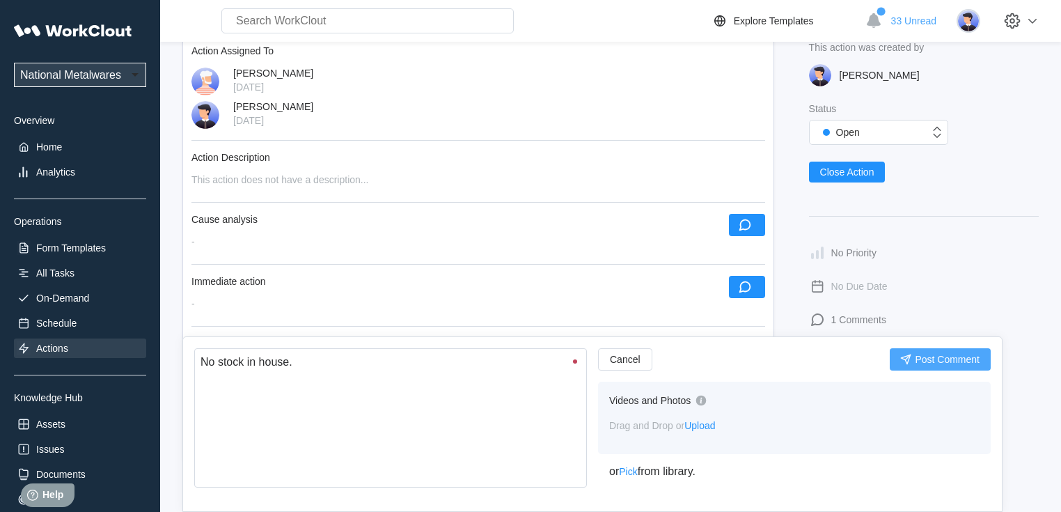
click at [915, 354] on span "Post Comment" at bounding box center [946, 359] width 65 height 10
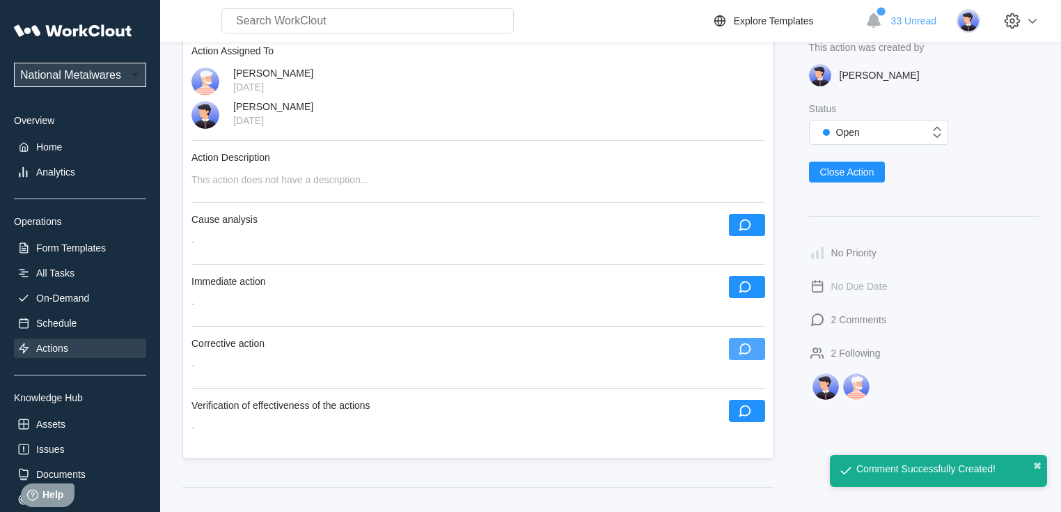
click at [750, 353] on icon "button" at bounding box center [744, 348] width 15 height 15
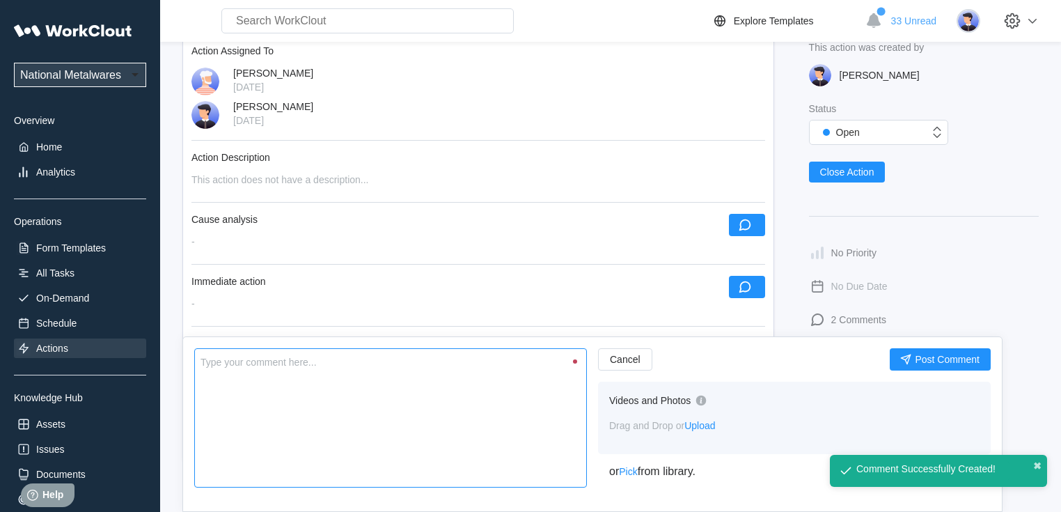
click at [429, 418] on textarea at bounding box center [390, 417] width 392 height 139
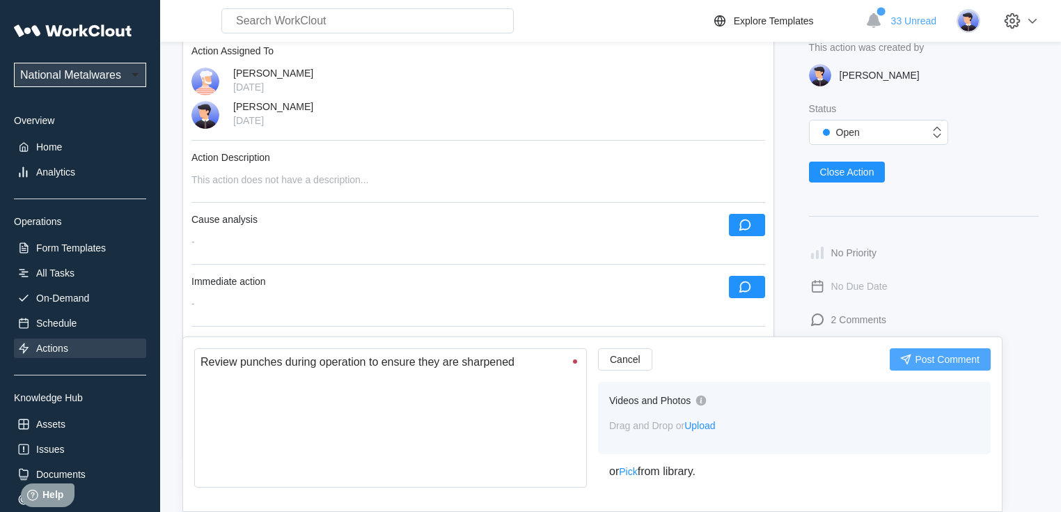
click at [915, 362] on span "Post Comment" at bounding box center [946, 359] width 65 height 10
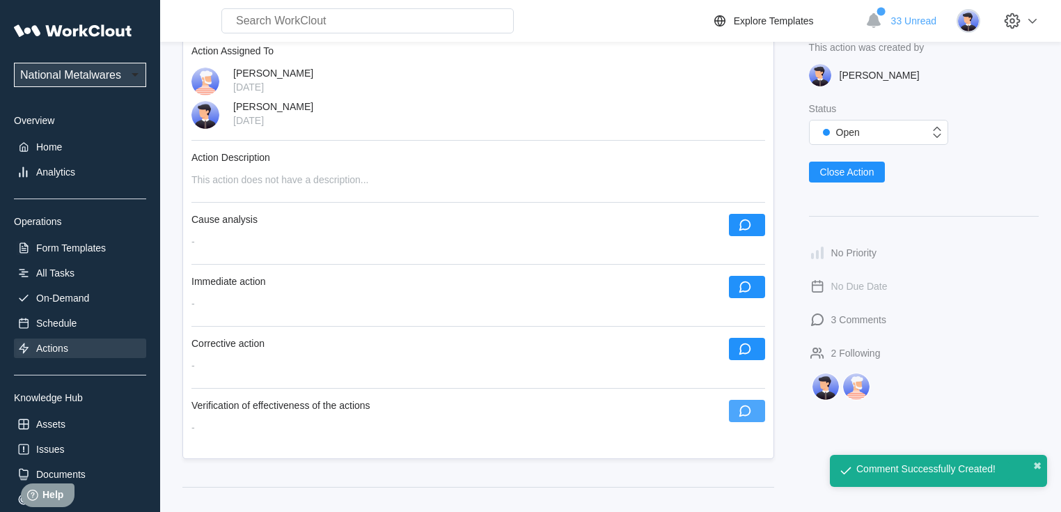
click at [753, 420] on button "button" at bounding box center [747, 410] width 36 height 22
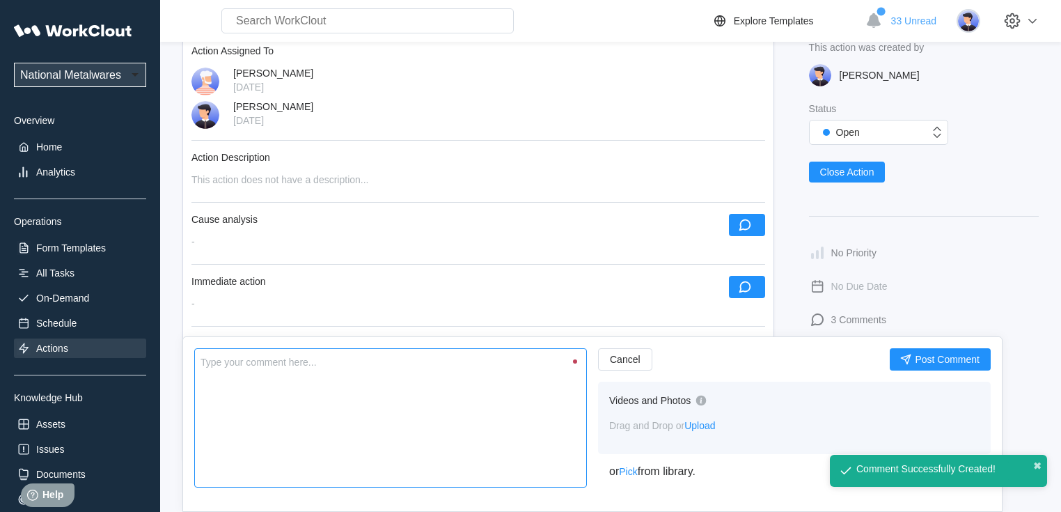
click at [407, 427] on textarea at bounding box center [390, 417] width 392 height 139
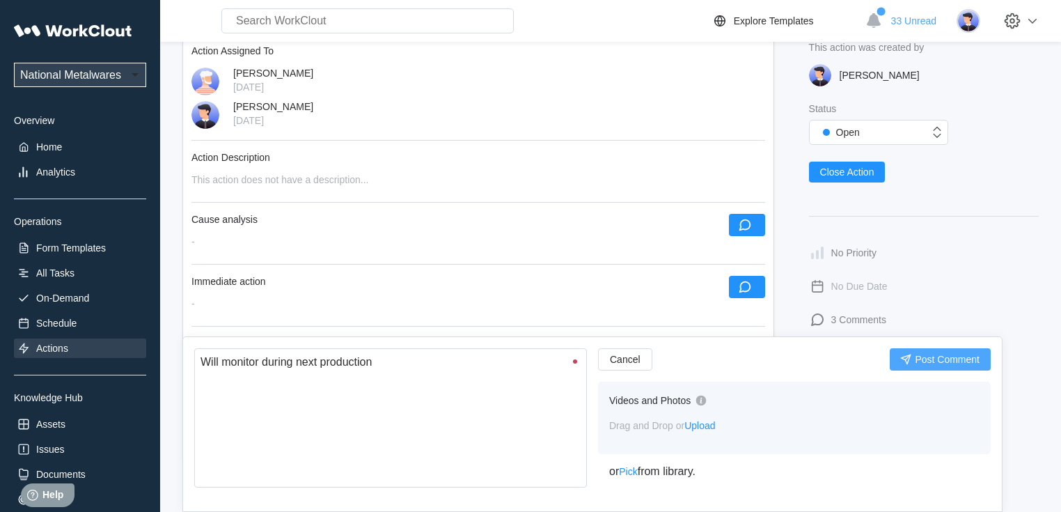
click at [962, 356] on span "Post Comment" at bounding box center [946, 359] width 65 height 10
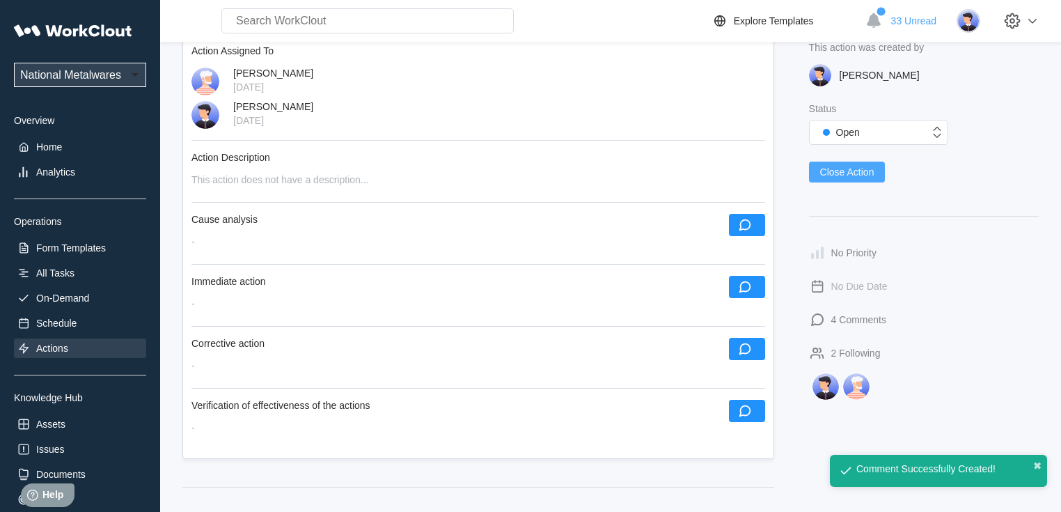
click at [849, 167] on span "Close Action" at bounding box center [847, 172] width 54 height 10
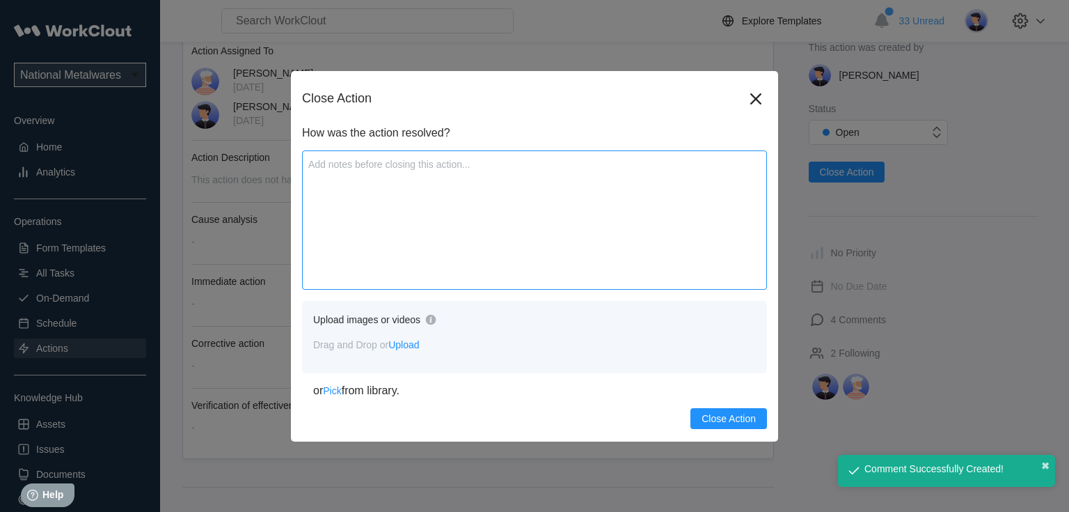
click at [517, 260] on textarea at bounding box center [534, 219] width 465 height 139
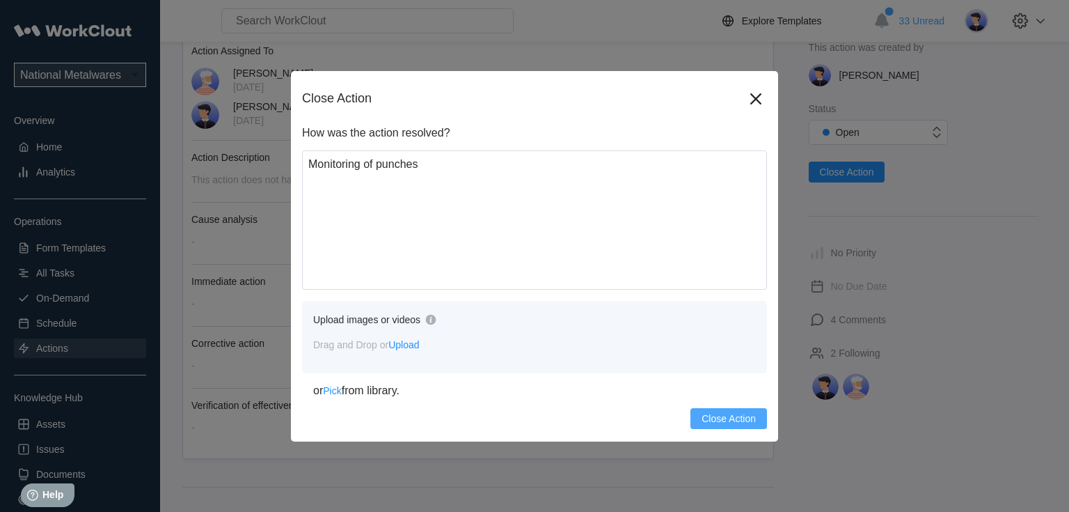
click at [718, 413] on span "Close Action" at bounding box center [728, 418] width 54 height 10
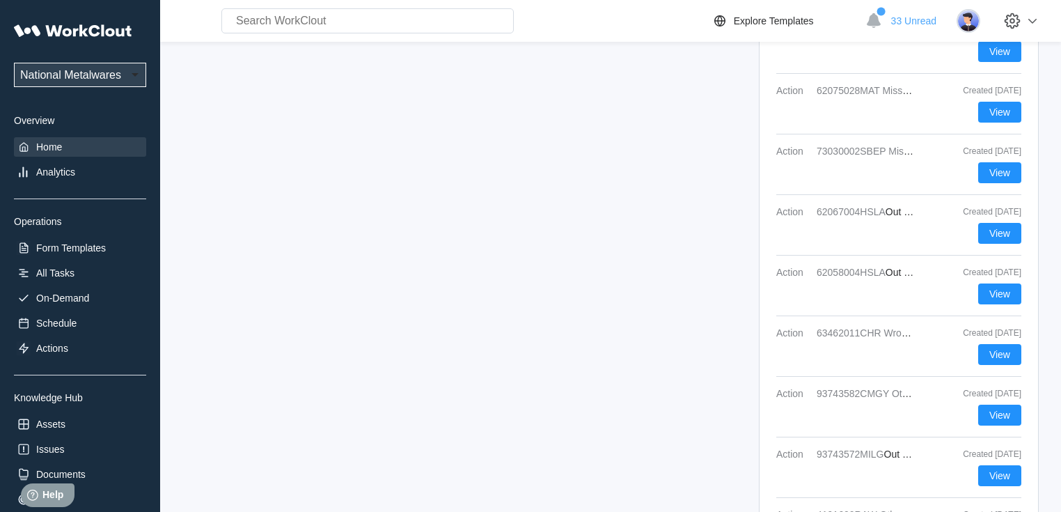
scroll to position [1842, 0]
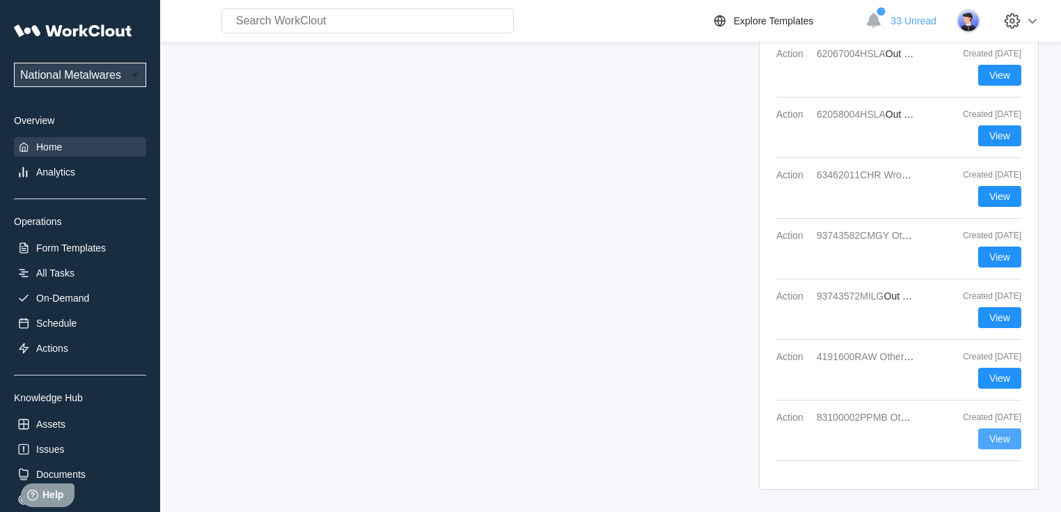
click at [1004, 436] on span "View" at bounding box center [999, 439] width 21 height 10
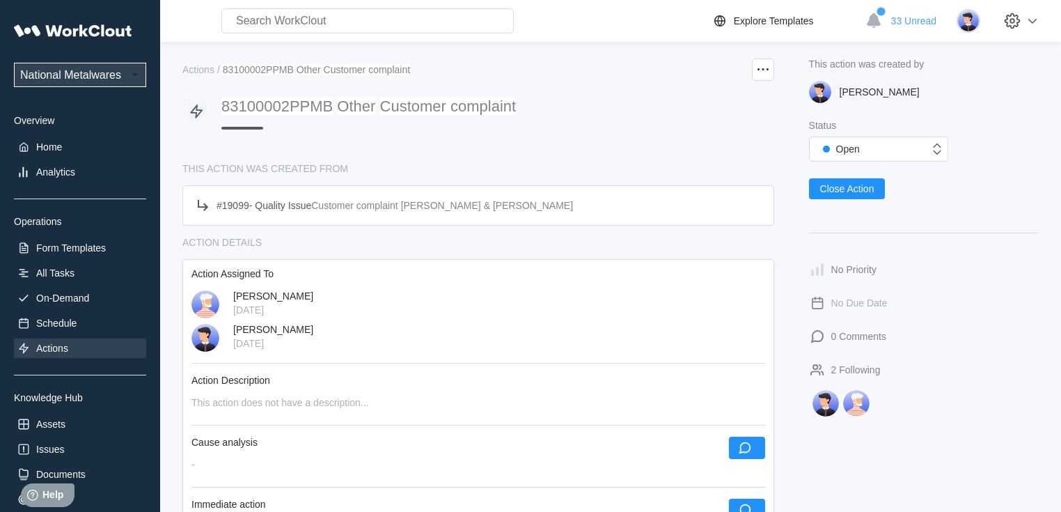
click at [53, 340] on div "Actions" at bounding box center [80, 347] width 132 height 19
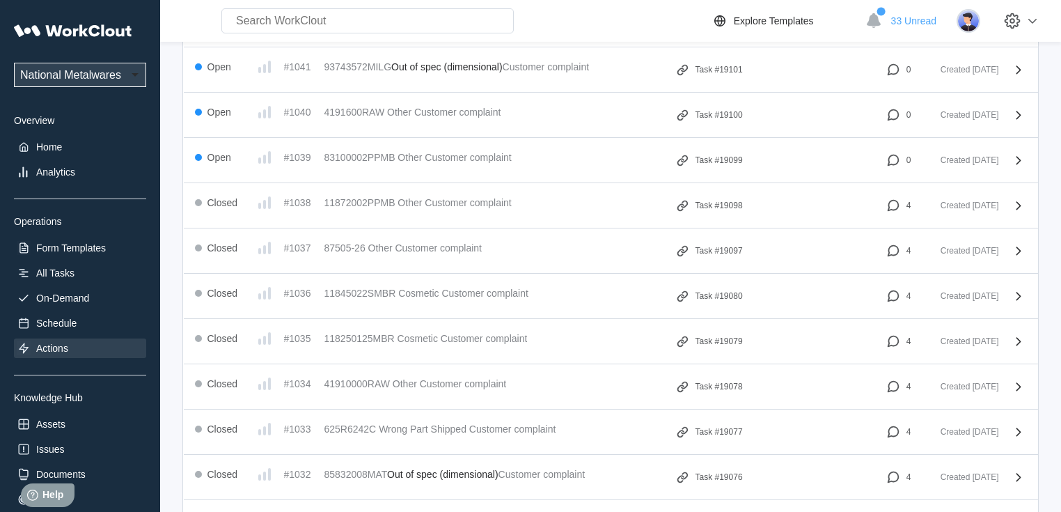
scroll to position [2004, 0]
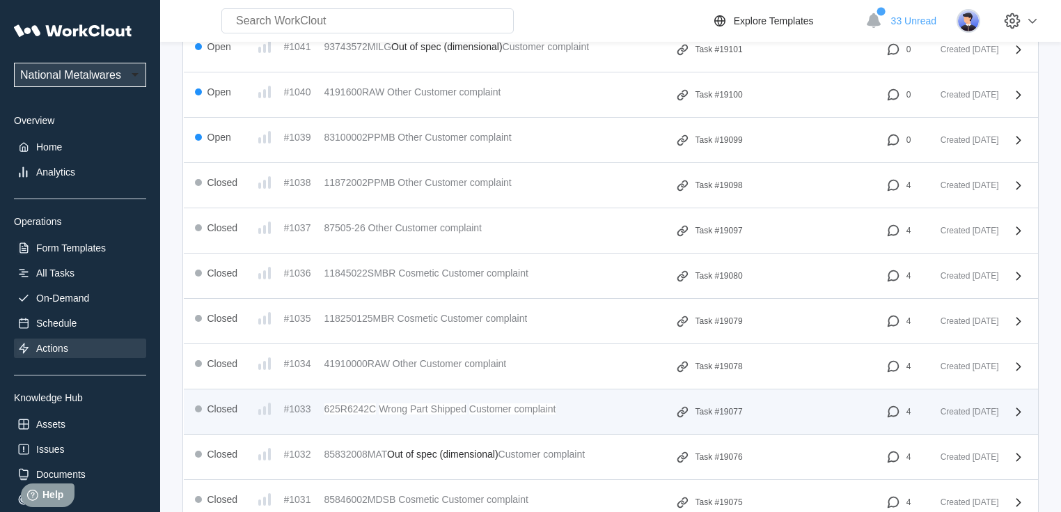
click at [433, 403] on mark "Wrong Part Shipped" at bounding box center [423, 408] width 88 height 11
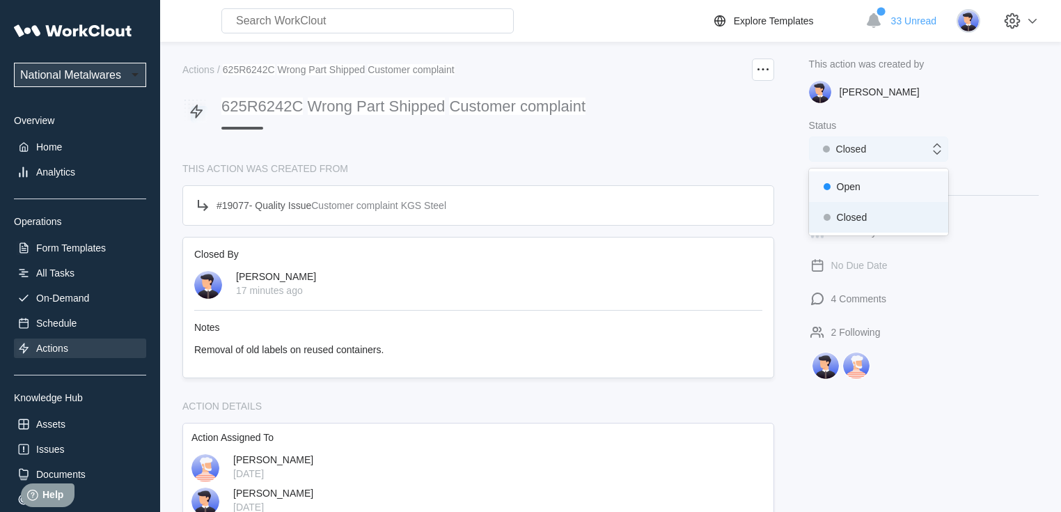
click at [853, 139] on div "Closed" at bounding box center [878, 148] width 139 height 25
click at [843, 184] on div "Open" at bounding box center [878, 186] width 122 height 19
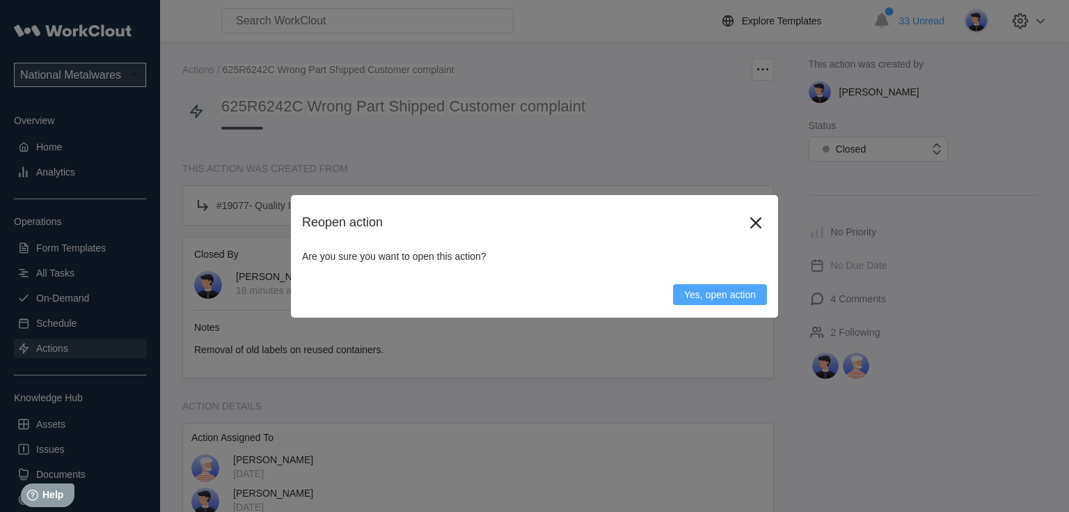
click at [711, 292] on span "Yes, open action" at bounding box center [720, 295] width 72 height 10
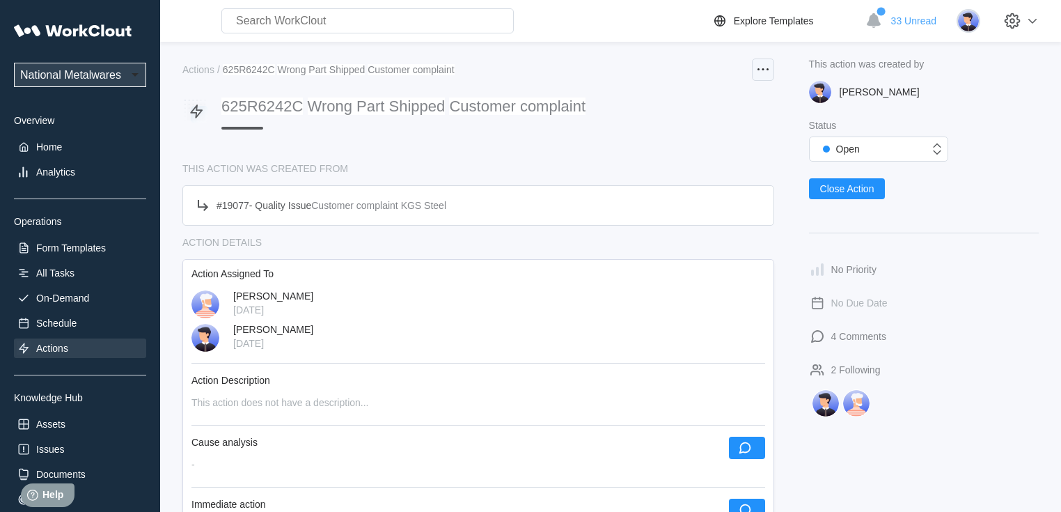
click at [763, 69] on circle at bounding box center [762, 69] width 2 height 2
click at [700, 106] on div "Edit Action" at bounding box center [686, 103] width 46 height 11
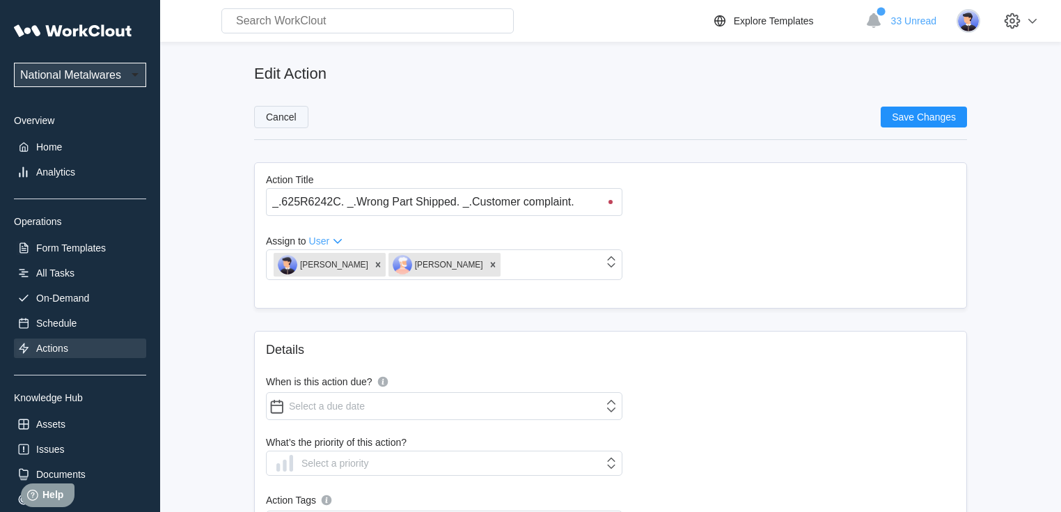
click at [280, 114] on span "Cancel" at bounding box center [281, 117] width 31 height 10
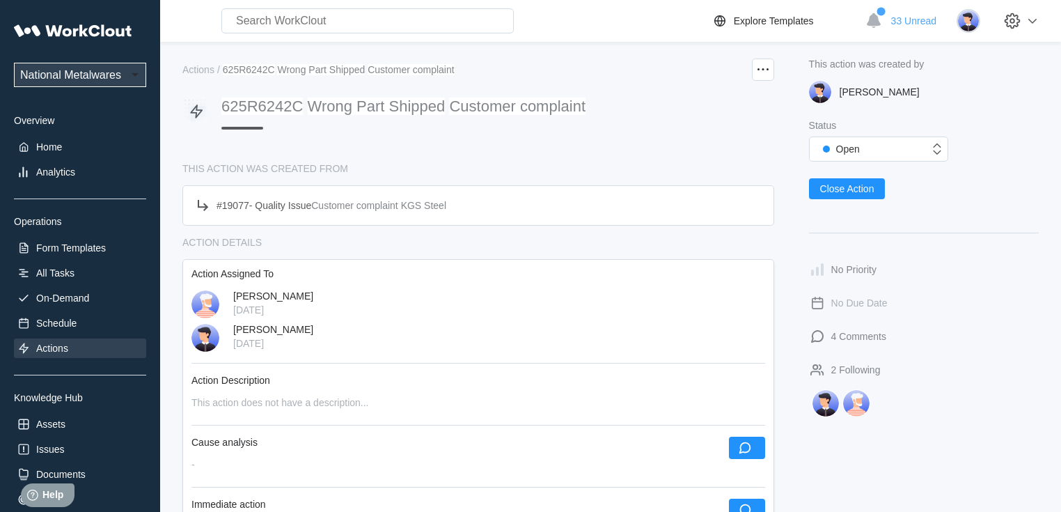
click at [782, 73] on div "Actions / 625R6242C Wrong Part Shipped Customer complaint 625R6242C Wrong Part …" at bounding box center [610, 432] width 856 height 749
click at [757, 72] on icon at bounding box center [762, 69] width 17 height 17
click at [546, 132] on div "625R6242C Wrong Part Shipped Customer complaint" at bounding box center [478, 121] width 592 height 49
drag, startPoint x: 843, startPoint y: 338, endPoint x: 811, endPoint y: 328, distance: 34.3
click at [843, 338] on div "4 Comments" at bounding box center [858, 336] width 55 height 11
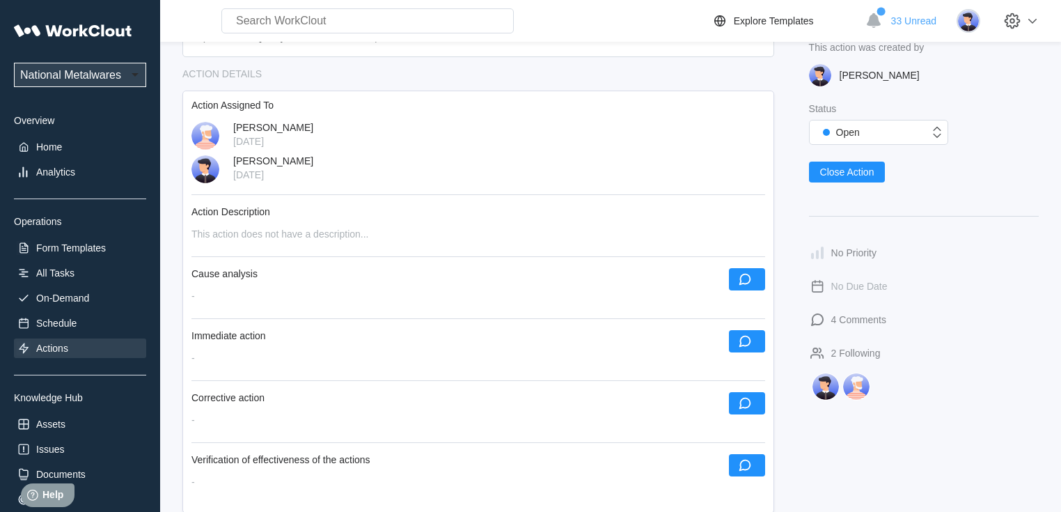
scroll to position [323, 0]
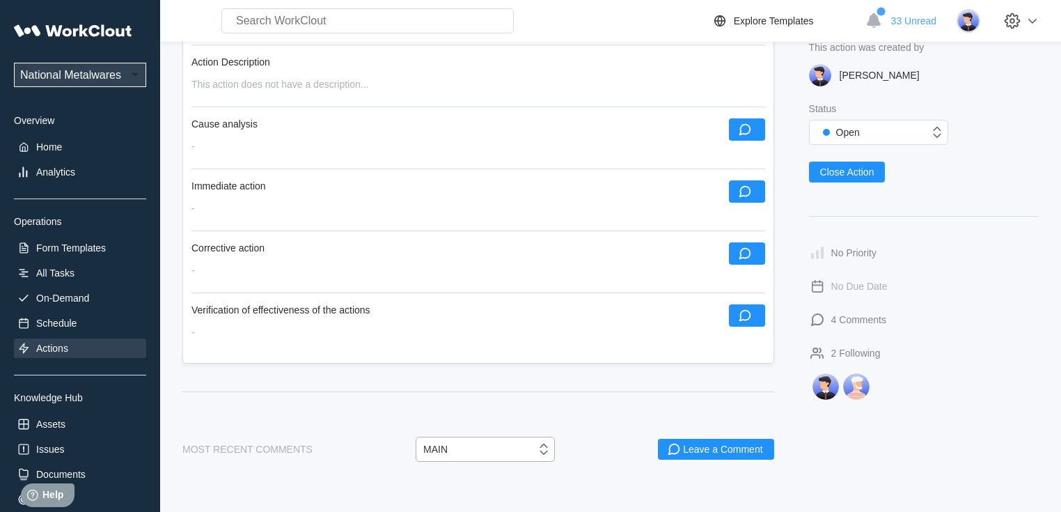
click at [473, 451] on div "MAIN" at bounding box center [476, 449] width 120 height 14
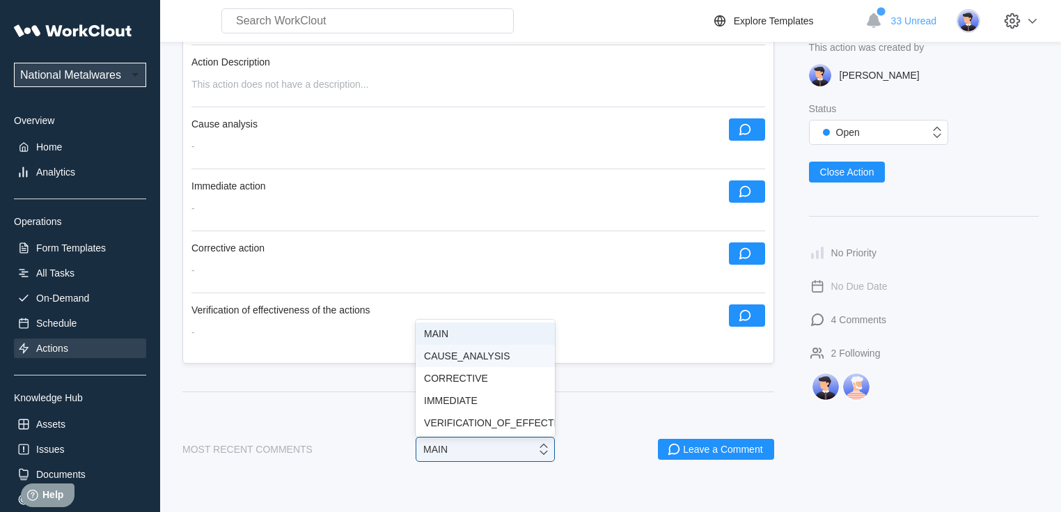
click at [461, 345] on div "CAUSE_ANALYSIS" at bounding box center [484, 355] width 139 height 22
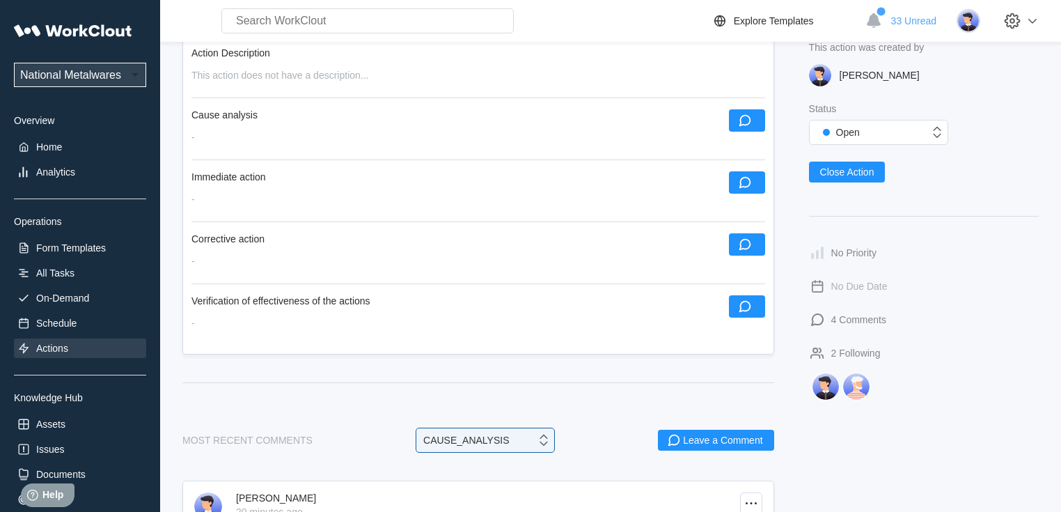
scroll to position [443, 0]
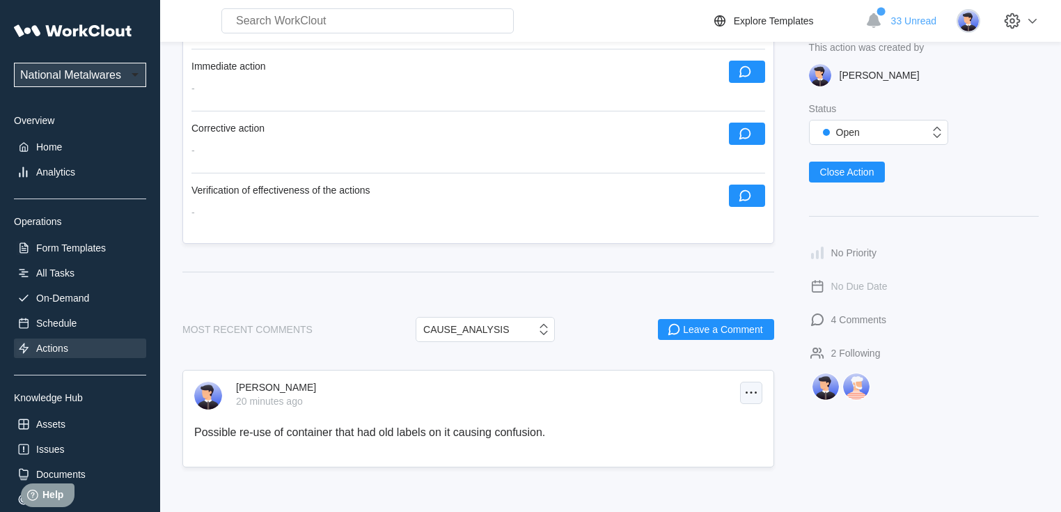
click at [749, 386] on icon at bounding box center [751, 392] width 17 height 17
click at [689, 426] on div "Edit My Comment" at bounding box center [666, 431] width 77 height 11
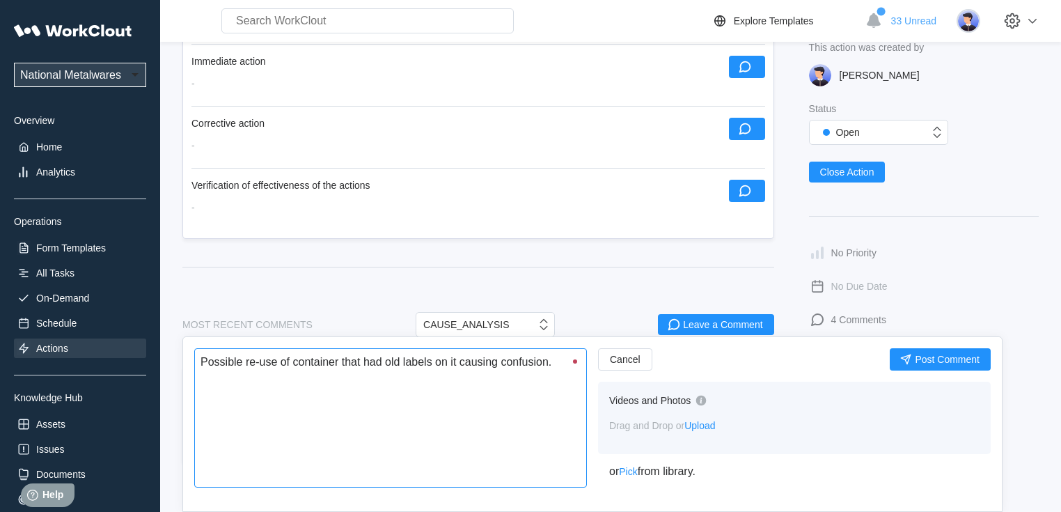
drag, startPoint x: 556, startPoint y: 358, endPoint x: 184, endPoint y: 387, distance: 372.8
click at [184, 387] on div "Possible re-use of container that had old labels on it causing confusion. x Can…" at bounding box center [592, 423] width 820 height 175
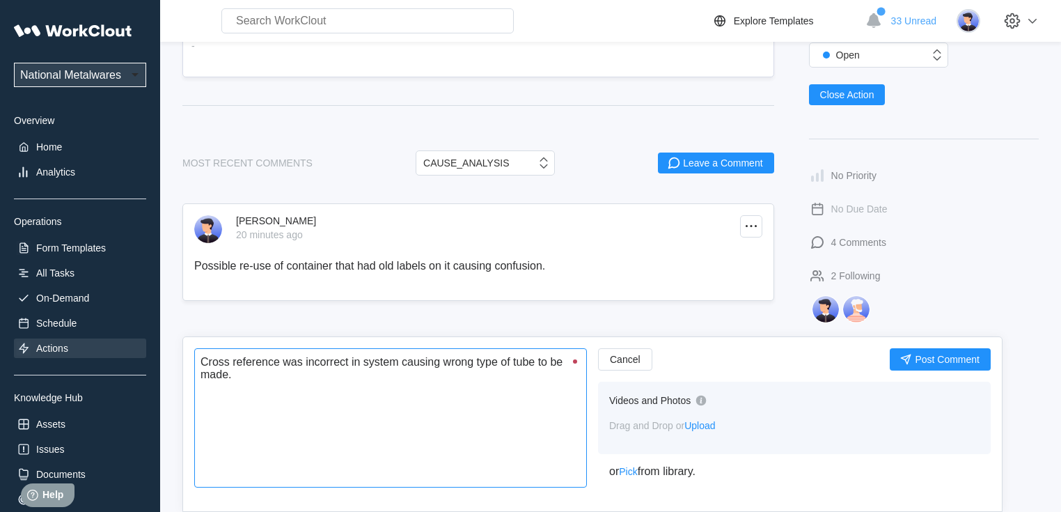
scroll to position [610, 0]
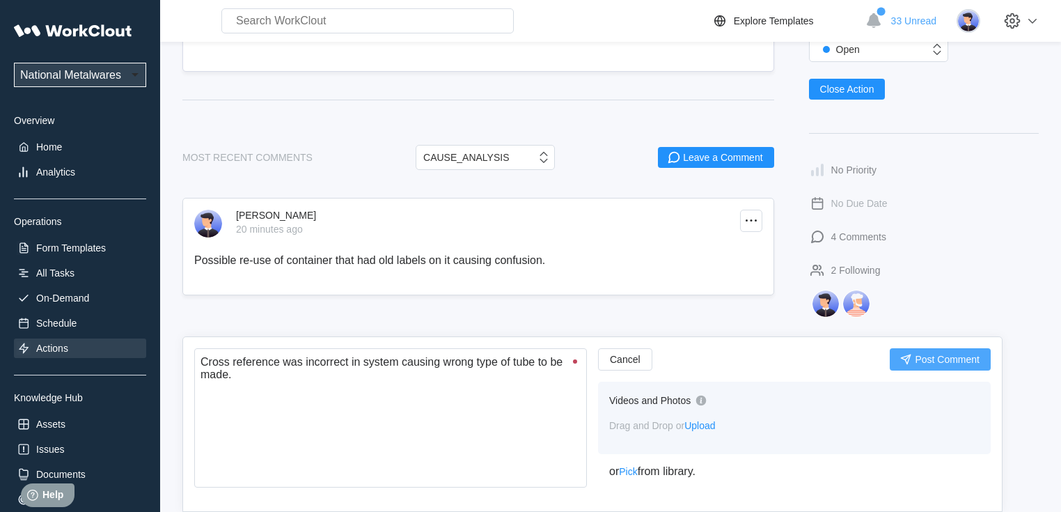
click at [923, 358] on span "Post Comment" at bounding box center [946, 359] width 65 height 10
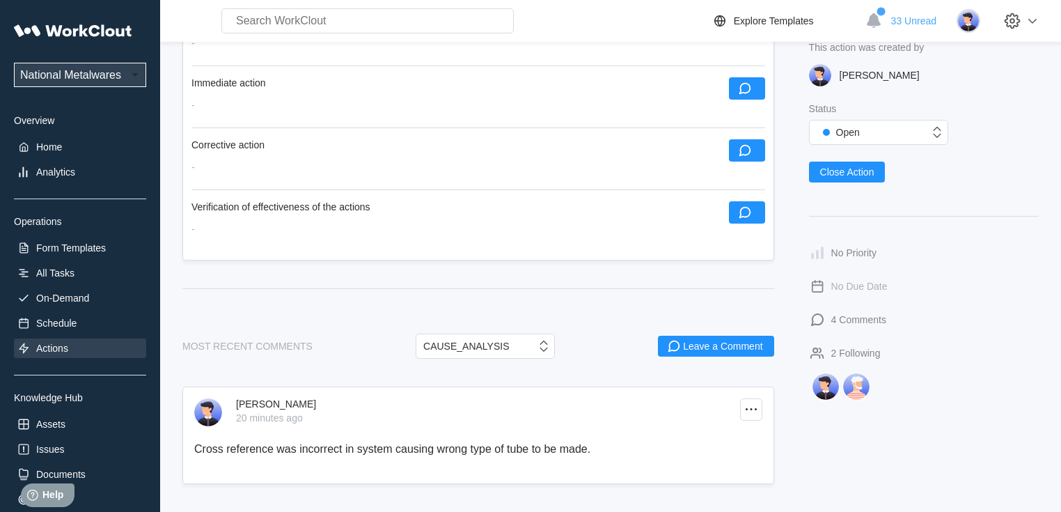
scroll to position [443, 0]
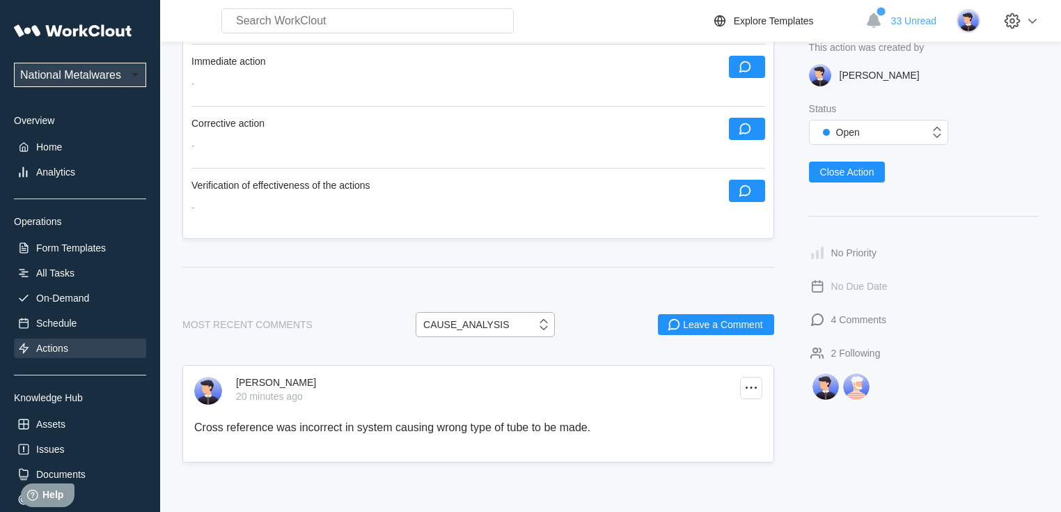
click at [508, 330] on div "CAUSE_ANALYSIS" at bounding box center [466, 324] width 86 height 11
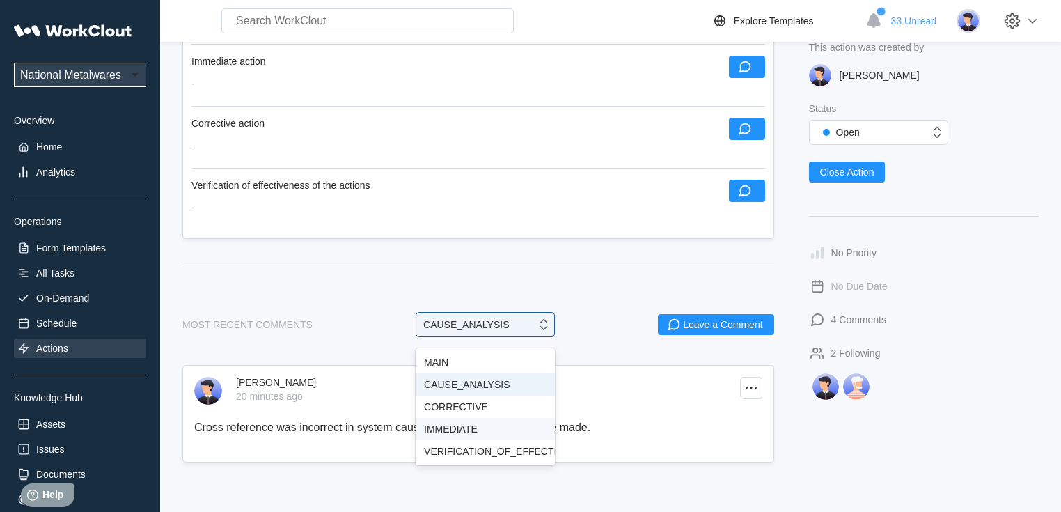
click at [454, 436] on div "IMMEDIATE" at bounding box center [484, 429] width 139 height 22
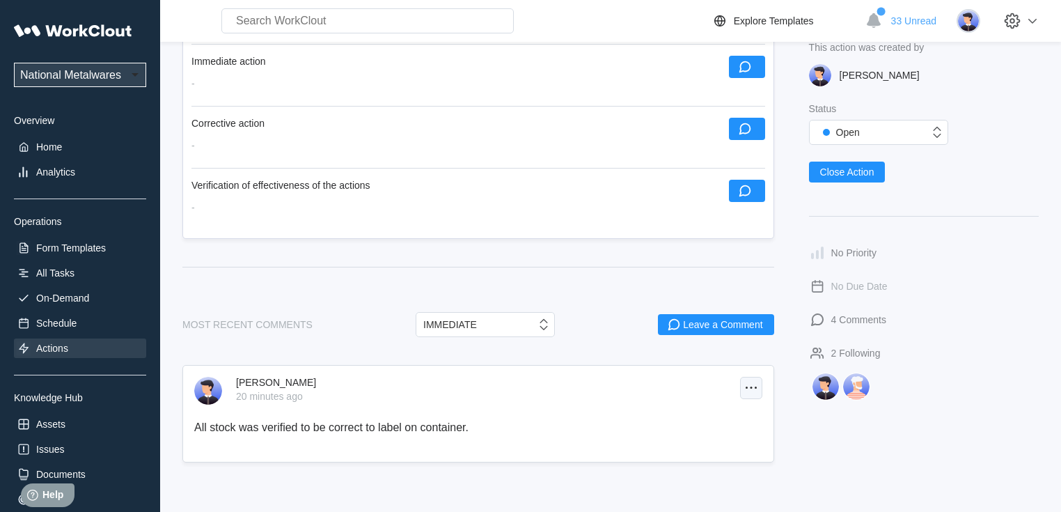
click at [756, 396] on icon at bounding box center [751, 387] width 17 height 17
click at [671, 426] on div "Edit My Comment" at bounding box center [666, 426] width 77 height 11
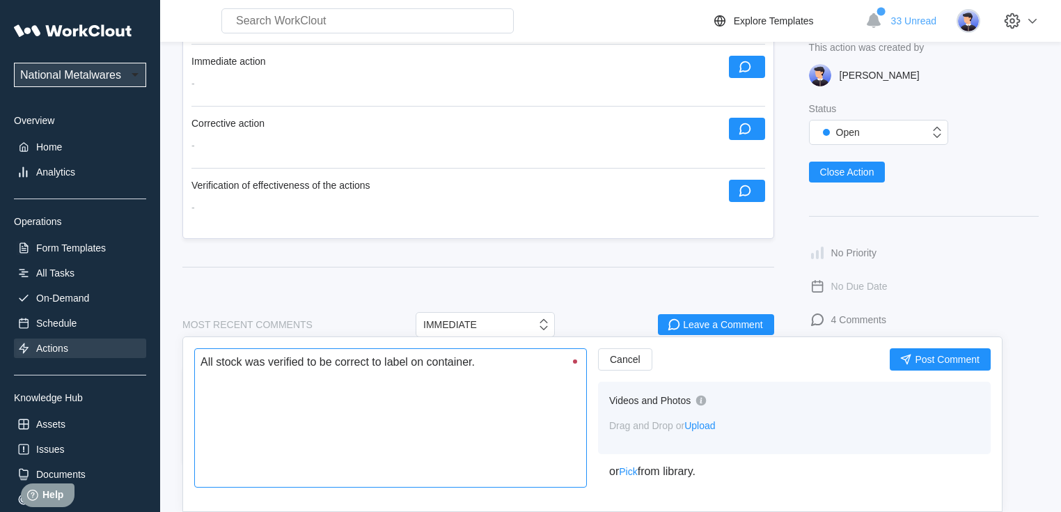
drag, startPoint x: 489, startPoint y: 370, endPoint x: 89, endPoint y: 376, distance: 399.5
click at [86, 381] on div "National Metalwares MetalEx Overview Home Analytics Operations Form Templates A…" at bounding box center [530, 119] width 1061 height 1125
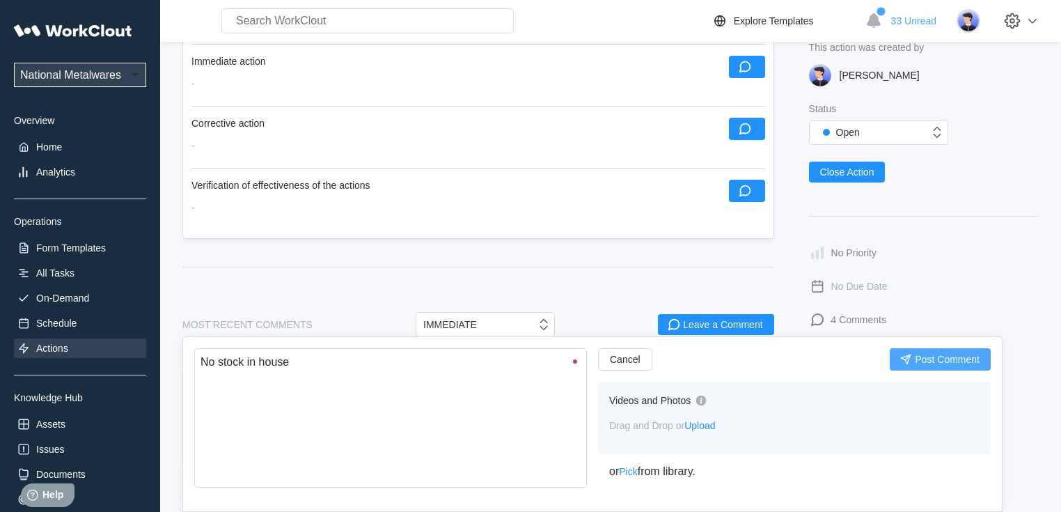
click at [937, 363] on span "Post Comment" at bounding box center [946, 359] width 65 height 10
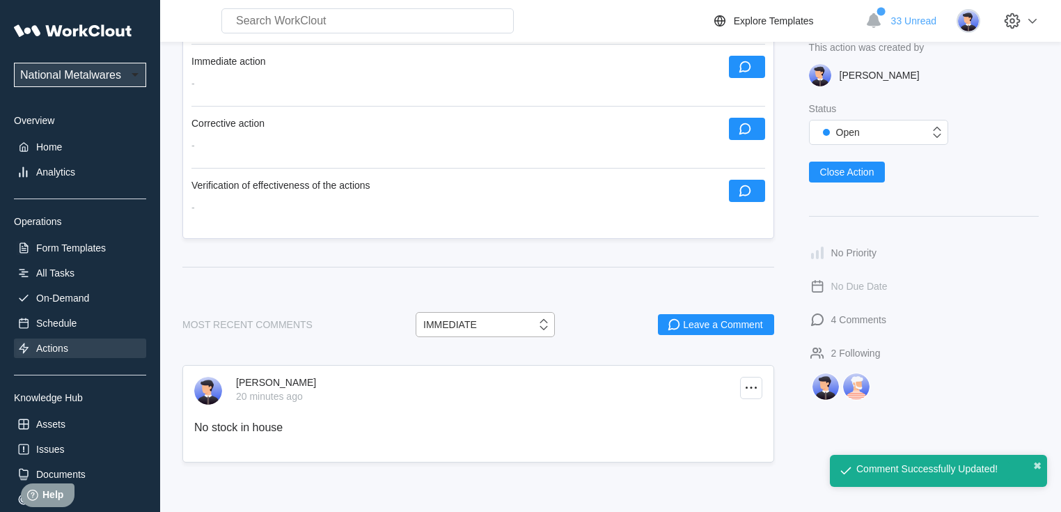
click at [480, 331] on div "IMMEDIATE" at bounding box center [476, 324] width 120 height 14
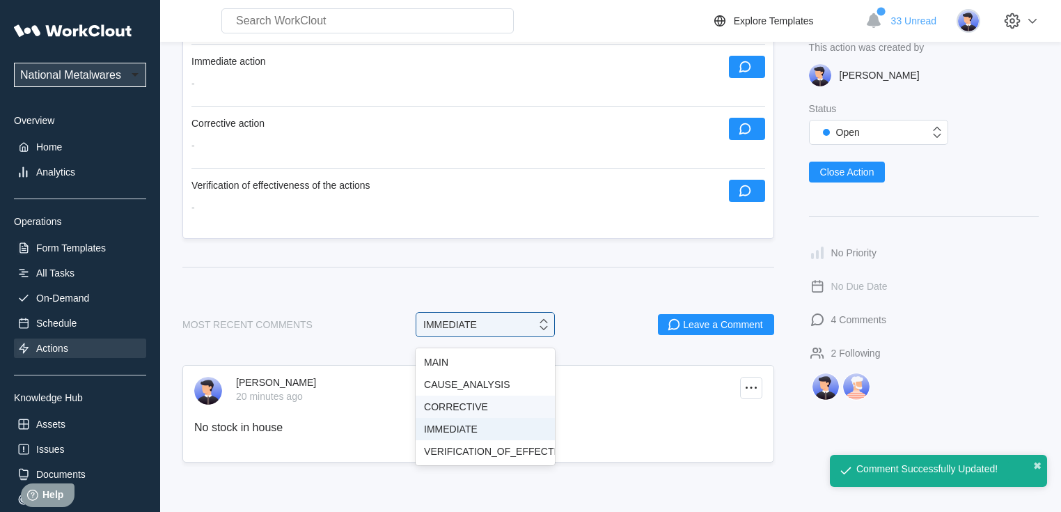
click at [456, 411] on div "CORRECTIVE" at bounding box center [485, 406] width 122 height 11
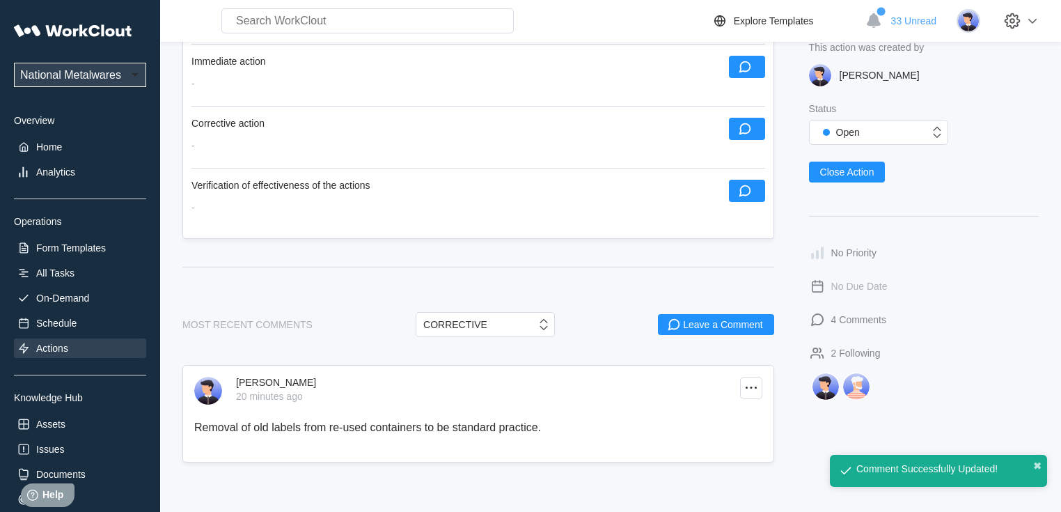
click at [573, 434] on p "Removal of old labels from re-used containers to be standard practice." at bounding box center [478, 427] width 568 height 13
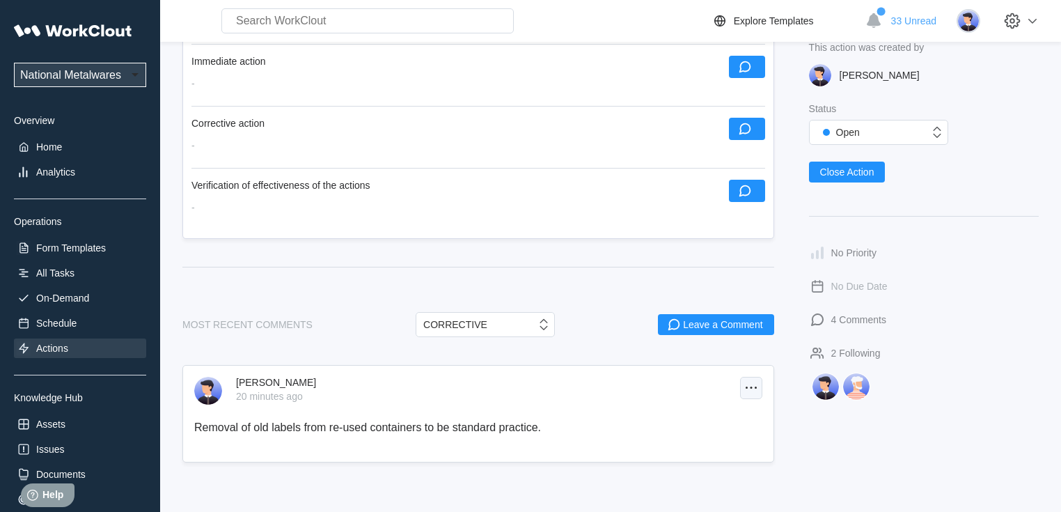
click at [752, 396] on icon at bounding box center [751, 387] width 17 height 17
click at [643, 427] on div "Edit My Comment" at bounding box center [666, 426] width 77 height 11
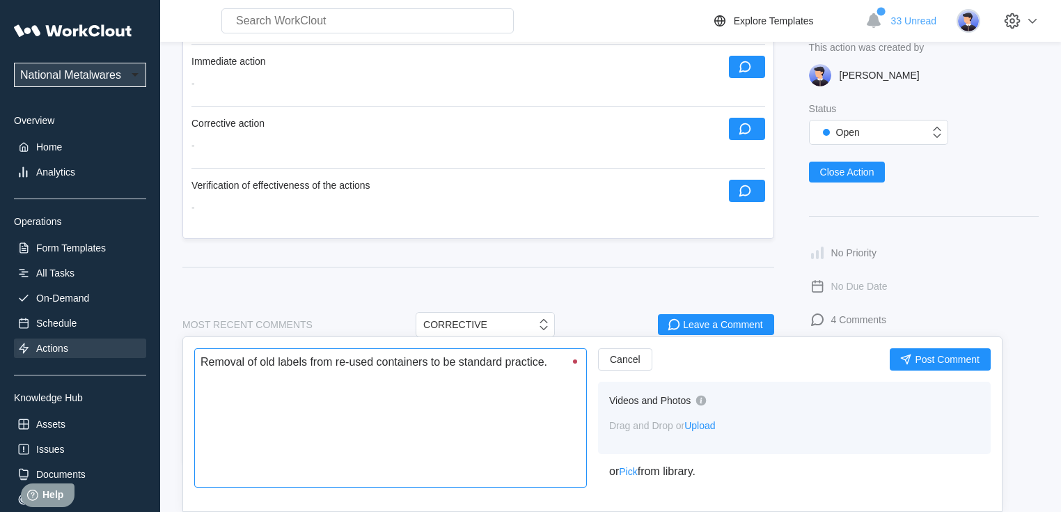
drag, startPoint x: 550, startPoint y: 362, endPoint x: 153, endPoint y: 377, distance: 397.0
click at [153, 377] on div "National Metalwares MetalEx Overview Home Analytics Operations Form Templates A…" at bounding box center [530, 119] width 1061 height 1125
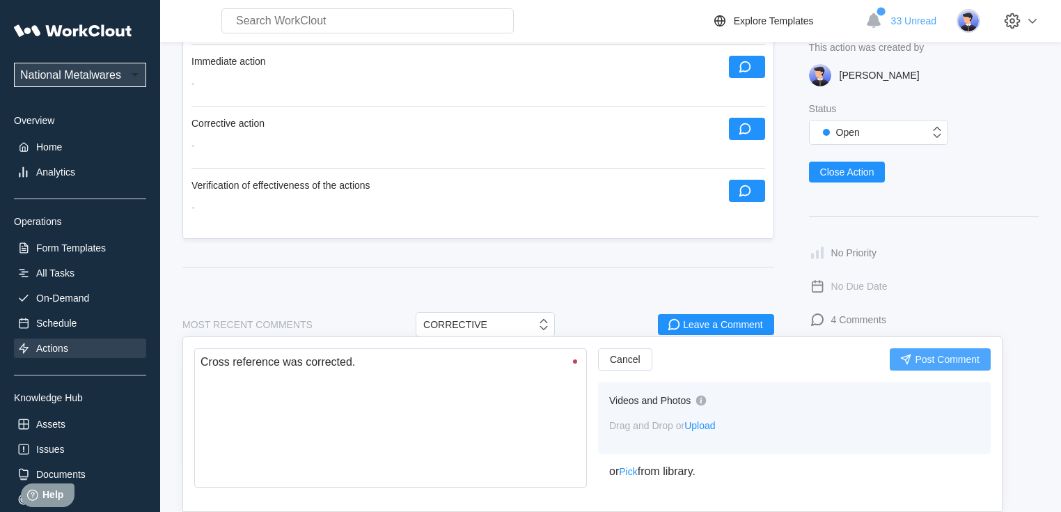
click at [918, 363] on span "Post Comment" at bounding box center [946, 359] width 65 height 10
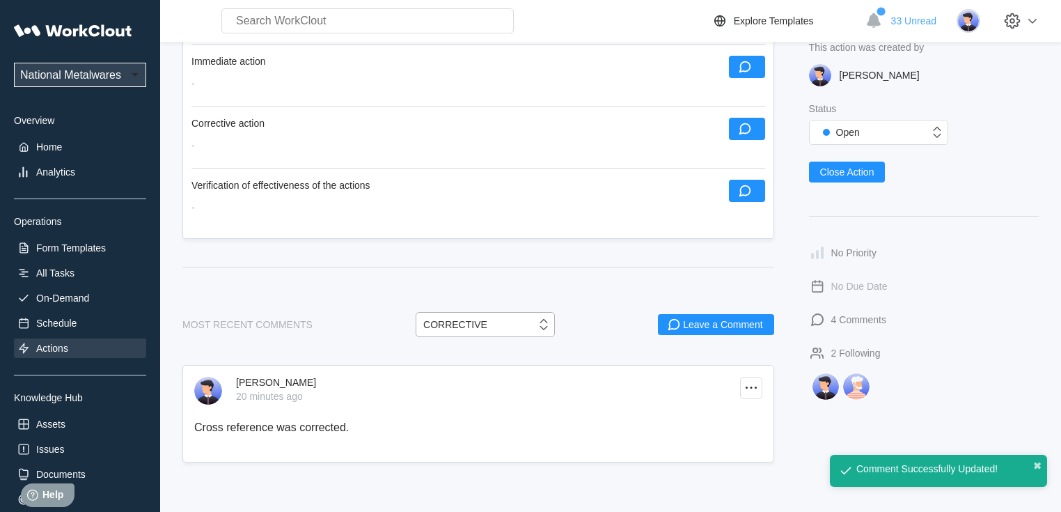
click at [479, 330] on div "CORRECTIVE" at bounding box center [455, 324] width 64 height 11
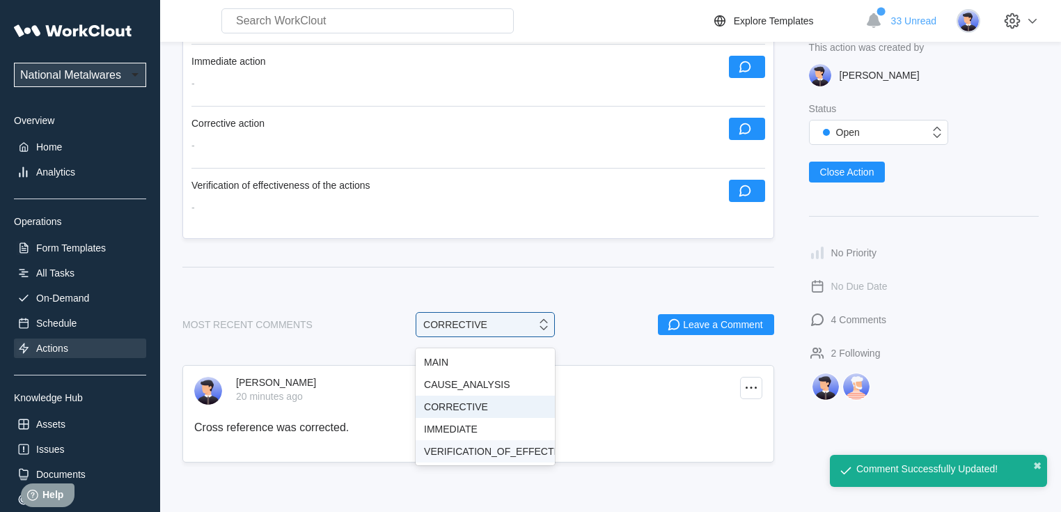
click at [474, 452] on div "VERIFICATION_OF_EFFECTIVENESS" at bounding box center [485, 450] width 122 height 11
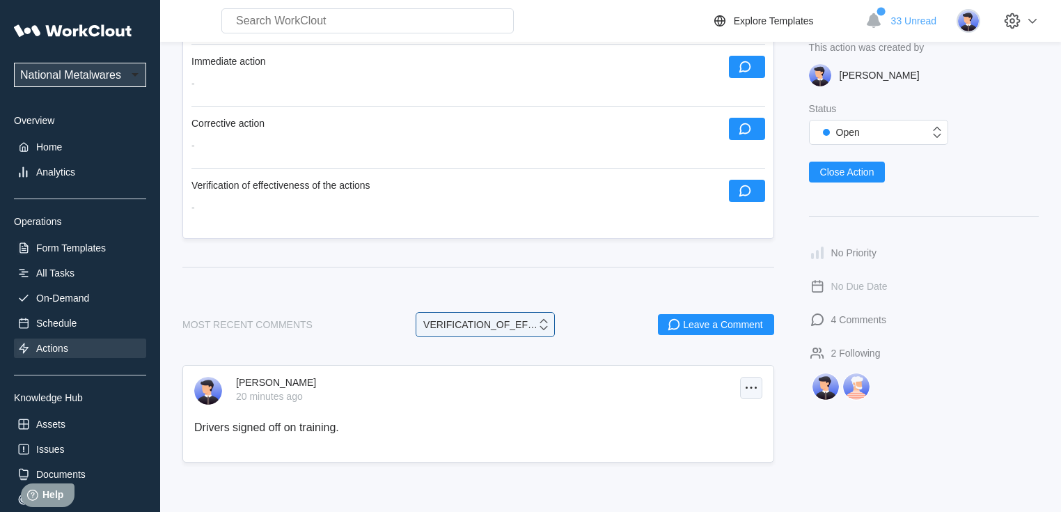
click at [760, 399] on div at bounding box center [751, 387] width 22 height 22
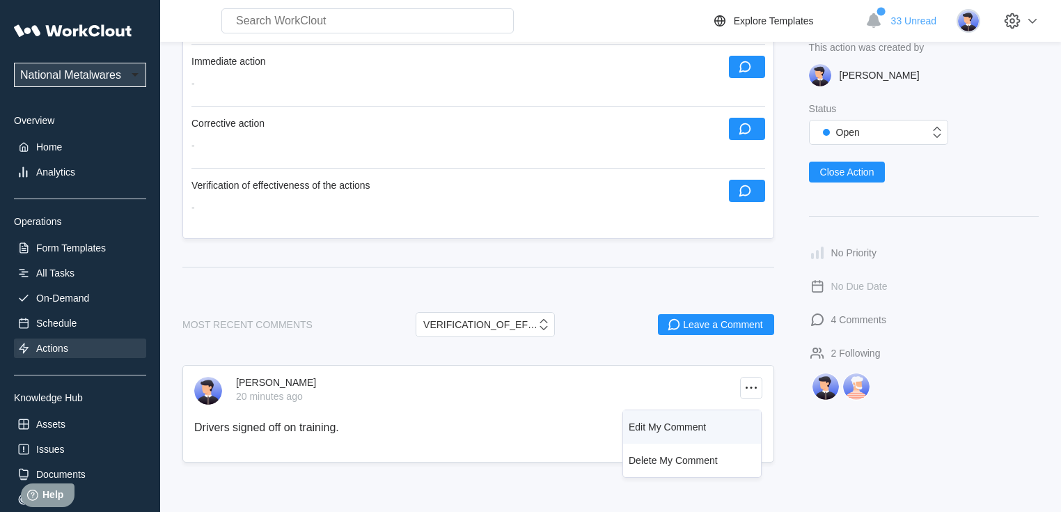
click at [683, 428] on div "Edit My Comment" at bounding box center [666, 426] width 77 height 11
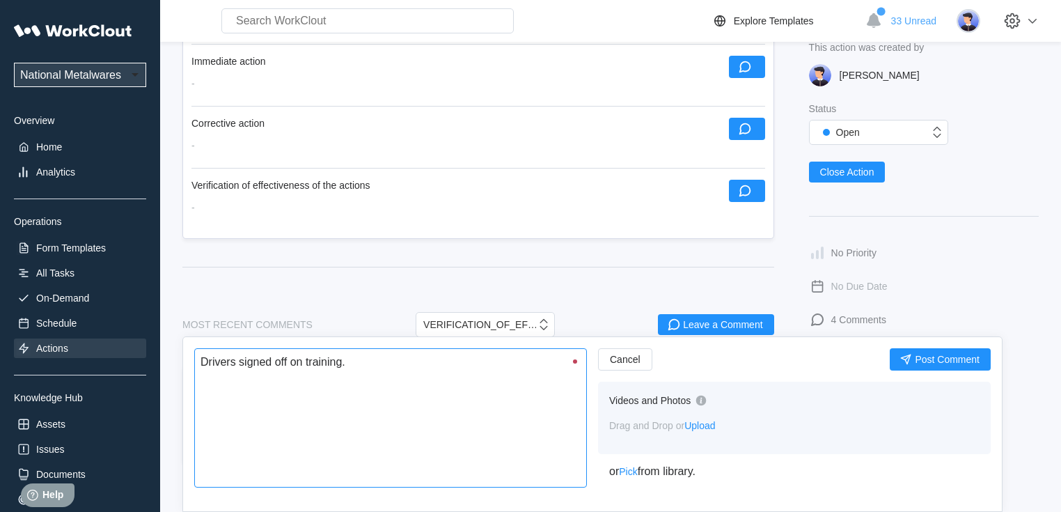
drag, startPoint x: 361, startPoint y: 367, endPoint x: 139, endPoint y: 357, distance: 222.2
click at [145, 360] on div "National Metalwares MetalEx Overview Home Analytics Operations Form Templates A…" at bounding box center [530, 119] width 1061 height 1125
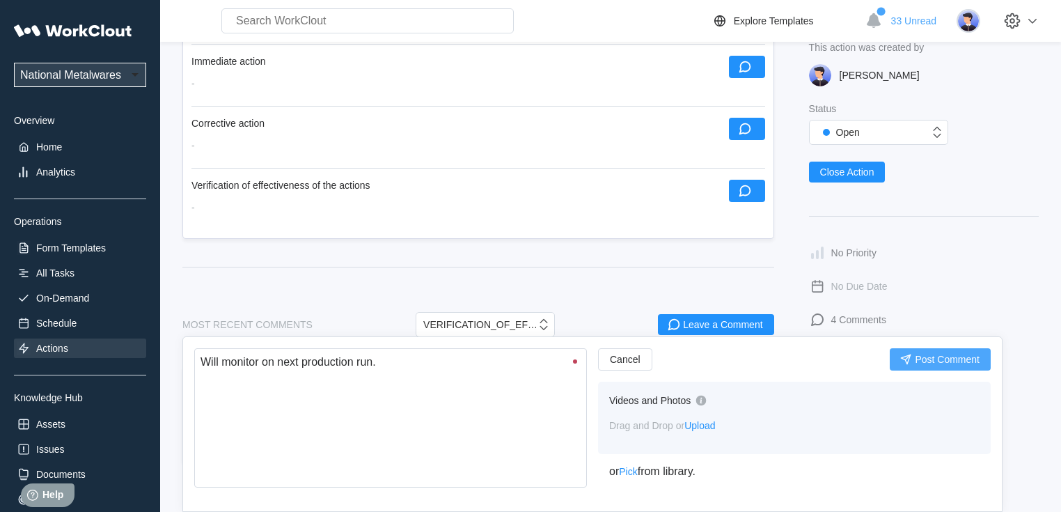
click at [952, 370] on div "Cancel Post Comment Videos and Photos Drag and Drop or Upload or Pick from libr…" at bounding box center [794, 418] width 392 height 141
click at [929, 365] on button "Post Comment" at bounding box center [939, 359] width 101 height 22
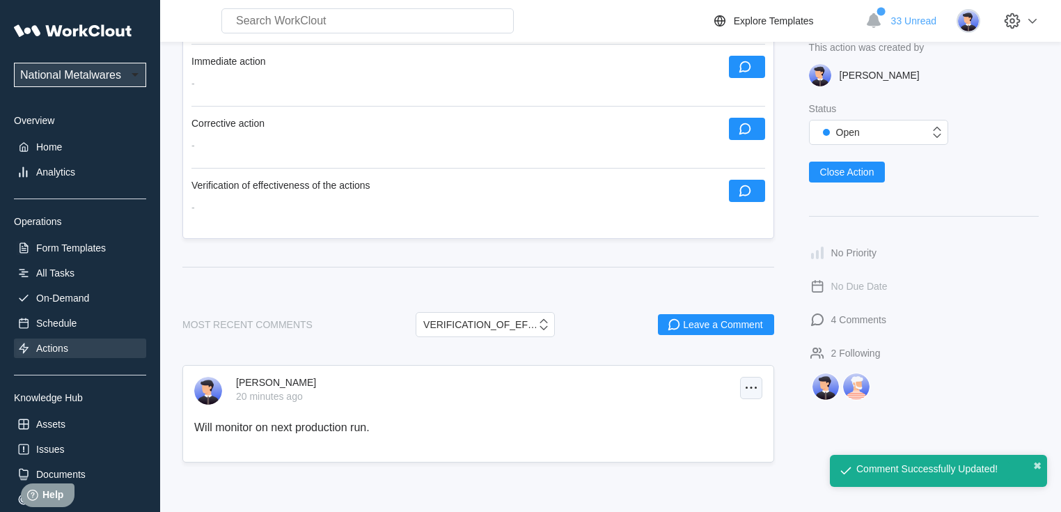
click at [757, 392] on icon at bounding box center [751, 387] width 17 height 17
click at [607, 339] on div "MOST RECENT COMMENTS VERIFICATION_OF_EFFECTIVENESS Leave a Comment" at bounding box center [478, 324] width 592 height 58
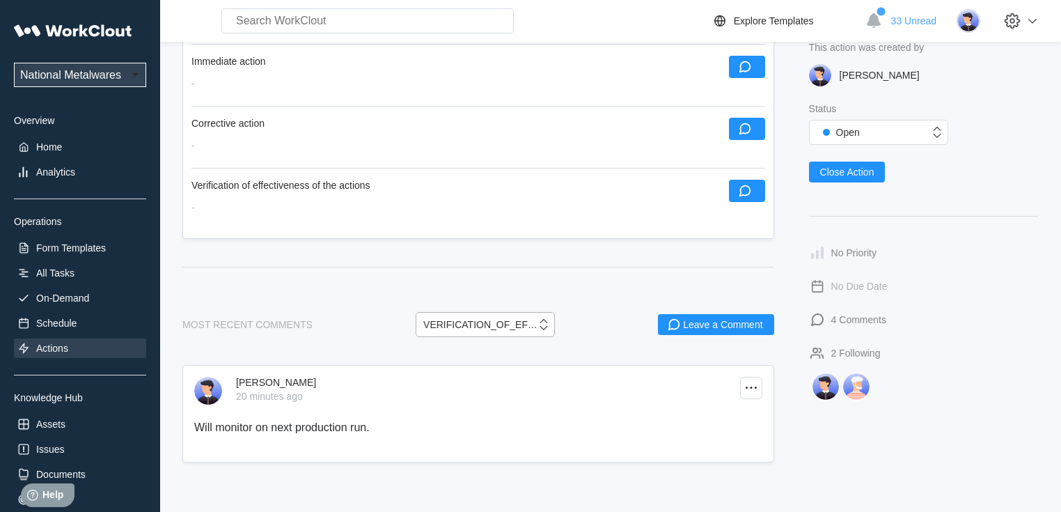
click at [509, 330] on div "VERIFICATION_OF_EFFECTIVENESS" at bounding box center [480, 324] width 114 height 11
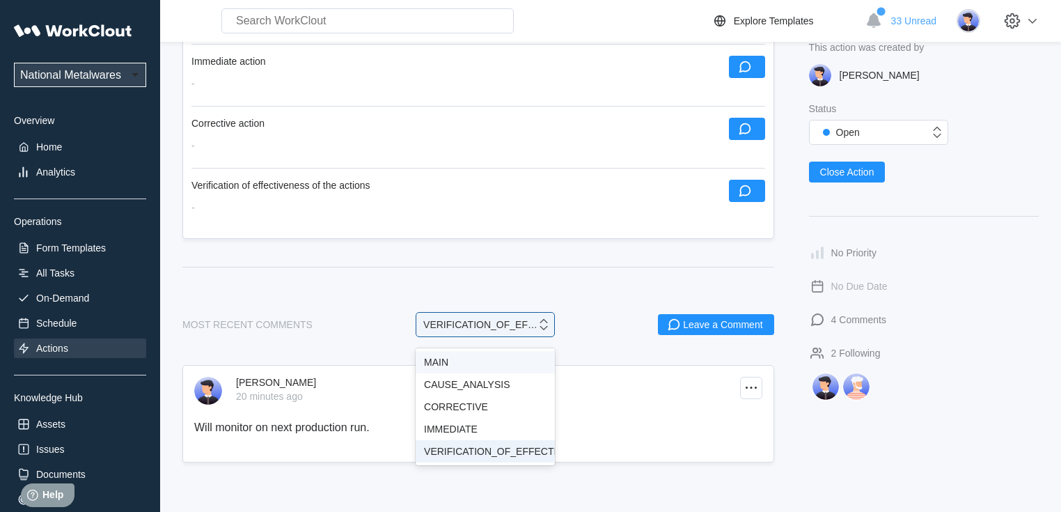
click at [445, 362] on div "MAIN" at bounding box center [485, 361] width 122 height 11
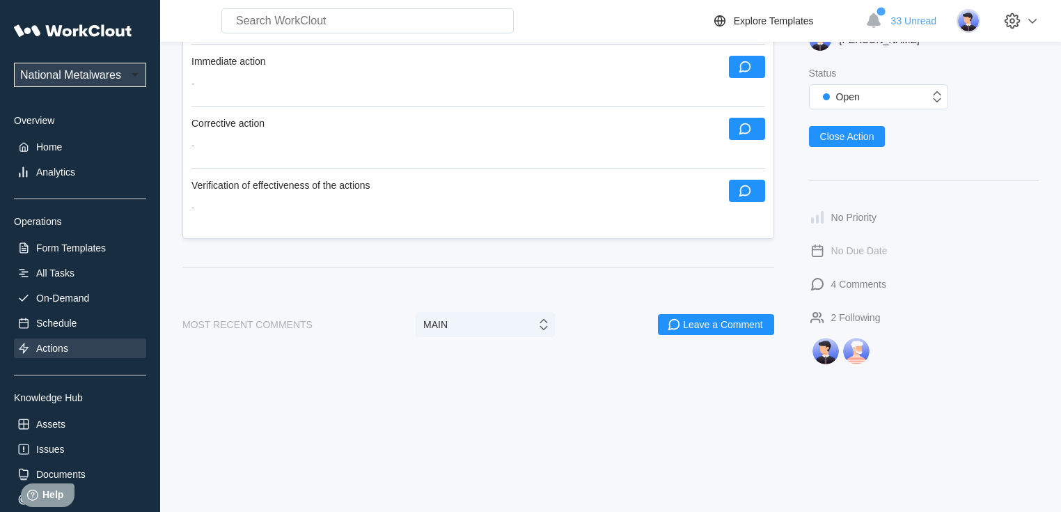
click at [463, 331] on div "MAIN" at bounding box center [476, 324] width 120 height 14
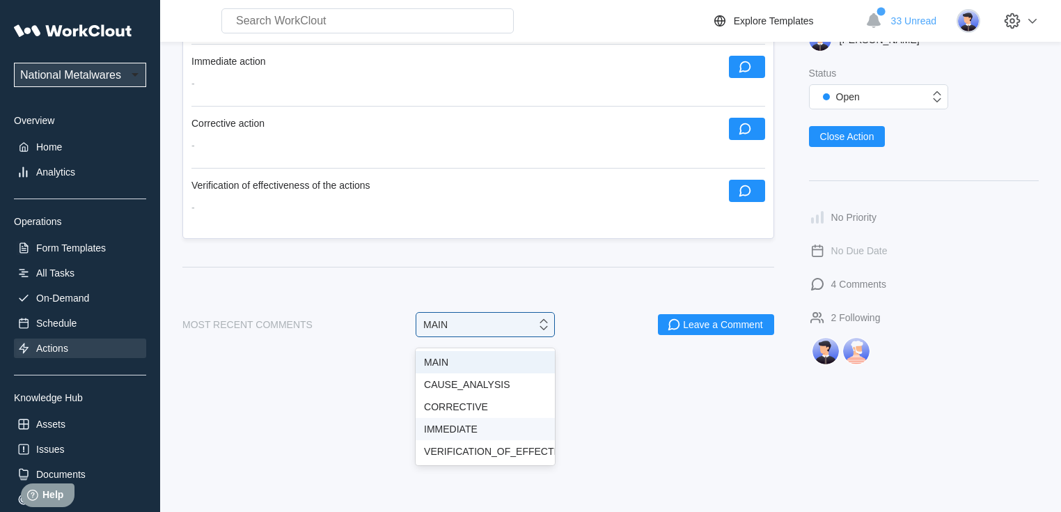
click at [618, 447] on div at bounding box center [610, 452] width 856 height 175
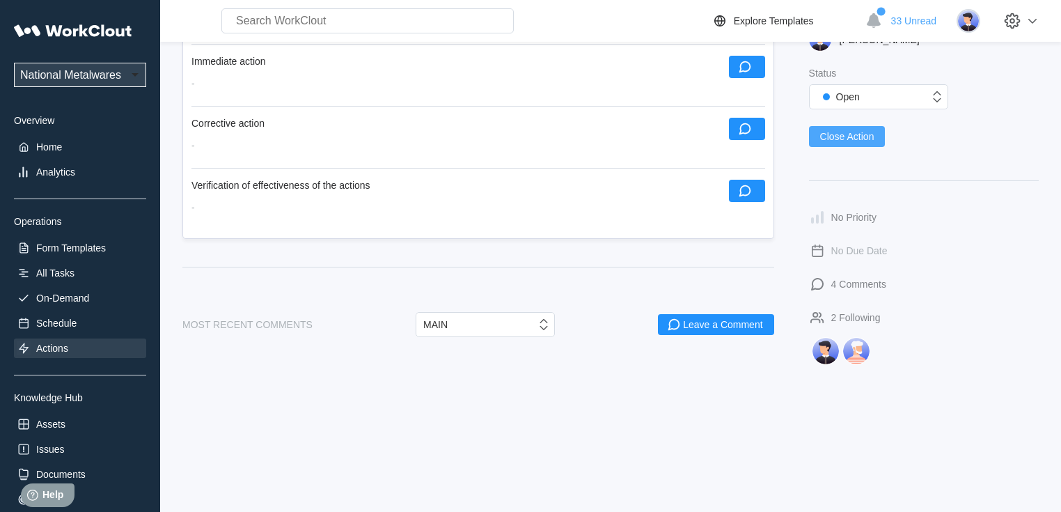
click at [853, 140] on span "Close Action" at bounding box center [847, 137] width 54 height 10
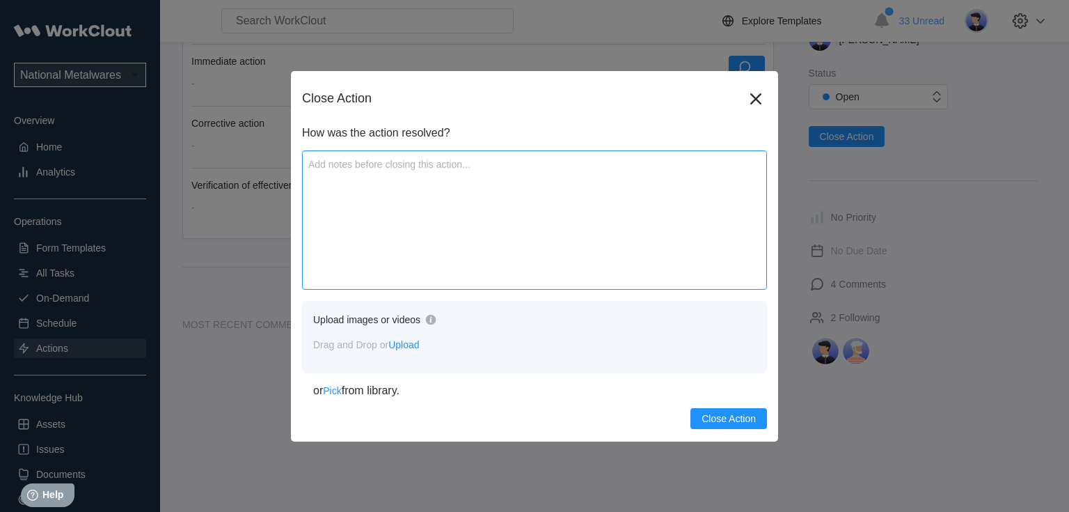
click at [465, 193] on textarea at bounding box center [534, 219] width 465 height 139
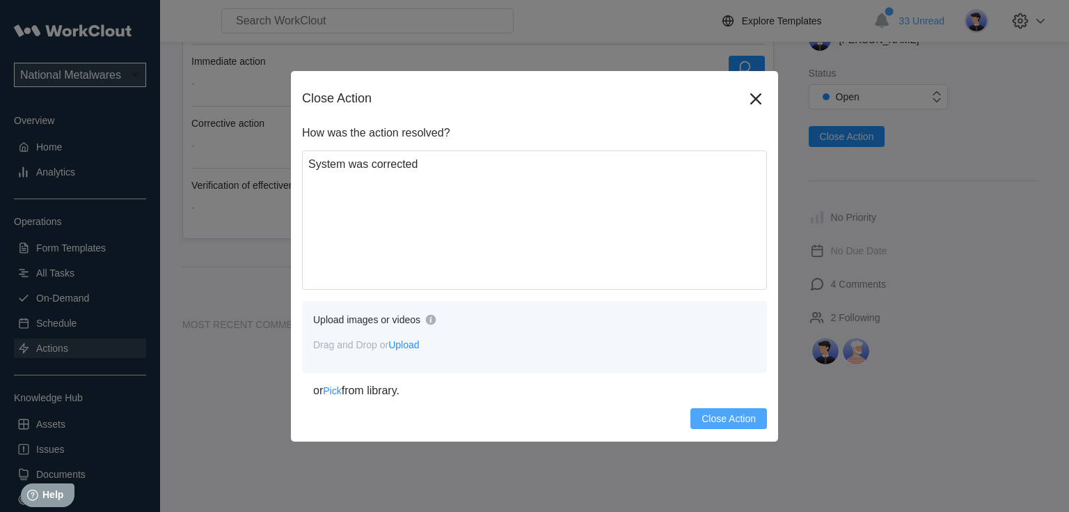
click at [724, 413] on span "Close Action" at bounding box center [728, 418] width 54 height 10
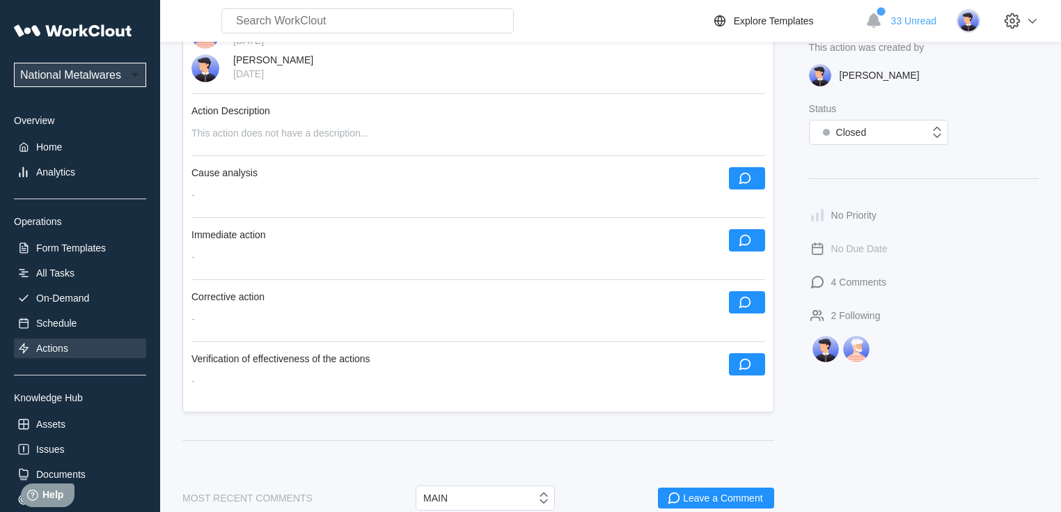
scroll to position [273, 0]
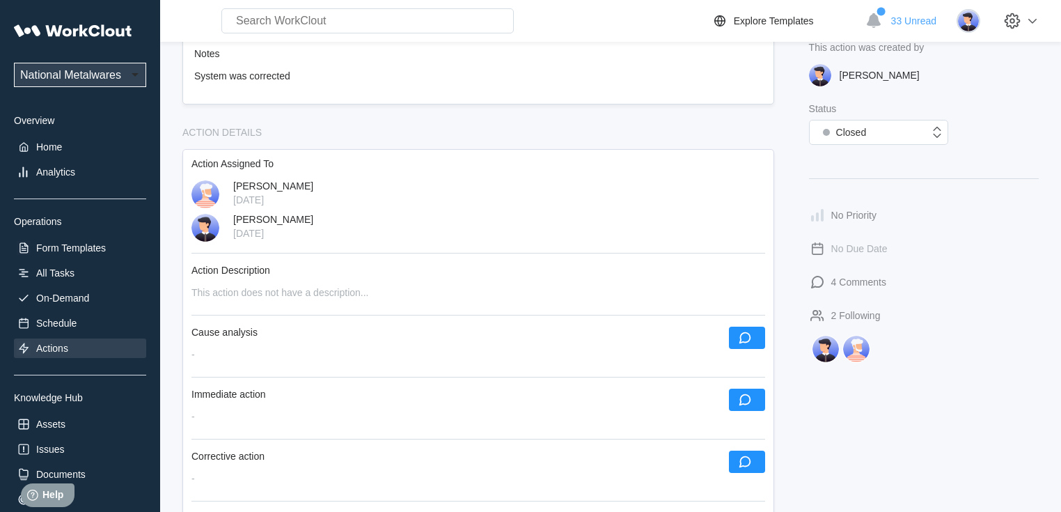
click at [63, 351] on div "Actions" at bounding box center [52, 347] width 32 height 11
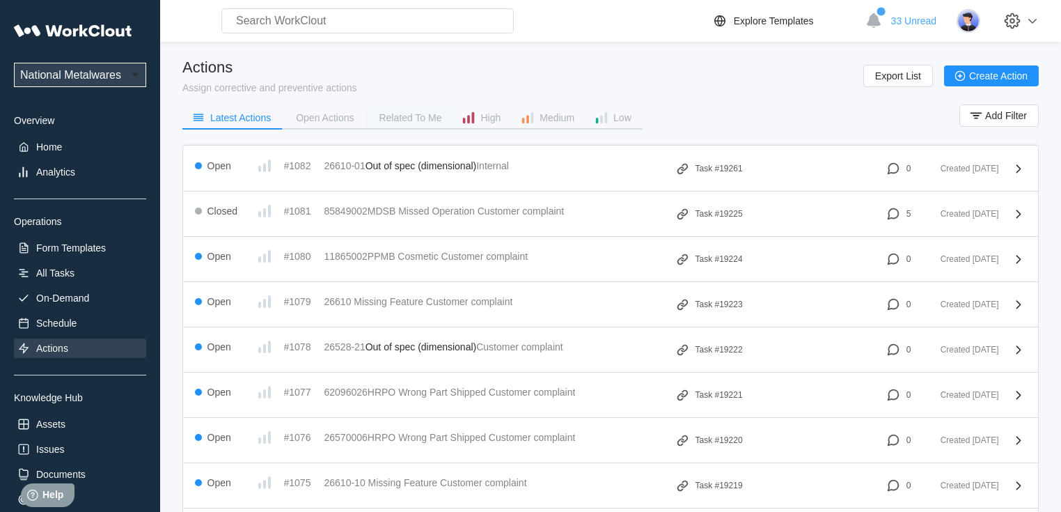
click at [394, 115] on div "Related To Me" at bounding box center [410, 118] width 63 height 10
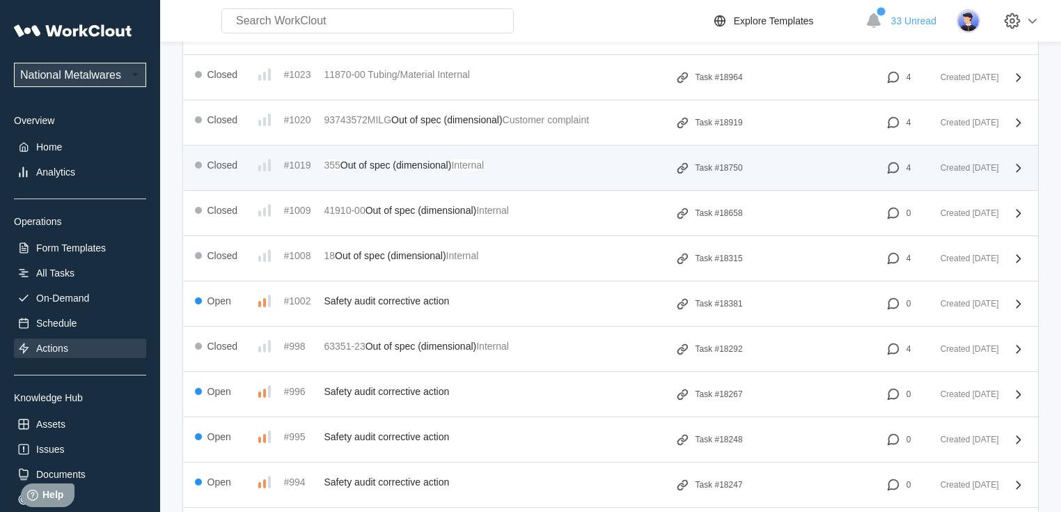
scroll to position [2617, 0]
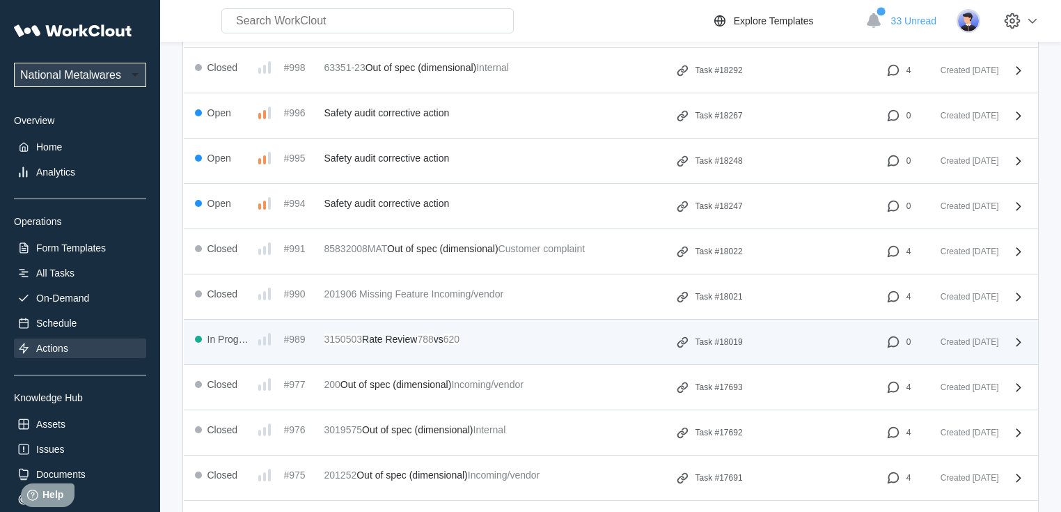
click at [358, 333] on mark "3150503" at bounding box center [343, 338] width 38 height 11
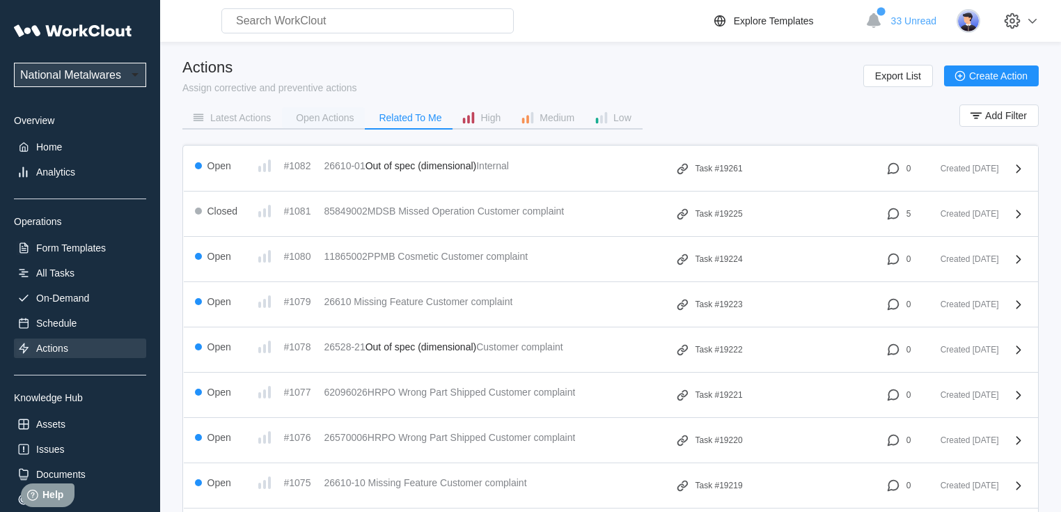
click at [330, 116] on div "Open Actions" at bounding box center [325, 118] width 58 height 10
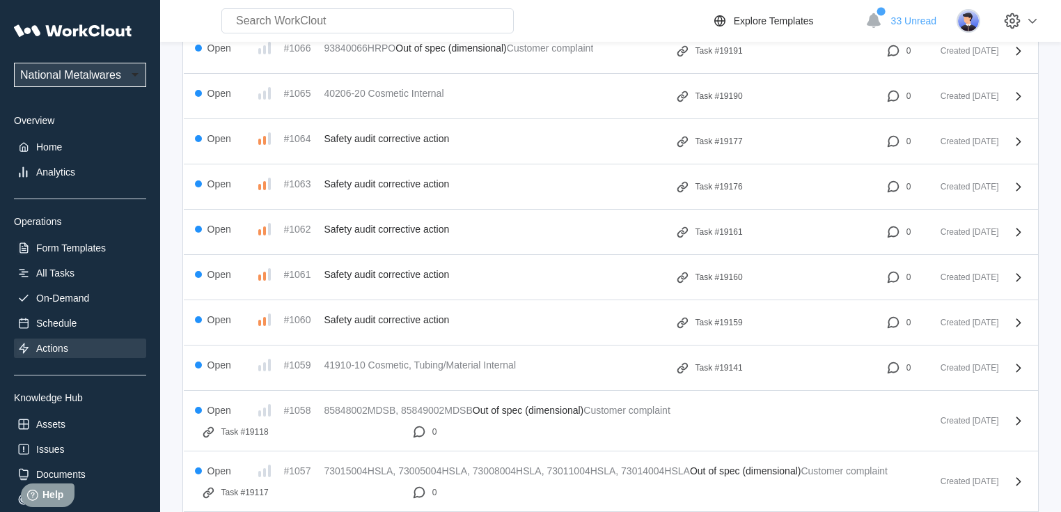
scroll to position [835, 0]
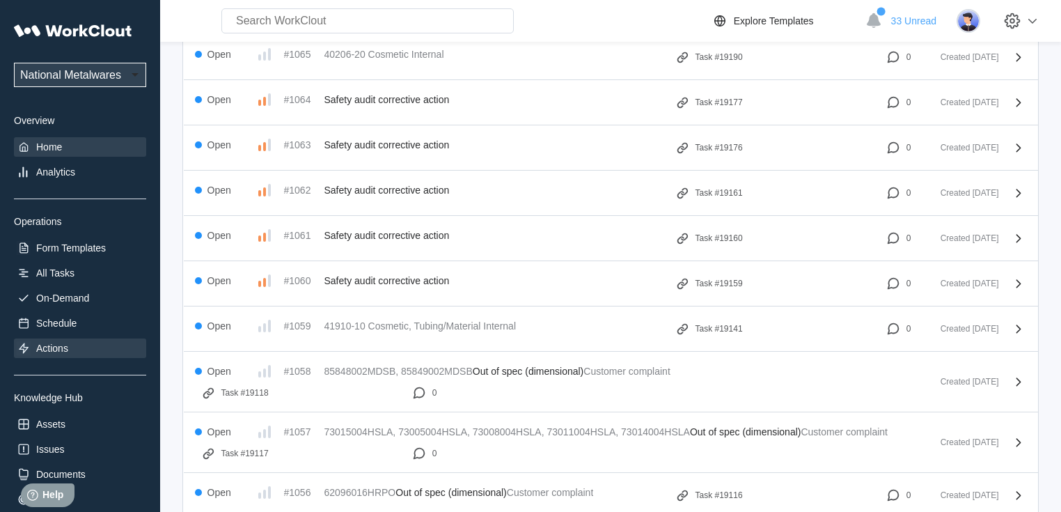
click at [39, 151] on div "Home" at bounding box center [49, 146] width 26 height 11
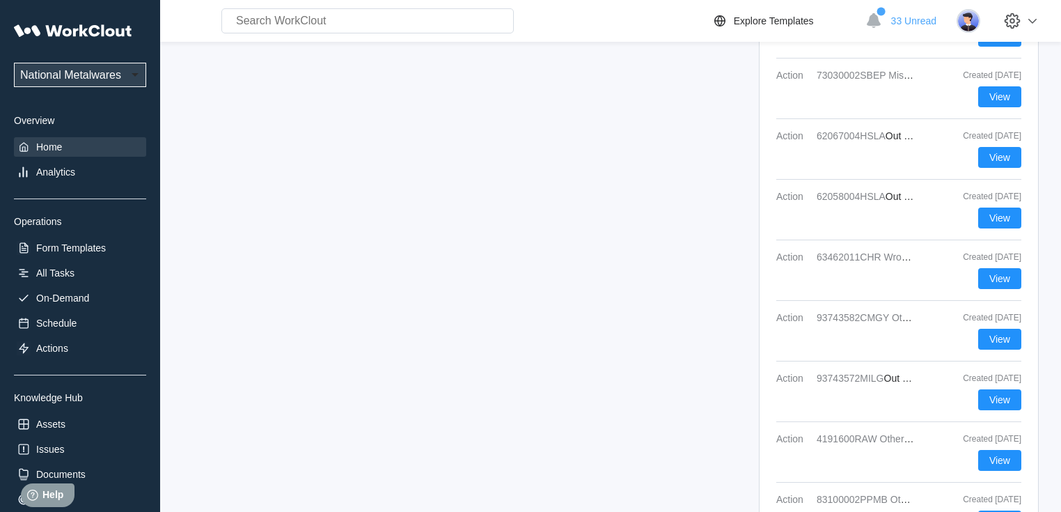
scroll to position [1842, 0]
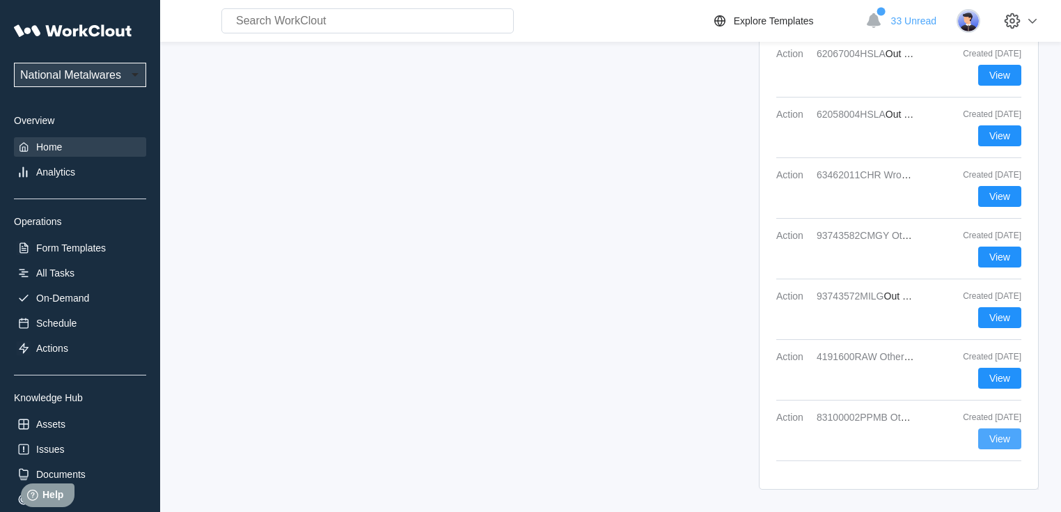
click at [1000, 436] on span "View" at bounding box center [999, 439] width 21 height 10
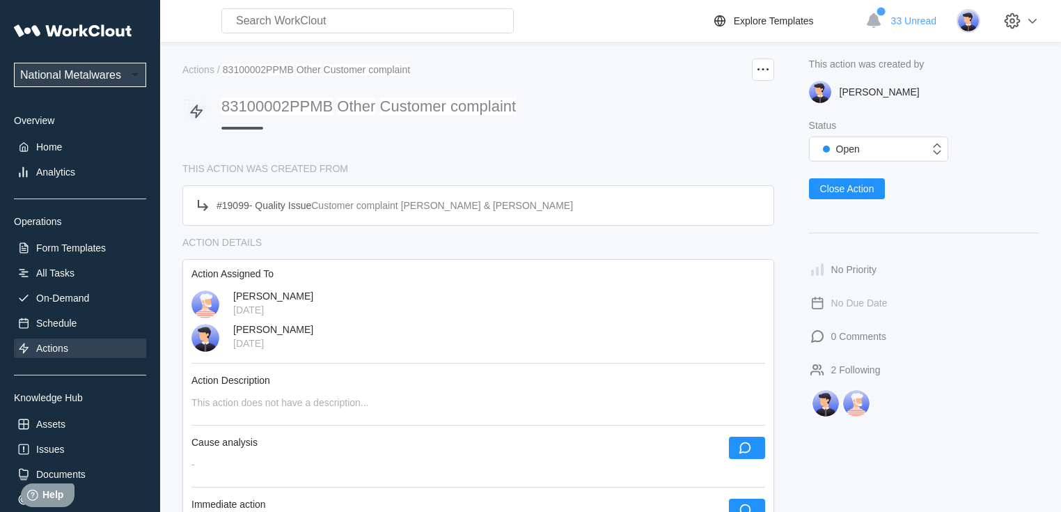
click at [240, 104] on mark "83100002PPMB" at bounding box center [276, 105] width 111 height 17
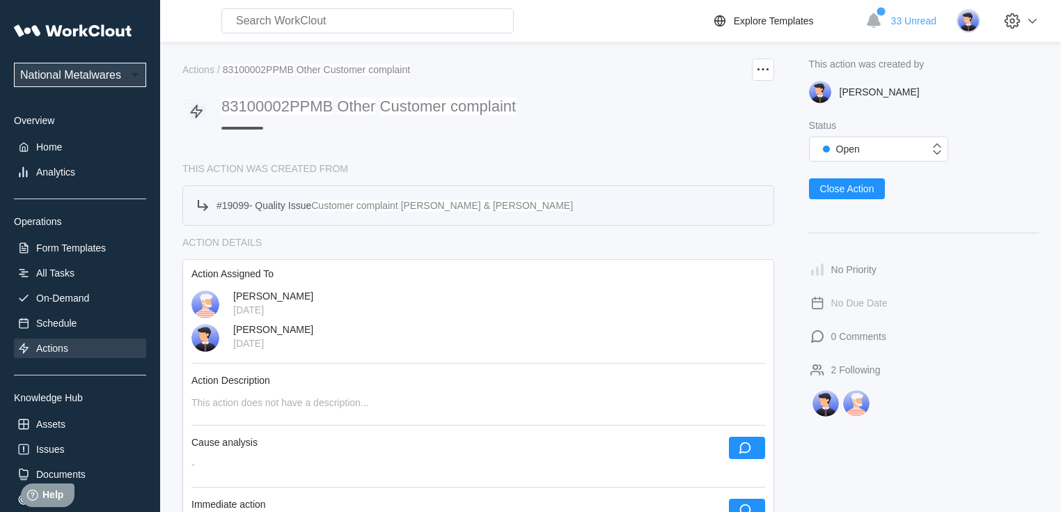
click at [290, 205] on span "Quality Issue" at bounding box center [283, 205] width 56 height 11
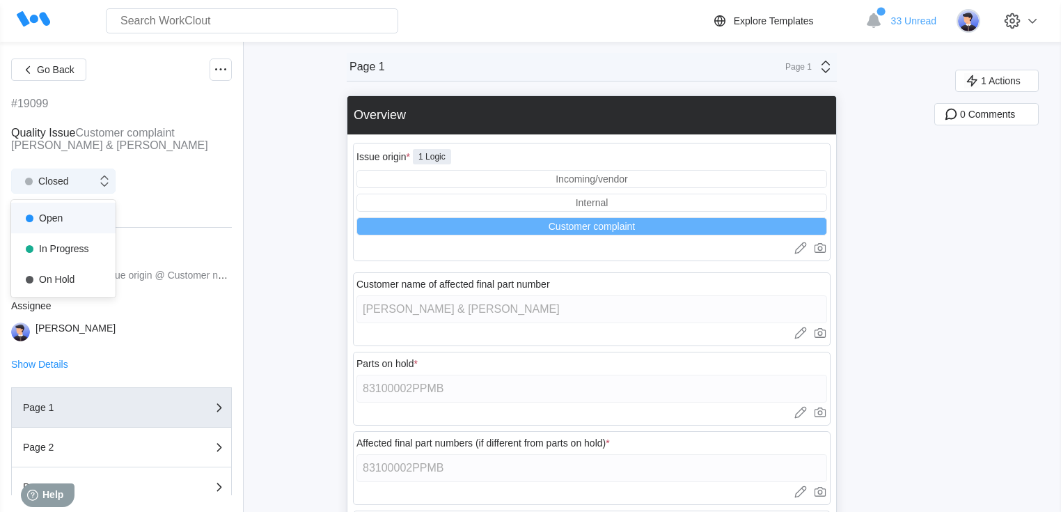
click at [70, 183] on div "Closed" at bounding box center [54, 181] width 85 height 14
click at [58, 219] on div "Open" at bounding box center [63, 217] width 88 height 19
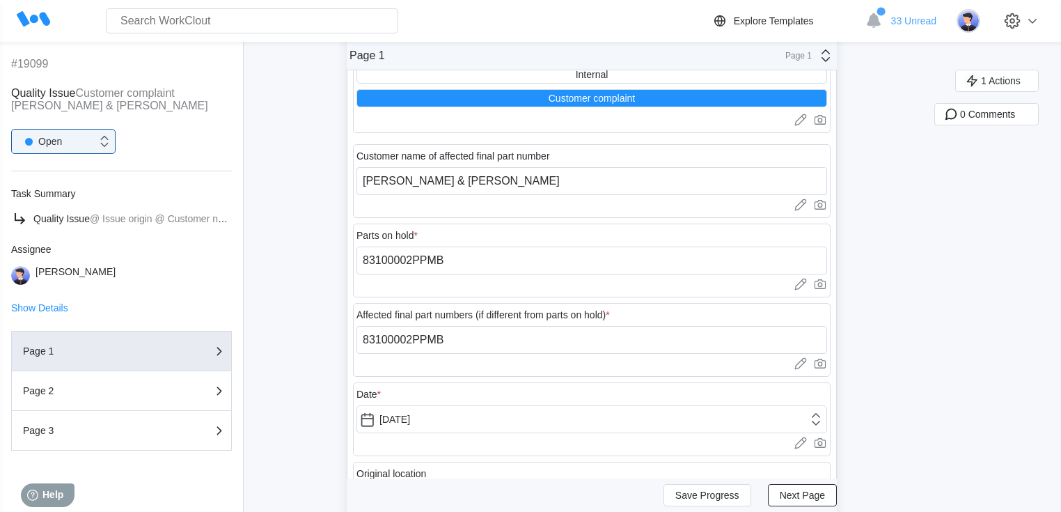
scroll to position [167, 0]
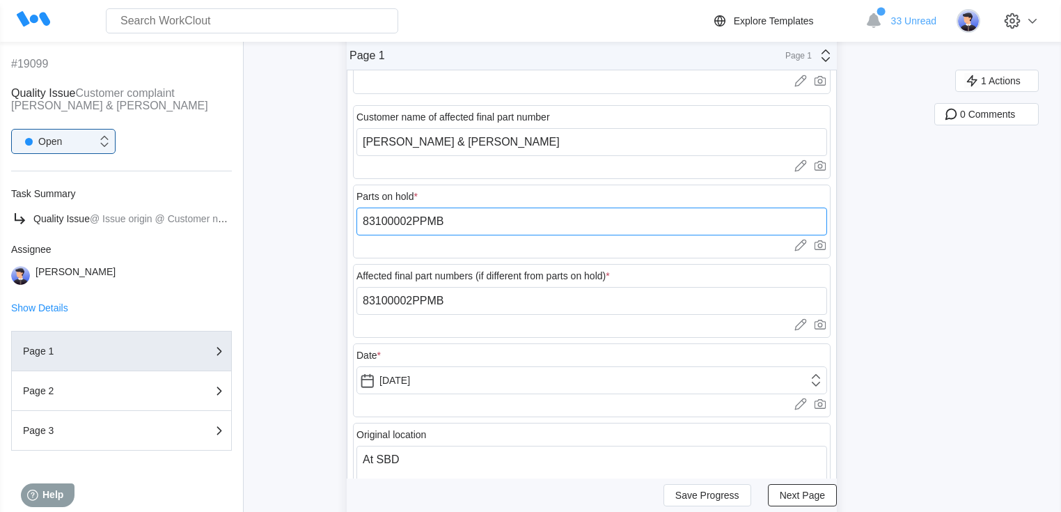
click at [377, 221] on input "83100002PPMB" at bounding box center [591, 221] width 470 height 28
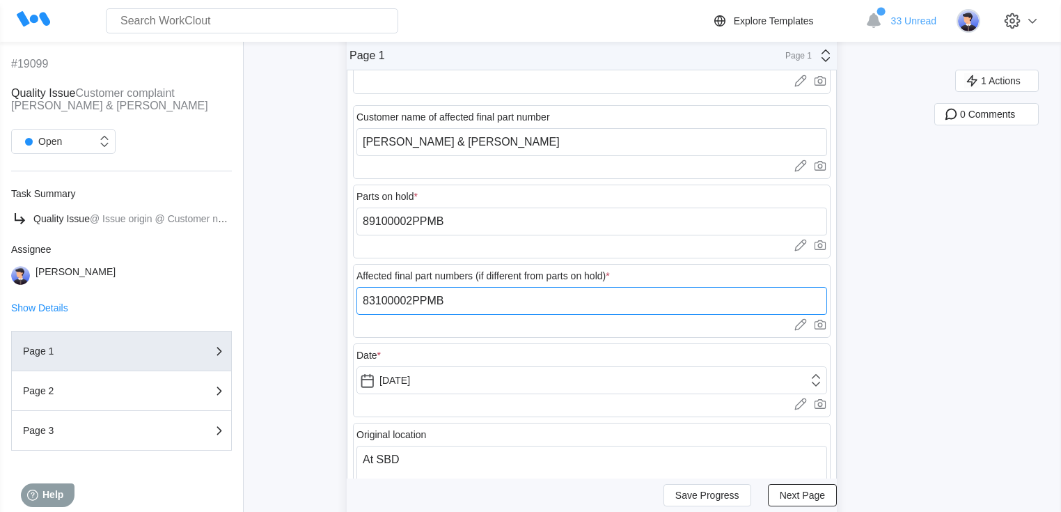
click at [376, 296] on input "83100002PPMB" at bounding box center [591, 301] width 470 height 28
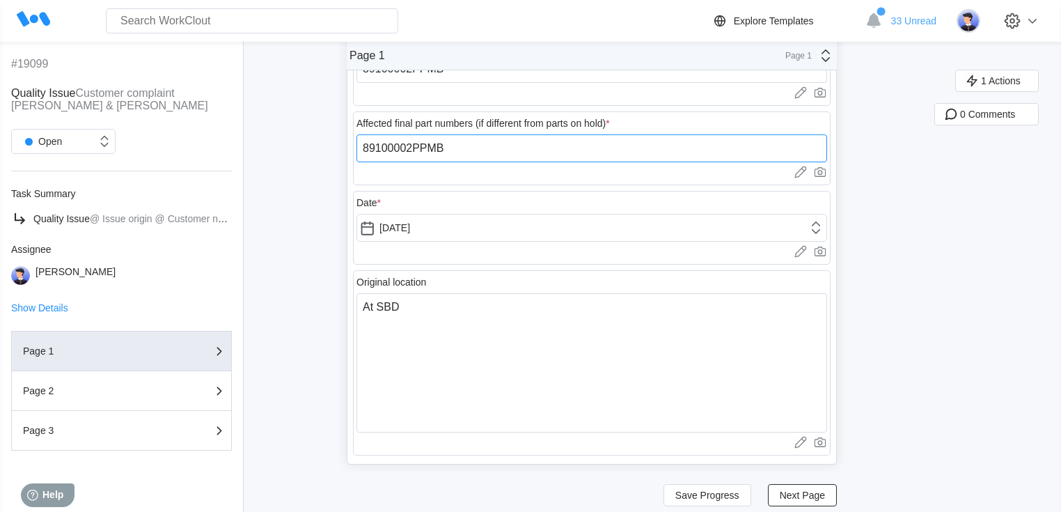
scroll to position [337, 0]
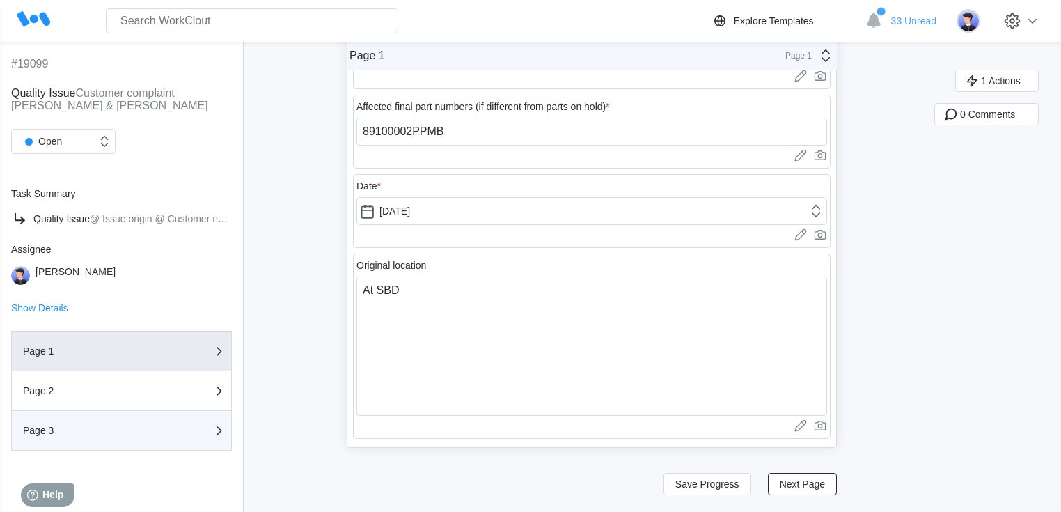
click at [149, 429] on div "Page 3" at bounding box center [92, 430] width 139 height 10
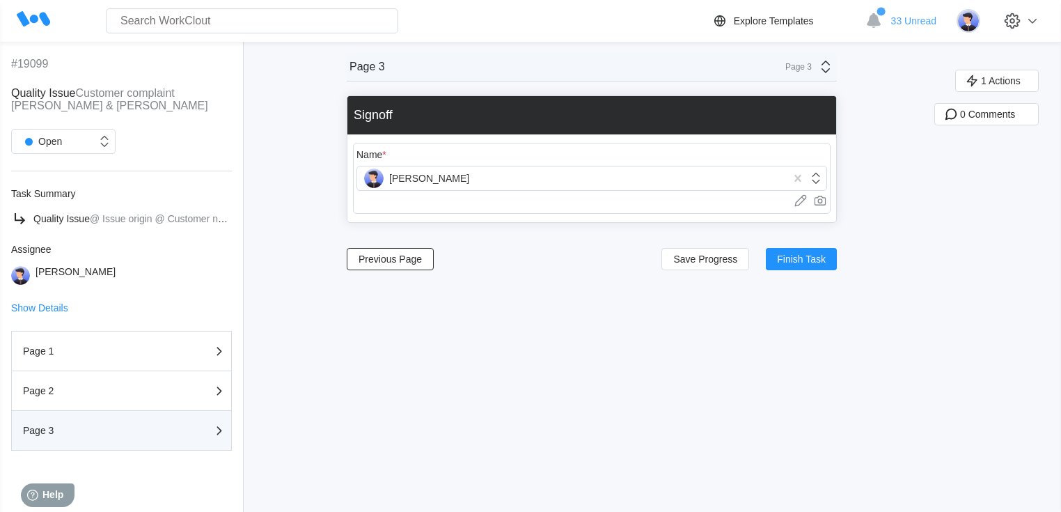
scroll to position [0, 0]
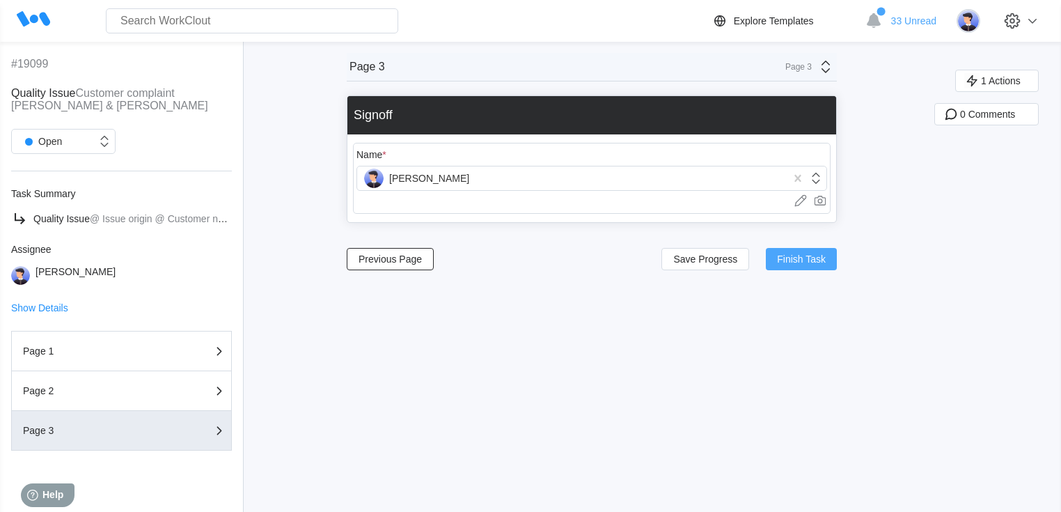
click at [807, 256] on span "Finish Task" at bounding box center [801, 259] width 49 height 10
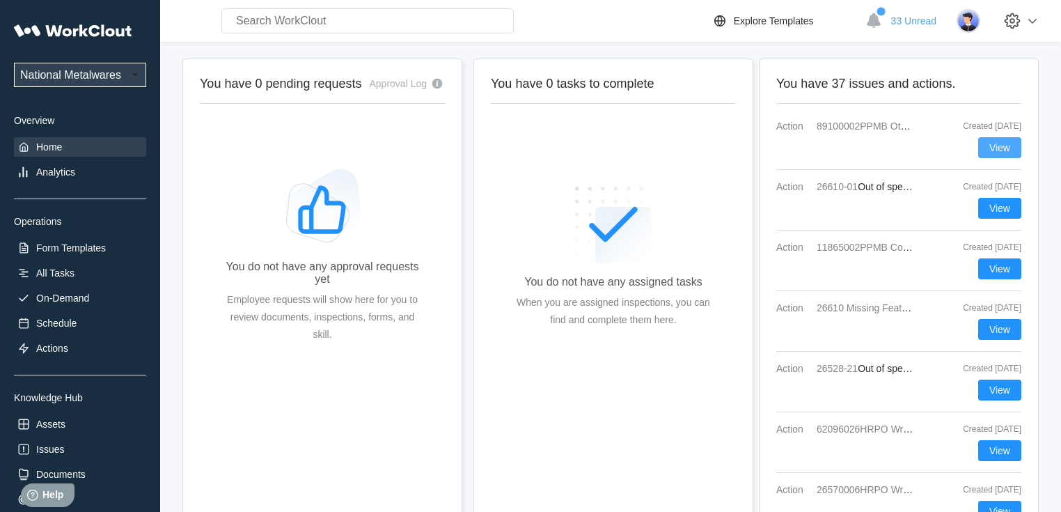
click at [1004, 145] on span "View" at bounding box center [999, 148] width 21 height 10
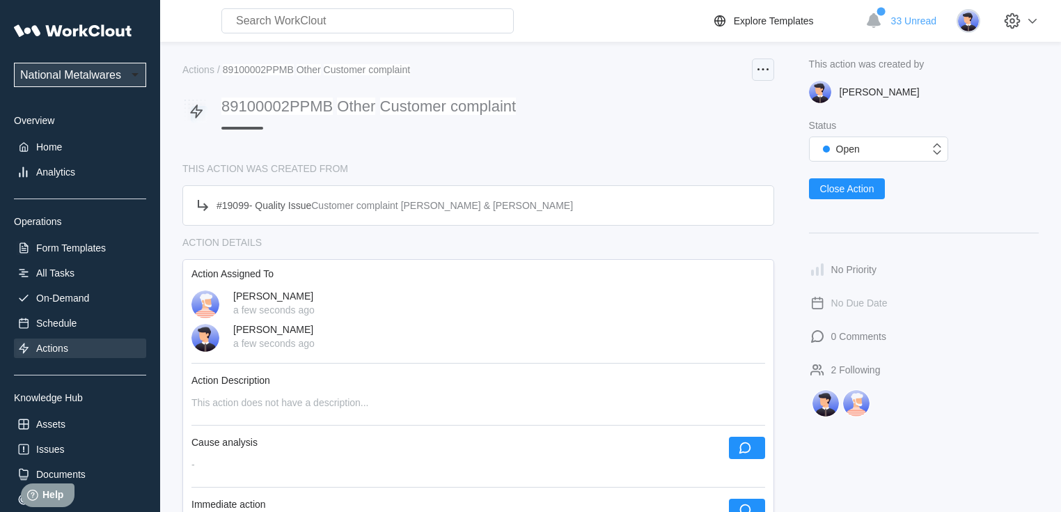
click at [761, 72] on icon at bounding box center [762, 69] width 17 height 17
click at [682, 134] on div "Delete Action" at bounding box center [692, 137] width 58 height 11
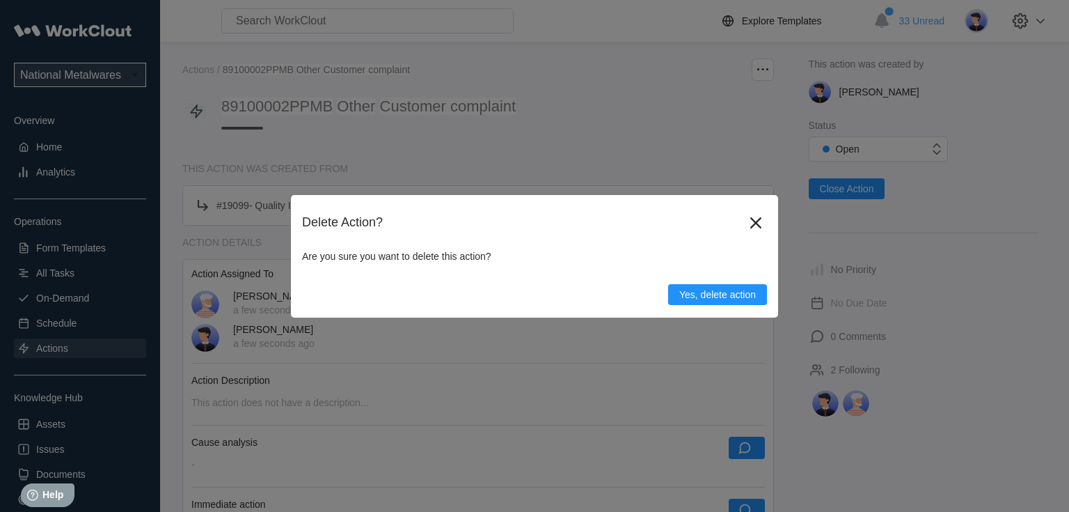
click at [729, 283] on div "Yes, delete action" at bounding box center [534, 289] width 465 height 32
click at [713, 294] on span "Yes, delete action" at bounding box center [717, 295] width 77 height 10
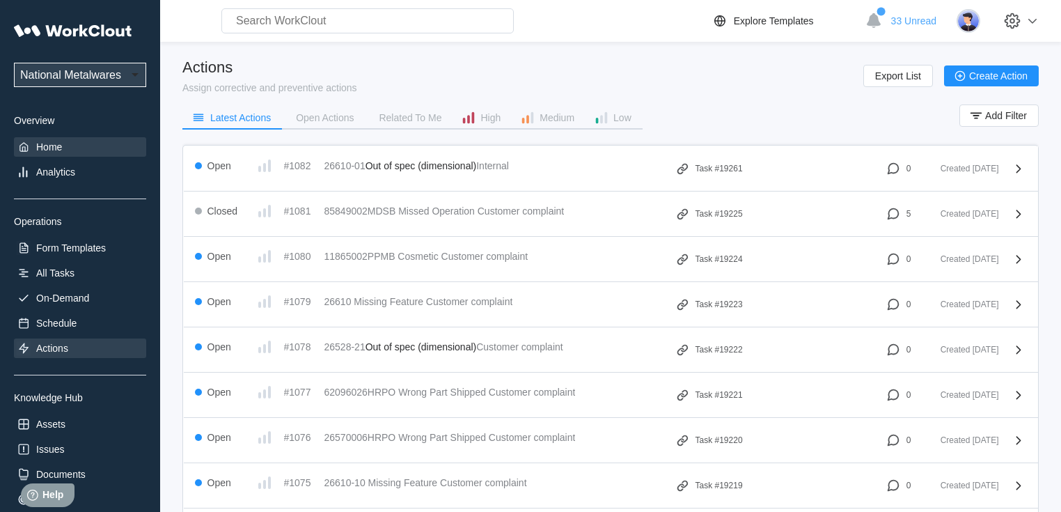
click at [42, 145] on div "Home" at bounding box center [49, 146] width 26 height 11
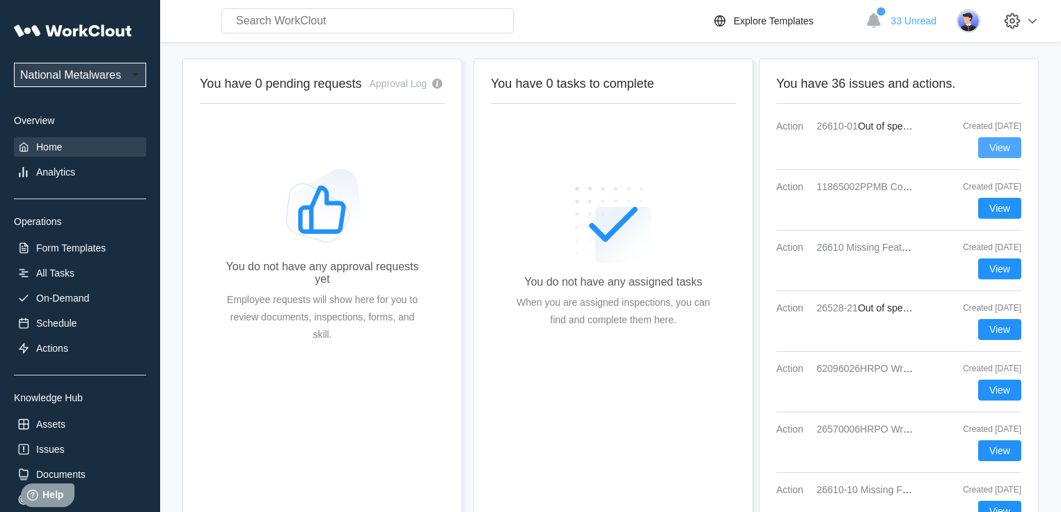
click at [991, 149] on span "View" at bounding box center [999, 148] width 21 height 10
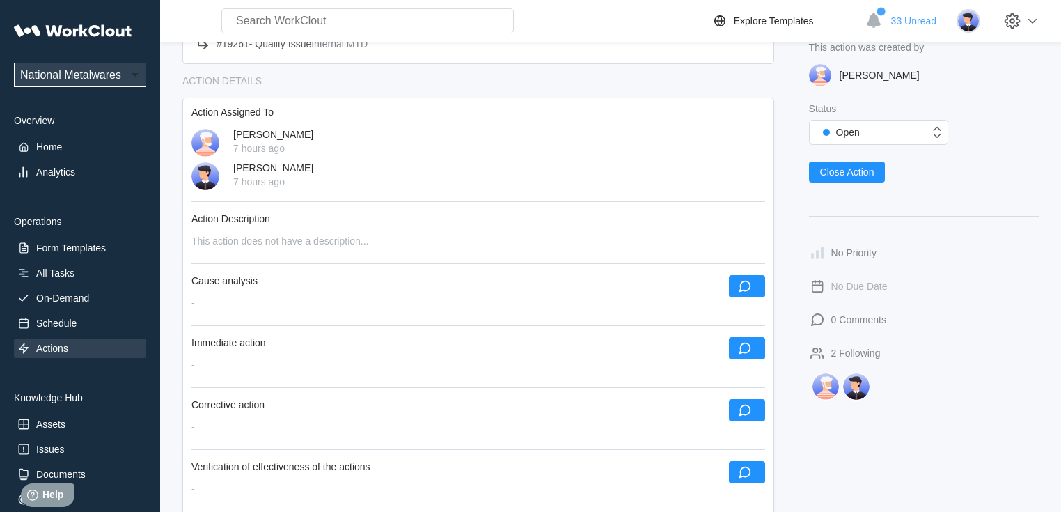
scroll to position [167, 0]
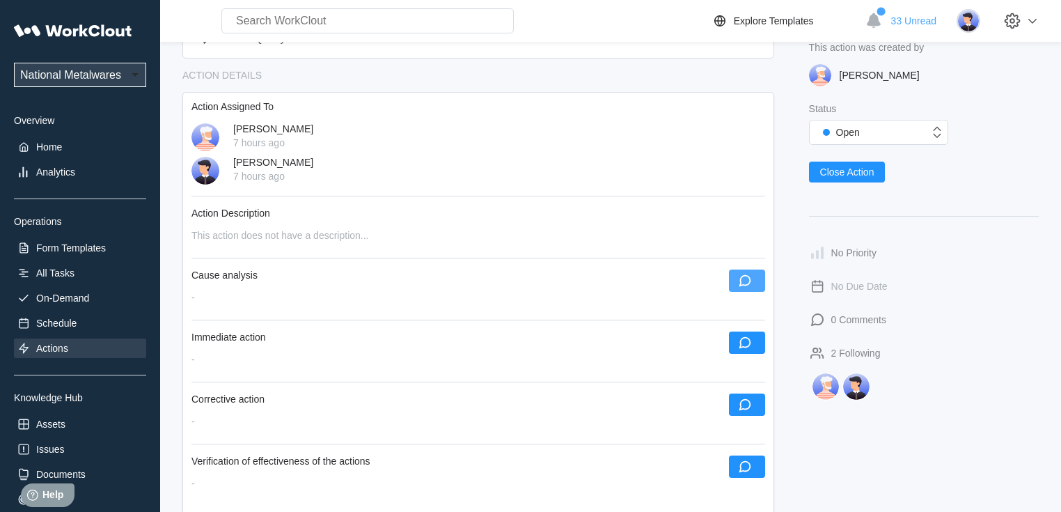
click at [746, 285] on icon "button" at bounding box center [744, 280] width 15 height 15
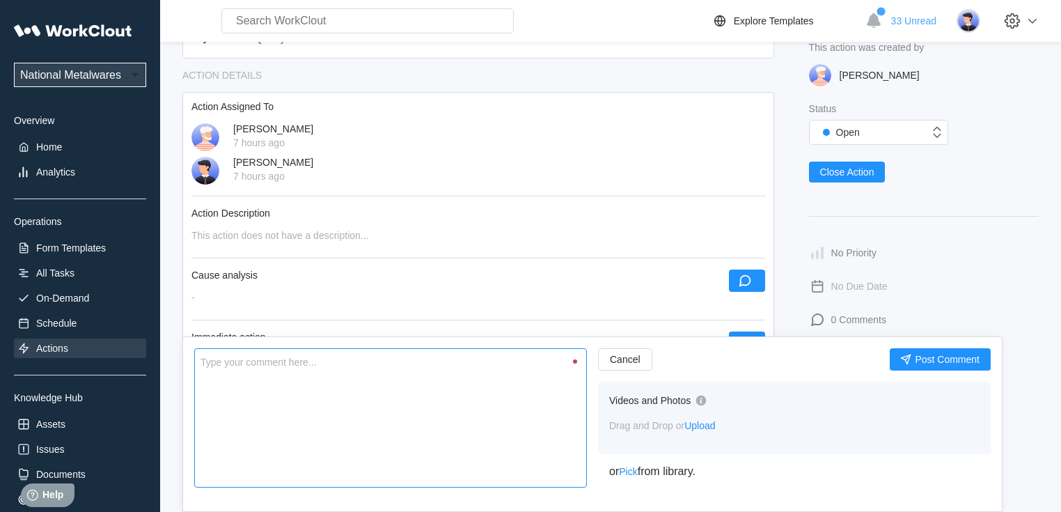
click at [502, 401] on textarea at bounding box center [390, 417] width 392 height 139
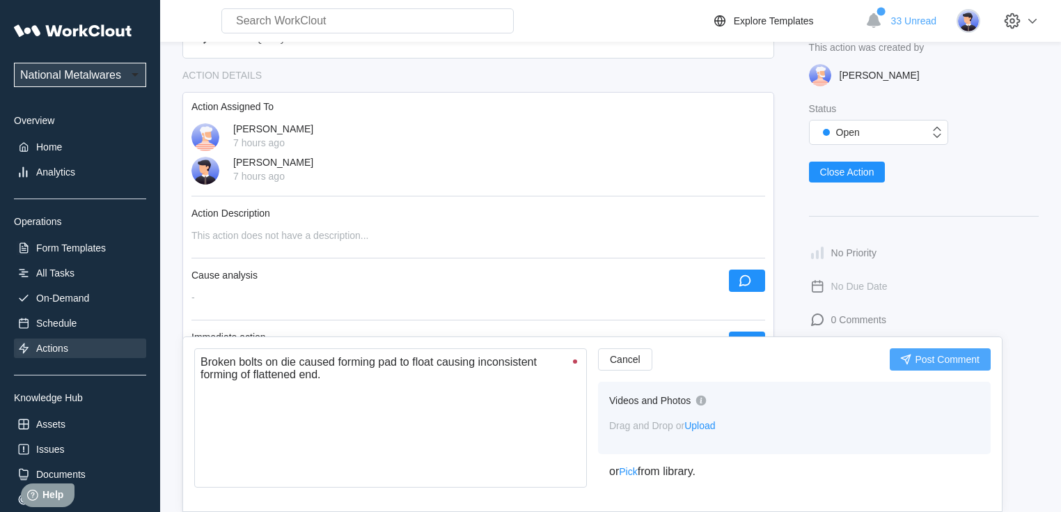
click at [952, 355] on span "Post Comment" at bounding box center [946, 359] width 65 height 10
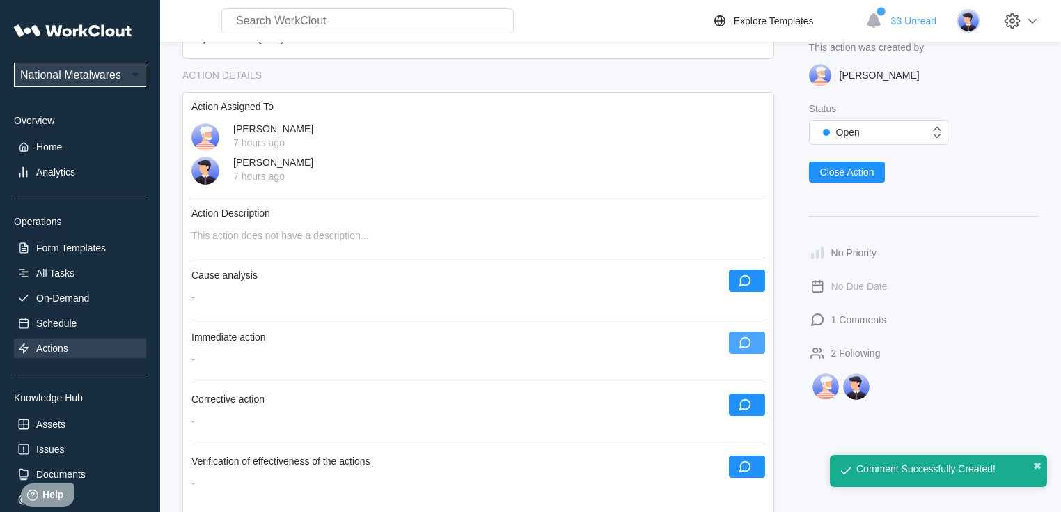
click at [740, 342] on icon "button" at bounding box center [744, 342] width 15 height 15
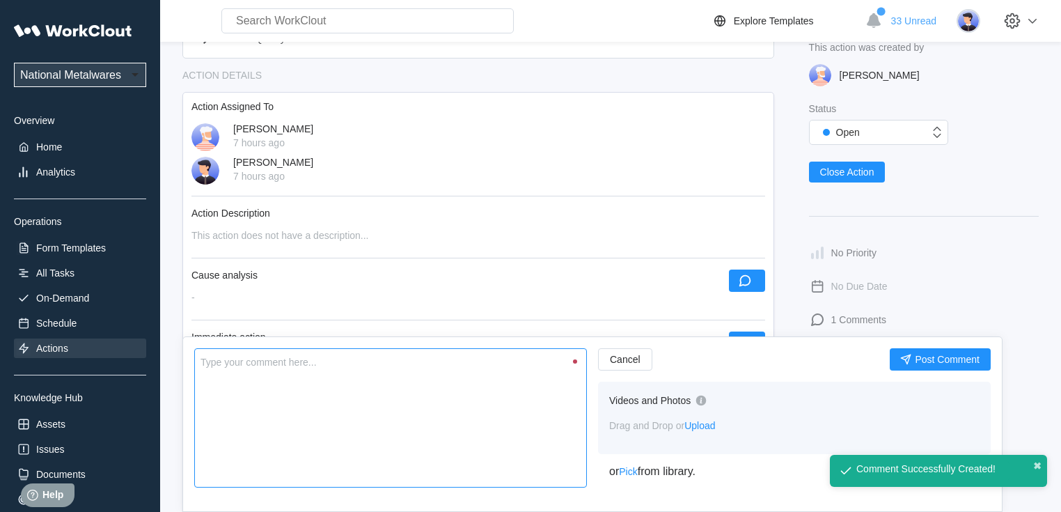
click at [412, 371] on textarea at bounding box center [390, 417] width 392 height 139
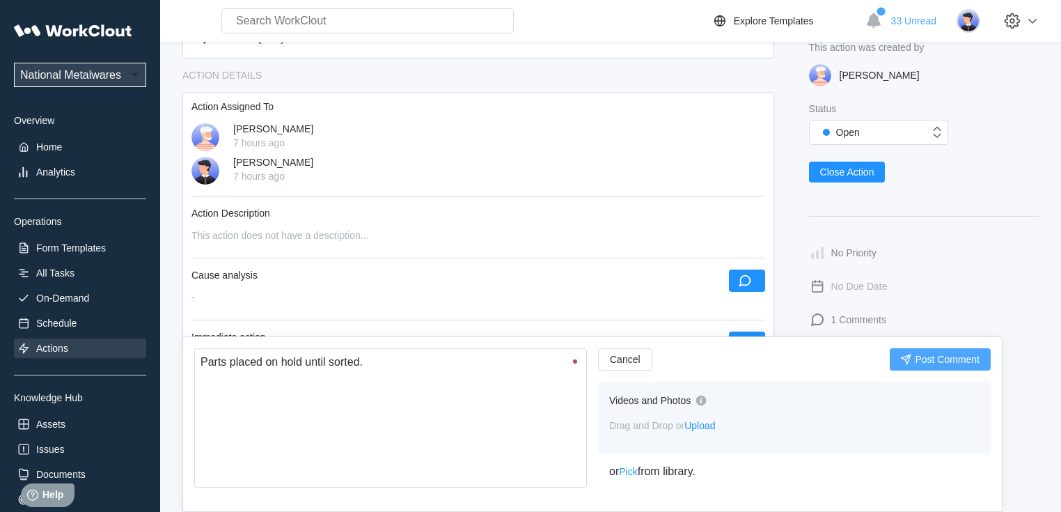
click at [939, 354] on span "Post Comment" at bounding box center [946, 359] width 65 height 10
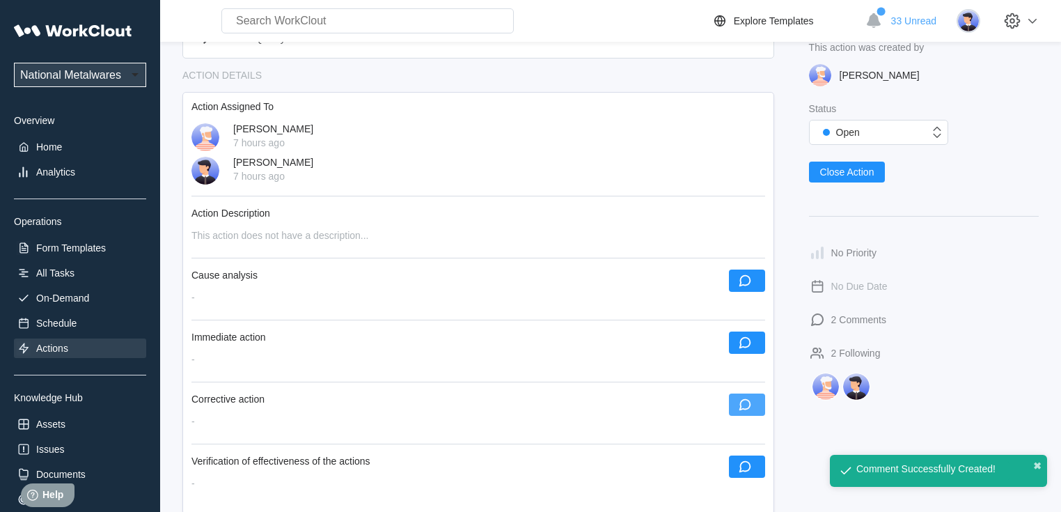
click at [754, 404] on button "button" at bounding box center [747, 404] width 36 height 22
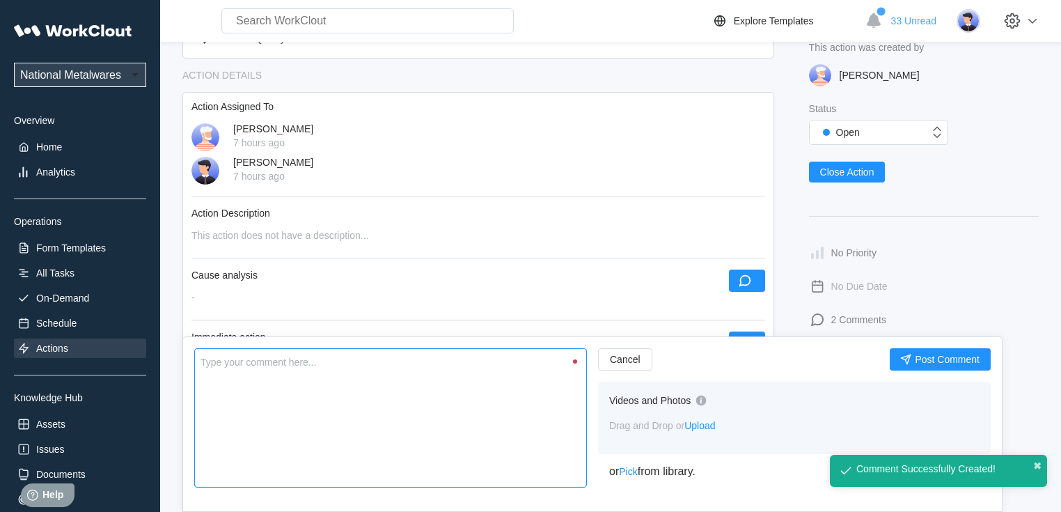
click at [354, 420] on textarea at bounding box center [390, 417] width 392 height 139
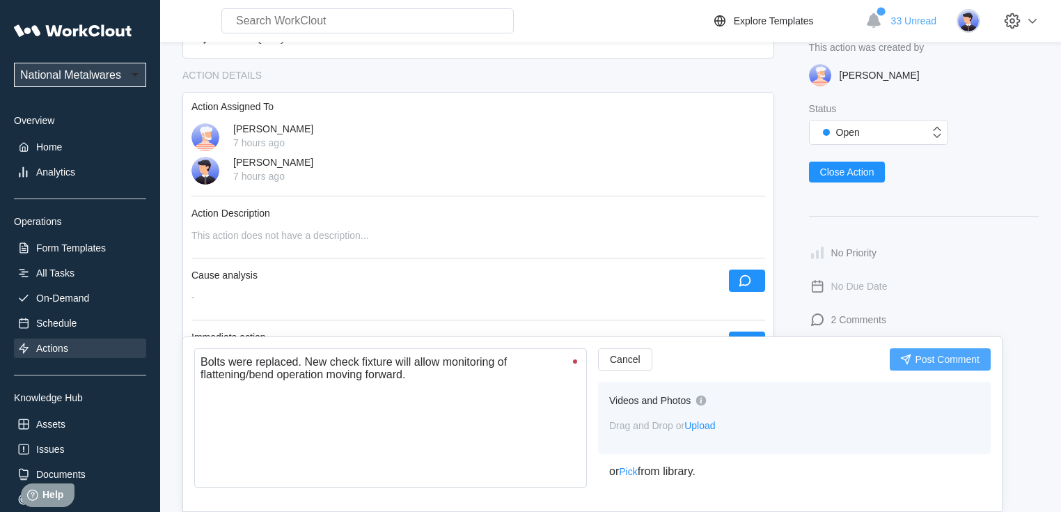
click at [929, 359] on span "Post Comment" at bounding box center [946, 359] width 65 height 10
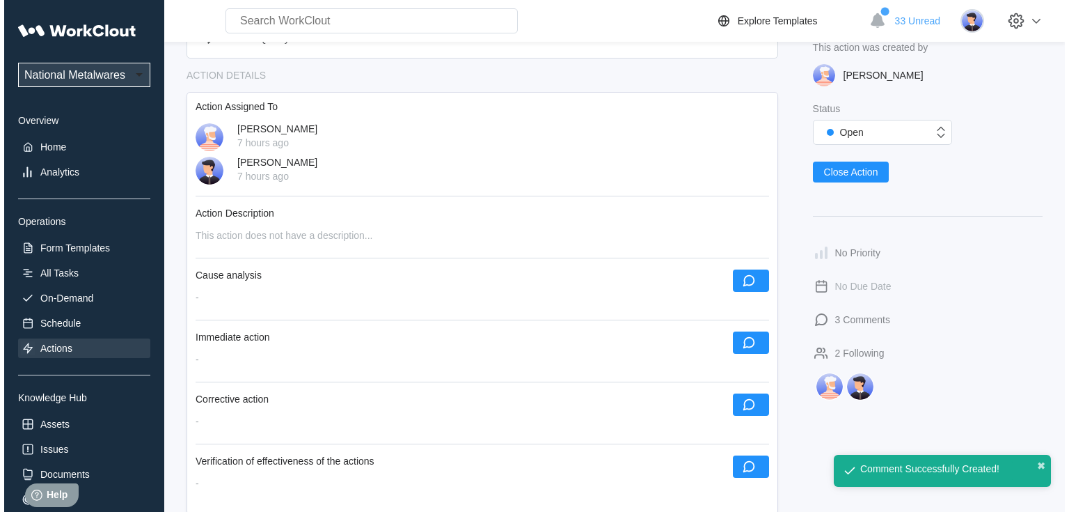
scroll to position [334, 0]
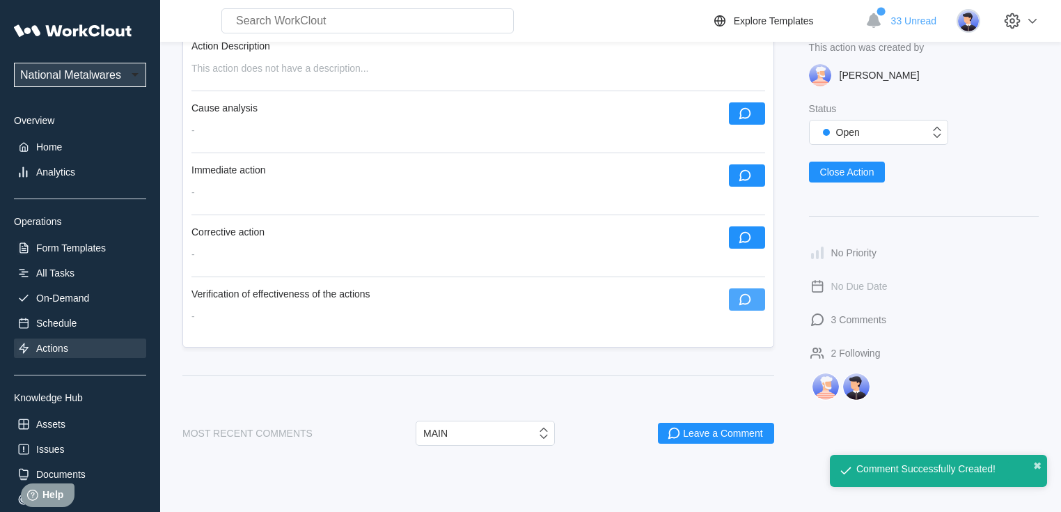
click at [740, 305] on icon "button" at bounding box center [744, 299] width 15 height 15
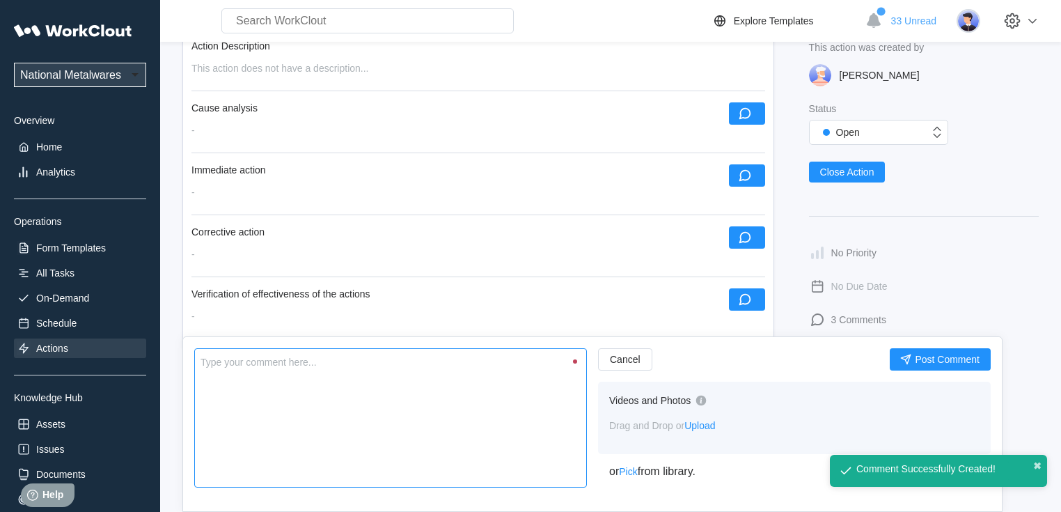
click at [381, 408] on textarea at bounding box center [390, 417] width 392 height 139
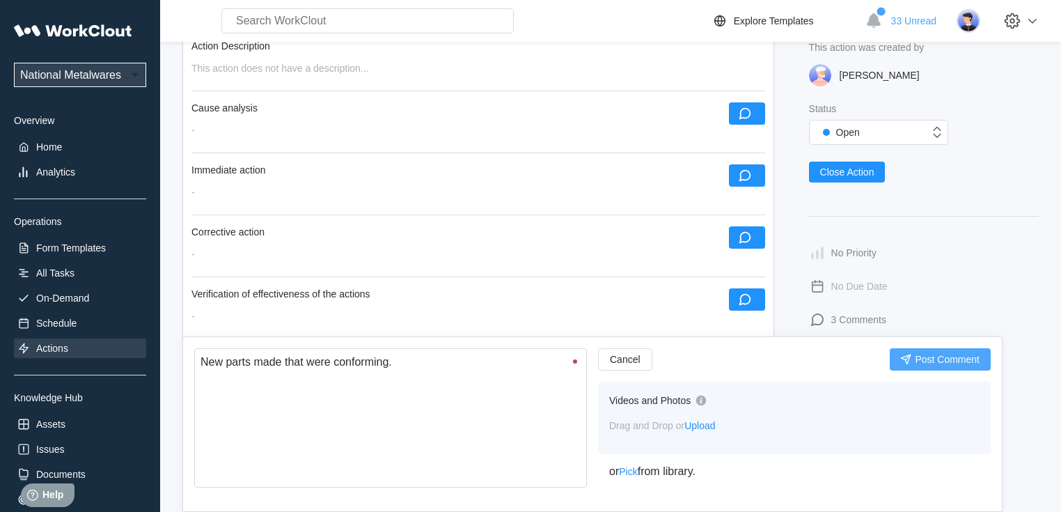
click at [928, 365] on button "Post Comment" at bounding box center [939, 359] width 101 height 22
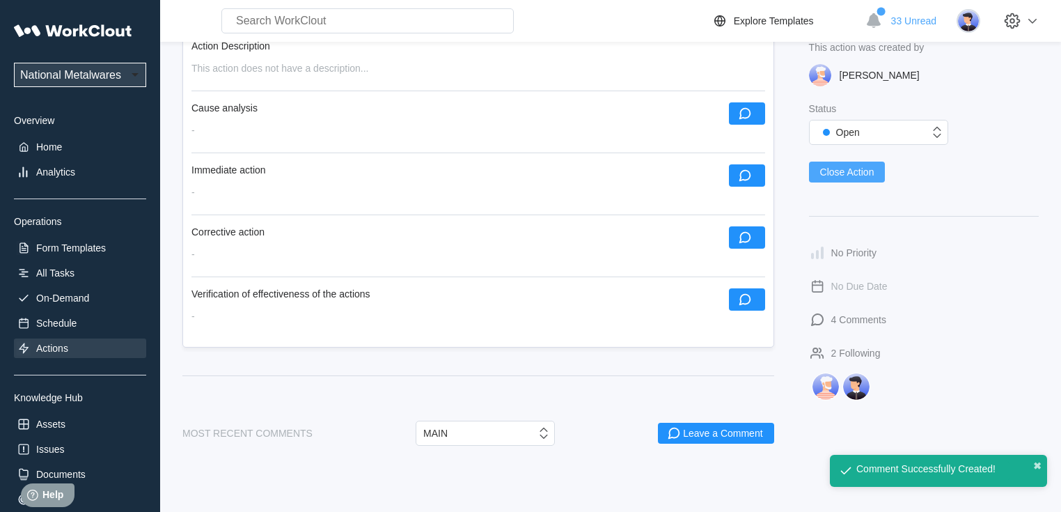
click at [860, 175] on span "Close Action" at bounding box center [847, 172] width 54 height 10
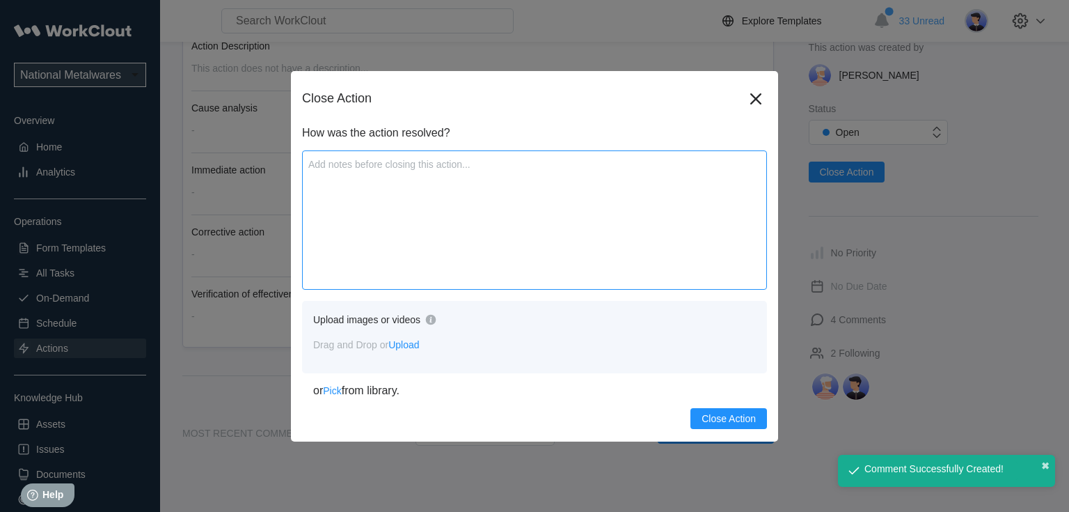
click at [505, 247] on textarea at bounding box center [534, 219] width 465 height 139
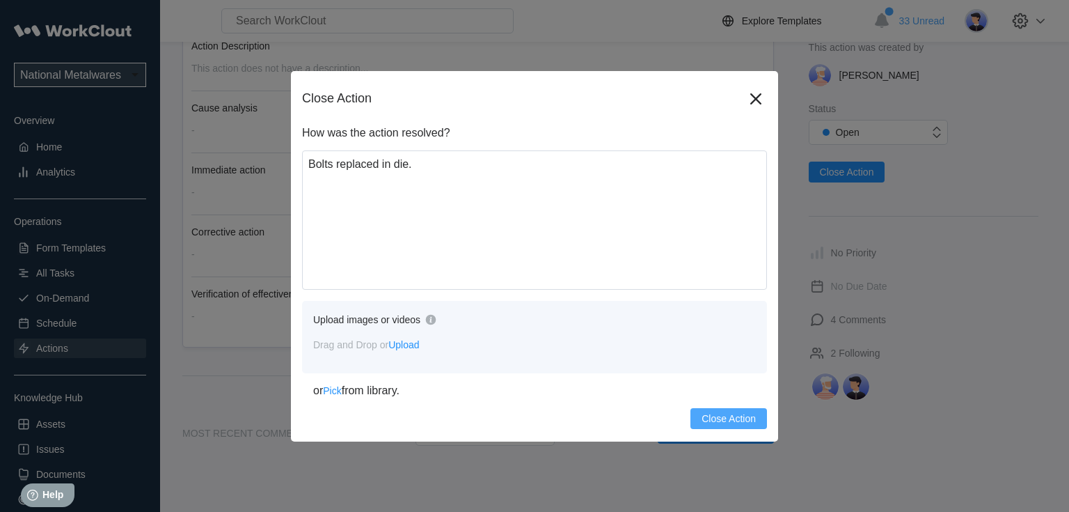
click at [710, 415] on span "Close Action" at bounding box center [728, 418] width 54 height 10
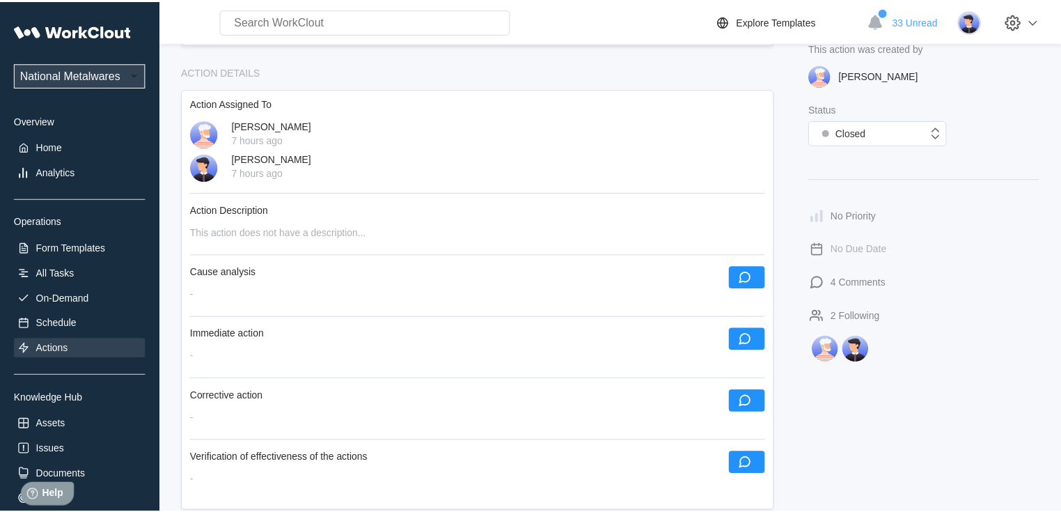
scroll to position [498, 0]
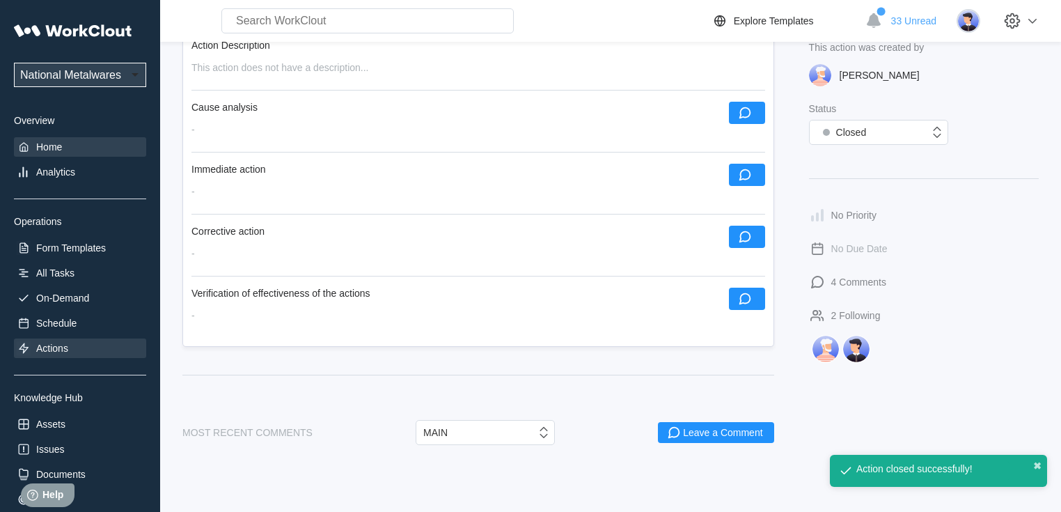
click at [49, 150] on div "Home" at bounding box center [49, 146] width 26 height 11
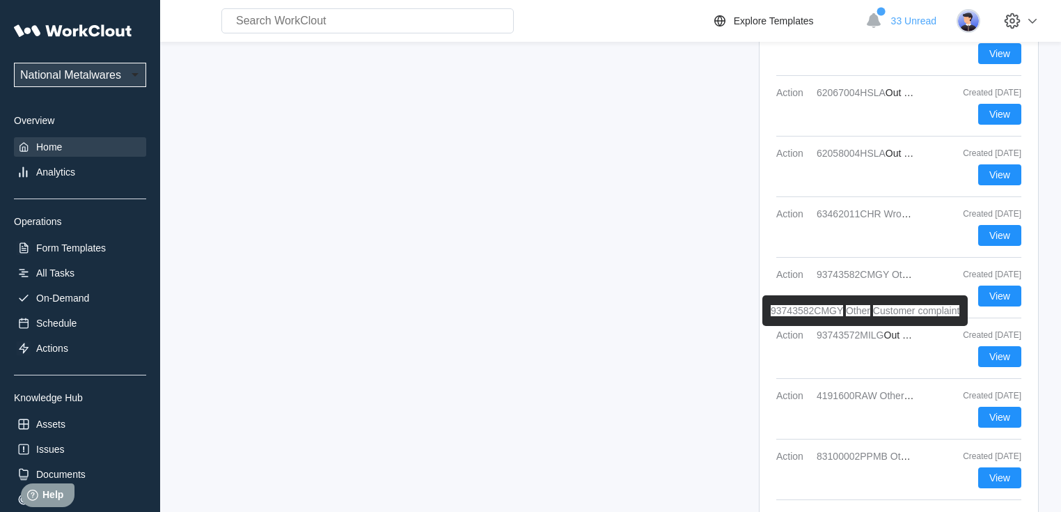
scroll to position [1782, 0]
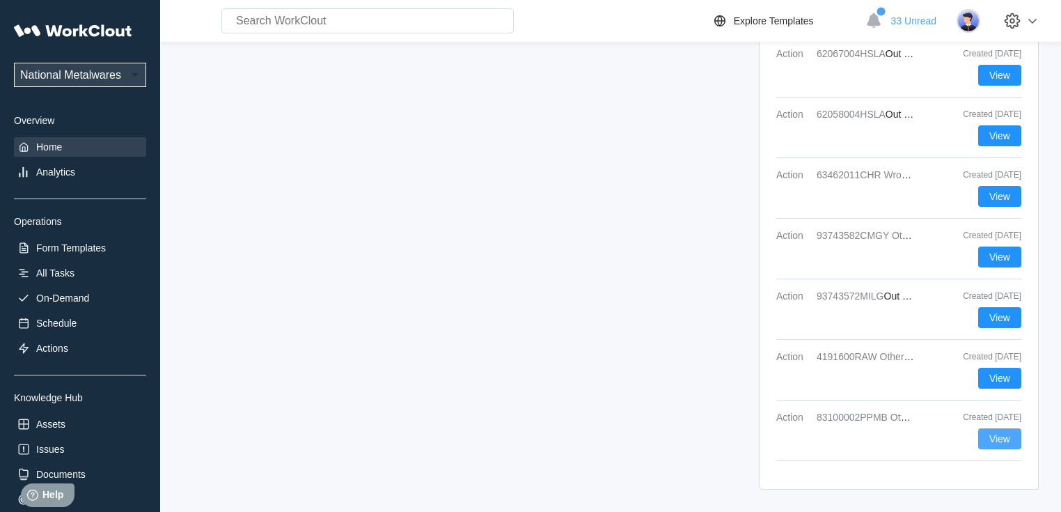
click at [994, 437] on span "View" at bounding box center [999, 439] width 21 height 10
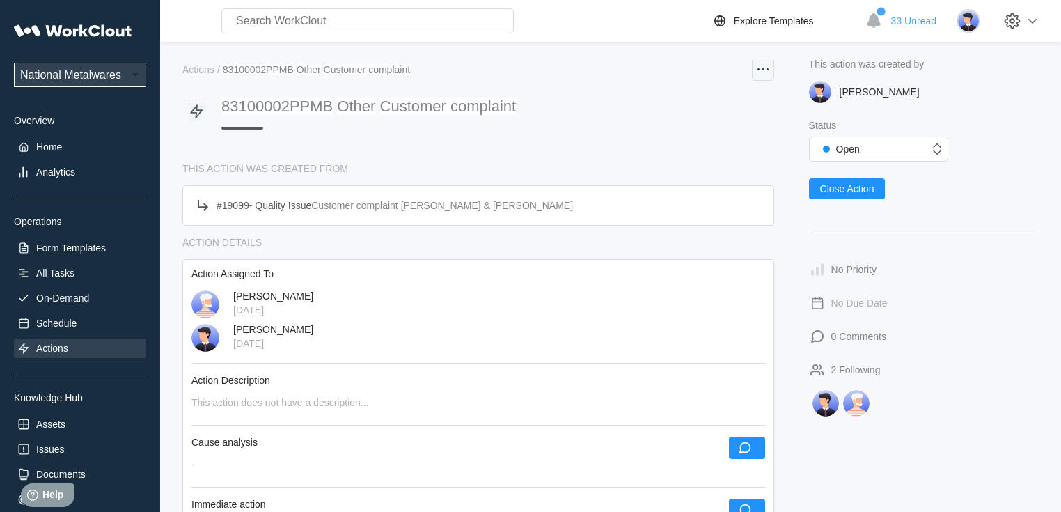
click at [753, 72] on div at bounding box center [763, 69] width 22 height 22
click at [675, 101] on div "Edit Action" at bounding box center [686, 103] width 46 height 11
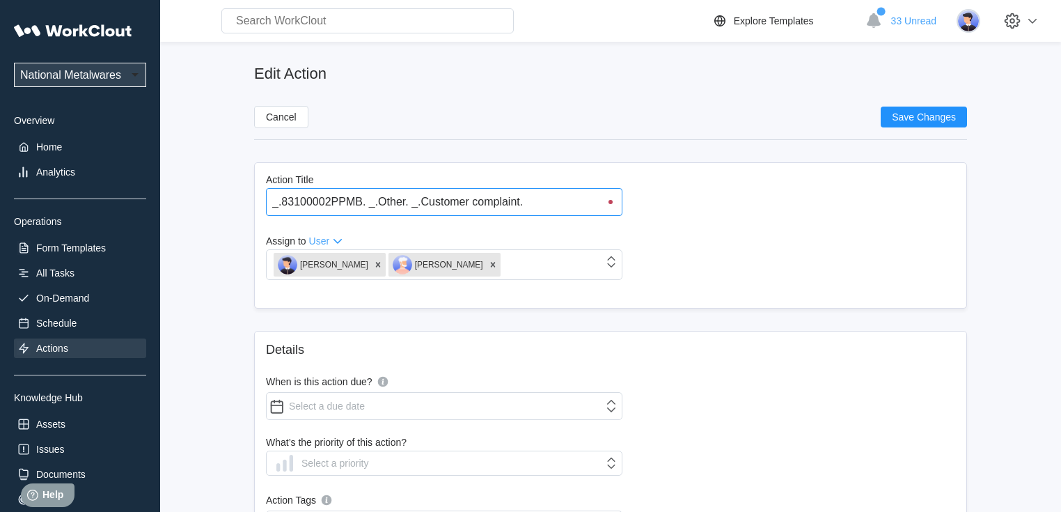
drag, startPoint x: 292, startPoint y: 201, endPoint x: 288, endPoint y: 178, distance: 23.2
click at [292, 199] on input "_.83100002PPMB. _.Other. _.Customer complaint." at bounding box center [444, 202] width 356 height 28
click at [920, 116] on span "Save Changes" at bounding box center [923, 117] width 64 height 10
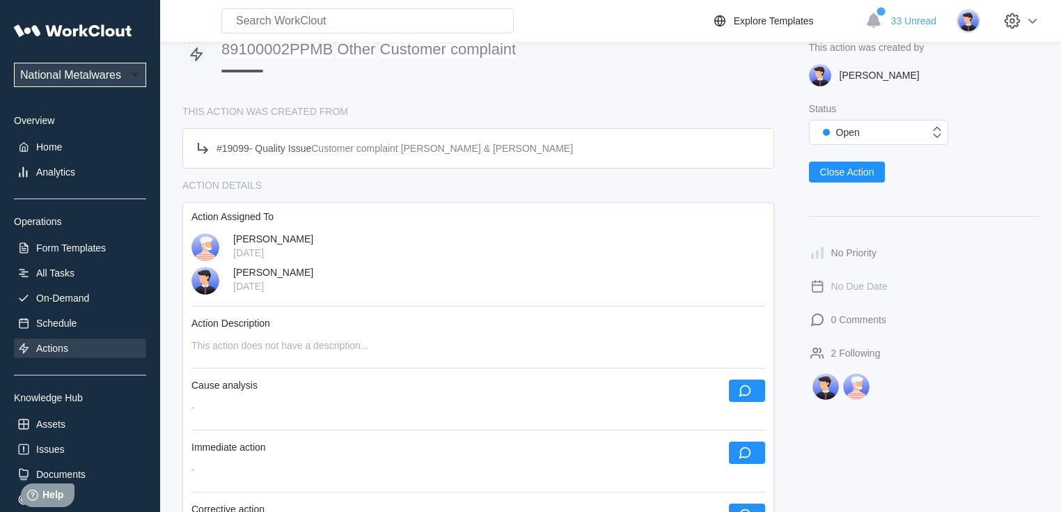
scroll to position [111, 0]
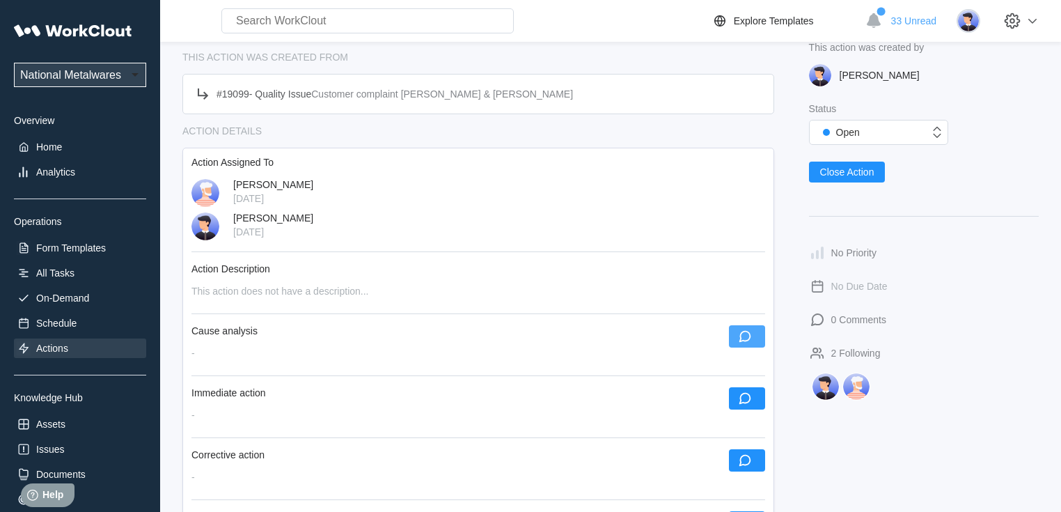
click at [741, 342] on icon "button" at bounding box center [744, 337] width 12 height 12
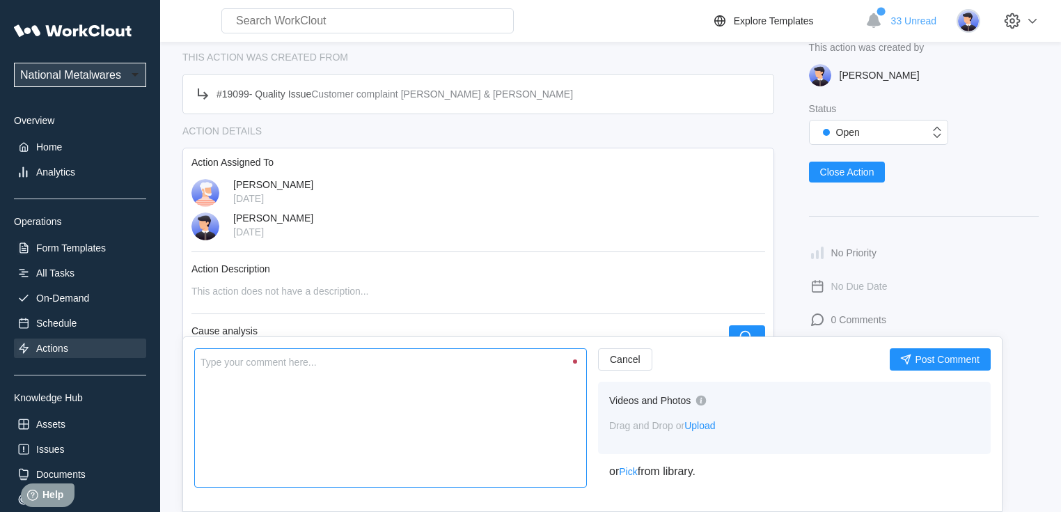
click at [303, 401] on textarea at bounding box center [390, 417] width 392 height 139
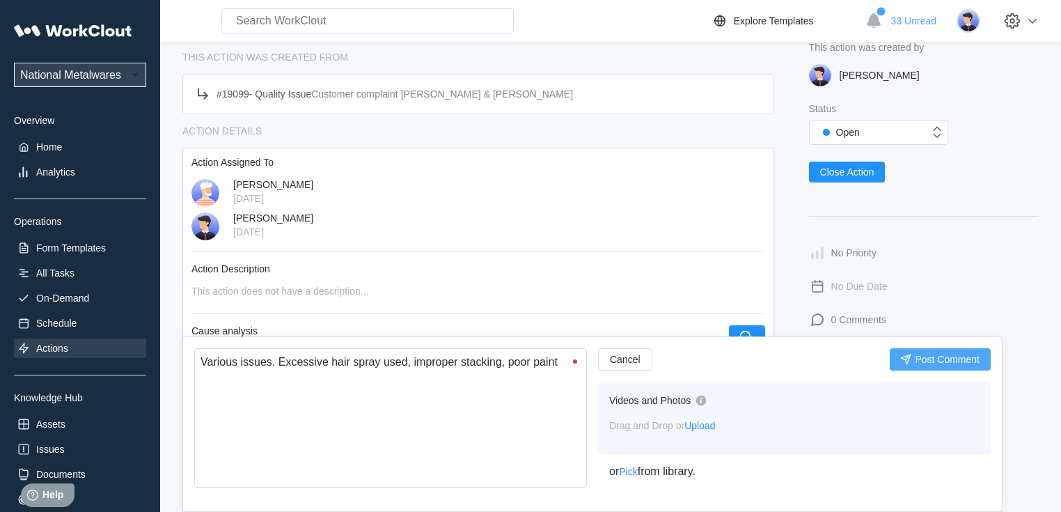
click at [913, 350] on button "Post Comment" at bounding box center [939, 359] width 101 height 22
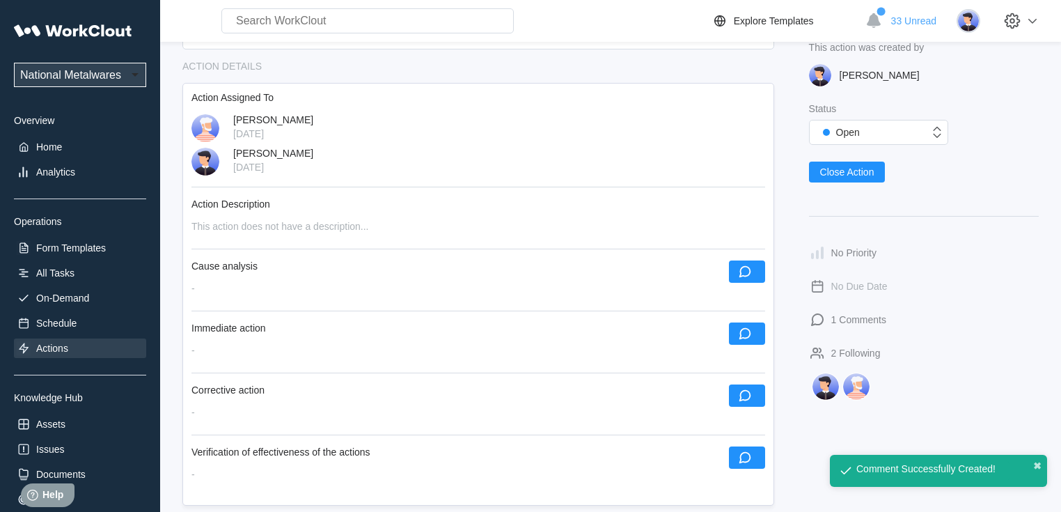
scroll to position [278, 0]
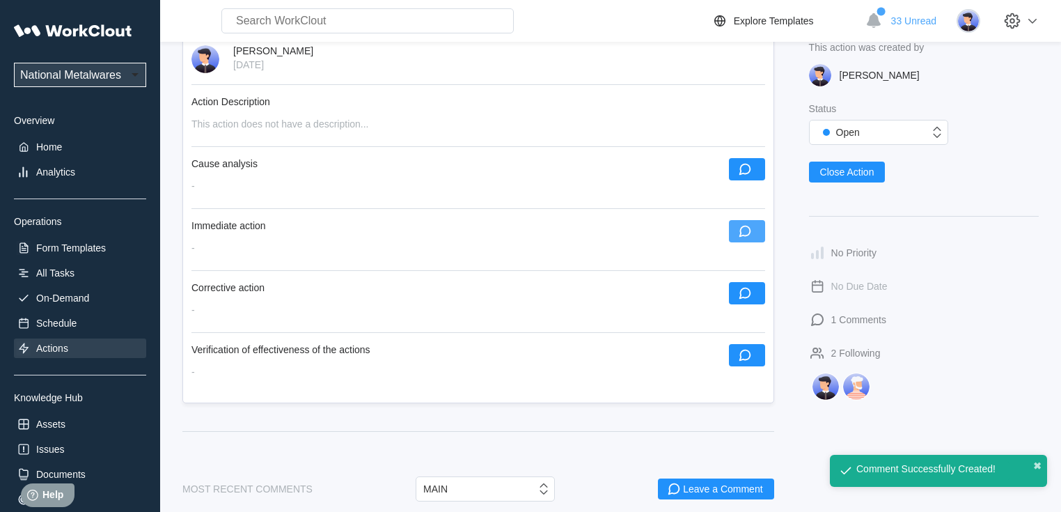
click at [740, 236] on icon "button" at bounding box center [744, 231] width 12 height 12
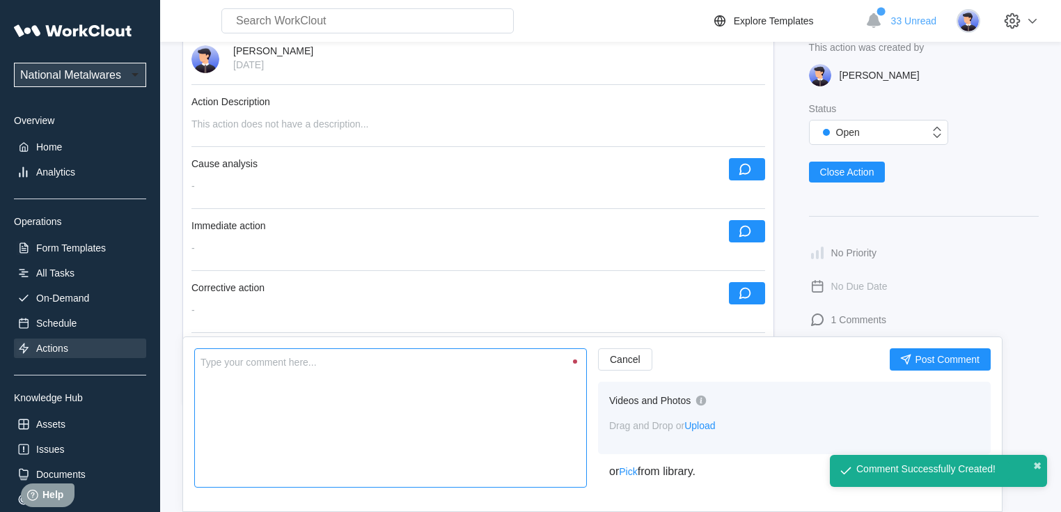
click at [269, 392] on textarea at bounding box center [390, 417] width 392 height 139
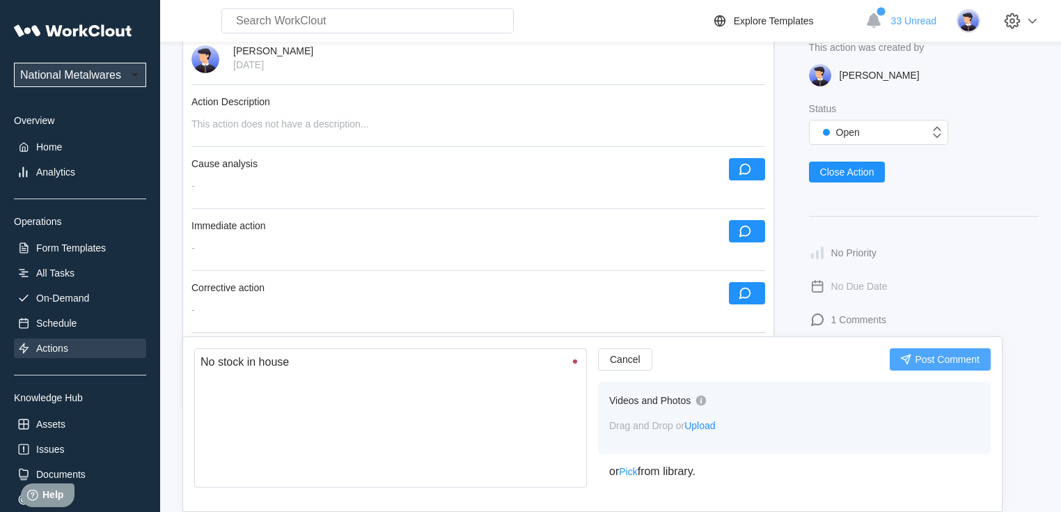
click at [943, 356] on span "Post Comment" at bounding box center [946, 359] width 65 height 10
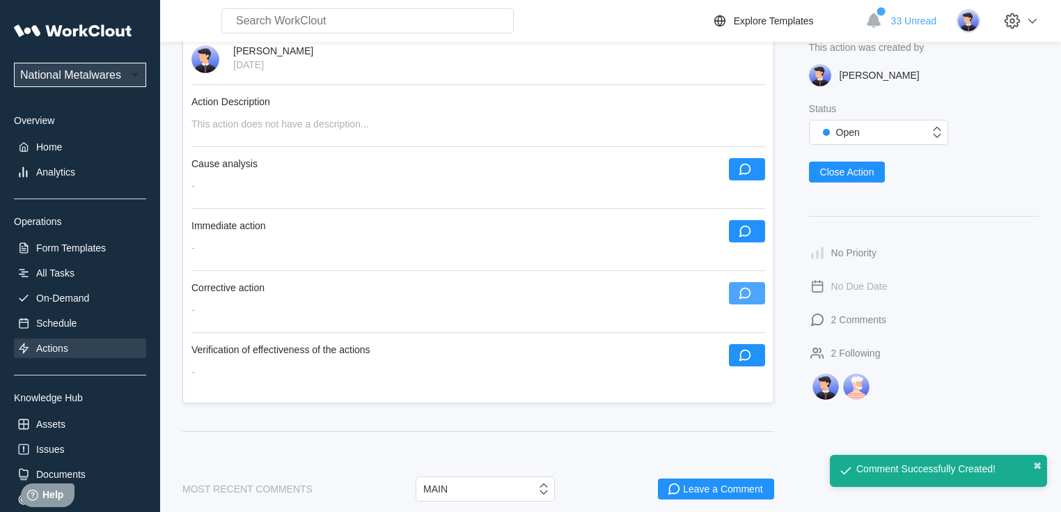
click at [740, 298] on icon "button" at bounding box center [744, 293] width 12 height 12
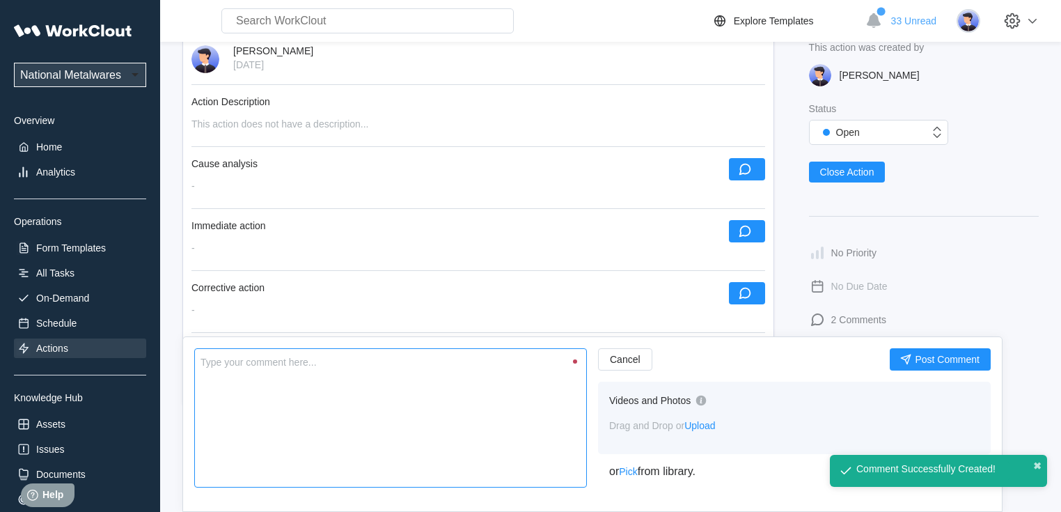
click at [342, 443] on textarea at bounding box center [390, 417] width 392 height 139
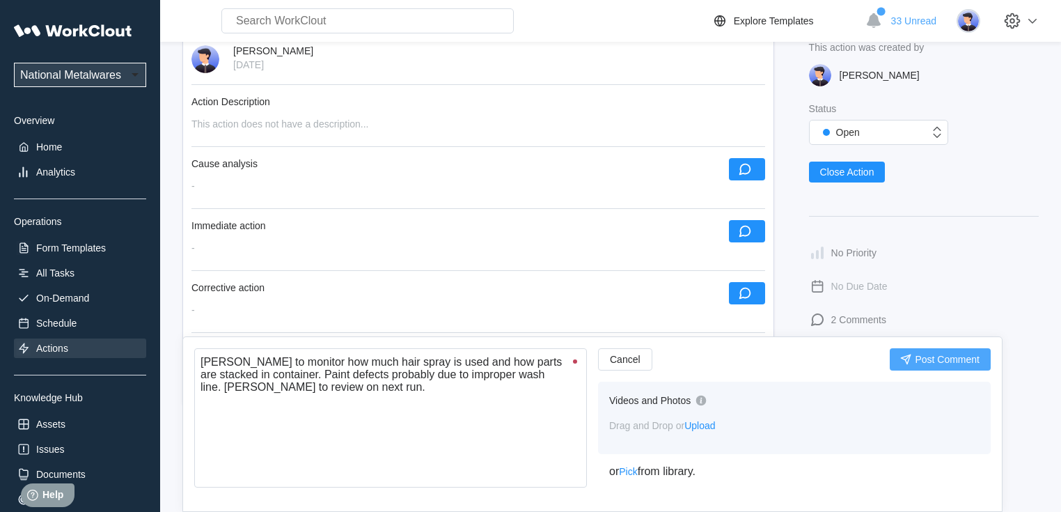
click at [905, 356] on icon "submit" at bounding box center [906, 359] width 10 height 10
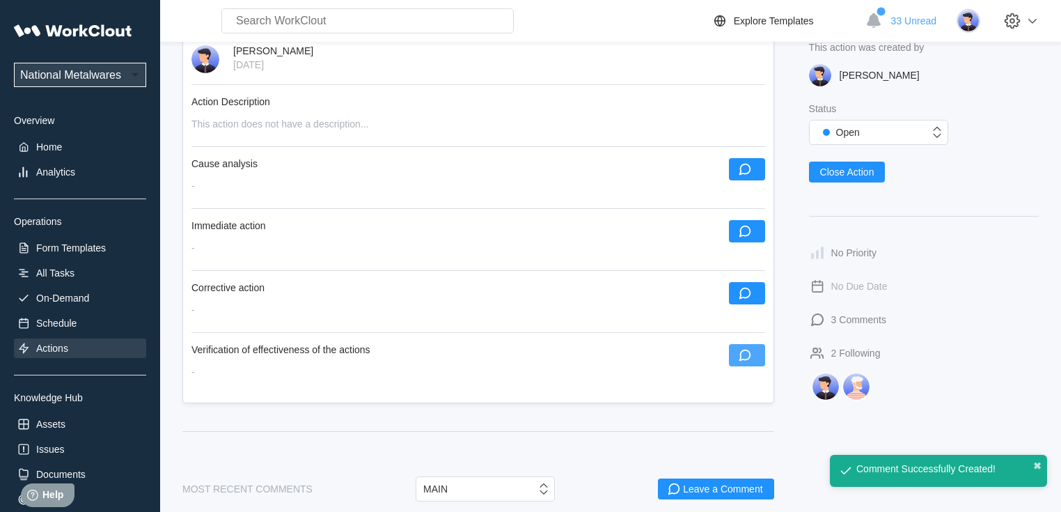
click at [762, 361] on button "button" at bounding box center [747, 355] width 36 height 22
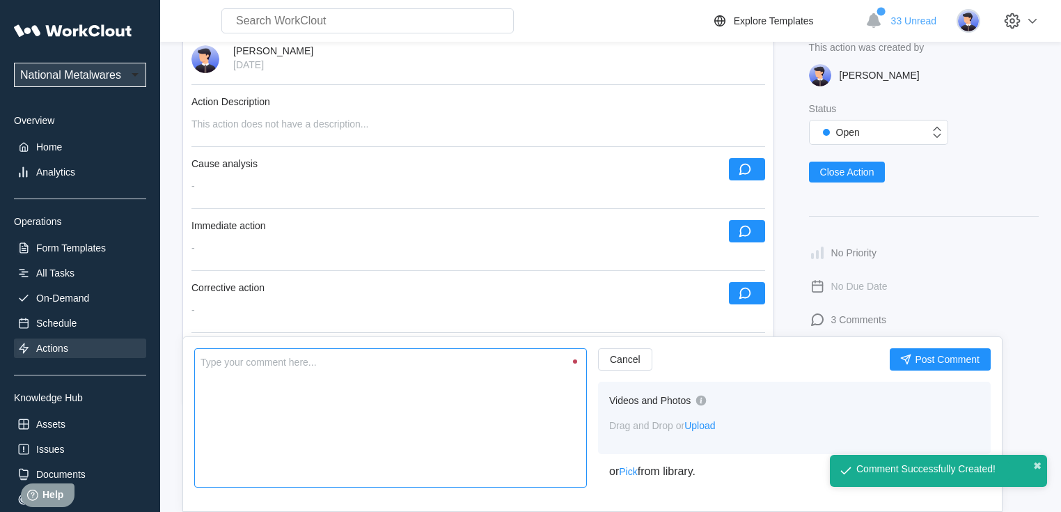
click at [315, 382] on textarea at bounding box center [390, 417] width 392 height 139
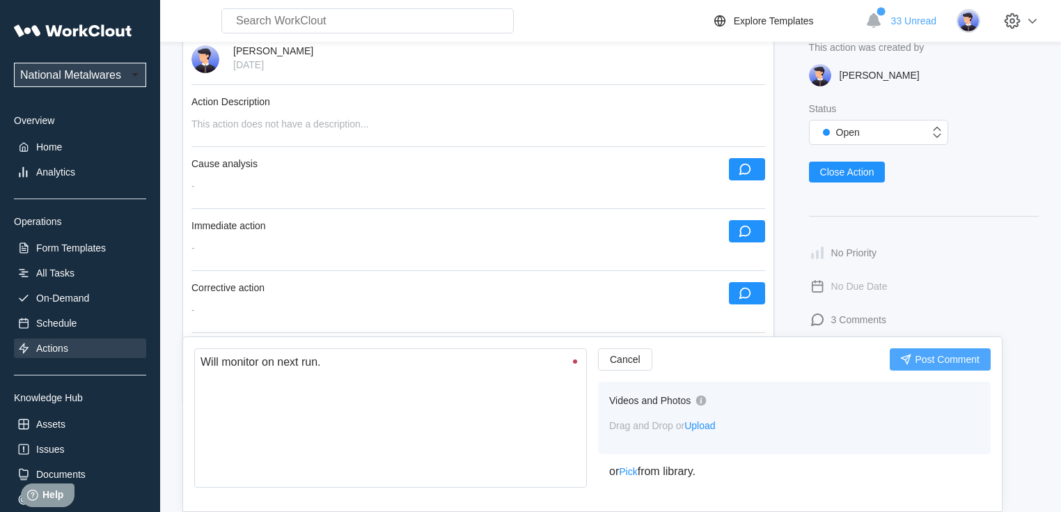
click at [909, 356] on icon "submit" at bounding box center [905, 358] width 15 height 15
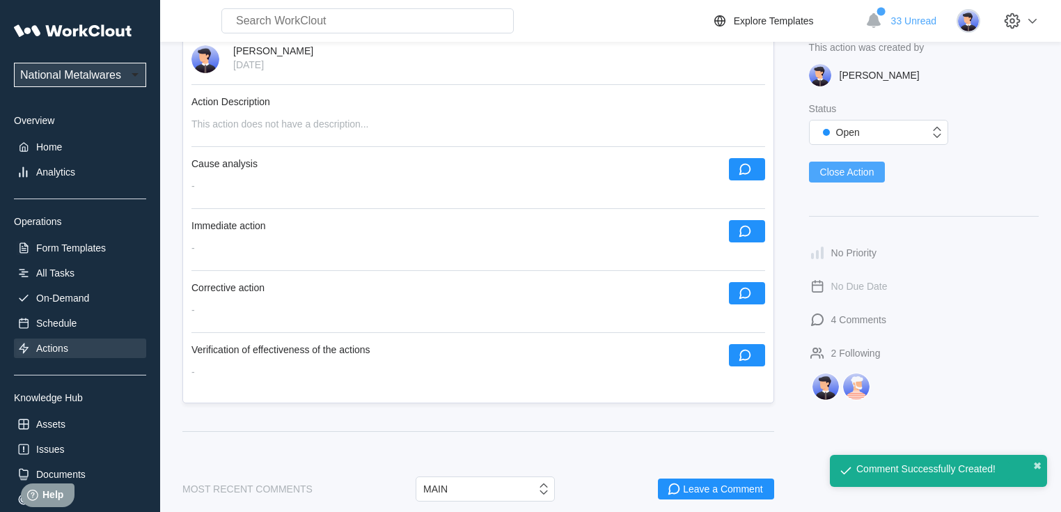
click at [855, 175] on span "Close Action" at bounding box center [847, 172] width 54 height 10
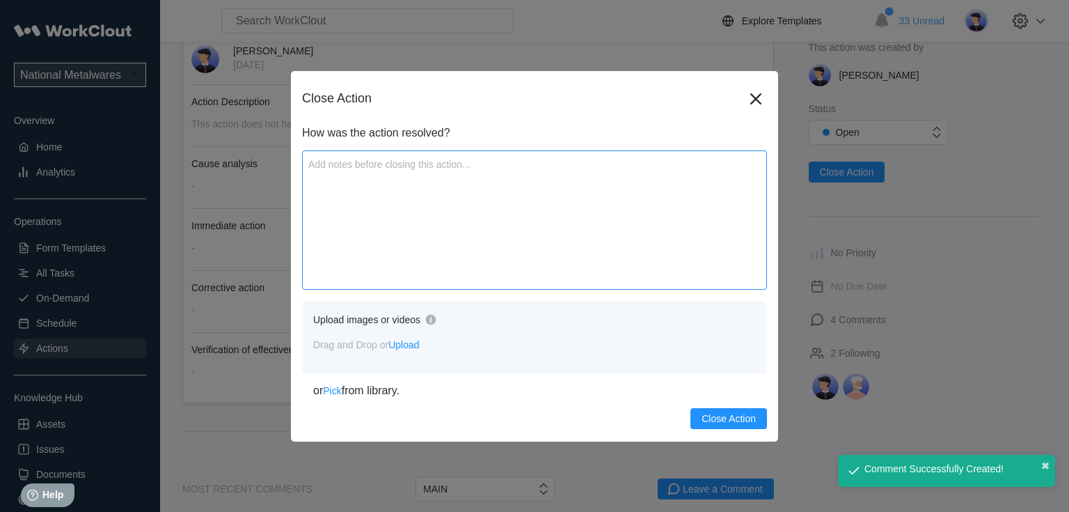
click at [479, 226] on textarea at bounding box center [534, 219] width 465 height 139
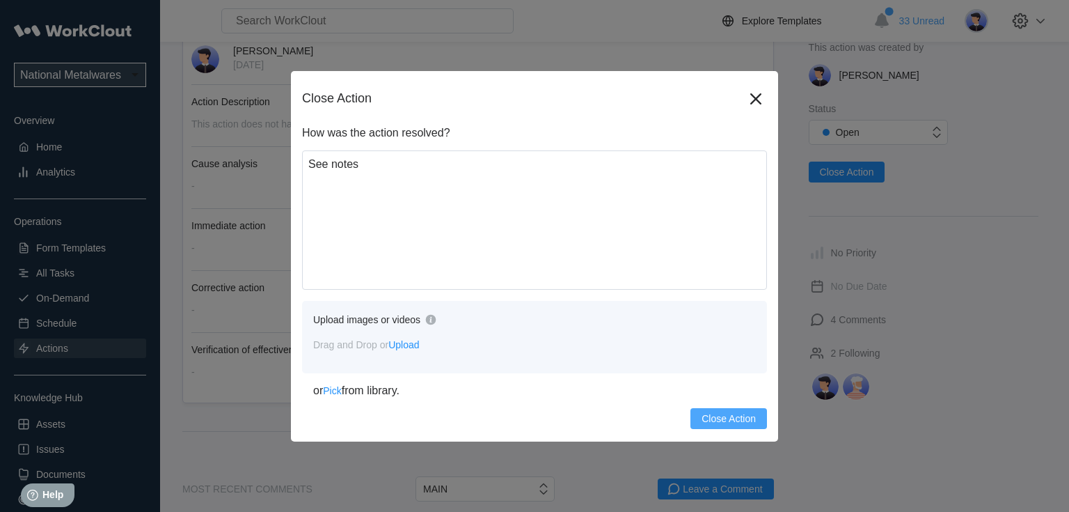
click at [737, 413] on span "Close Action" at bounding box center [728, 418] width 54 height 10
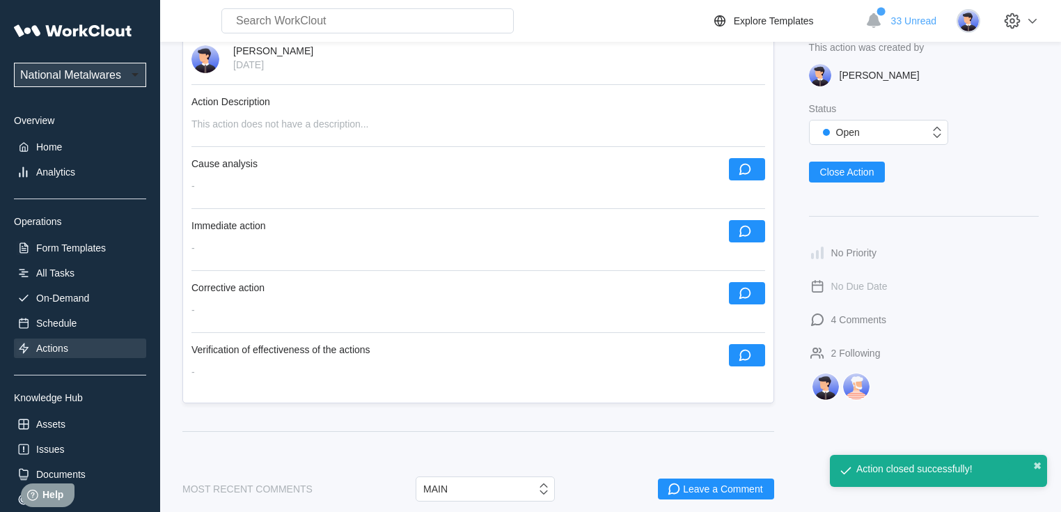
scroll to position [443, 0]
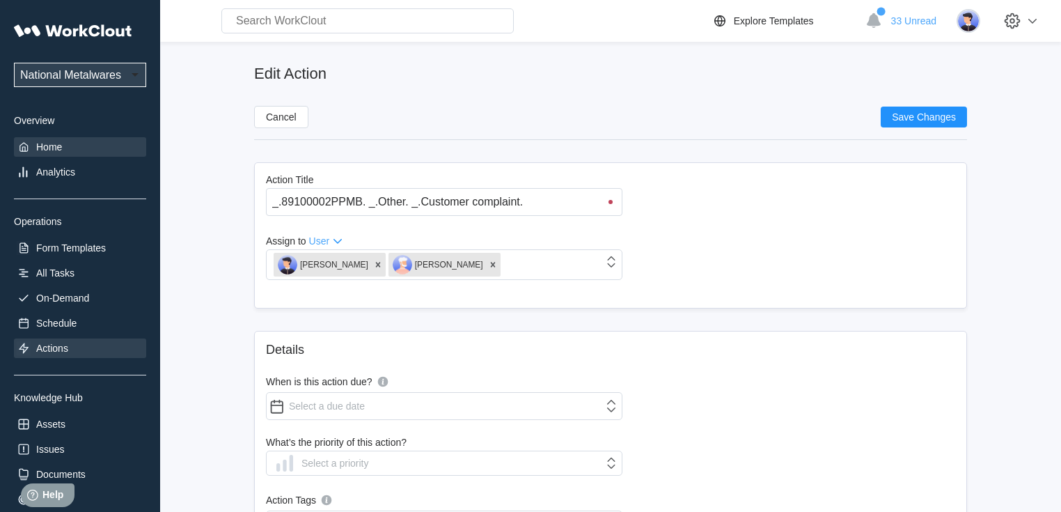
click at [52, 146] on div "Home" at bounding box center [49, 146] width 26 height 11
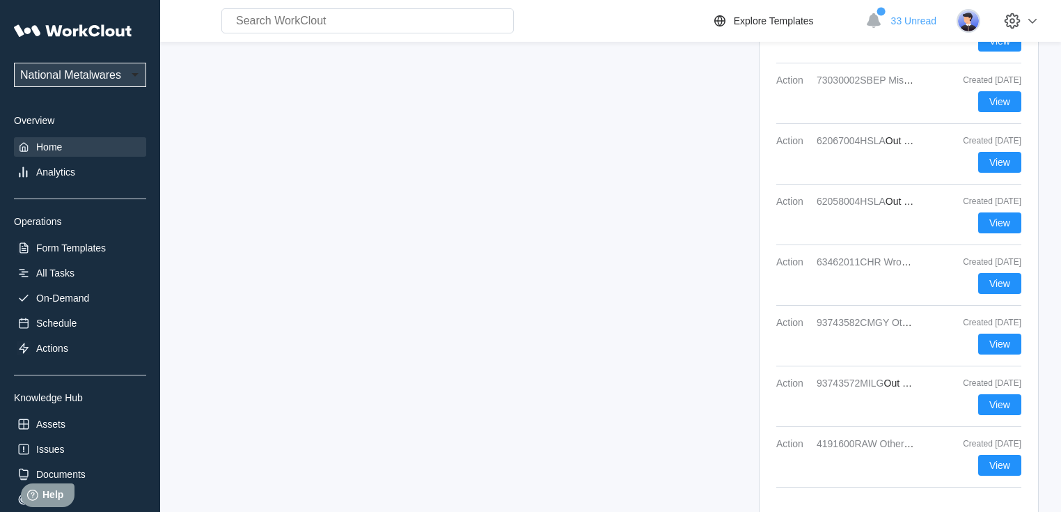
scroll to position [1720, 0]
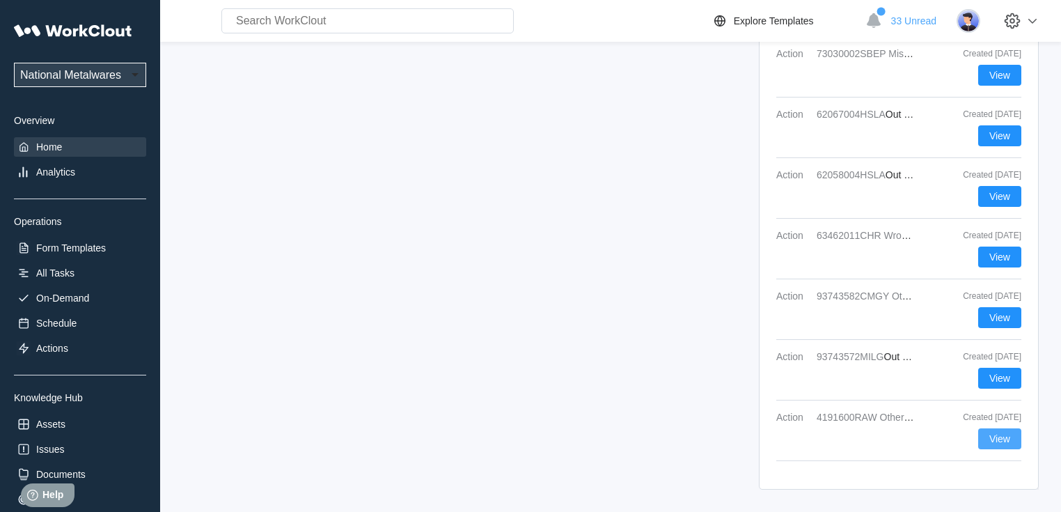
click at [992, 437] on span "View" at bounding box center [999, 439] width 21 height 10
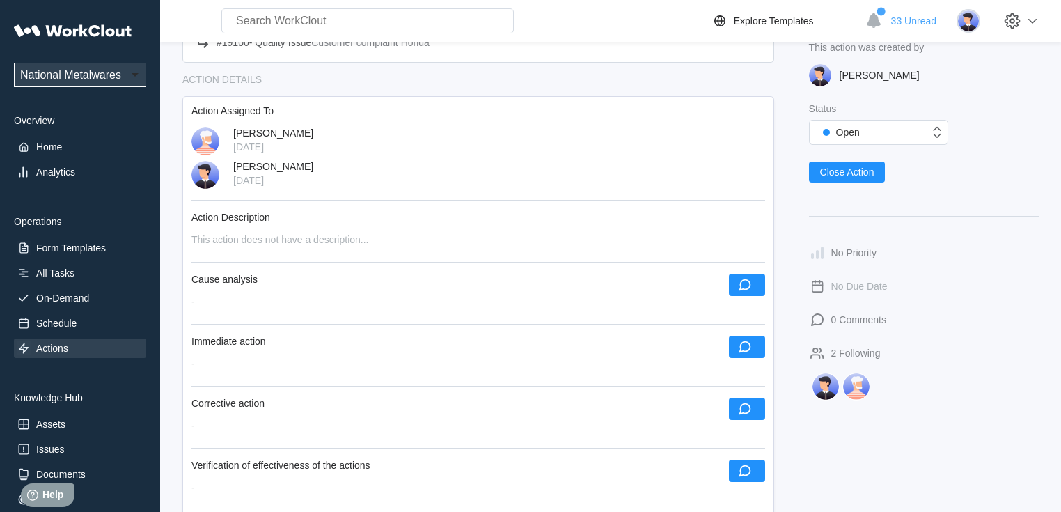
scroll to position [167, 0]
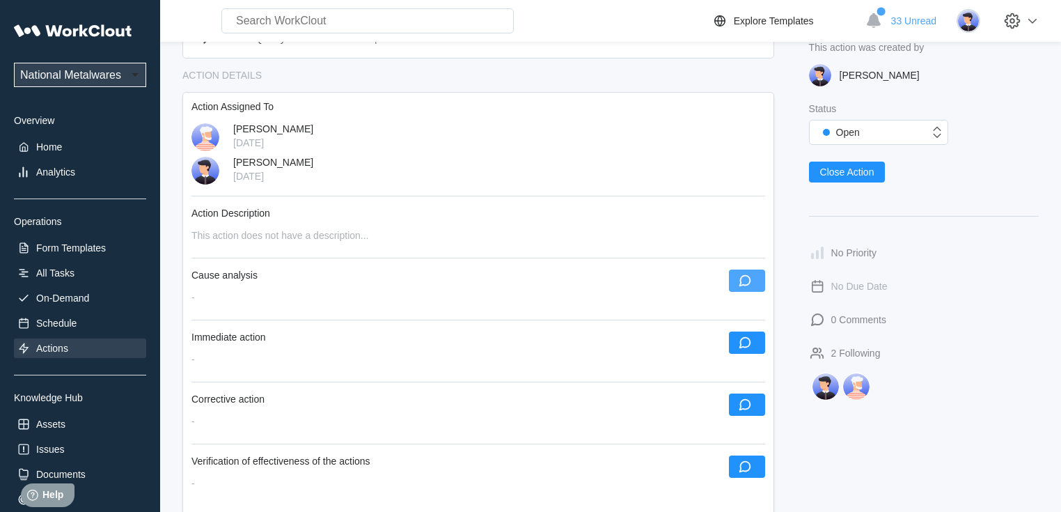
click at [742, 278] on icon "button" at bounding box center [744, 281] width 12 height 12
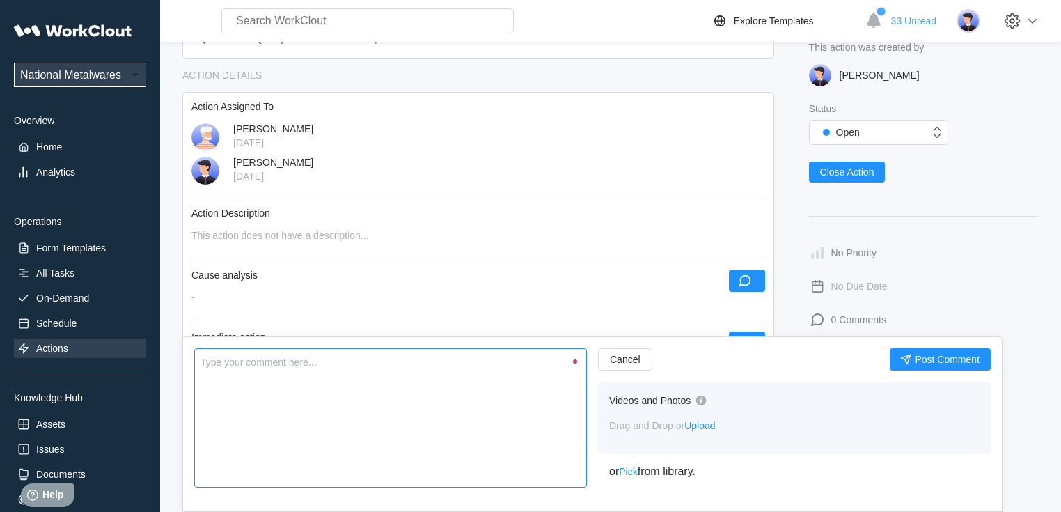
click at [341, 396] on textarea at bounding box center [390, 417] width 392 height 139
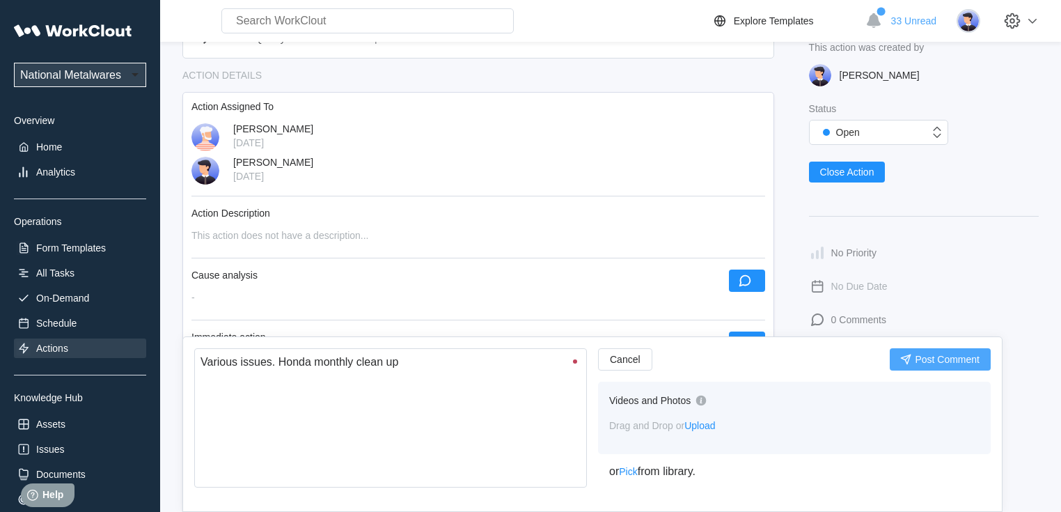
click at [928, 357] on span "Post Comment" at bounding box center [946, 359] width 65 height 10
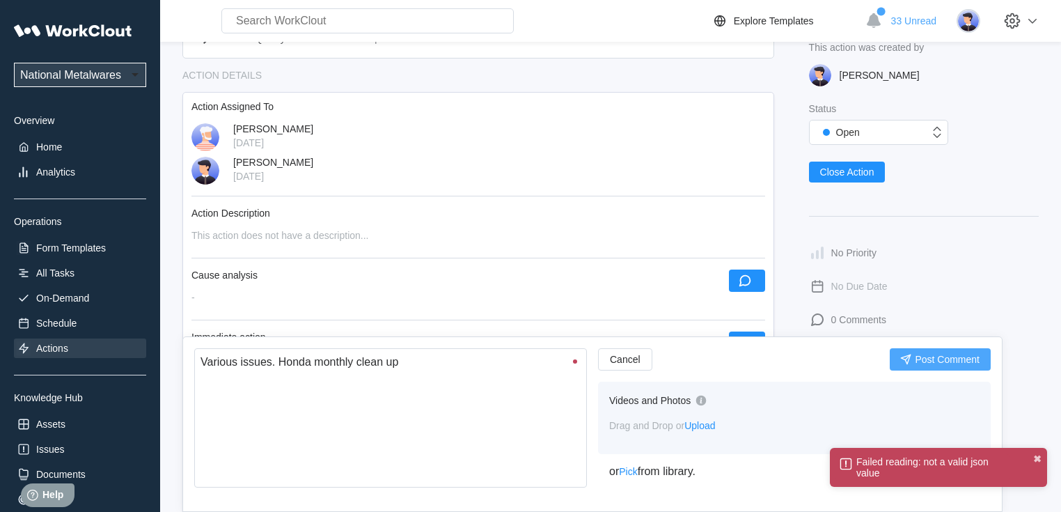
click at [913, 363] on button "Post Comment" at bounding box center [939, 359] width 101 height 22
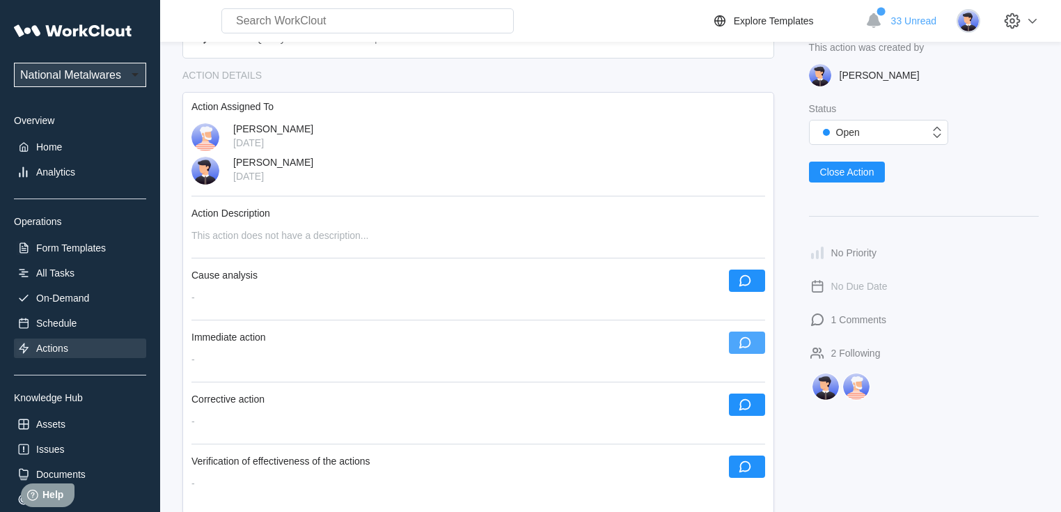
click at [744, 342] on icon "button" at bounding box center [744, 342] width 15 height 15
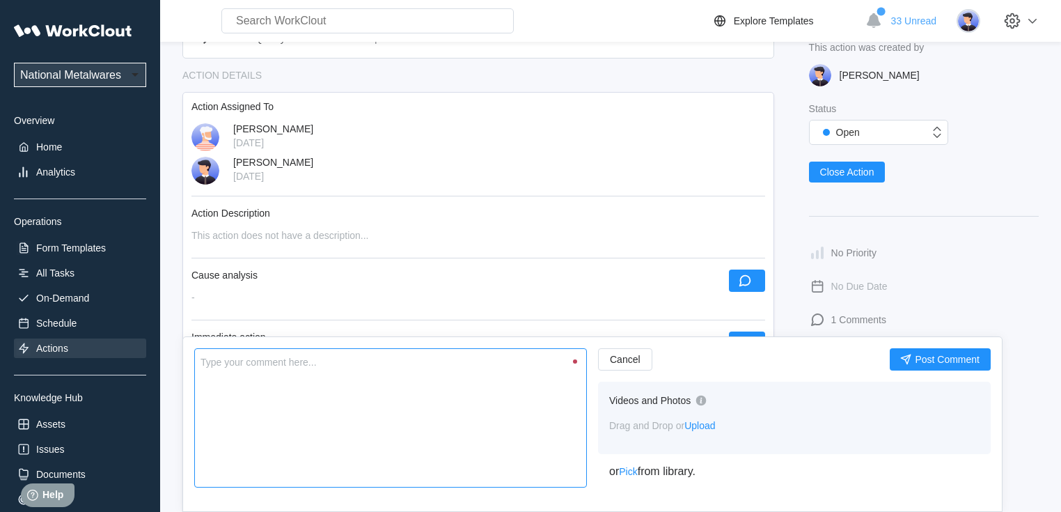
click at [342, 399] on textarea at bounding box center [390, 417] width 392 height 139
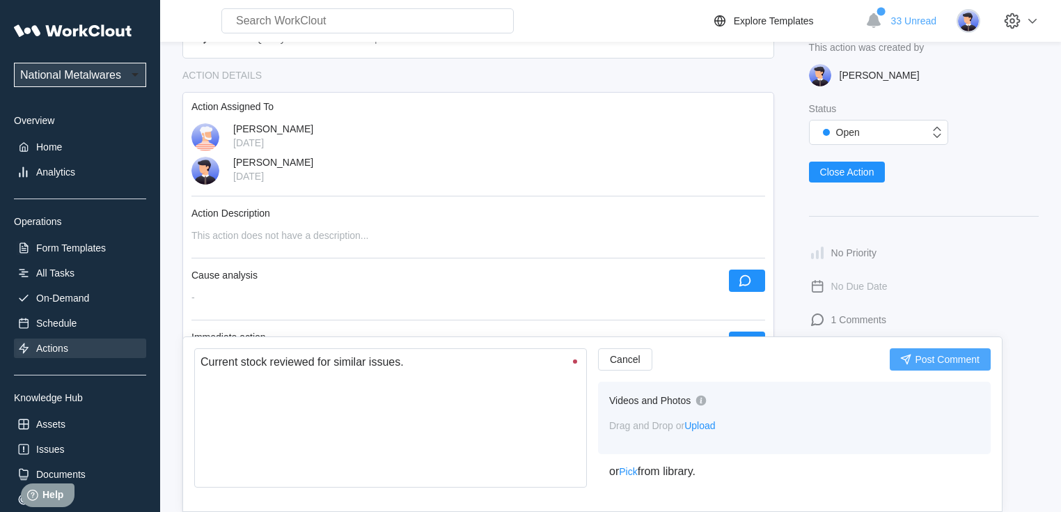
click at [905, 365] on icon "submit" at bounding box center [905, 358] width 15 height 15
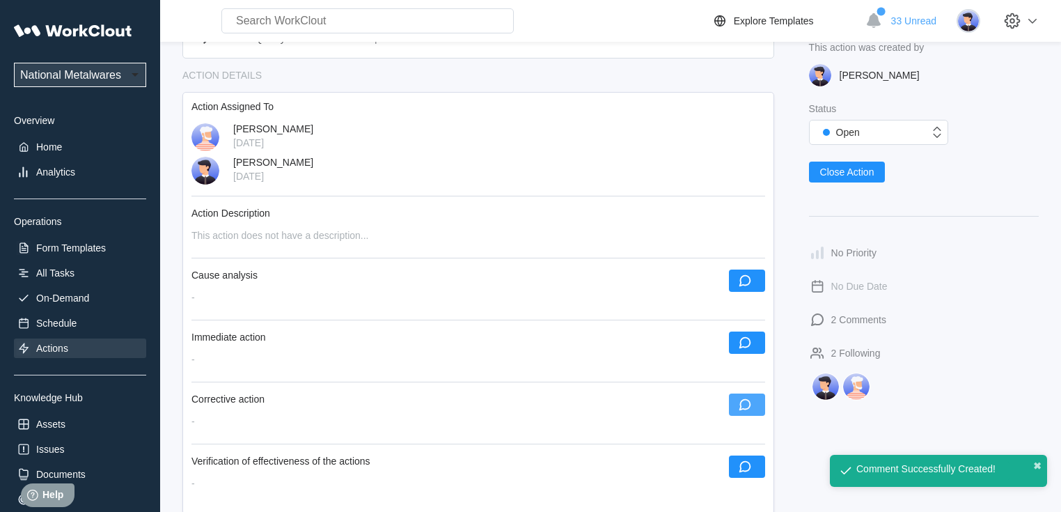
click at [751, 409] on icon "button" at bounding box center [744, 404] width 15 height 15
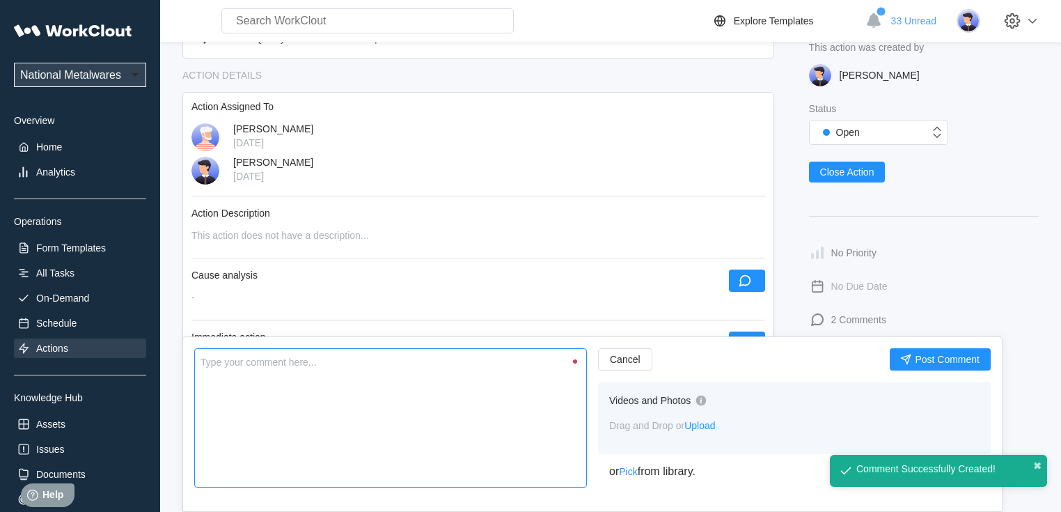
click at [379, 409] on textarea at bounding box center [390, 417] width 392 height 139
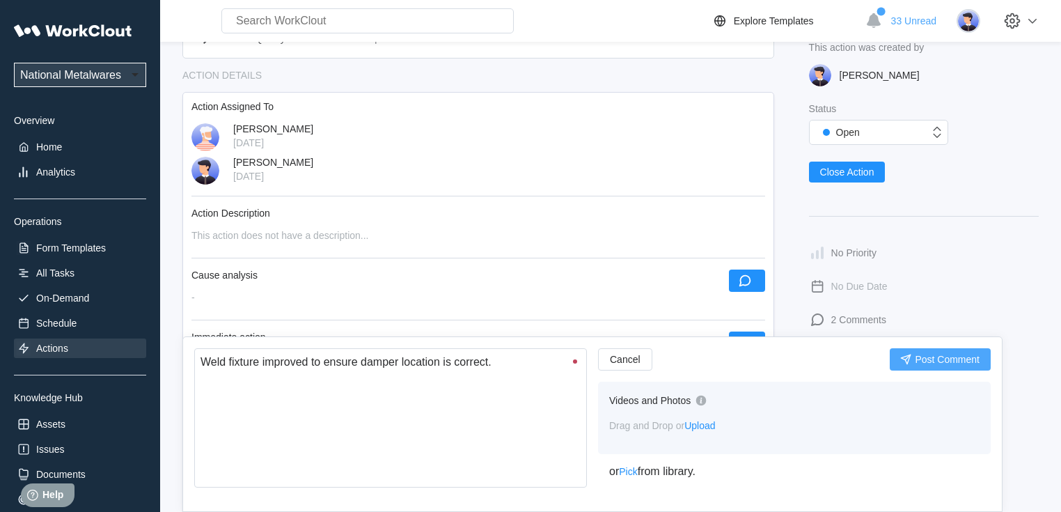
click at [933, 355] on span "Post Comment" at bounding box center [946, 359] width 65 height 10
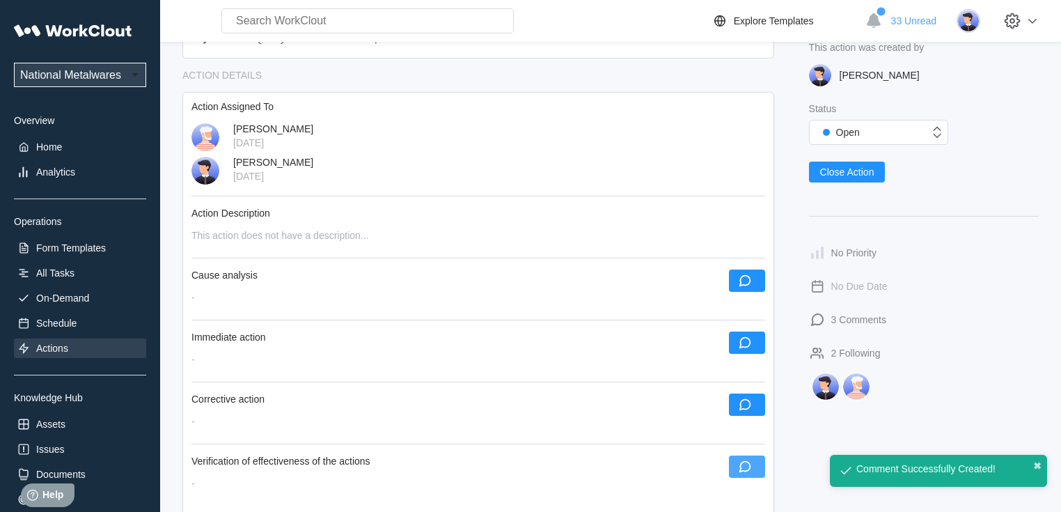
click at [749, 469] on icon "button" at bounding box center [744, 467] width 12 height 12
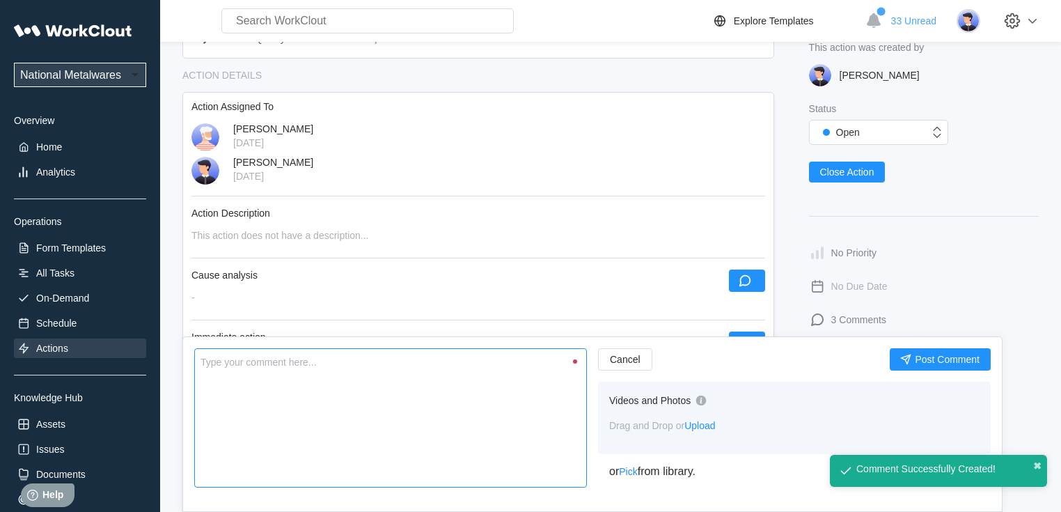
click at [489, 376] on textarea at bounding box center [390, 417] width 392 height 139
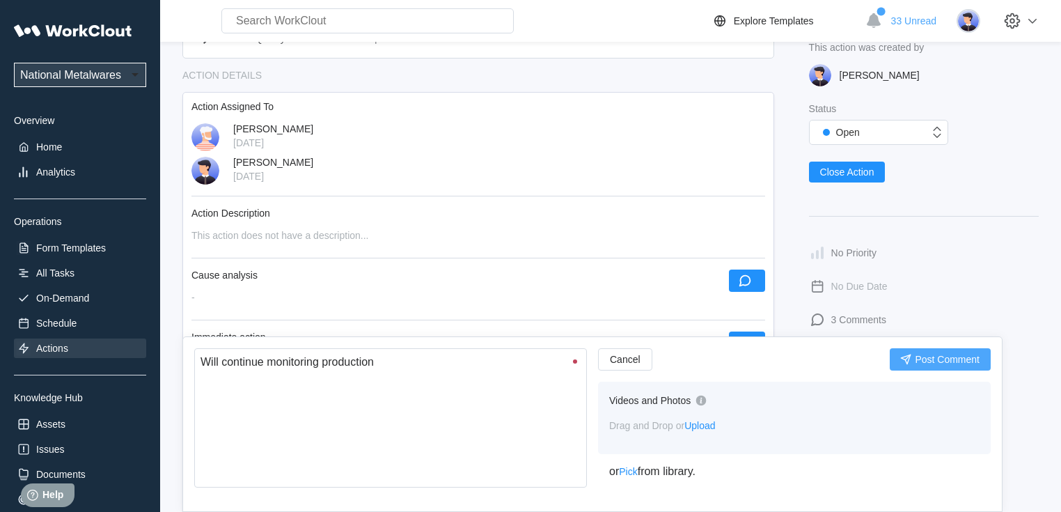
click at [937, 360] on span "Post Comment" at bounding box center [946, 359] width 65 height 10
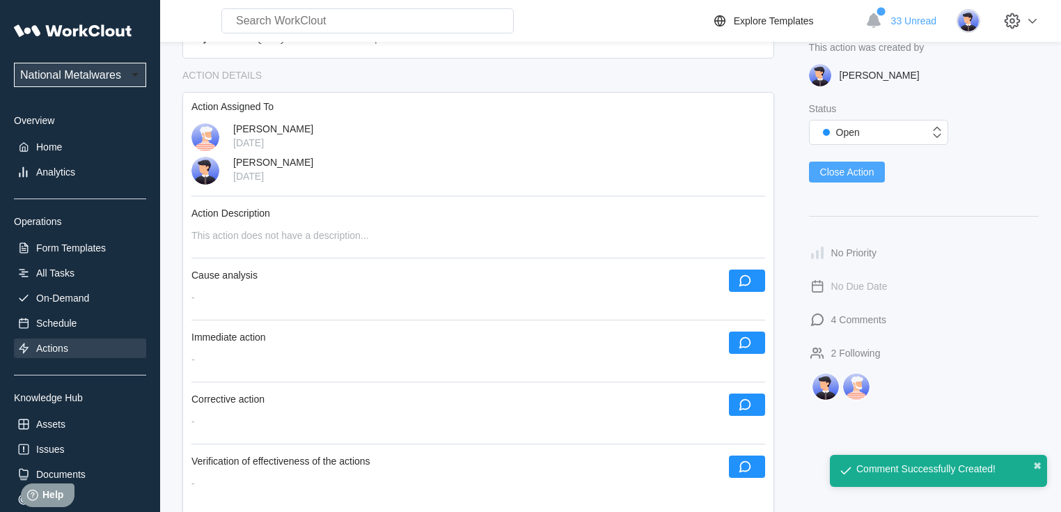
click at [847, 171] on span "Close Action" at bounding box center [847, 172] width 54 height 10
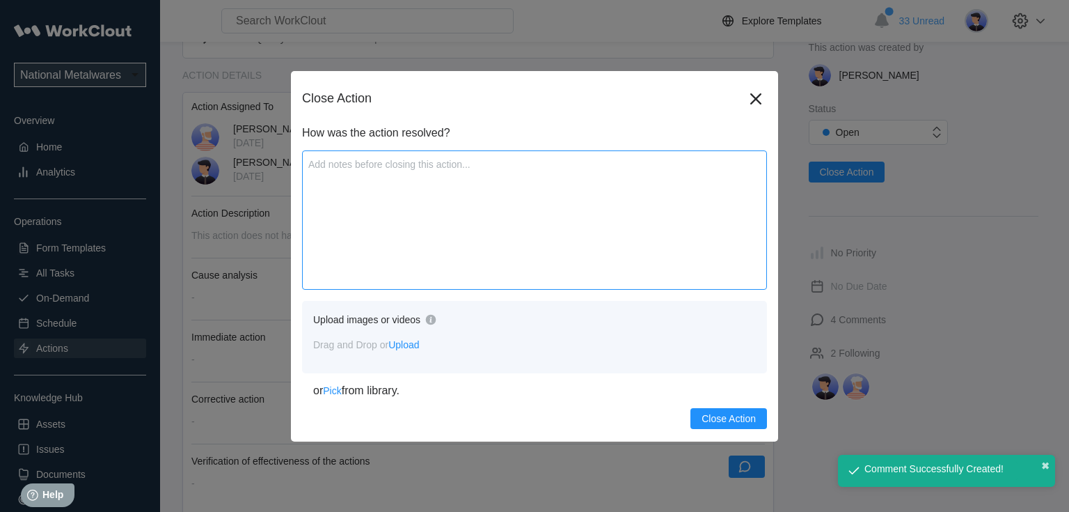
click at [537, 223] on textarea at bounding box center [534, 219] width 465 height 139
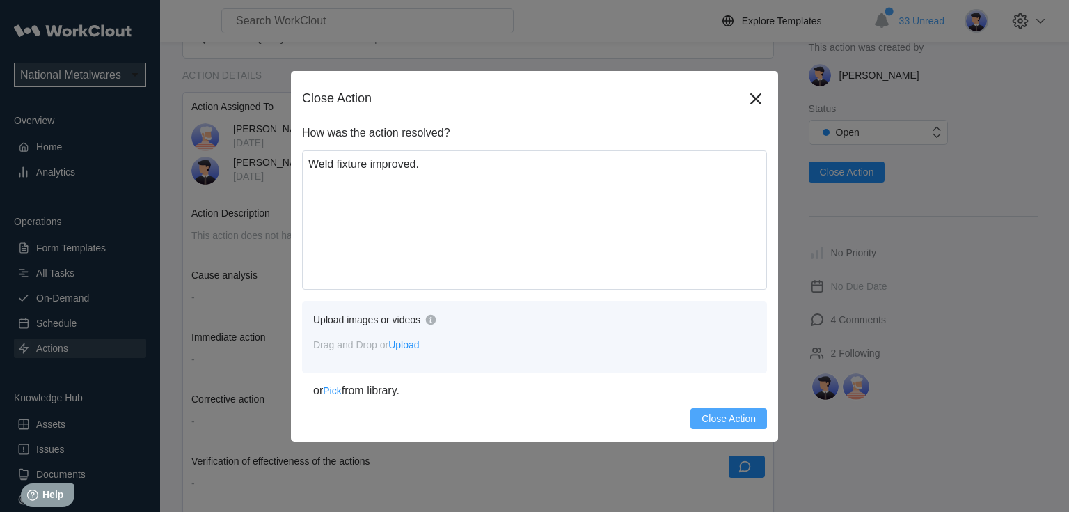
click at [727, 413] on span "Close Action" at bounding box center [728, 418] width 54 height 10
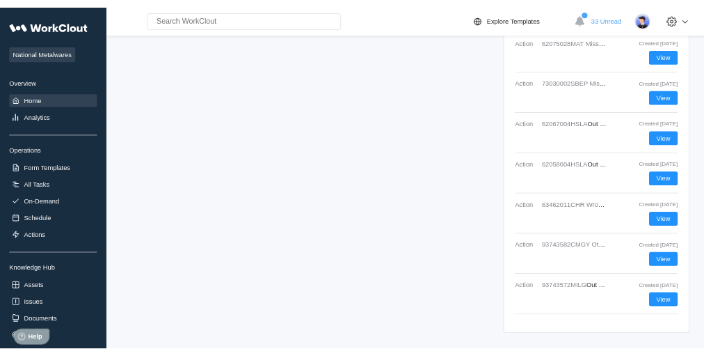
scroll to position [1646, 0]
